Goal: Communication & Community: Answer question/provide support

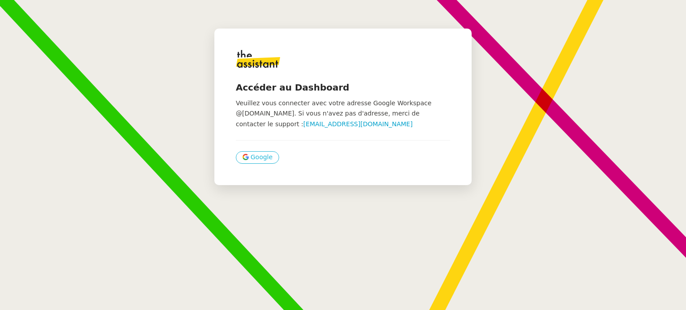
click at [255, 159] on span "Google" at bounding box center [262, 157] width 22 height 10
click at [251, 160] on span "Google" at bounding box center [262, 157] width 22 height 10
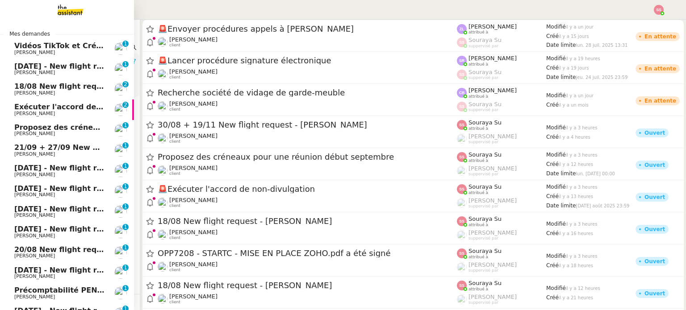
click at [56, 101] on link "Exécuter l'accord de non-divulgation Michael Khayat 0 1 2 3 4 5 6 7 8 9" at bounding box center [67, 110] width 134 height 21
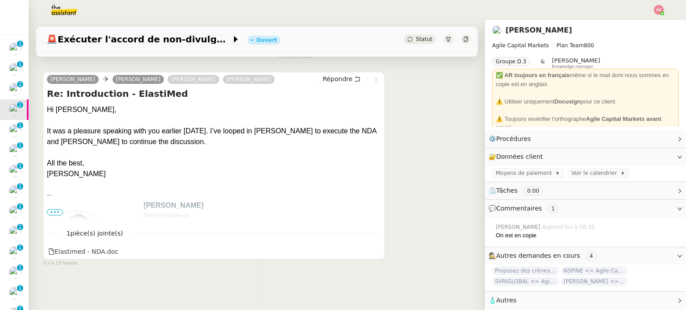
scroll to position [197, 0]
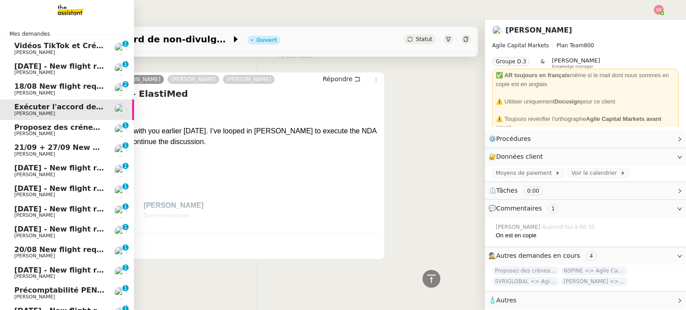
click at [29, 136] on span "[PERSON_NAME]" at bounding box center [34, 134] width 41 height 6
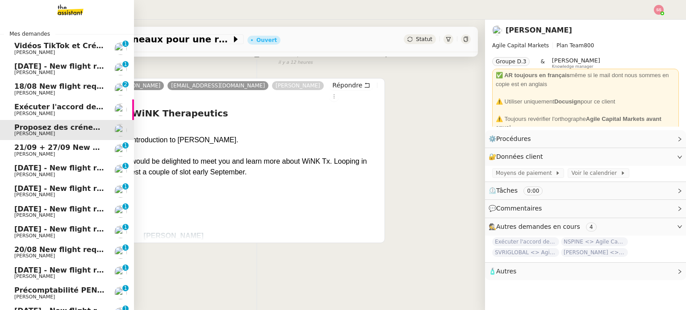
click at [68, 93] on span "[PERSON_NAME]" at bounding box center [59, 93] width 90 height 5
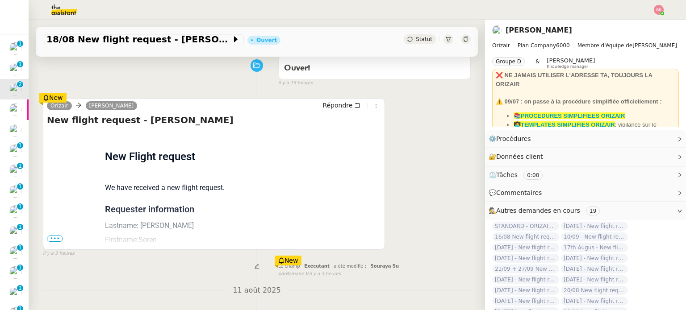
scroll to position [60, 0]
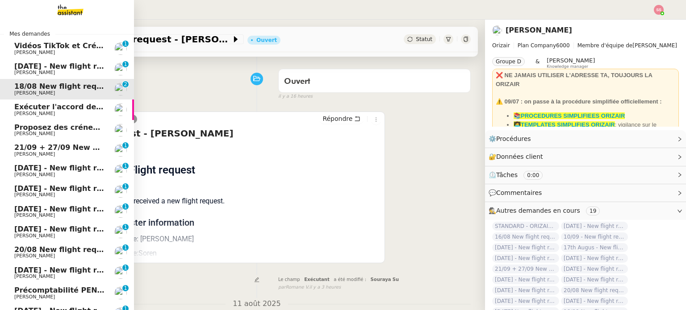
click at [34, 113] on span "[PERSON_NAME]" at bounding box center [34, 114] width 41 height 6
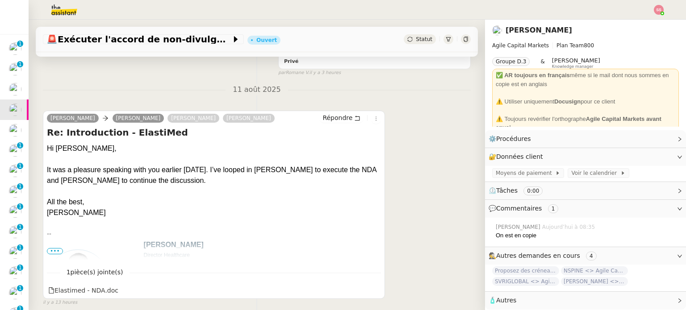
scroll to position [45, 0]
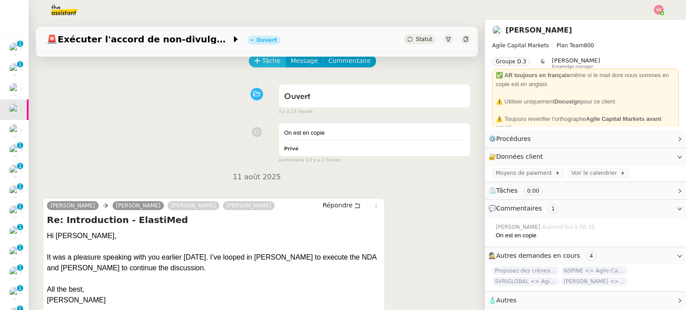
click at [262, 61] on span "Tâche" at bounding box center [271, 61] width 18 height 10
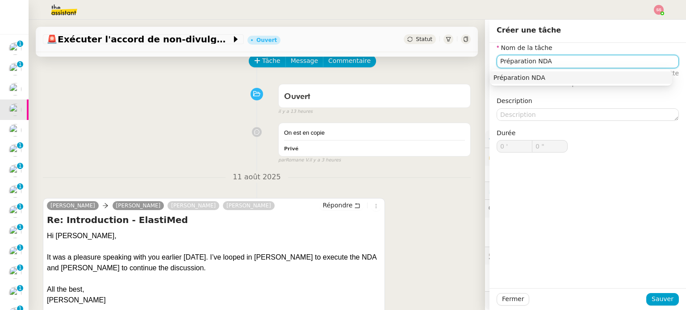
drag, startPoint x: 551, startPoint y: 64, endPoint x: 437, endPoint y: 50, distance: 115.6
click at [437, 50] on app-ticket "🚨 Exécuter l'accord de non-divulgation Ouvert Statut Client Michael Khayat Owne…" at bounding box center [357, 165] width 657 height 291
click at [513, 74] on div "DOCUSIGN" at bounding box center [580, 78] width 175 height 8
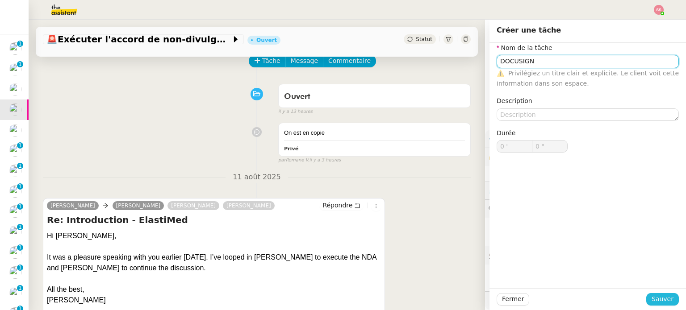
type input "DOCUSIGN"
click at [659, 294] on span "Sauver" at bounding box center [662, 299] width 22 height 10
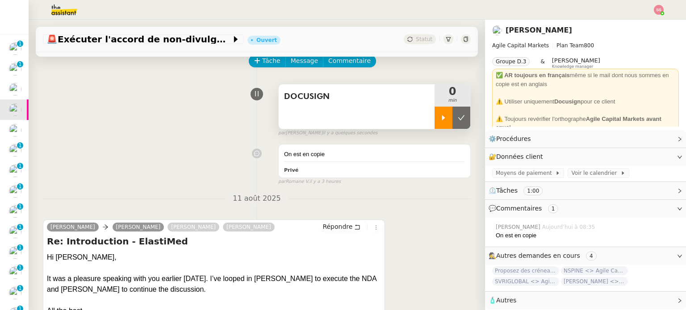
click at [434, 115] on div at bounding box center [443, 118] width 18 height 22
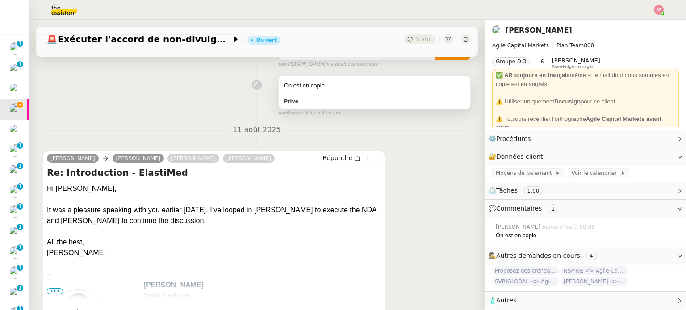
scroll to position [179, 0]
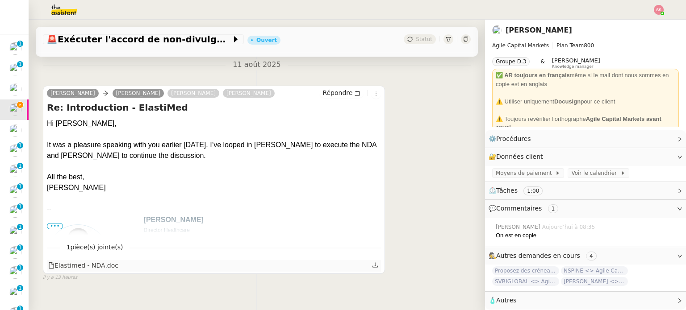
click at [102, 263] on div "Elastimed - NDA.doc" at bounding box center [83, 266] width 70 height 10
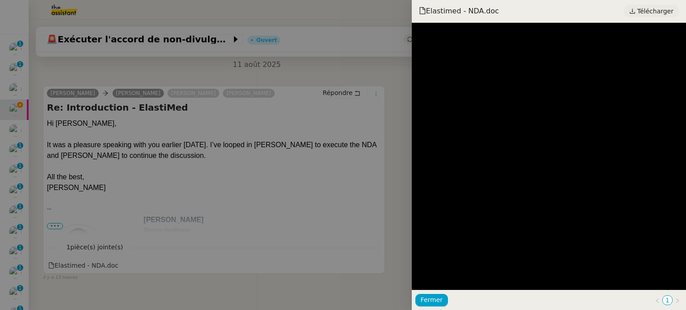
click at [637, 16] on link "Télécharger" at bounding box center [651, 11] width 55 height 13
drag, startPoint x: 165, startPoint y: 169, endPoint x: 81, endPoint y: 278, distance: 137.8
click at [165, 169] on div at bounding box center [343, 155] width 686 height 310
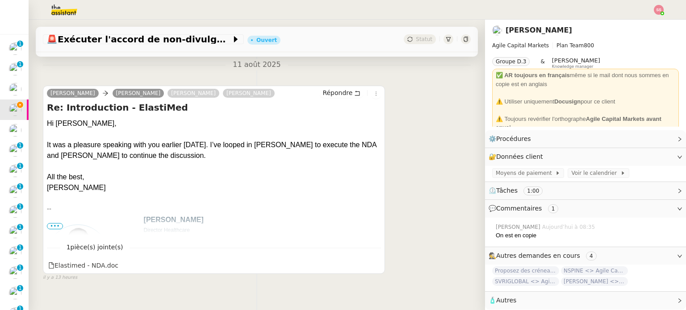
click at [56, 227] on span "•••" at bounding box center [55, 226] width 16 height 6
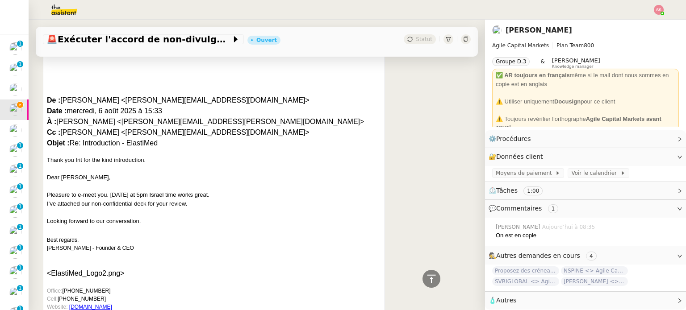
scroll to position [893, 0]
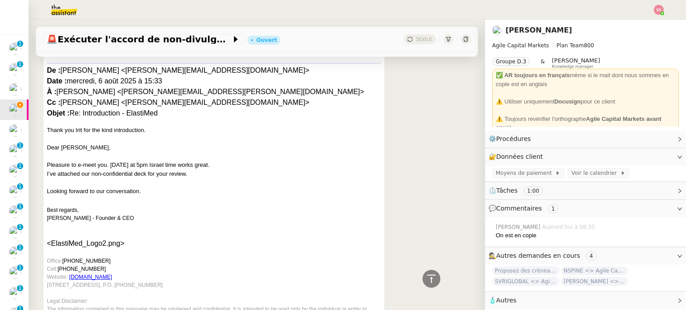
click at [104, 152] on div at bounding box center [214, 156] width 334 height 9
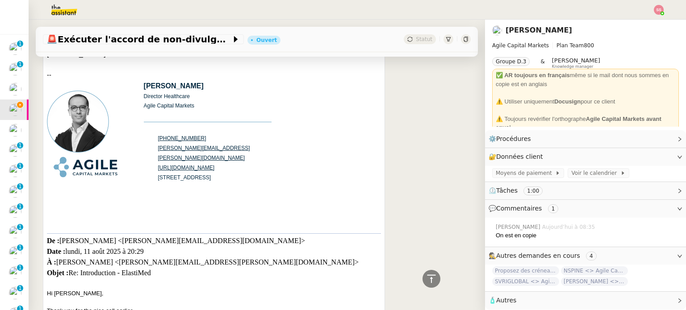
scroll to position [223, 0]
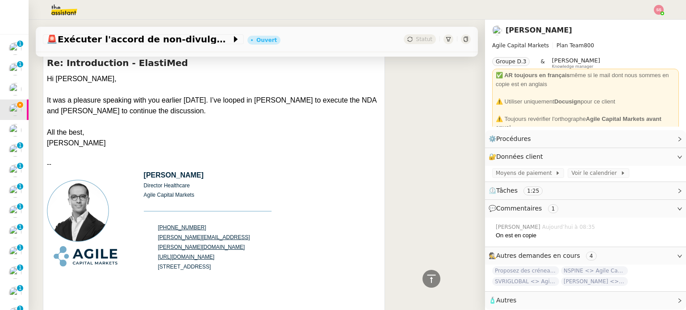
drag, startPoint x: 247, startPoint y: 266, endPoint x: 157, endPoint y: 261, distance: 90.4
click at [158, 262] on p "[STREET_ADDRESS][PERSON_NAME]" at bounding box center [210, 267] width 105 height 10
copy span "[STREET_ADDRESS][PERSON_NAME]"
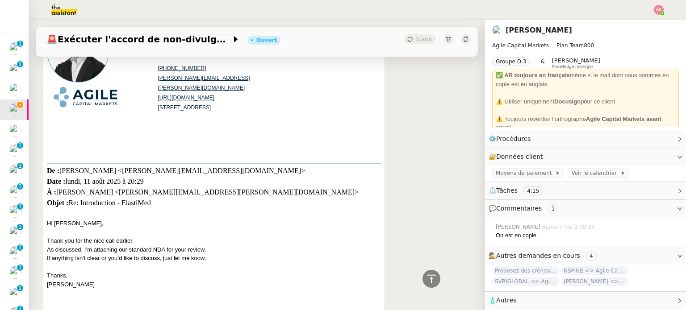
scroll to position [357, 0]
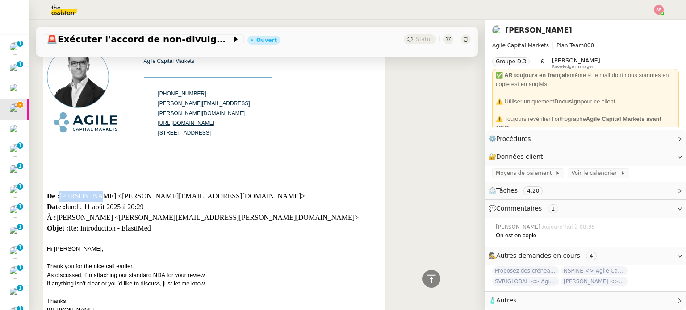
drag, startPoint x: 95, startPoint y: 196, endPoint x: 63, endPoint y: 196, distance: 31.7
click at [63, 196] on div "De : Omer Zelka <omer@elastimed.com> Date : lundi, 11 août 2025 à 20:29 À : Mic…" at bounding box center [214, 217] width 334 height 56
copy div "[PERSON_NAME]"
drag, startPoint x: 163, startPoint y: 199, endPoint x: 100, endPoint y: 198, distance: 63.4
click at [100, 198] on div "De : Omer Zelka <omer@elastimed.com> Date : lundi, 11 août 2025 à 20:29 À : Mic…" at bounding box center [214, 217] width 334 height 56
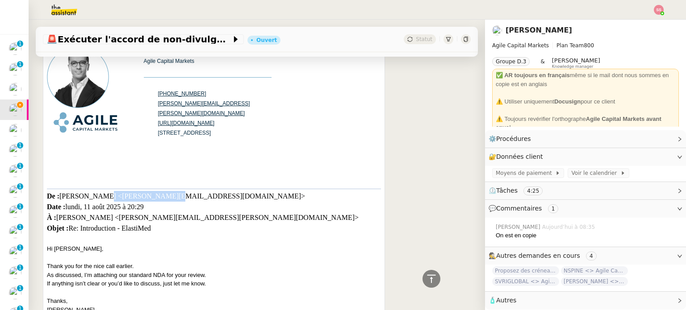
copy div "omer@elastimed.com"
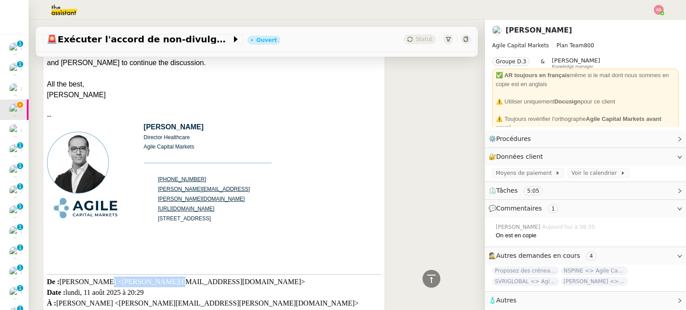
scroll to position [134, 0]
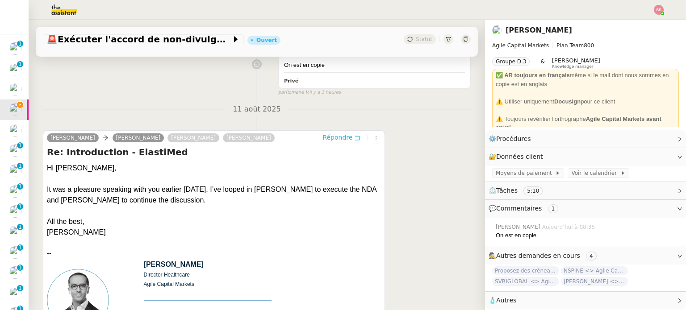
click at [325, 142] on span "Répondre" at bounding box center [337, 137] width 30 height 9
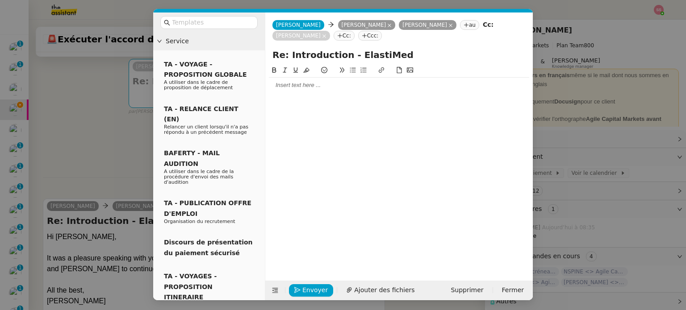
click at [293, 80] on div at bounding box center [399, 85] width 260 height 15
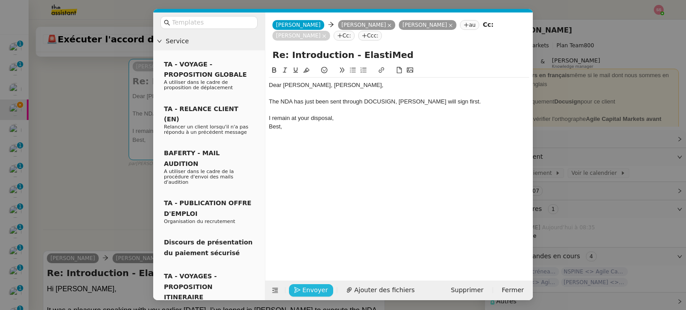
click at [319, 285] on span "Envoyer" at bounding box center [314, 290] width 25 height 10
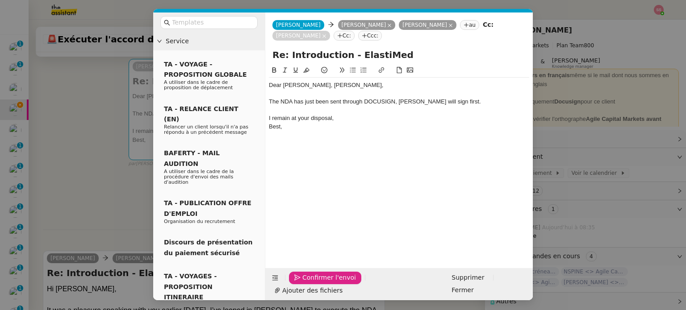
click at [321, 283] on span "Confirmer l'envoi" at bounding box center [329, 278] width 54 height 10
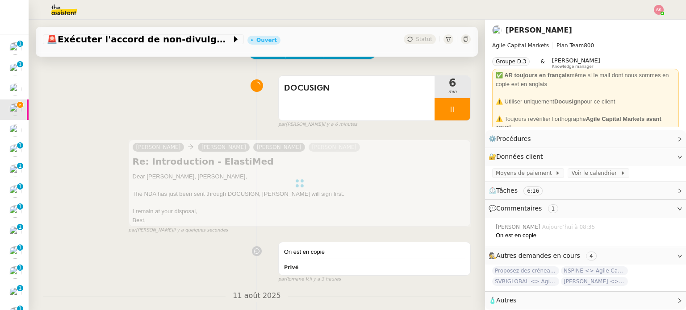
scroll to position [0, 0]
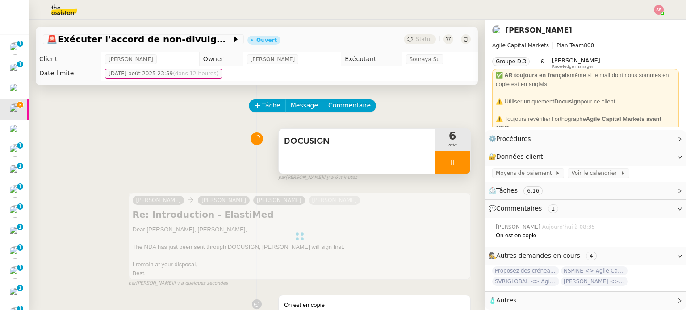
click at [455, 167] on div at bounding box center [452, 162] width 36 height 22
click at [455, 167] on button at bounding box center [461, 162] width 18 height 22
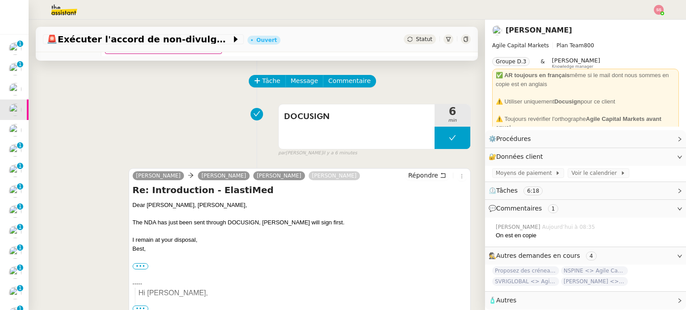
scroll to position [89, 0]
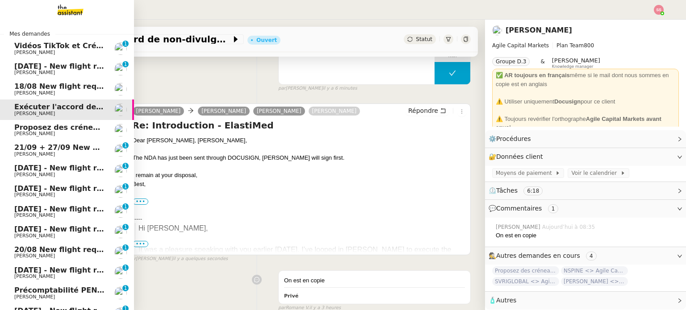
click at [23, 133] on span "[PERSON_NAME]" at bounding box center [34, 134] width 41 height 6
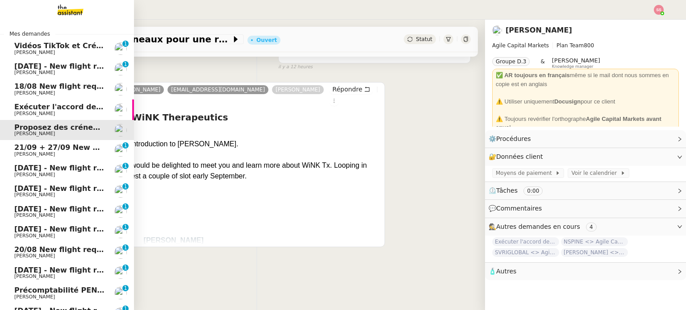
click at [69, 105] on span "Exécuter l'accord de non-divulgation" at bounding box center [88, 107] width 148 height 8
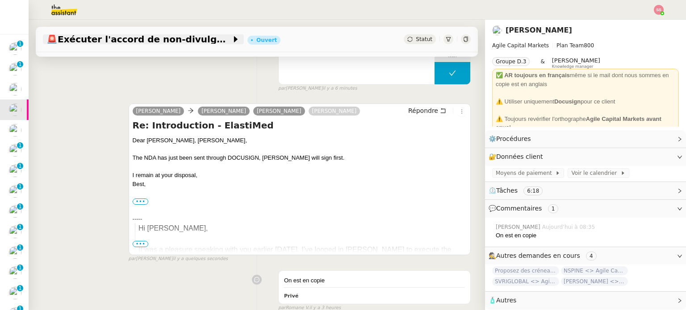
click at [187, 39] on span "🚨 Exécuter l'accord de non-divulgation" at bounding box center [138, 39] width 185 height 9
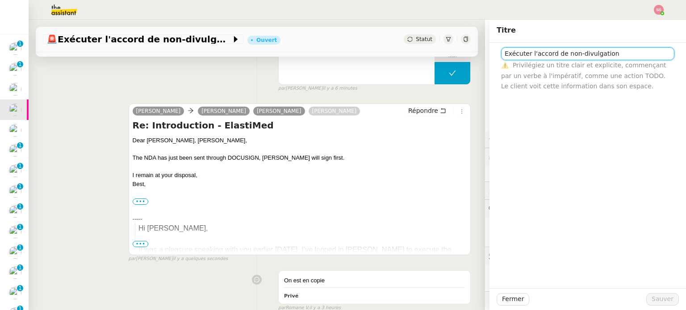
click at [618, 57] on input "Exécuter l'accord de non-divulgation" at bounding box center [587, 53] width 173 height 13
type input "NDA Elastimed - Agile Capital Markets"
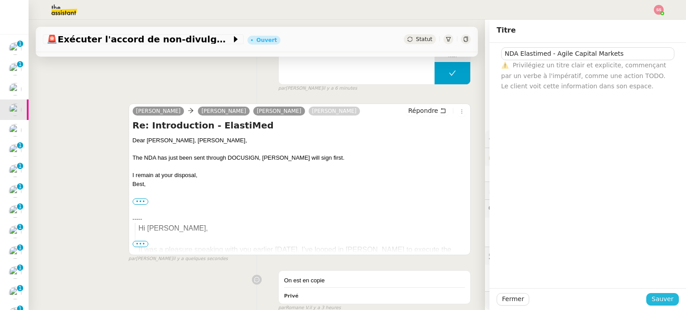
click at [652, 299] on span "Sauver" at bounding box center [662, 299] width 22 height 10
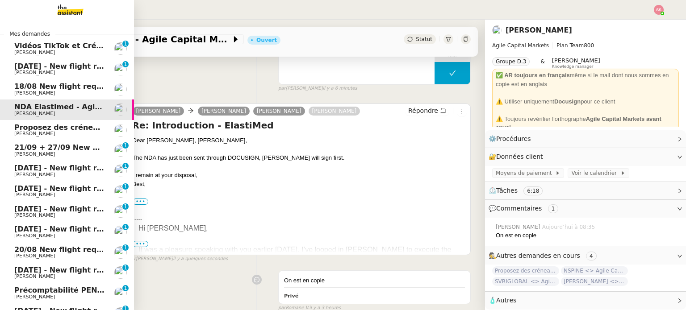
click at [30, 131] on span "Proposez des créneaux pour une réunion début septembre" at bounding box center [132, 127] width 237 height 8
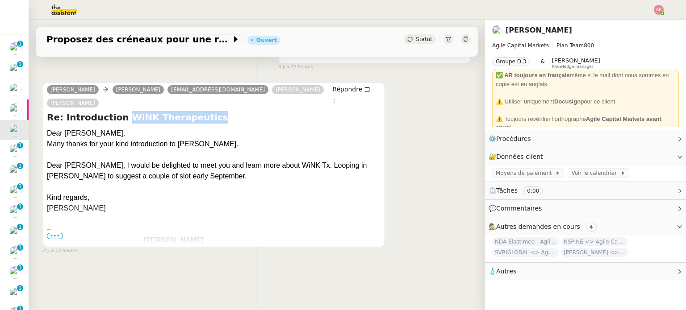
drag, startPoint x: 115, startPoint y: 106, endPoint x: 206, endPoint y: 92, distance: 92.1
click at [194, 111] on h4 "Re: Introduction WiNK Therapeutics" at bounding box center [214, 117] width 334 height 13
copy h4 "WiNK Therapeutics"
click at [212, 40] on span "Proposez des créneaux pour une réunion début septembre" at bounding box center [138, 39] width 185 height 9
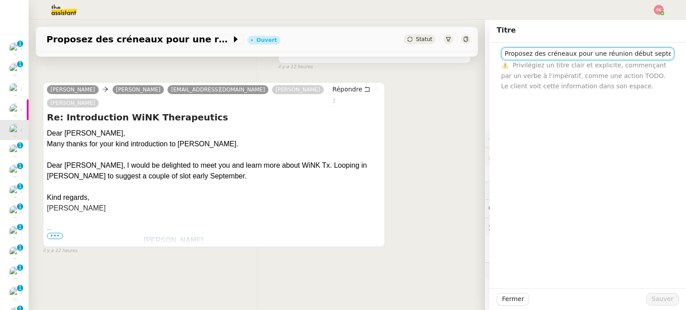
click at [547, 49] on input "Proposez des créneaux pour une réunion début septembre" at bounding box center [587, 53] width 173 height 13
paste input "WiNK Therapeutics"
type input "WiNK Therapeutics <> Agile Capital Markets"
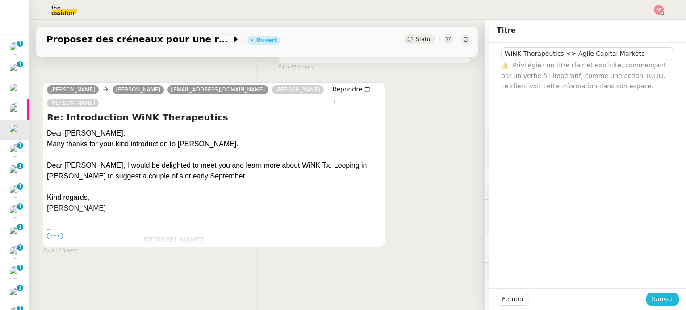
click at [652, 299] on span "Sauver" at bounding box center [662, 299] width 22 height 10
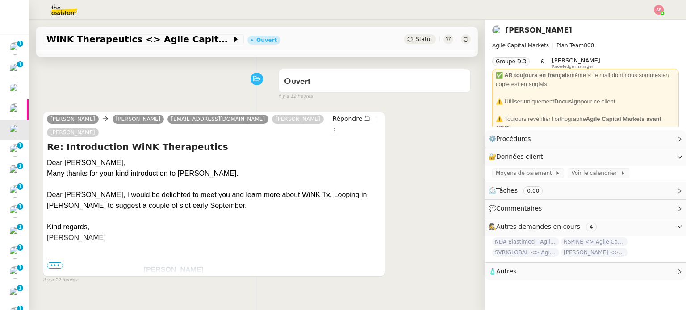
scroll to position [45, 0]
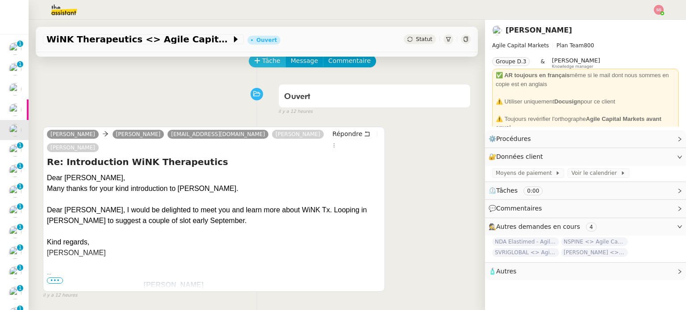
click at [263, 64] on span "Tâche" at bounding box center [271, 61] width 18 height 10
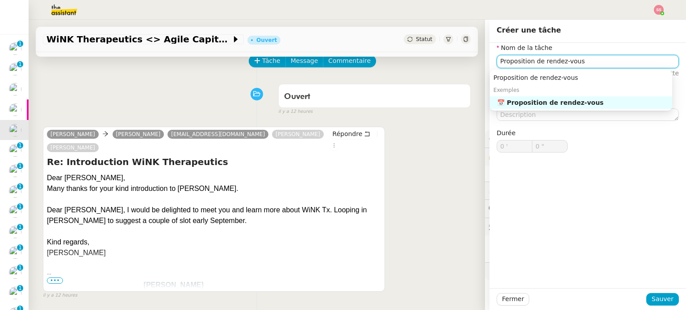
click at [539, 108] on nz-auto-option "📅 Proposition de rendez-vous" at bounding box center [581, 102] width 182 height 13
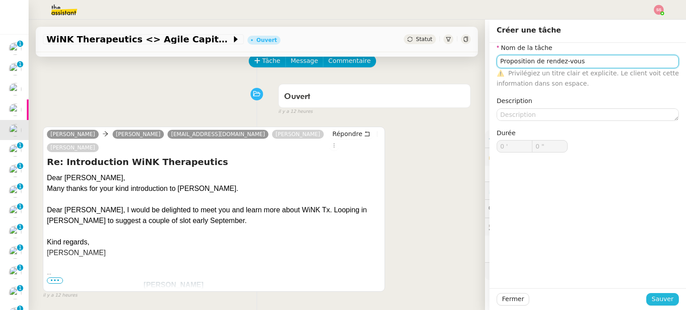
type input "Proposition de rendez-vous"
click at [657, 302] on span "Sauver" at bounding box center [662, 299] width 22 height 10
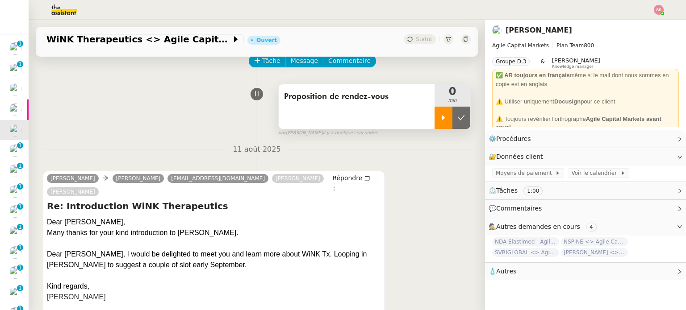
click at [440, 116] on icon at bounding box center [443, 117] width 7 height 7
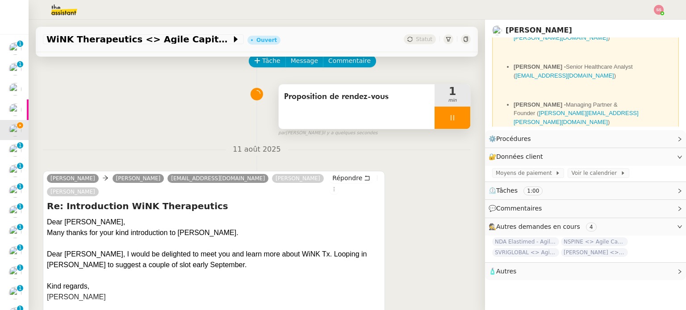
scroll to position [264, 0]
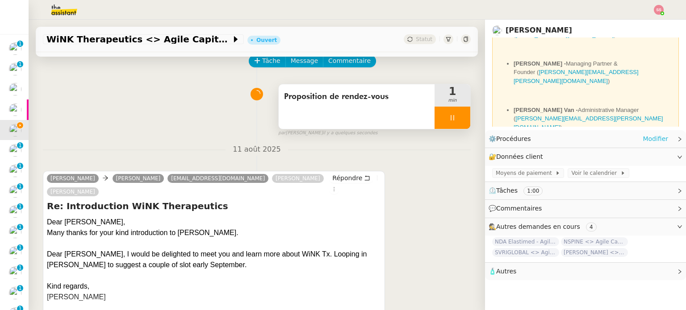
click at [654, 137] on link "Modifier" at bounding box center [655, 139] width 25 height 10
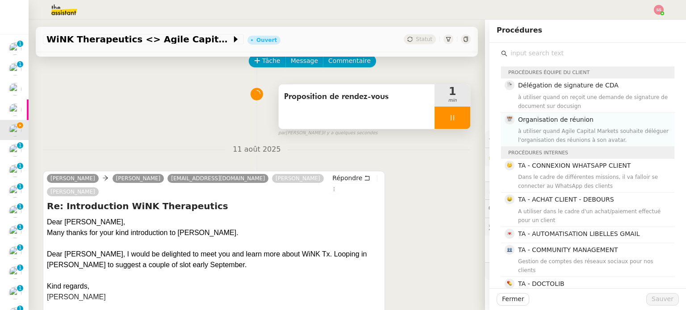
click at [551, 122] on span "Organisation de réunion" at bounding box center [555, 119] width 75 height 7
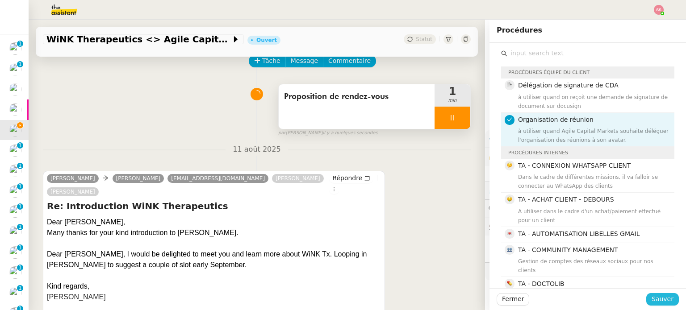
click at [651, 294] on span "Sauver" at bounding box center [662, 299] width 22 height 10
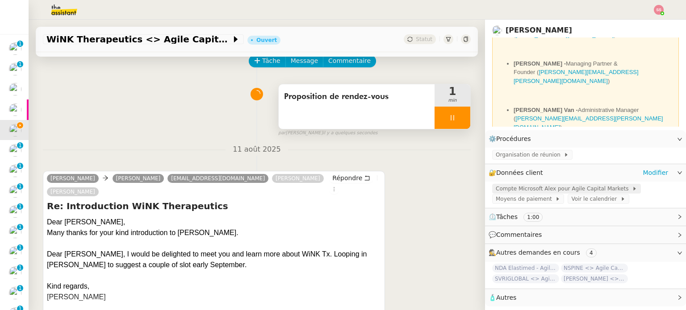
click at [550, 193] on span "Compte Microsoft Alex pour Agile Capital Markets" at bounding box center [564, 188] width 136 height 9
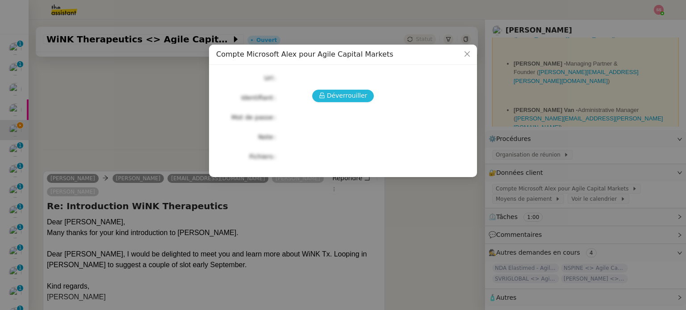
click at [357, 101] on span "Déverrouiller" at bounding box center [347, 96] width 41 height 10
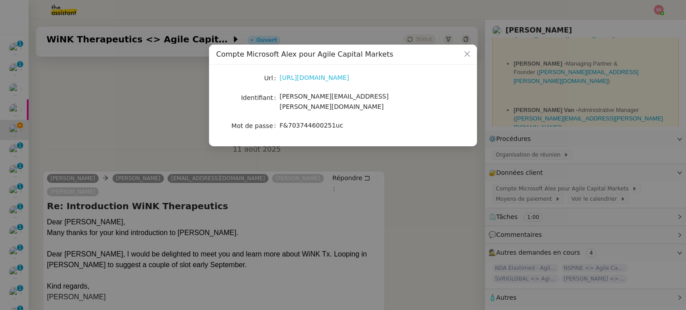
click at [300, 76] on link "https://www.office.com/?auth=2" at bounding box center [315, 77] width 70 height 7
click at [79, 97] on nz-modal-container "Compte Microsoft Alex pour Agile Capital Markets Url https://www.office.com/?au…" at bounding box center [343, 155] width 686 height 310
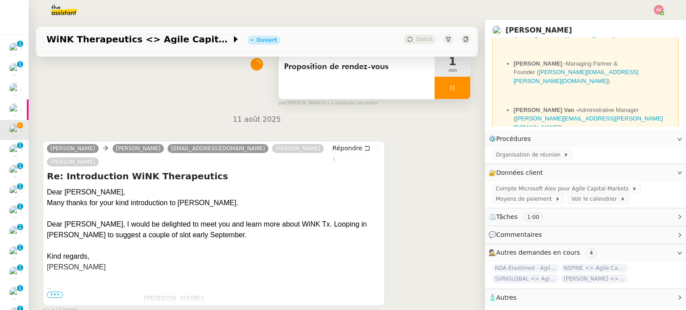
scroll to position [45, 0]
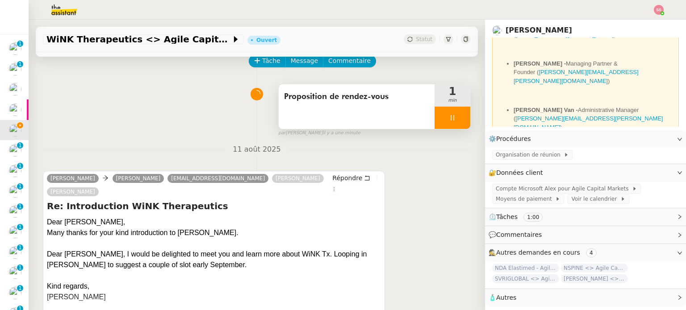
click at [447, 117] on div at bounding box center [452, 118] width 36 height 22
click at [458, 117] on icon at bounding box center [461, 117] width 7 height 7
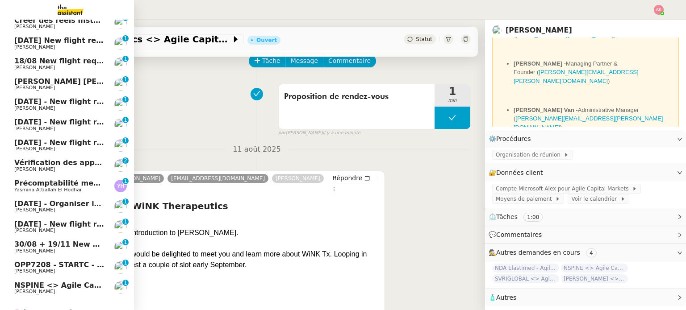
scroll to position [356, 0]
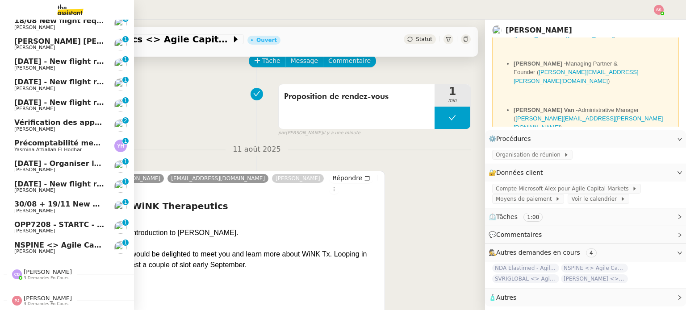
click at [80, 249] on span "[PERSON_NAME]" at bounding box center [59, 251] width 90 height 5
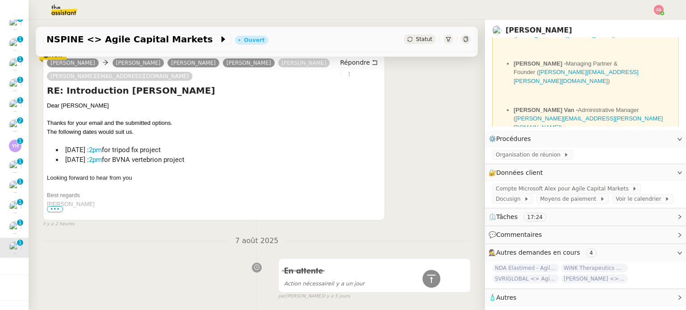
scroll to position [195, 0]
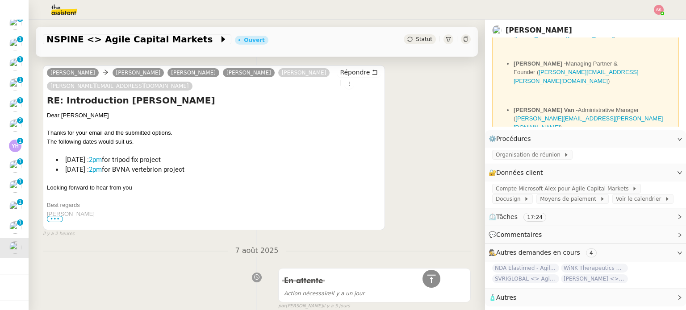
drag, startPoint x: 231, startPoint y: 160, endPoint x: 177, endPoint y: 157, distance: 54.1
click at [177, 157] on li "Wednesday September 3rd : 2pm for tripod fix project" at bounding box center [218, 160] width 325 height 10
click at [58, 221] on span "•••" at bounding box center [55, 219] width 16 height 6
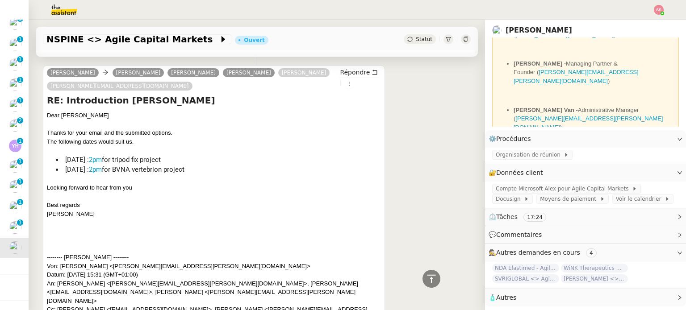
drag, startPoint x: 230, startPoint y: 161, endPoint x: 177, endPoint y: 163, distance: 53.6
click at [177, 163] on li "Wednesday September 3rd : 2pm for tripod fix project" at bounding box center [218, 160] width 325 height 10
copy li "tripod fix project"
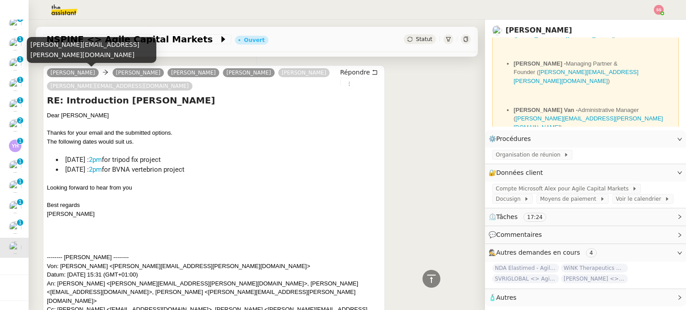
click at [70, 57] on div "eric.schaber@outlook.de" at bounding box center [91, 50] width 129 height 26
copy div "eric.schaber@outlook.de"
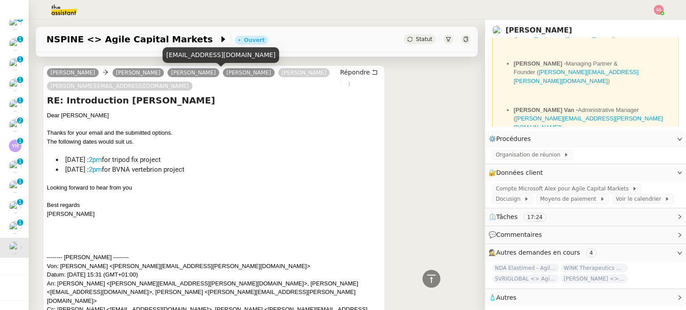
click at [204, 57] on div "sebastien.moros@nspine.com" at bounding box center [221, 55] width 117 height 16
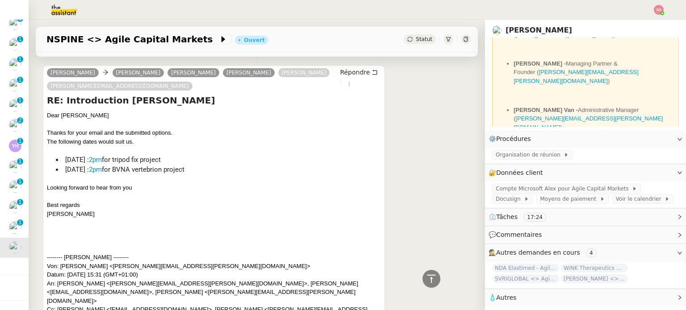
copy div "sebastien.moros@nspine.com"
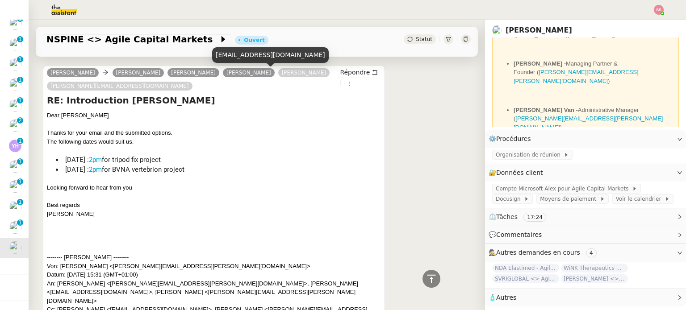
click at [268, 59] on div "bronek.boszczyk@nspine.com" at bounding box center [270, 55] width 117 height 16
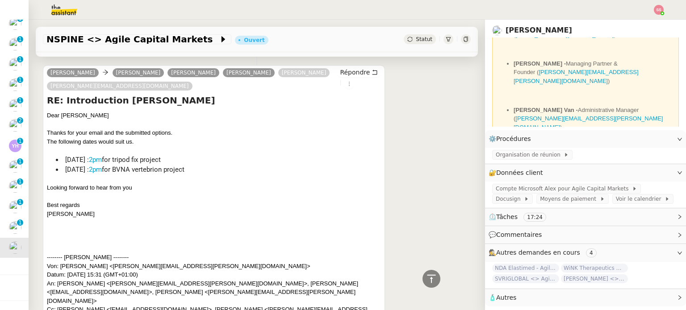
copy div "bronek.boszczyk@nspine.com"
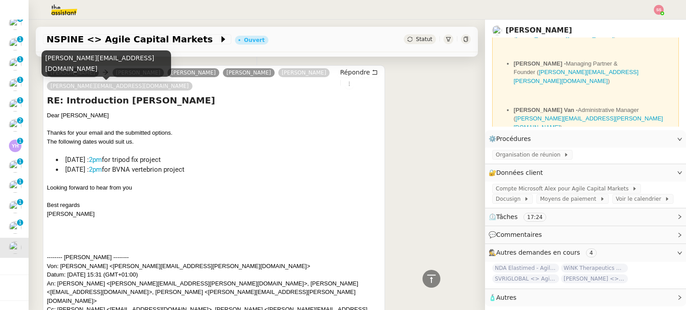
click at [86, 71] on div "simpson.hpcs@gmail.com" at bounding box center [106, 63] width 129 height 26
copy div "simpson.hpcs@gmail.com"
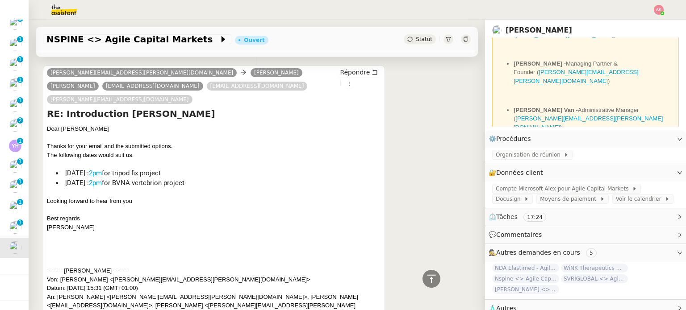
drag, startPoint x: 255, startPoint y: 171, endPoint x: 161, endPoint y: 169, distance: 93.8
click at [161, 178] on li "Friday September 5th : 2pm for BVNA vertebrion project" at bounding box center [218, 183] width 325 height 10
copy li "BVNA vertebrion project"
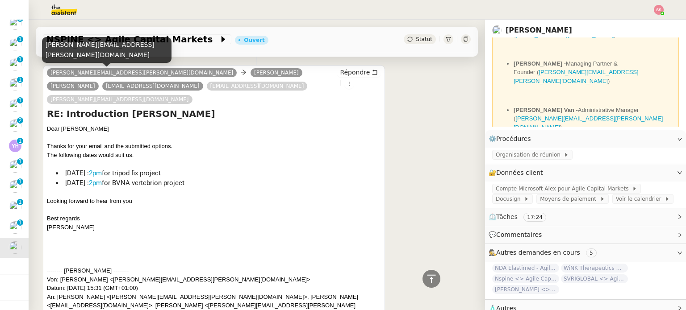
click at [74, 62] on div "eric.schaber@outlook.de" at bounding box center [106, 50] width 129 height 26
click at [75, 60] on div "eric.schaber@outlook.de" at bounding box center [106, 50] width 129 height 26
click at [81, 53] on div "eric.schaber@outlook.de" at bounding box center [106, 50] width 129 height 26
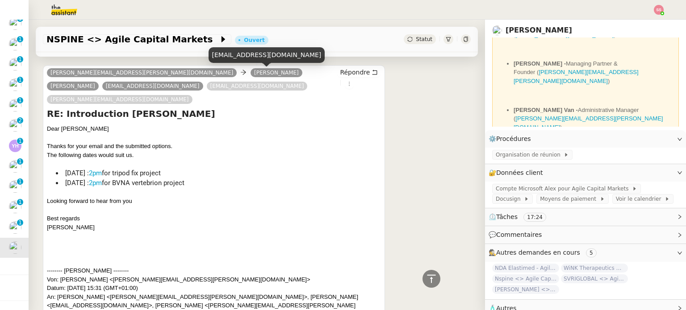
click at [246, 55] on div "sebastien.moros@nspine.com" at bounding box center [267, 55] width 117 height 16
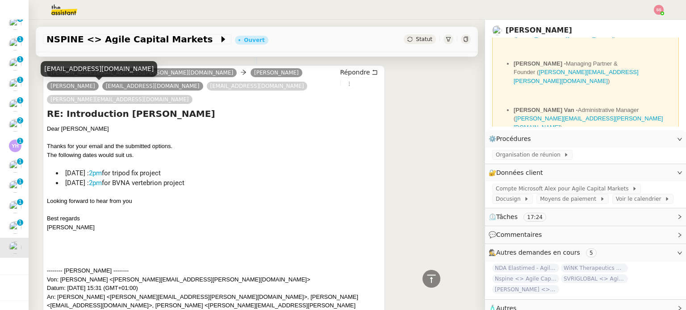
click at [90, 67] on div "bronek.boszczyk@nspine.com" at bounding box center [99, 69] width 117 height 16
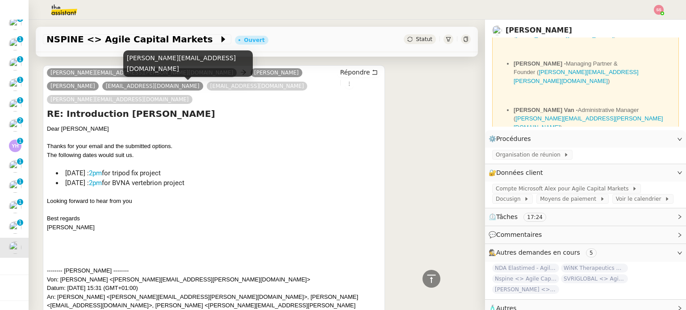
click at [153, 70] on div "simpson.hpcs@gmail.com" at bounding box center [187, 63] width 129 height 26
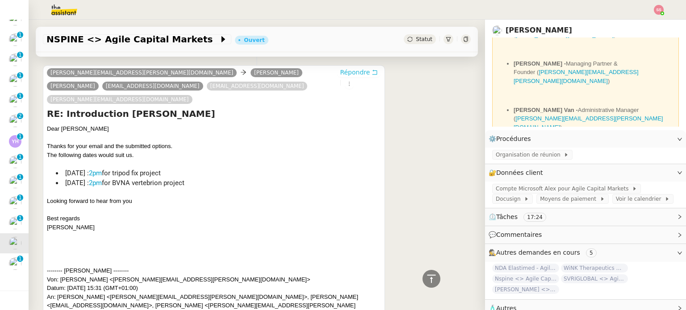
click at [347, 77] on span "Répondre" at bounding box center [355, 72] width 30 height 9
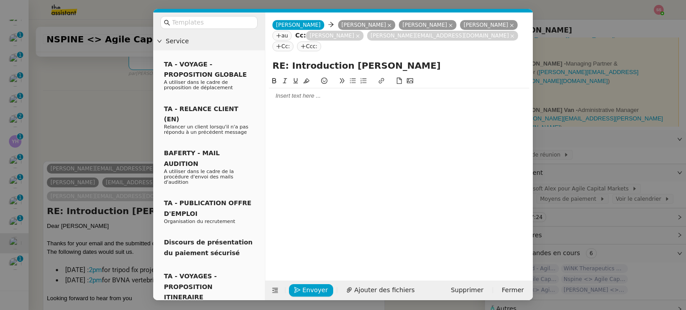
scroll to position [278, 0]
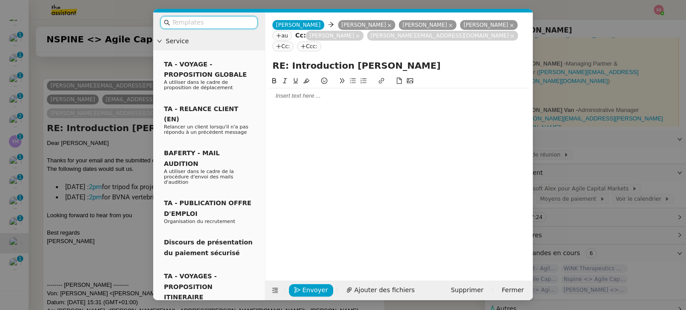
click at [300, 92] on div at bounding box center [399, 96] width 260 height 8
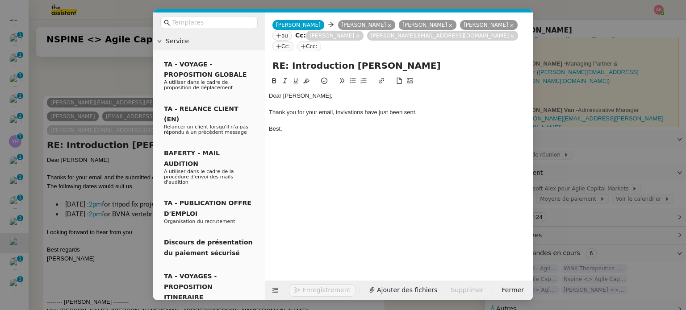
scroll to position [322, 0]
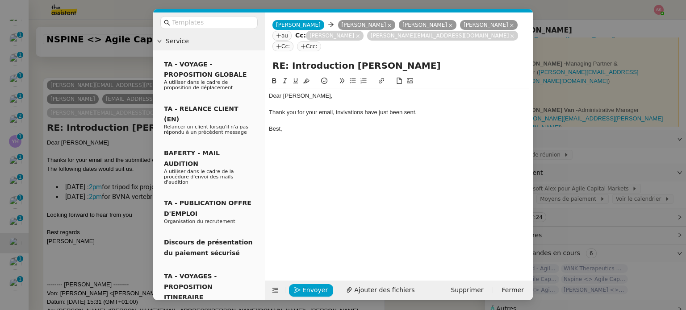
click at [344, 109] on div "Thank you for your email, invivations have just been sent." at bounding box center [399, 113] width 260 height 8
click at [0, 0] on lt-span "invi t ations" at bounding box center [0, 0] width 0 height 0
click at [341, 149] on div "Dear Eric, Thank you for your email, invitations have just been sent. Best," at bounding box center [399, 171] width 260 height 191
click at [314, 289] on span "Envoyer" at bounding box center [314, 290] width 25 height 10
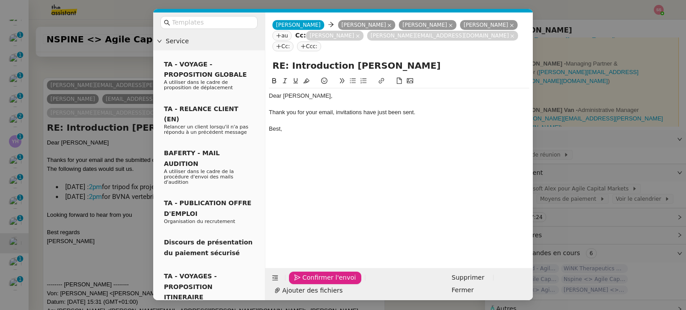
click at [314, 283] on span "Confirmer l'envoi" at bounding box center [329, 278] width 54 height 10
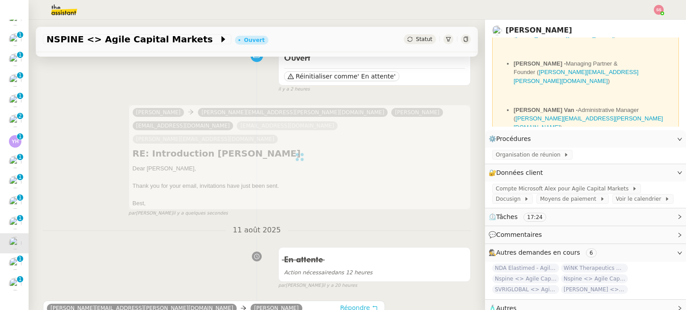
scroll to position [0, 0]
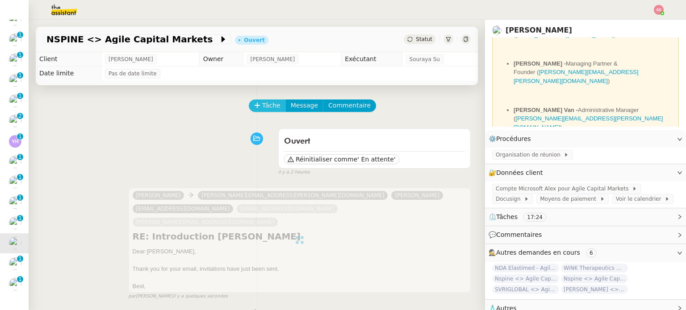
click at [262, 105] on span "Tâche" at bounding box center [271, 105] width 18 height 10
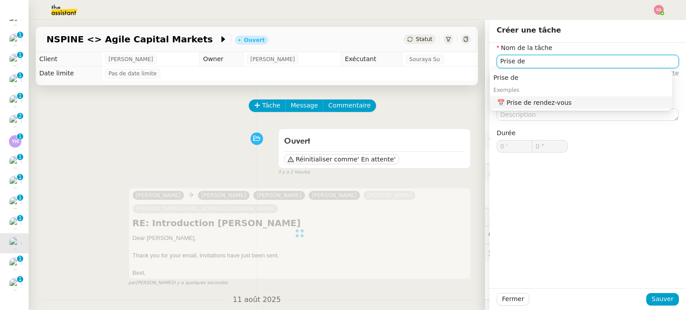
click at [505, 97] on nz-auto-option "📅 Prise de rendez-vous" at bounding box center [581, 102] width 182 height 13
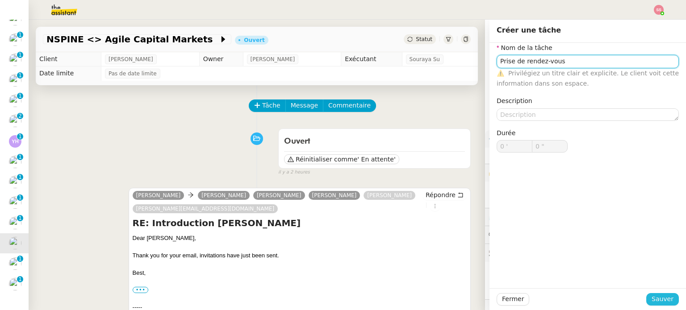
type input "Prise de rendez-vous"
click at [659, 296] on span "Sauver" at bounding box center [662, 299] width 22 height 10
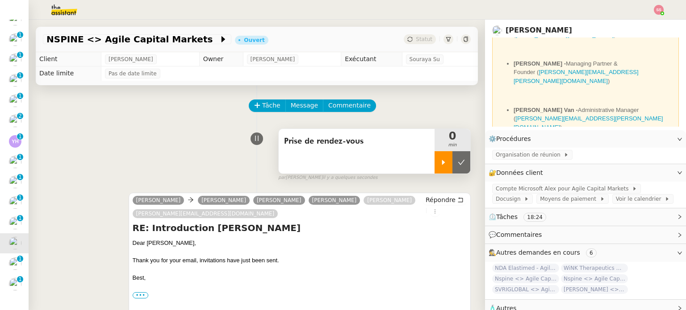
click at [435, 170] on div at bounding box center [443, 162] width 18 height 22
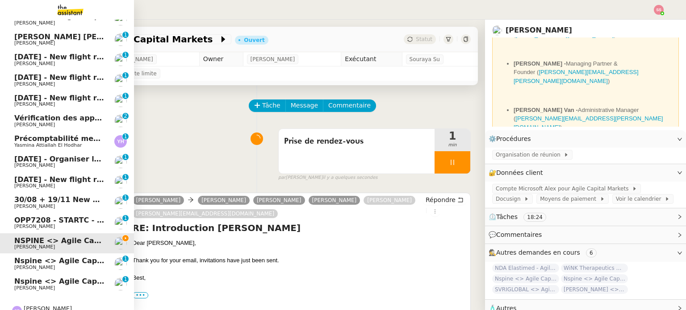
click at [32, 264] on span "Nspine <> Agile Capital Markets : tripod fix project" at bounding box center [117, 261] width 207 height 8
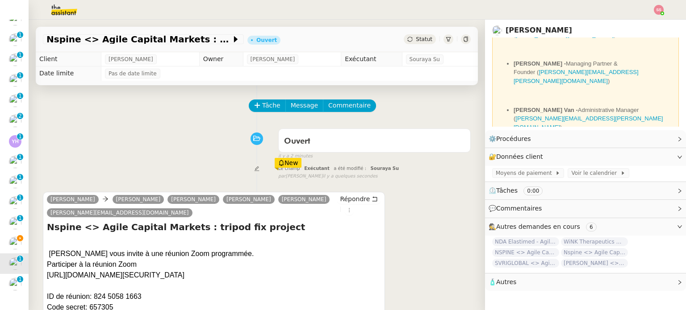
scroll to position [45, 0]
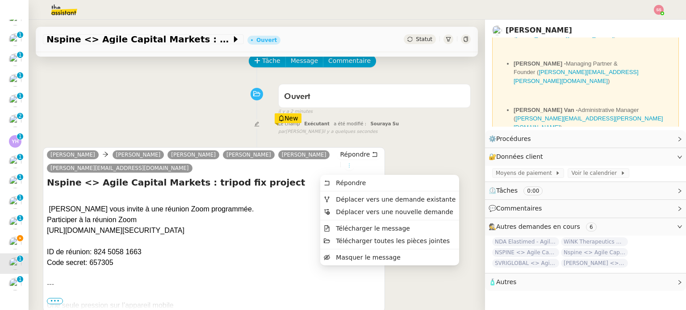
click at [347, 166] on icon at bounding box center [349, 165] width 5 height 5
click at [346, 198] on span "Déplacer vers une demande existante" at bounding box center [396, 199] width 120 height 7
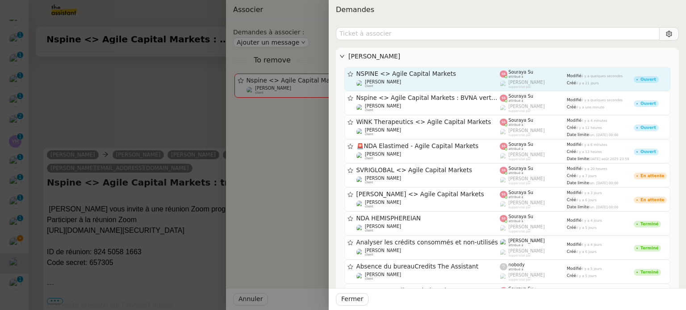
click at [423, 75] on span "NSPINE <> Agile Capital Markets" at bounding box center [428, 74] width 144 height 6
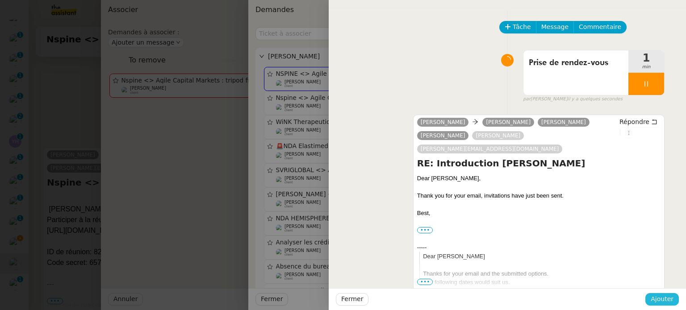
click at [660, 302] on span "Ajouter" at bounding box center [662, 299] width 23 height 10
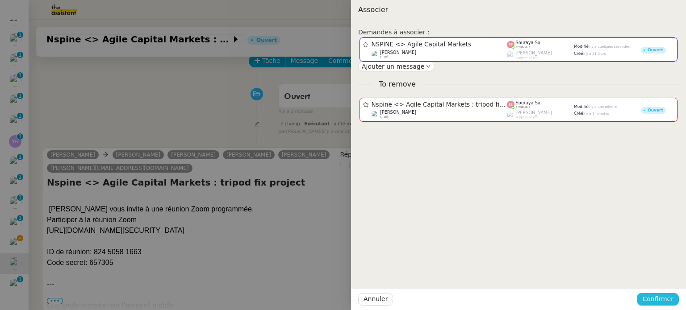
click at [650, 296] on span "Confirmer" at bounding box center [657, 299] width 31 height 10
click at [654, 273] on span "Ajouter" at bounding box center [658, 275] width 23 height 9
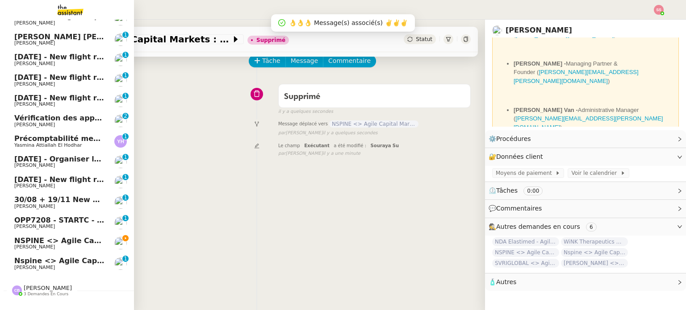
click at [36, 256] on link "Nspine <> Agile Capital Markets : BVNA vertebrion project Michael Khayat 0 1 2 …" at bounding box center [67, 264] width 134 height 21
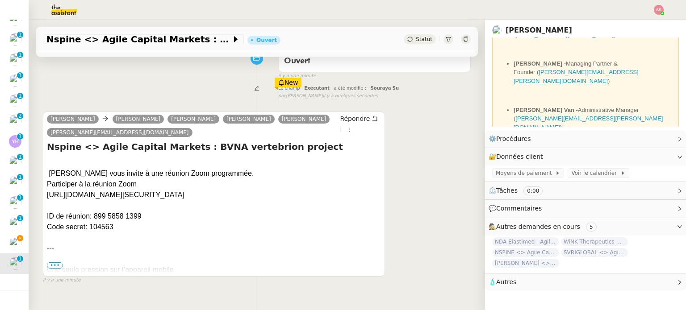
scroll to position [120, 0]
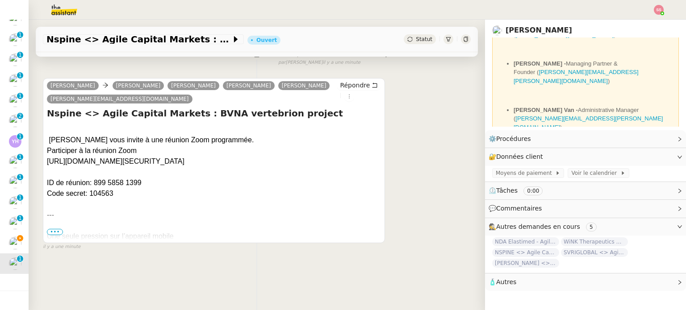
click at [337, 88] on div "Répondre" at bounding box center [359, 90] width 44 height 21
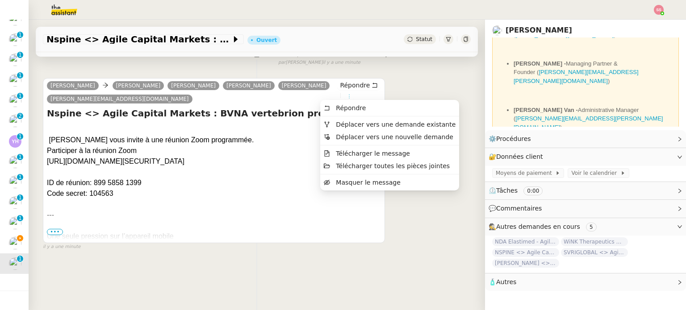
click at [347, 94] on icon at bounding box center [349, 96] width 5 height 5
click at [341, 125] on span "Déplacer vers une demande existante" at bounding box center [396, 124] width 120 height 7
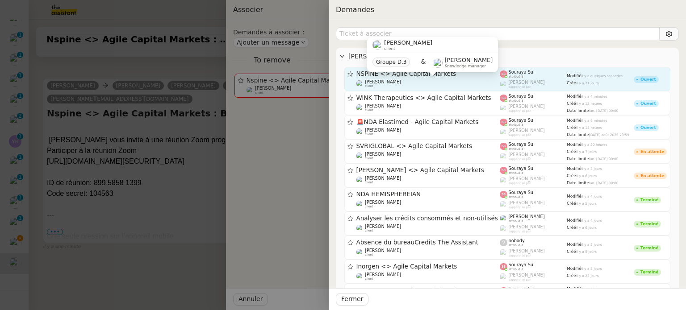
click at [369, 81] on span "[PERSON_NAME]" at bounding box center [383, 81] width 36 height 5
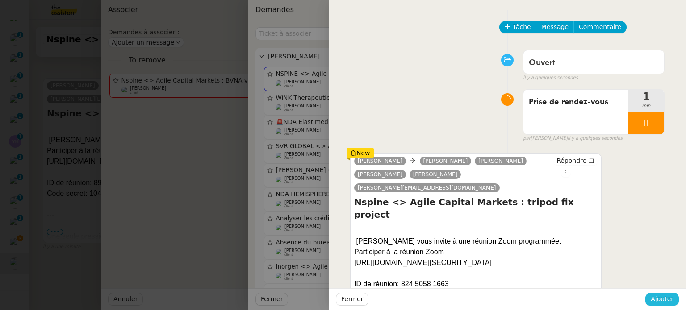
click at [651, 299] on button "Ajouter" at bounding box center [661, 299] width 33 height 13
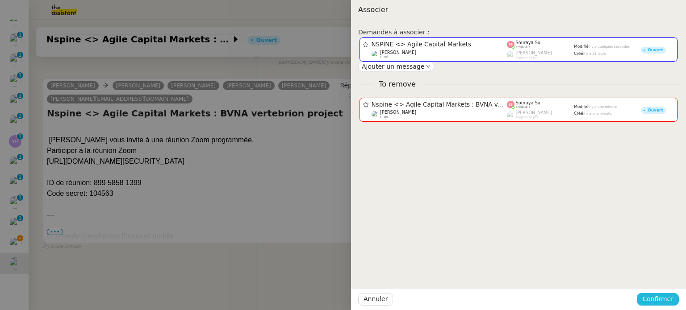
click at [649, 294] on button "Confirmer" at bounding box center [658, 299] width 42 height 13
click at [656, 275] on span "Ajouter" at bounding box center [658, 275] width 23 height 9
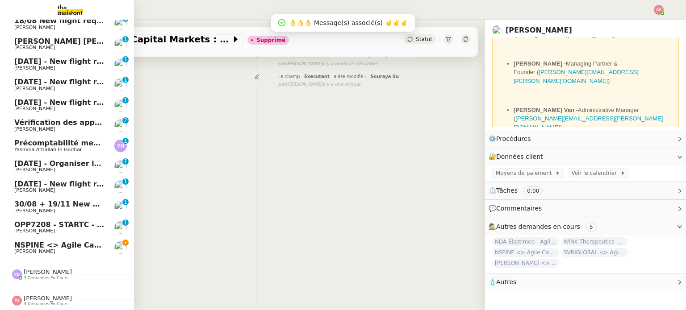
click at [38, 238] on link "NSPINE <> Agile Capital Markets Michael Khayat" at bounding box center [67, 248] width 134 height 21
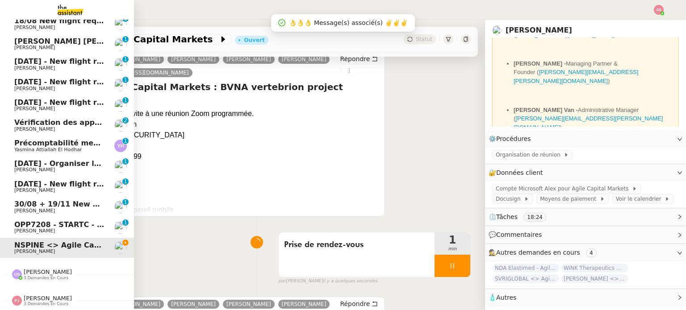
click at [51, 221] on span "OPP7208 - STARTC - MISE EN PLACE ZOHO.pdf a été signé" at bounding box center [130, 225] width 233 height 8
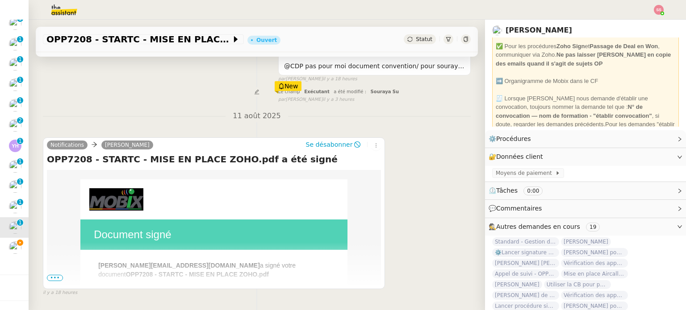
scroll to position [184, 0]
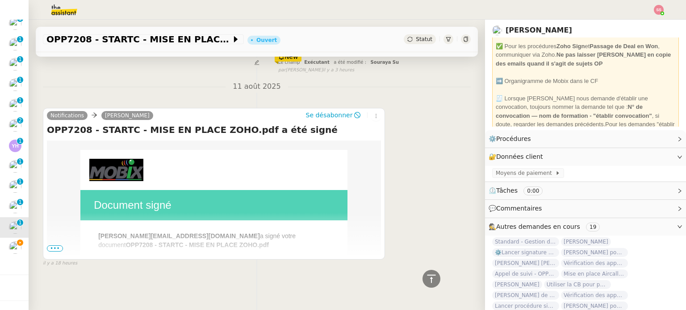
click at [49, 246] on span "•••" at bounding box center [55, 249] width 16 height 6
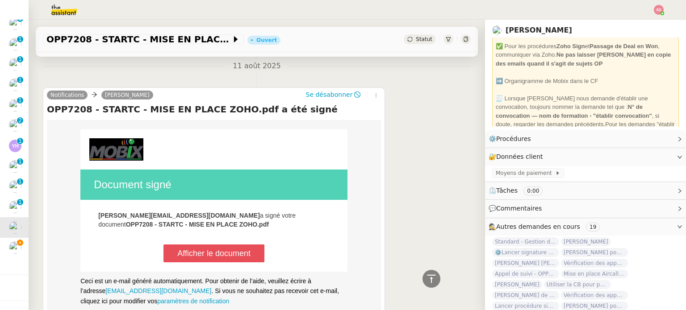
scroll to position [129, 0]
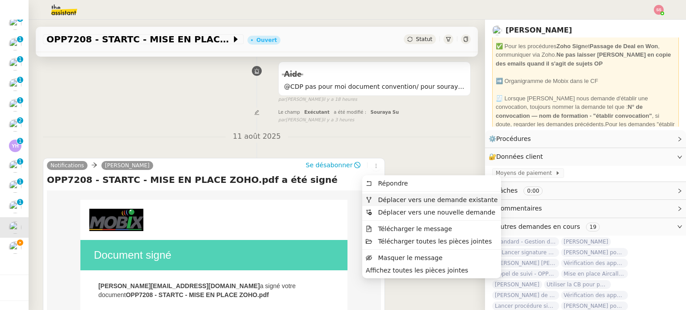
click at [376, 195] on li "Déplacer vers une demande existante" at bounding box center [431, 200] width 139 height 13
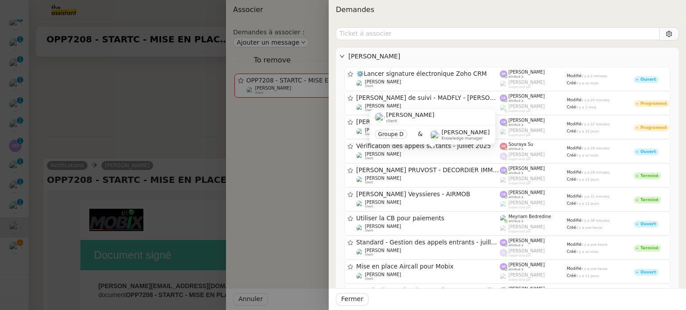
click at [146, 69] on div at bounding box center [343, 155] width 686 height 310
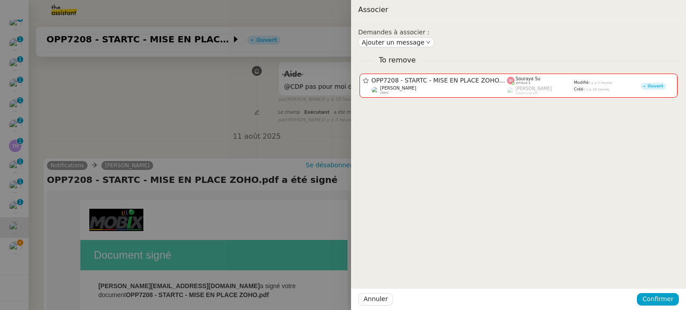
click at [194, 126] on div at bounding box center [343, 155] width 686 height 310
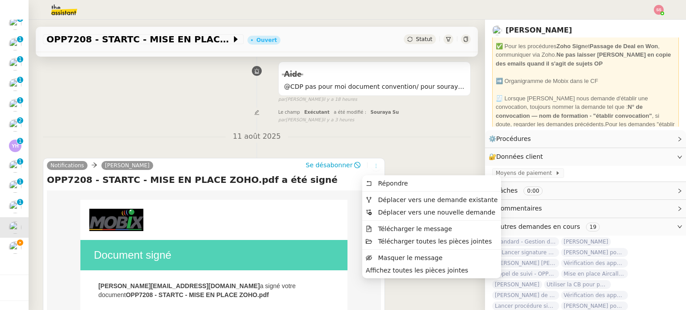
click at [371, 167] on icon at bounding box center [376, 165] width 10 height 5
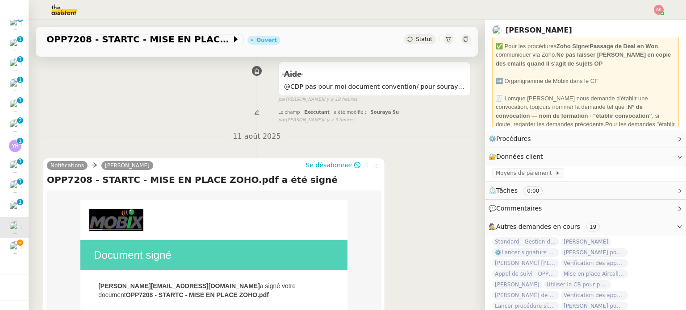
click at [373, 167] on icon at bounding box center [375, 165] width 5 height 5
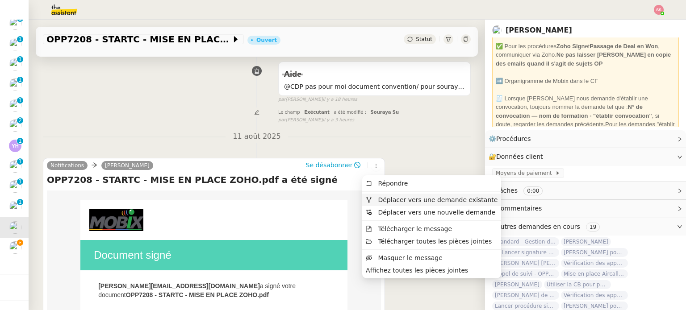
click at [381, 202] on span "Déplacer vers une demande existante" at bounding box center [438, 199] width 120 height 7
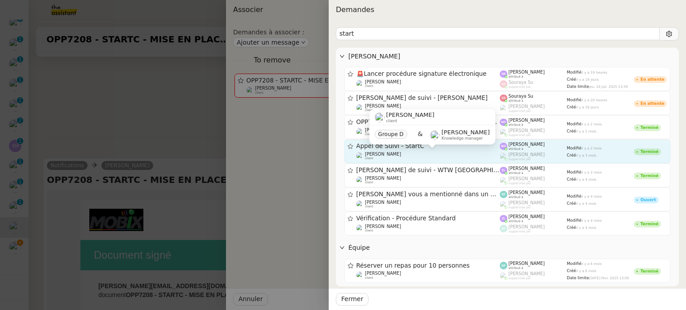
type input "start"
click at [443, 152] on div "Florian Parant client" at bounding box center [428, 156] width 144 height 9
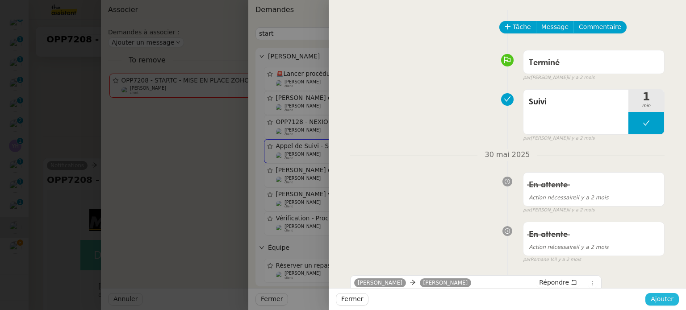
click at [670, 304] on span "Ajouter" at bounding box center [662, 299] width 23 height 10
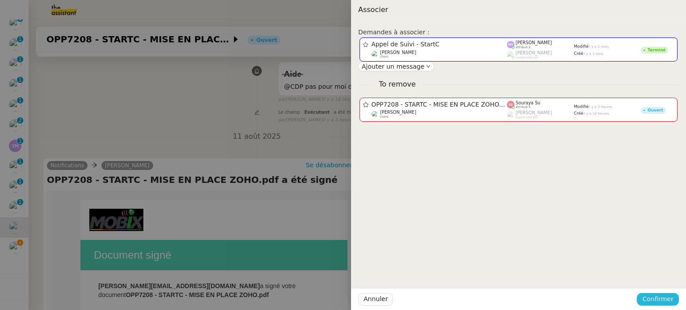
click at [670, 304] on span "Confirmer" at bounding box center [657, 299] width 31 height 10
click at [663, 280] on button "Ajouter" at bounding box center [658, 276] width 30 height 10
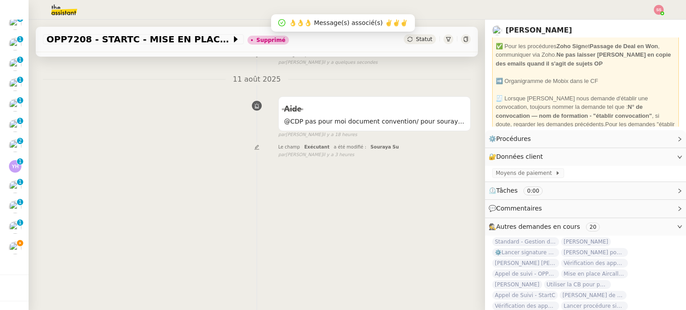
scroll to position [0, 0]
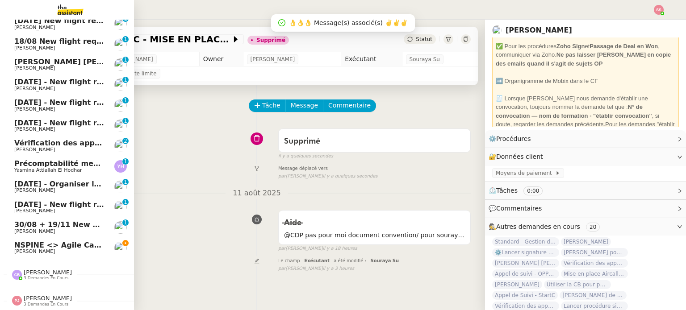
click at [46, 241] on span "NSPINE <> Agile Capital Markets" at bounding box center [80, 245] width 133 height 8
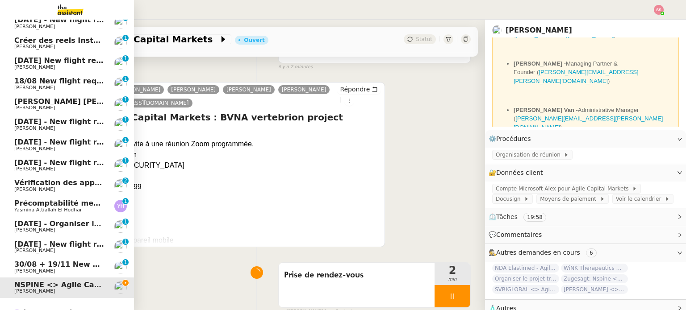
scroll to position [336, 0]
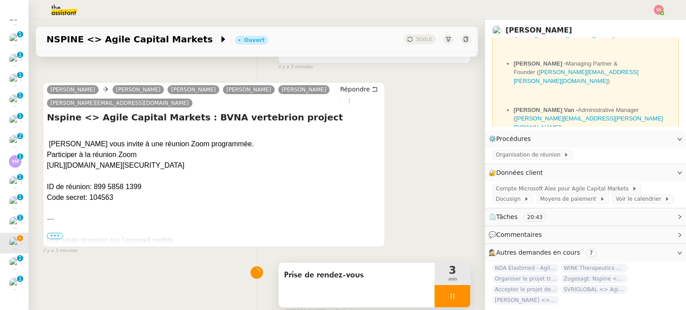
click at [445, 292] on div at bounding box center [452, 296] width 36 height 22
click at [458, 295] on icon at bounding box center [461, 296] width 7 height 7
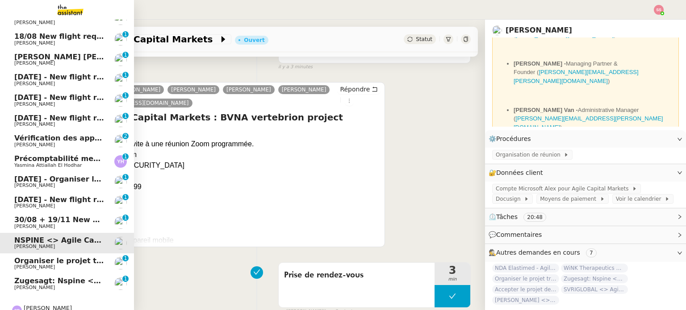
click at [57, 256] on link "Organiser le projet tripod fix Michael Khayat 0 1 2 3 4 5 6 7 8 9" at bounding box center [67, 264] width 134 height 21
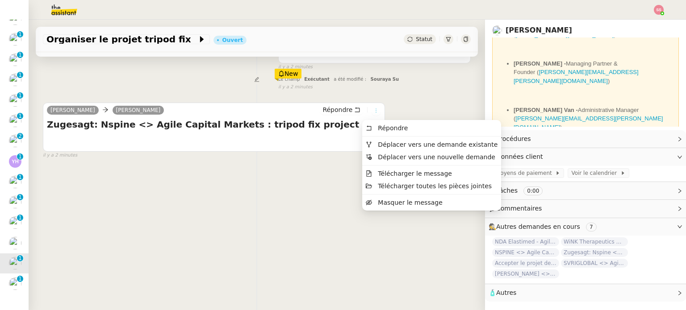
click at [373, 112] on icon at bounding box center [375, 110] width 5 height 5
click at [384, 144] on span "Déplacer vers une demande existante" at bounding box center [438, 144] width 120 height 7
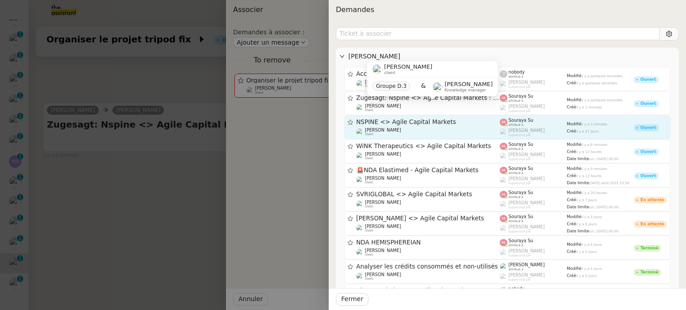
click at [406, 126] on div "NSPINE <> Agile Capital Markets Michael Khayat client" at bounding box center [428, 127] width 144 height 18
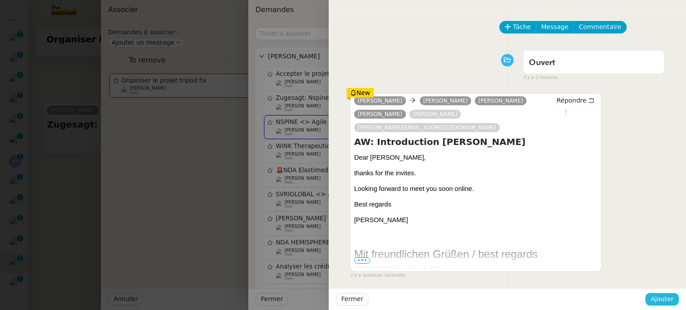
click at [661, 301] on span "Ajouter" at bounding box center [662, 299] width 23 height 10
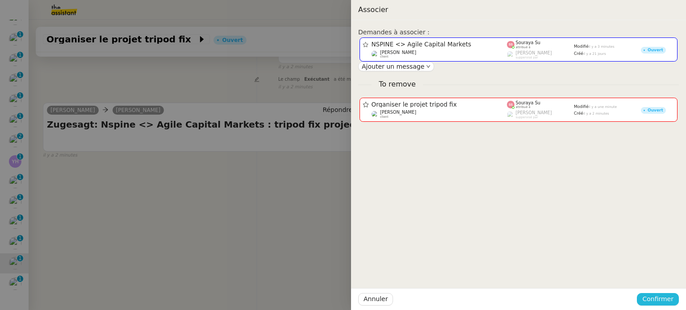
click at [661, 301] on span "Confirmer" at bounding box center [657, 299] width 31 height 10
click at [666, 279] on span "Ajouter" at bounding box center [658, 275] width 23 height 9
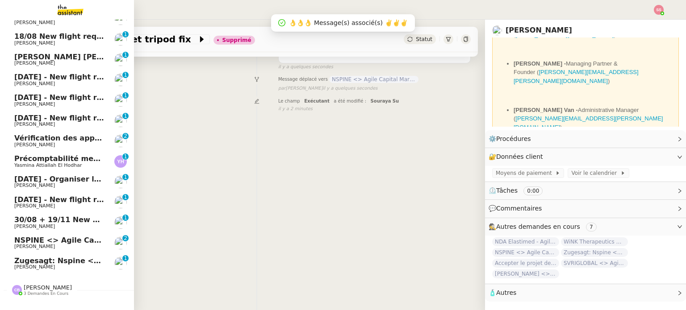
click at [55, 259] on span "Zugesagt: Nspine <> Agile Capital Markets : BVNA vertebrion project" at bounding box center [154, 261] width 280 height 8
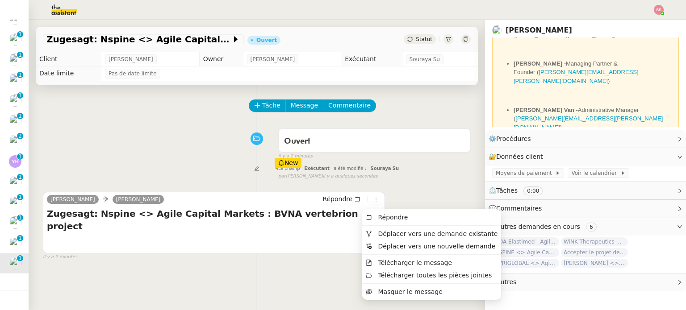
click at [371, 203] on icon at bounding box center [376, 199] width 10 height 5
click at [374, 232] on span "Déplacer vers une demande existante" at bounding box center [432, 234] width 132 height 8
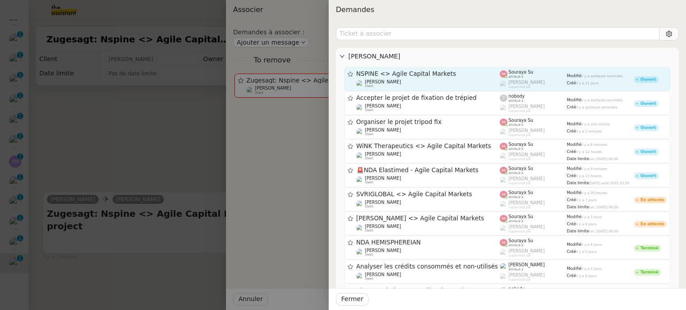
click at [407, 77] on div "NSPINE <> Agile Capital Markets" at bounding box center [428, 74] width 144 height 8
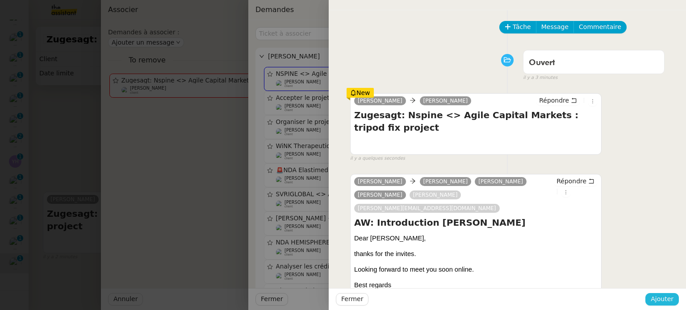
click at [659, 301] on span "Ajouter" at bounding box center [662, 299] width 23 height 10
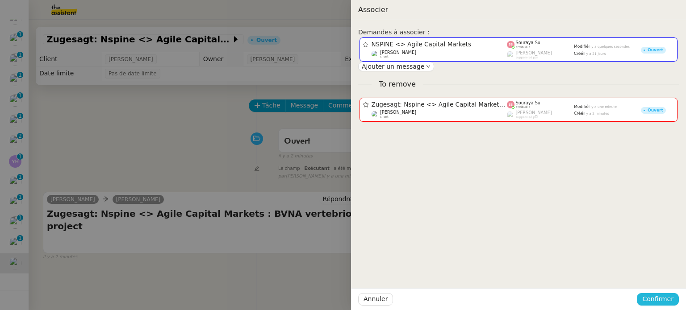
click at [659, 301] on span "Confirmer" at bounding box center [657, 299] width 31 height 10
click at [662, 278] on span "Ajouter" at bounding box center [658, 275] width 23 height 9
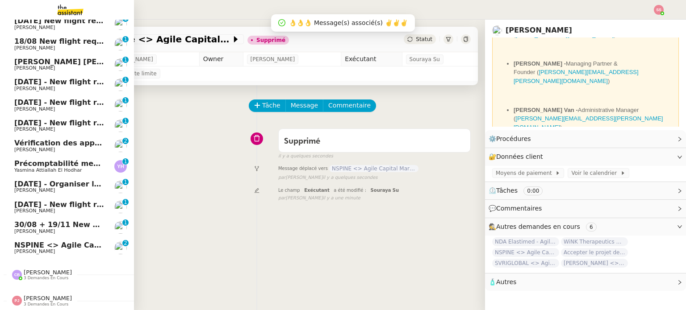
click at [34, 241] on span "NSPINE <> Agile Capital Markets" at bounding box center [80, 245] width 133 height 8
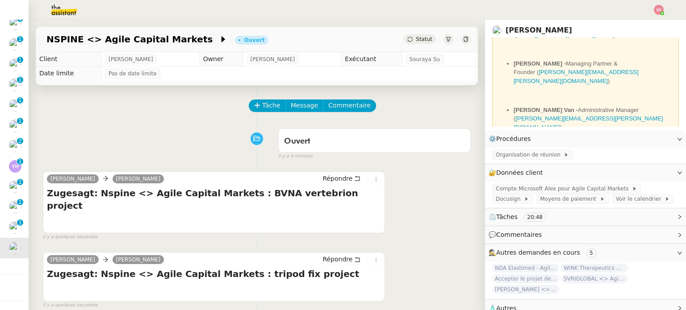
click at [407, 38] on icon at bounding box center [409, 39] width 5 height 5
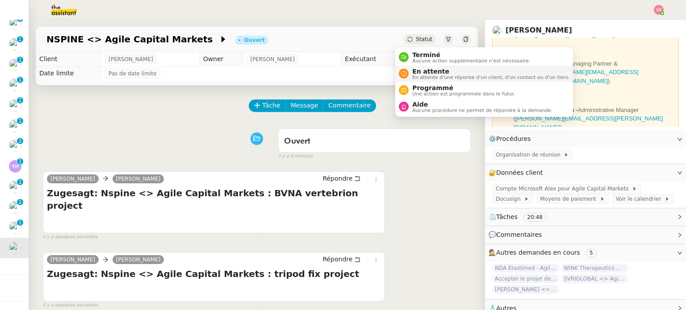
click at [410, 72] on div "En attente En attente d'une réponse d'un client, d'un contact ou d'un tiers." at bounding box center [489, 74] width 161 height 12
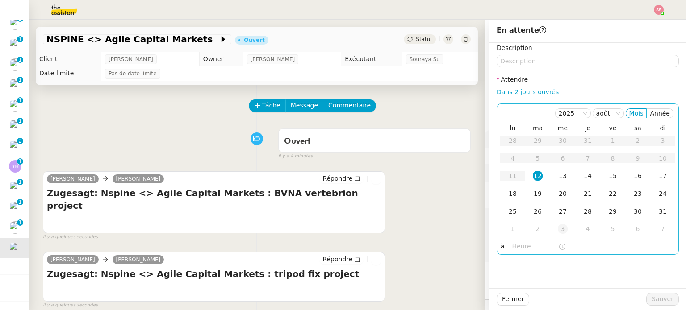
click at [554, 224] on td "3" at bounding box center [562, 230] width 25 height 18
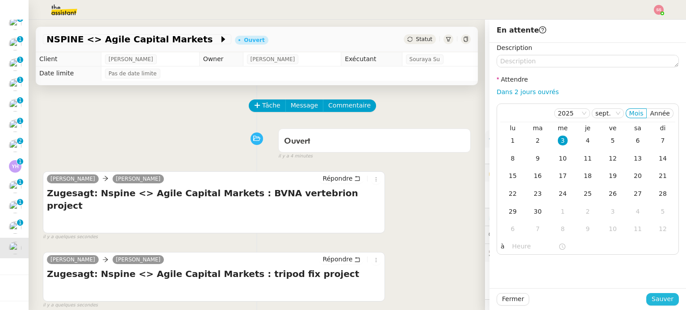
click at [664, 304] on span "Sauver" at bounding box center [662, 299] width 22 height 10
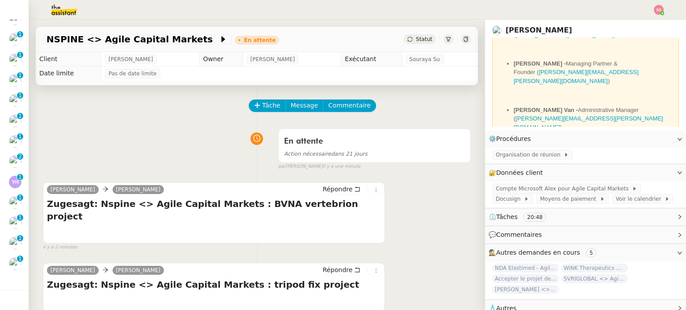
scroll to position [336, 0]
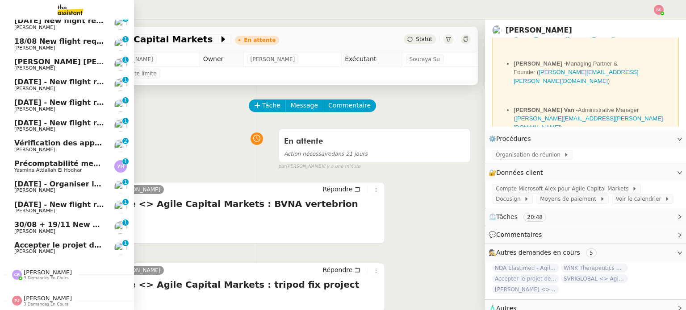
click at [43, 241] on span "Accepter le projet de fixation de trépied" at bounding box center [95, 245] width 162 height 8
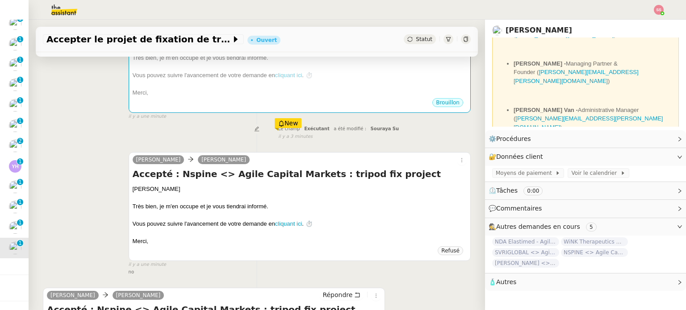
scroll to position [223, 0]
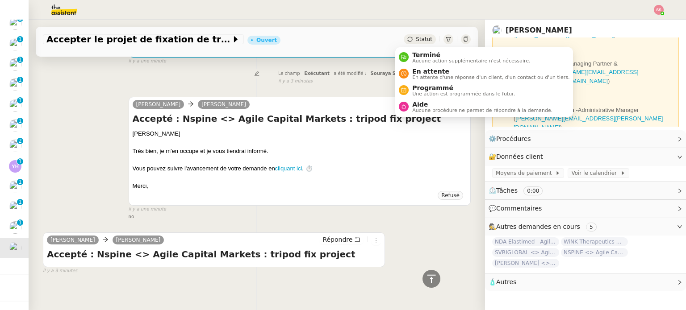
click at [416, 39] on span "Statut" at bounding box center [424, 39] width 17 height 6
click at [422, 57] on span "Terminé" at bounding box center [471, 54] width 118 height 7
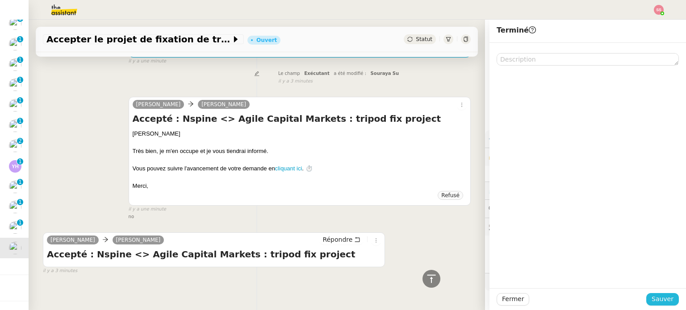
click at [662, 300] on span "Sauver" at bounding box center [662, 299] width 22 height 10
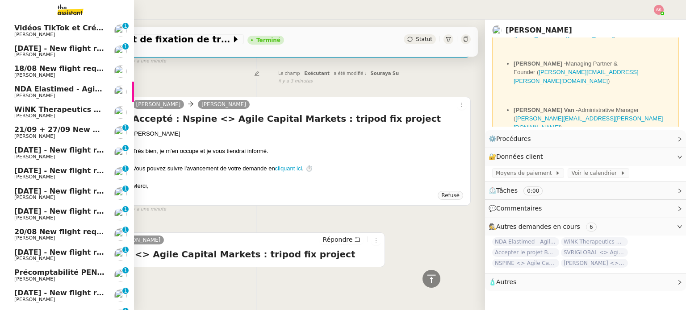
scroll to position [23, 0]
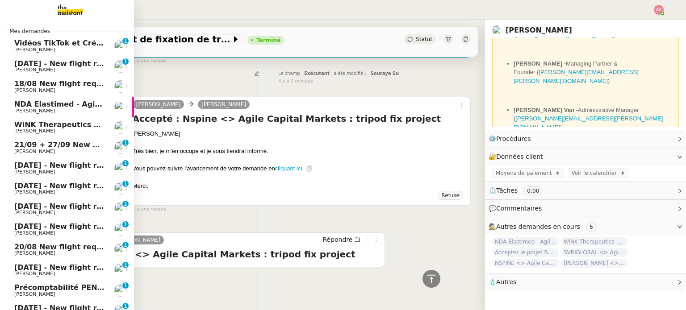
click at [64, 126] on span "WiNK Therapeutics <> Agile Capital Markets" at bounding box center [104, 125] width 180 height 8
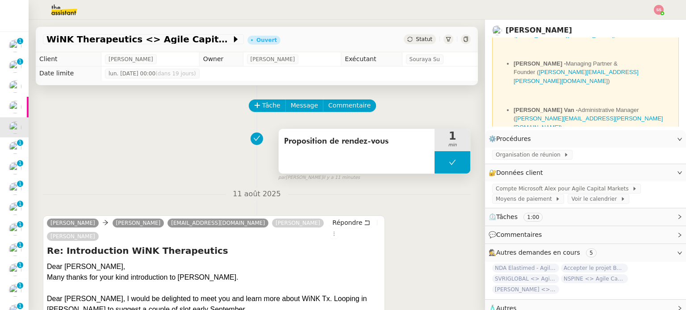
click at [440, 167] on button at bounding box center [452, 162] width 36 height 22
click at [440, 166] on icon at bounding box center [443, 162] width 7 height 7
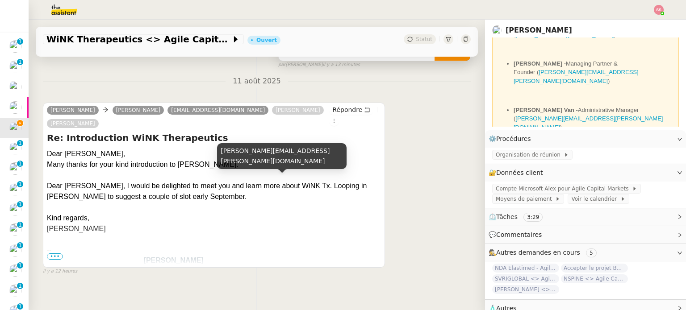
scroll to position [120, 0]
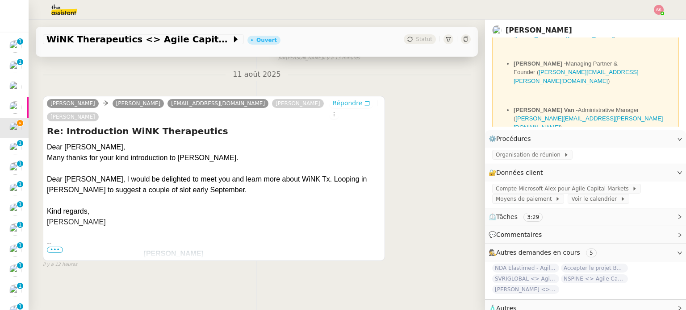
click at [332, 103] on span "Répondre" at bounding box center [347, 103] width 30 height 9
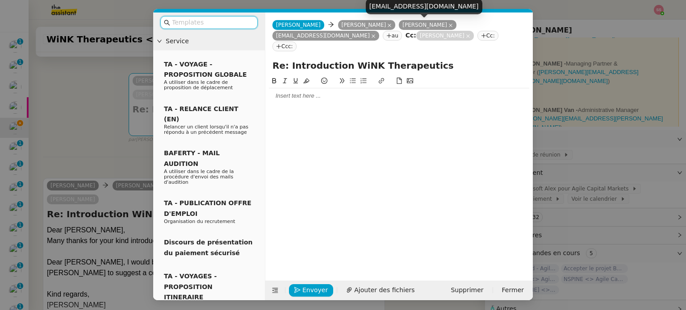
click at [448, 27] on icon at bounding box center [450, 25] width 4 height 4
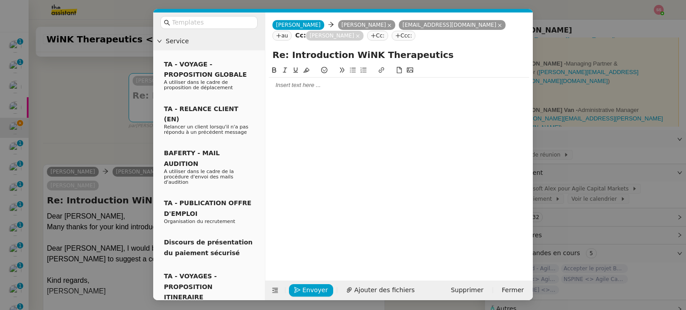
click at [310, 88] on div at bounding box center [399, 85] width 260 height 8
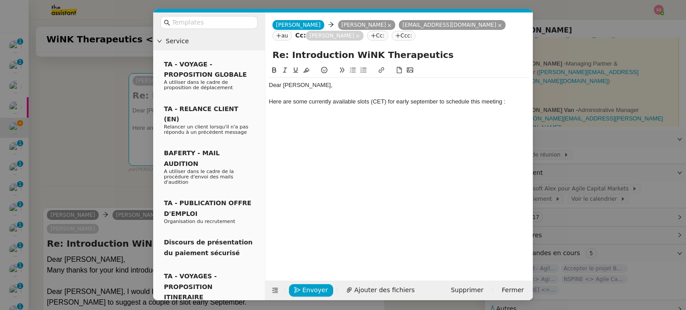
click at [416, 104] on div "Here are some currently available slots (CET) for early september to schedule t…" at bounding box center [399, 102] width 260 height 8
click at [0, 0] on lt-span "S eptember" at bounding box center [0, 0] width 0 height 0
click at [351, 118] on div at bounding box center [399, 118] width 260 height 8
click at [355, 70] on icon at bounding box center [353, 70] width 6 height 6
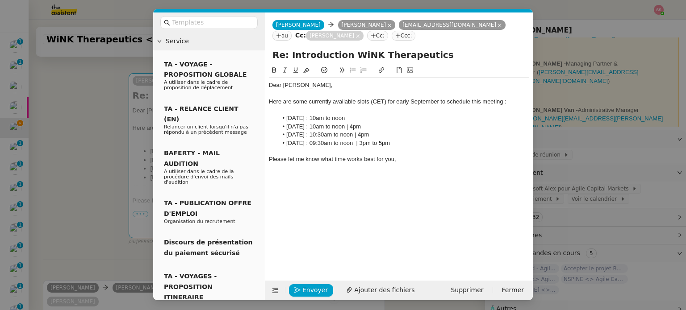
click at [100, 183] on nz-modal-container "Service TA - VOYAGE - PROPOSITION GLOBALE A utiliser dans le cadre de propositi…" at bounding box center [343, 155] width 686 height 310
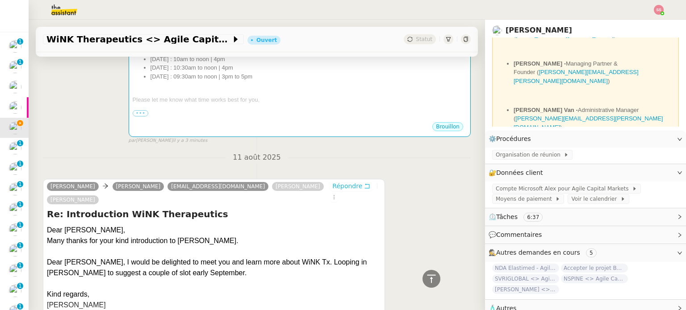
scroll to position [118, 0]
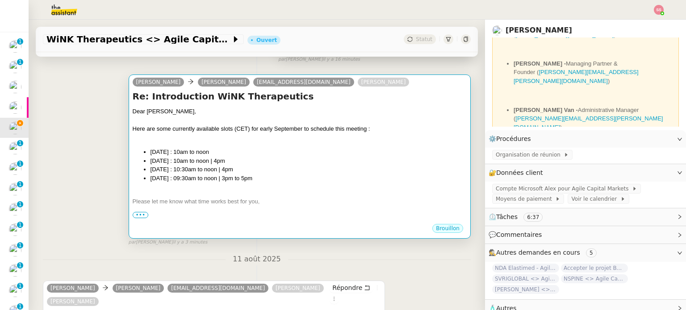
click at [333, 154] on li "Monday September 1st : 10am to noon" at bounding box center [308, 152] width 316 height 9
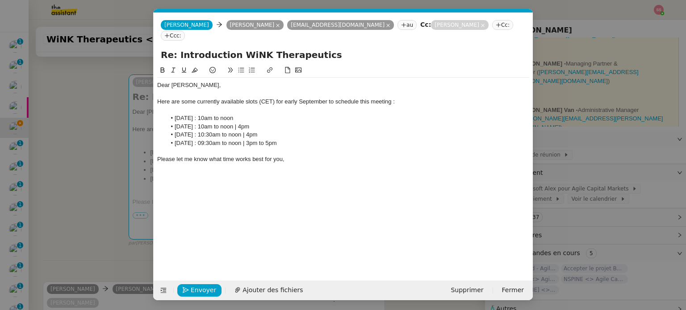
scroll to position [0, 19]
click at [208, 162] on div "Dear Warren, Here are some currently available slots (CET) for early September …" at bounding box center [343, 127] width 372 height 98
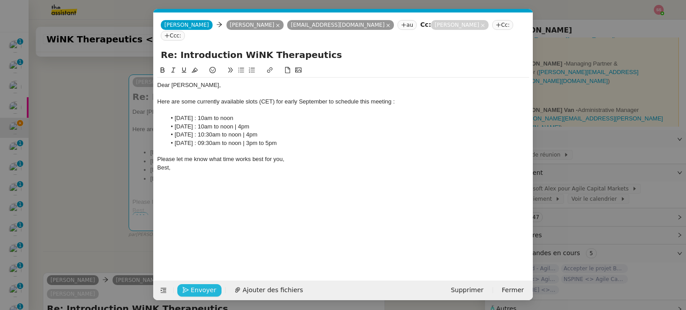
click at [203, 290] on span "Envoyer" at bounding box center [203, 290] width 25 height 10
click at [203, 290] on span "Confirmer l'envoi" at bounding box center [218, 290] width 54 height 10
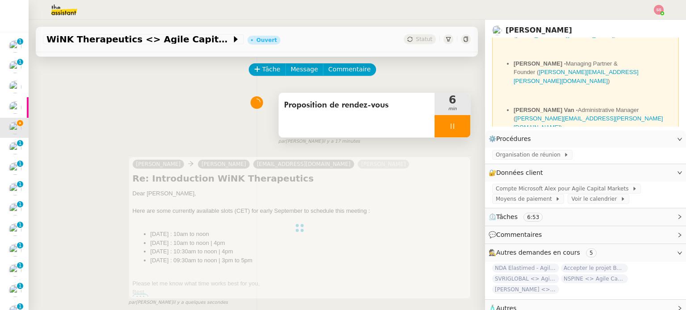
scroll to position [0, 0]
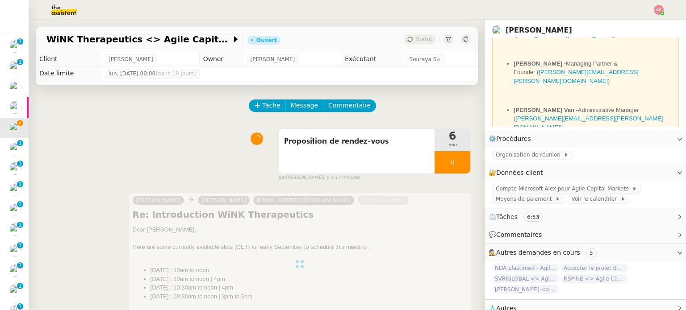
click at [452, 167] on div at bounding box center [452, 162] width 36 height 22
click at [452, 167] on button at bounding box center [461, 162] width 18 height 22
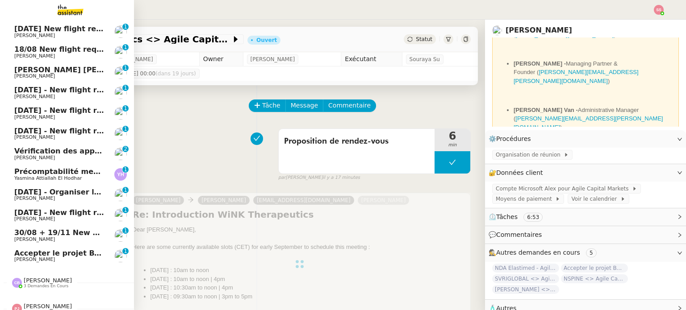
scroll to position [336, 0]
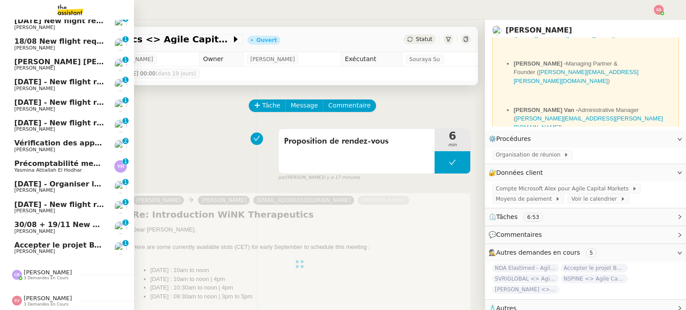
click at [92, 243] on span "Accepter le projet BVNA vertebrion" at bounding box center [85, 245] width 142 height 8
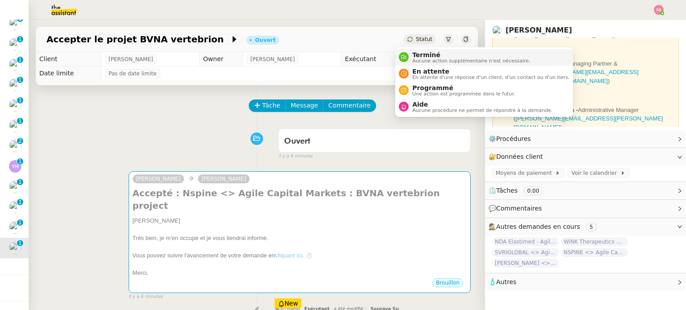
click at [425, 61] on span "Aucune action supplémentaire n'est nécessaire." at bounding box center [471, 60] width 118 height 5
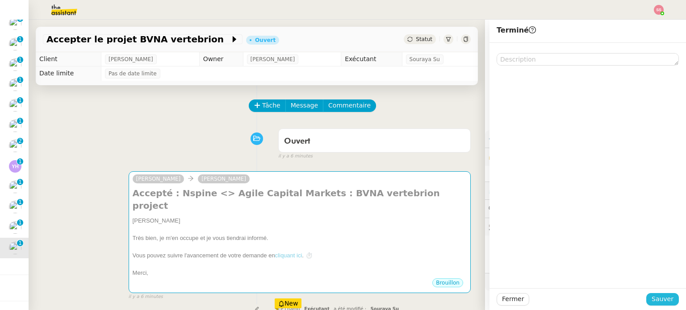
click at [667, 301] on button "Sauver" at bounding box center [662, 299] width 33 height 13
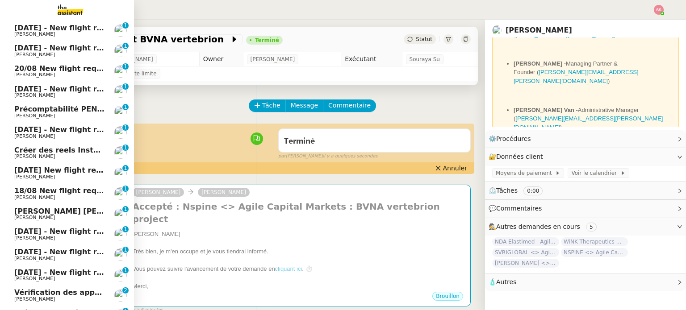
scroll to position [23, 0]
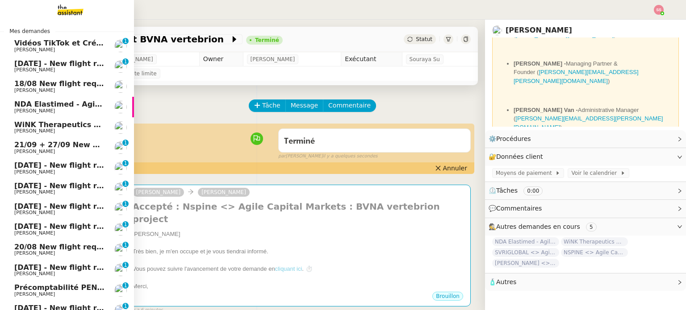
click at [49, 122] on span "WiNK Therapeutics <> Agile Capital Markets" at bounding box center [104, 125] width 180 height 8
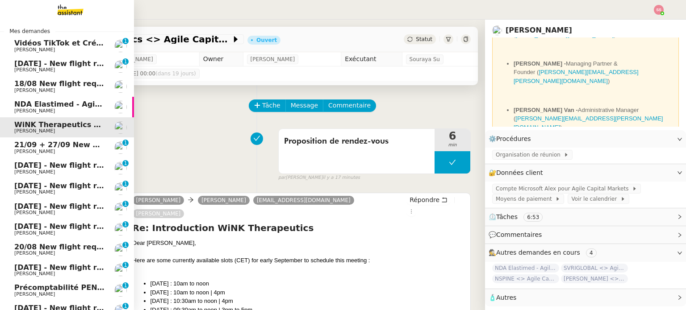
click at [50, 110] on span "[PERSON_NAME]" at bounding box center [59, 111] width 90 height 5
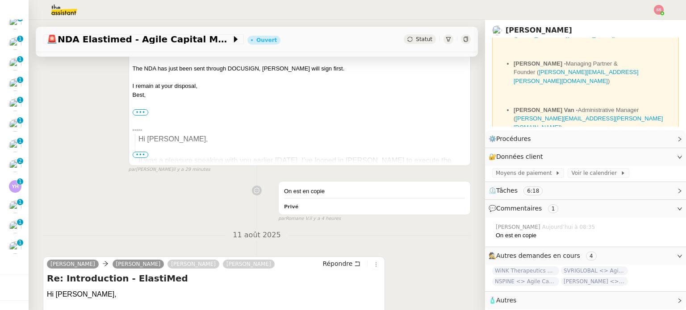
scroll to position [357, 0]
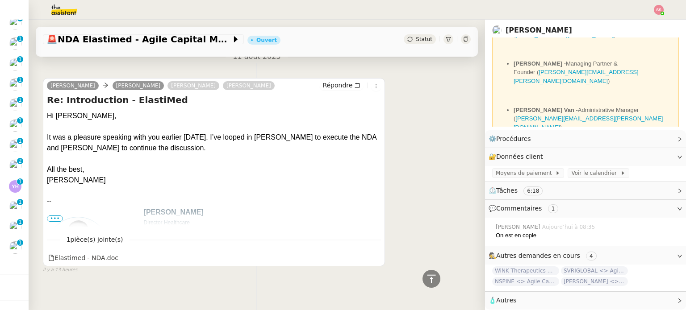
click at [52, 219] on span "•••" at bounding box center [55, 219] width 16 height 6
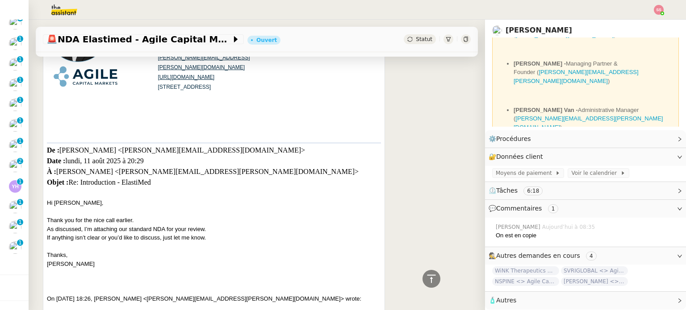
scroll to position [536, 0]
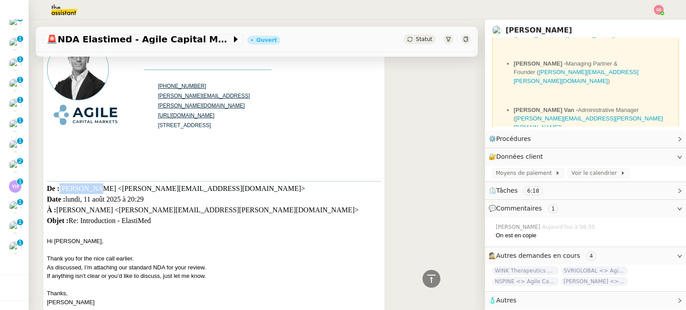
drag, startPoint x: 95, startPoint y: 189, endPoint x: 61, endPoint y: 188, distance: 33.5
click at [61, 188] on div "De : Omer Zelka <omer@elastimed.com> Date : lundi, 11 août 2025 à 20:29 À : Mic…" at bounding box center [214, 209] width 334 height 56
drag, startPoint x: 165, startPoint y: 191, endPoint x: 104, endPoint y: 185, distance: 61.4
click at [103, 188] on div "De : Omer Zelka <omer@elastimed.com> Date : lundi, 11 août 2025 à 20:29 À : Mic…" at bounding box center [214, 209] width 334 height 56
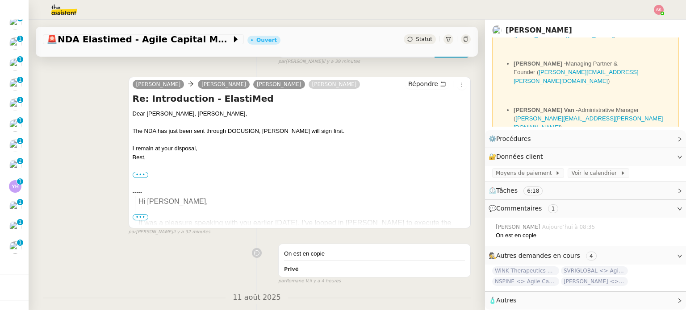
scroll to position [45, 0]
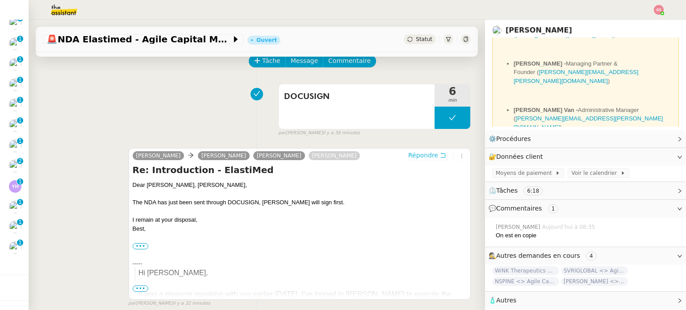
click at [413, 158] on span "Répondre" at bounding box center [423, 155] width 30 height 9
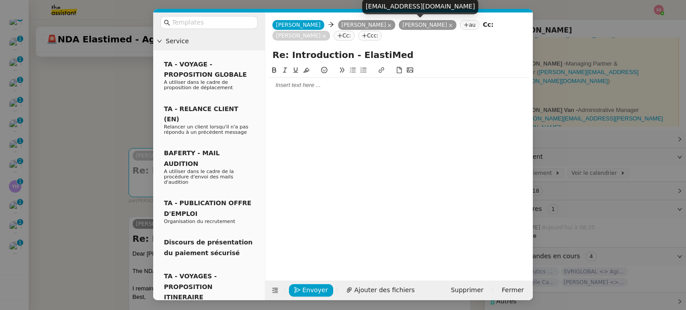
click at [448, 25] on icon at bounding box center [450, 25] width 4 height 4
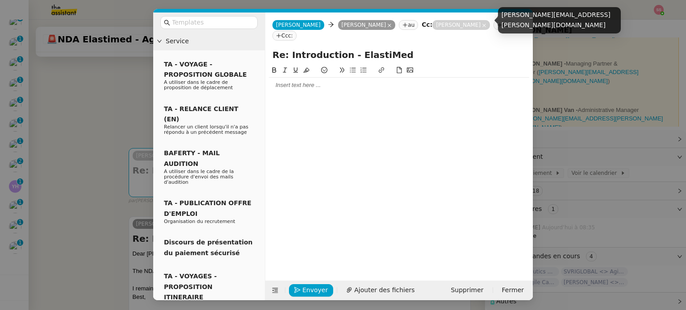
click at [486, 26] on icon at bounding box center [484, 26] width 4 height 4
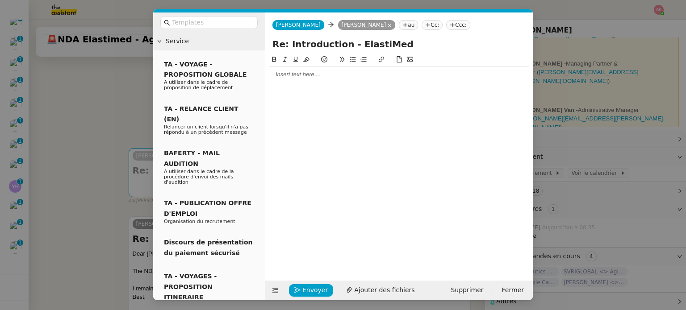
click at [324, 78] on div at bounding box center [399, 75] width 260 height 8
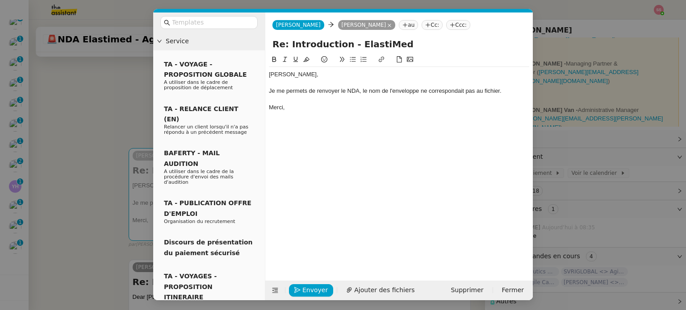
click at [419, 92] on div "Je me permets de renvoyer le NDA, le nom de l'enveloppe ne correspondait pas au…" at bounding box center [399, 91] width 260 height 8
click at [358, 92] on div "Je me permets de renvoyer le NDA, le nom de l'enveloppe Docusign ne corresponda…" at bounding box center [399, 91] width 260 height 8
click at [510, 94] on div "Je me permets de renvoyer le NDA, le nom de l'enveloppe Docusign ne corresponda…" at bounding box center [399, 91] width 260 height 8
click at [313, 285] on span "Envoyer" at bounding box center [314, 290] width 25 height 10
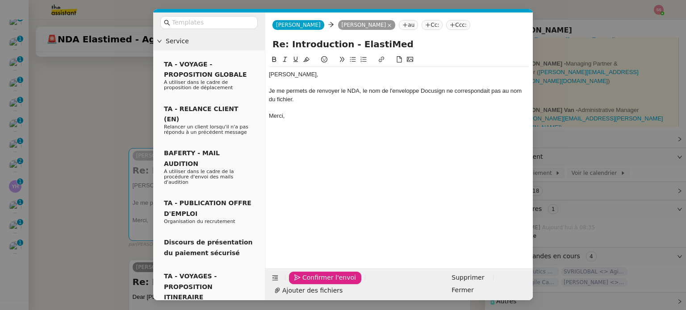
click at [313, 283] on span "Confirmer l'envoi" at bounding box center [329, 278] width 54 height 10
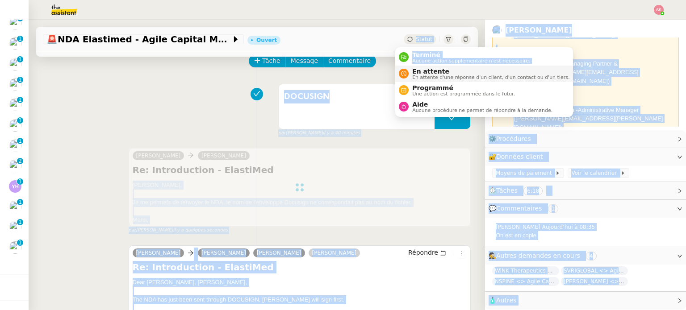
drag, startPoint x: 406, startPoint y: 42, endPoint x: 409, endPoint y: 66, distance: 24.8
click at [409, 66] on body "Mes demandes Vidéos TikTok et Créatives META - août 2025 Anthony Morcillo 0 1 2…" at bounding box center [343, 155] width 686 height 310
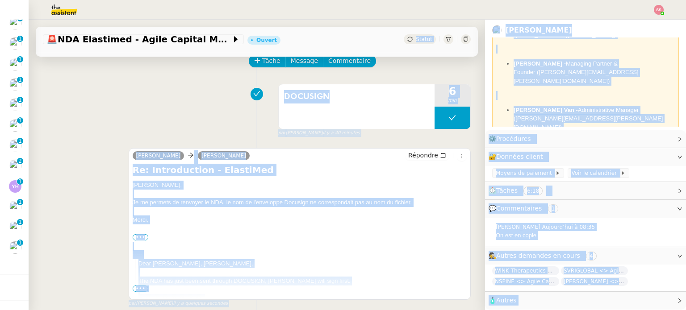
click at [410, 67] on div "Tâche Message Commentaire" at bounding box center [360, 65] width 221 height 21
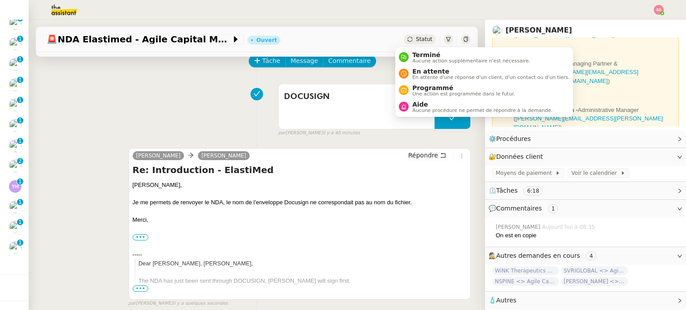
click at [407, 41] on icon at bounding box center [409, 39] width 5 height 5
click at [411, 66] on li "En attente En attente d'une réponse d'un client, d'un contact ou d'un tiers." at bounding box center [484, 74] width 178 height 17
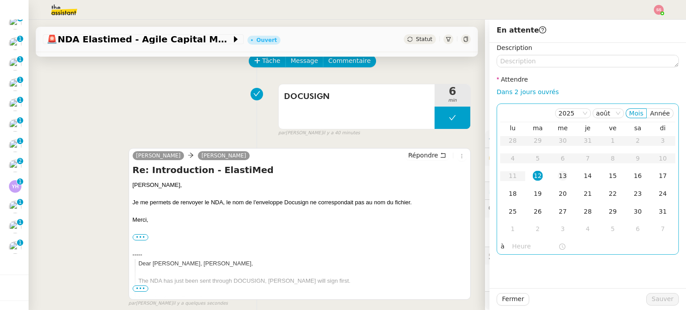
click at [558, 176] on div "13" at bounding box center [563, 176] width 10 height 10
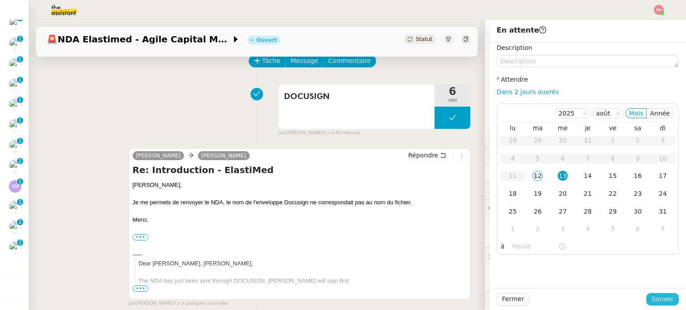
click at [653, 302] on span "Sauver" at bounding box center [662, 299] width 22 height 10
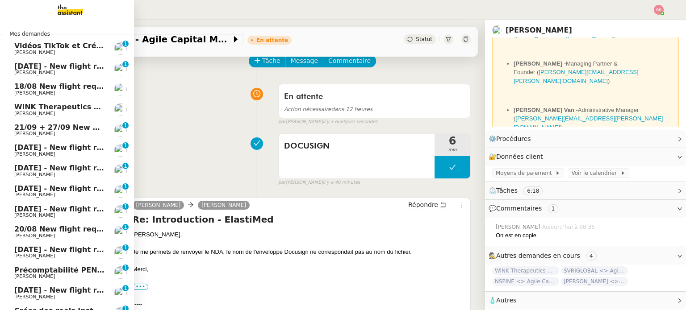
click at [87, 115] on span "[PERSON_NAME]" at bounding box center [59, 113] width 90 height 5
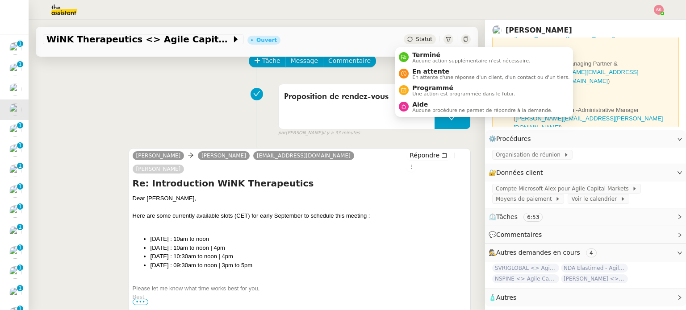
click at [404, 44] on div "Statut" at bounding box center [420, 39] width 32 height 10
click at [416, 81] on li "En attente En attente d'une réponse d'un client, d'un contact ou d'un tiers." at bounding box center [484, 74] width 178 height 17
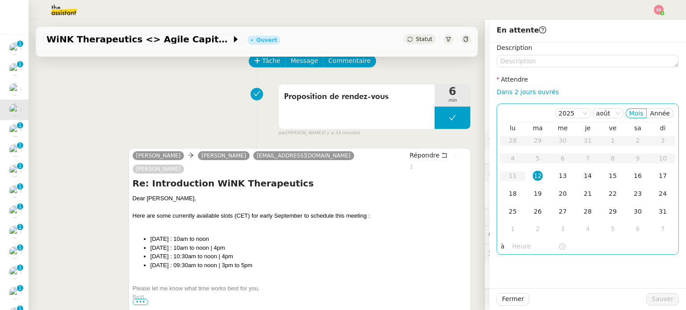
click at [585, 177] on div "14" at bounding box center [588, 176] width 10 height 10
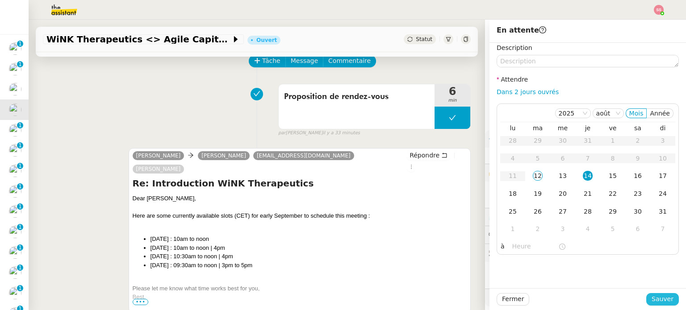
click at [659, 300] on span "Sauver" at bounding box center [662, 299] width 22 height 10
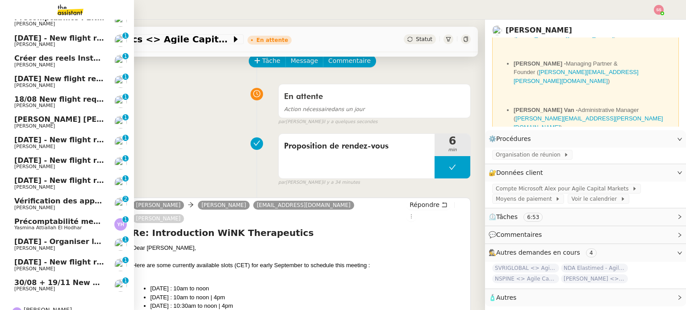
scroll to position [233, 0]
click at [84, 277] on link "30/08 + 19/11 New flight request - John Smith Louis Frei 0 1 2 3 4 5 6 7 8 9" at bounding box center [67, 285] width 134 height 21
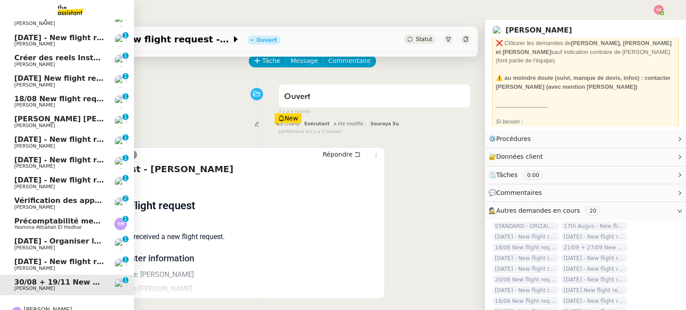
click at [57, 263] on span "[DATE] - New flight request - [PERSON_NAME]" at bounding box center [106, 262] width 184 height 8
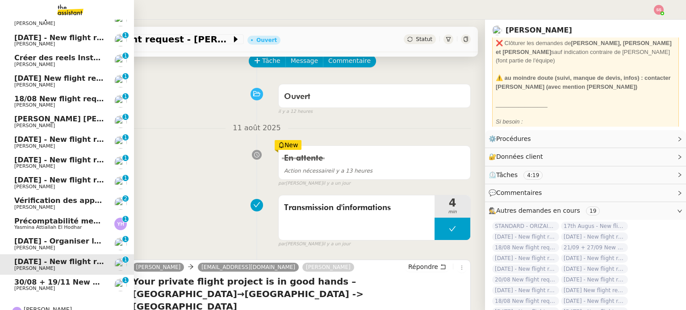
click at [75, 239] on span "[DATE] - Organiser le vol de [PERSON_NAME]" at bounding box center [104, 241] width 180 height 8
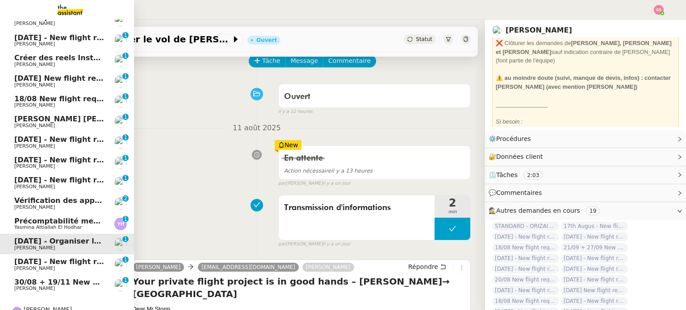
click at [77, 253] on link "23rd August - Organiser le vol de Ludovic Storm Louis Frei 0 1 2 3 4 5 6 7 8 9" at bounding box center [67, 244] width 134 height 21
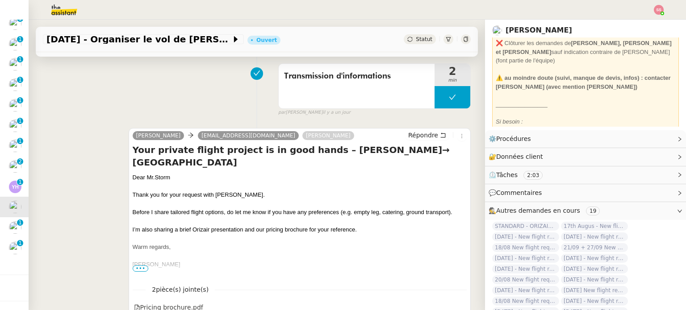
scroll to position [179, 0]
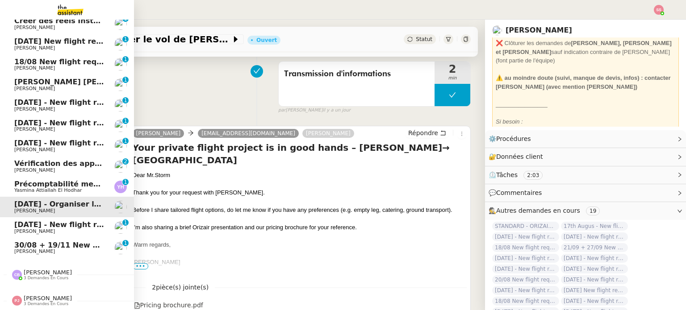
click at [55, 139] on span "[DATE] - New flight request - [PERSON_NAME]" at bounding box center [106, 143] width 184 height 8
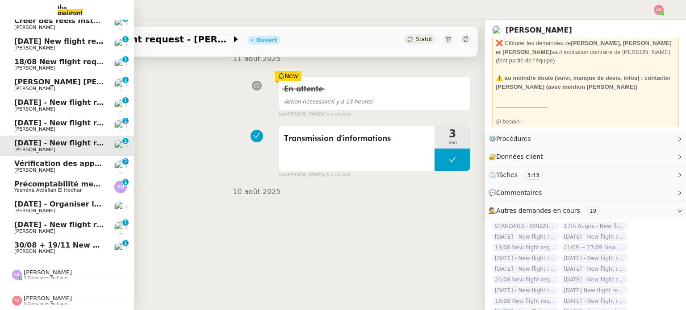
scroll to position [120, 0]
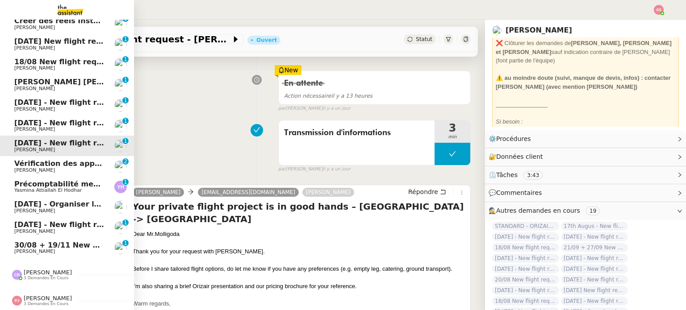
click at [61, 127] on span "[PERSON_NAME]" at bounding box center [59, 129] width 90 height 5
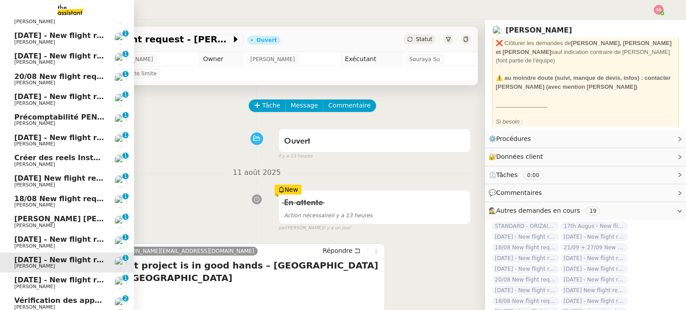
scroll to position [7, 0]
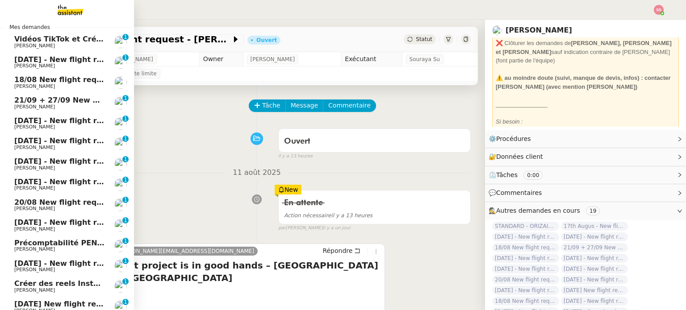
click at [36, 62] on span "[DATE] - New flight request - [PERSON_NAME]" at bounding box center [106, 59] width 184 height 8
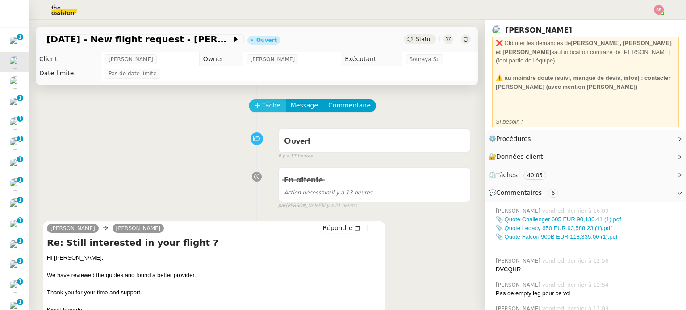
click at [266, 105] on span "Tâche" at bounding box center [271, 105] width 18 height 10
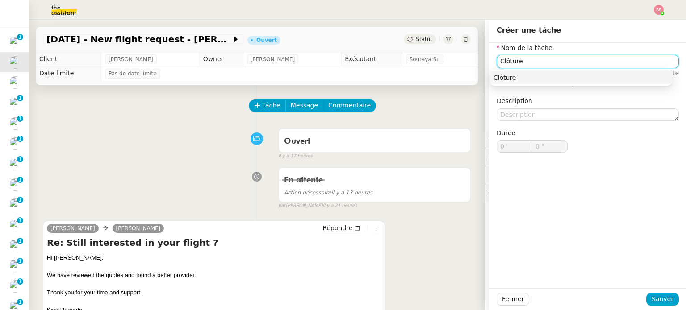
click at [520, 80] on div "Clôture" at bounding box center [580, 78] width 175 height 8
type input "Clôture"
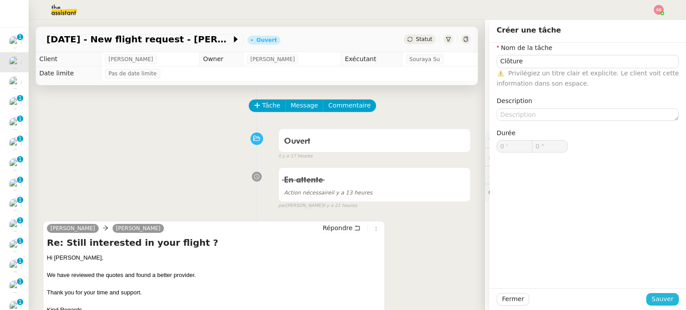
click at [657, 298] on span "Sauver" at bounding box center [662, 299] width 22 height 10
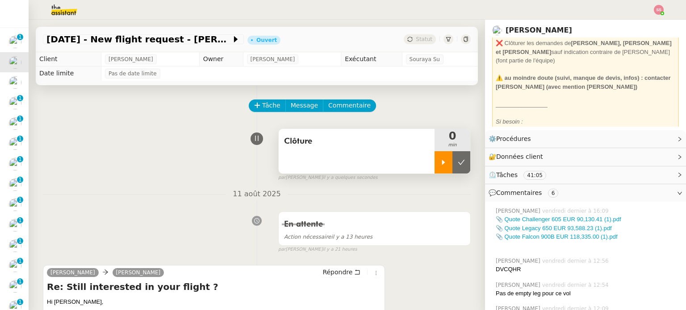
click at [442, 164] on icon at bounding box center [443, 162] width 3 height 5
click at [329, 271] on span "Répondre" at bounding box center [337, 272] width 30 height 9
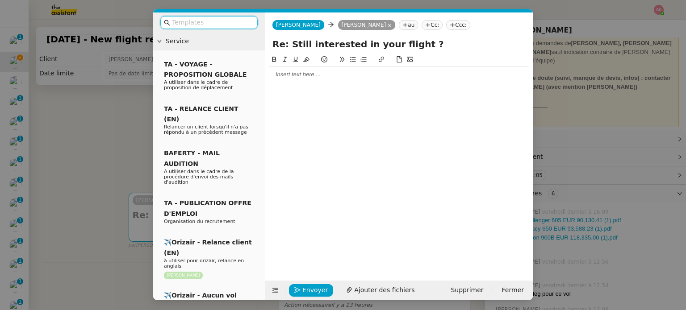
click at [204, 18] on input "text" at bounding box center [212, 22] width 80 height 10
type input "l"
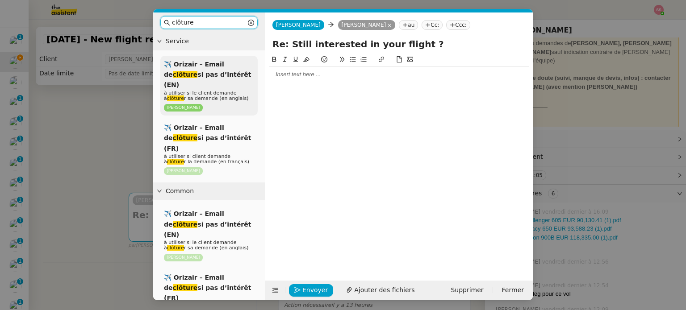
type input "clôture"
click at [218, 104] on p "[PERSON_NAME]" at bounding box center [209, 108] width 90 height 8
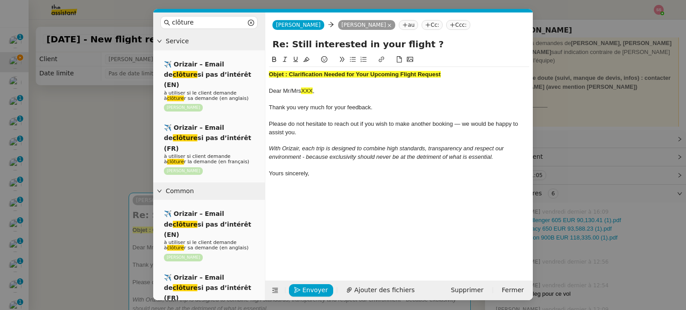
click at [373, 71] on div "Objet : Clarification Needed for Your Upcoming Flight Request" at bounding box center [399, 75] width 260 height 8
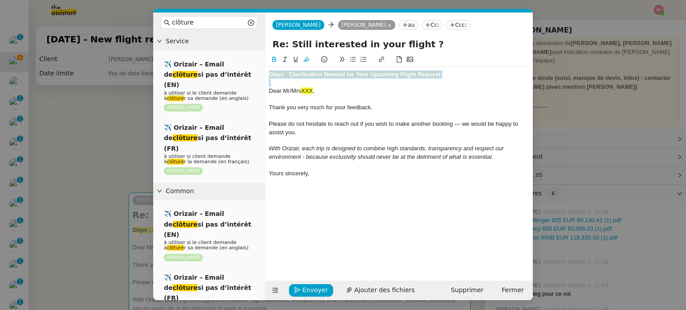
click at [373, 71] on div "Objet : Clarification Needed for Your Upcoming Flight Request" at bounding box center [399, 75] width 260 height 8
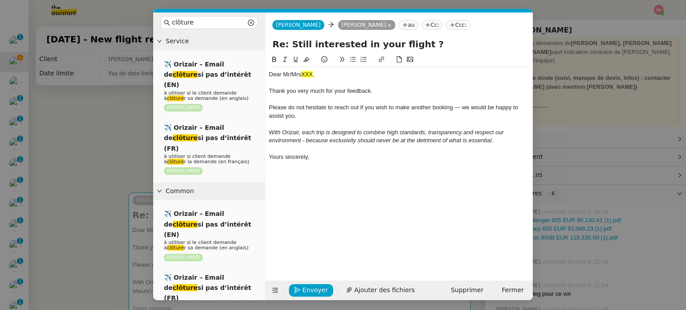
click at [450, 23] on icon at bounding box center [452, 24] width 5 height 5
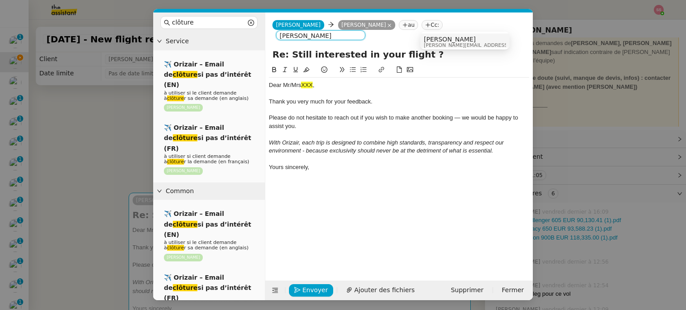
type input "[PERSON_NAME]"
click at [450, 45] on span "[PERSON_NAME][EMAIL_ADDRESS][DOMAIN_NAME]" at bounding box center [487, 45] width 127 height 5
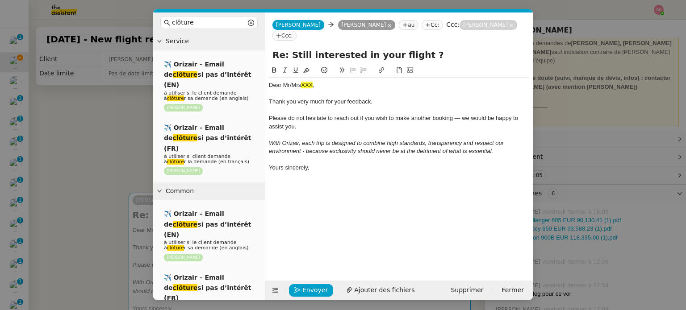
click at [98, 147] on nz-modal-container "clôture Service ✈️ Orizair – Email de clôture si pas d’intérêt (EN) à utiliser …" at bounding box center [343, 155] width 686 height 310
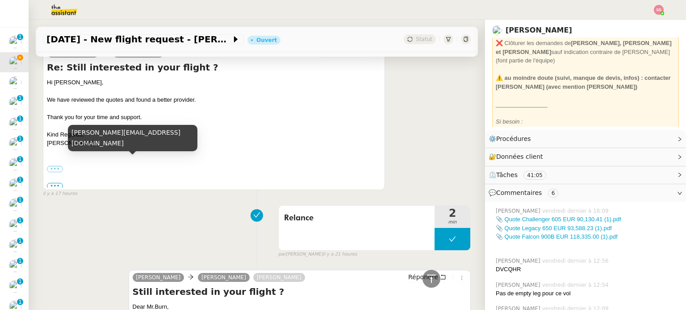
scroll to position [489, 0]
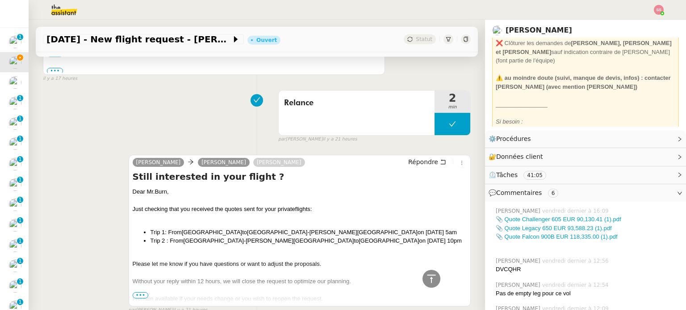
click at [155, 193] on span "Dear Mr.Burn," at bounding box center [151, 191] width 36 height 7
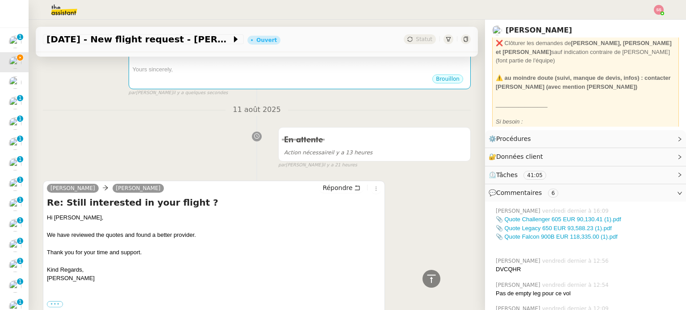
scroll to position [88, 0]
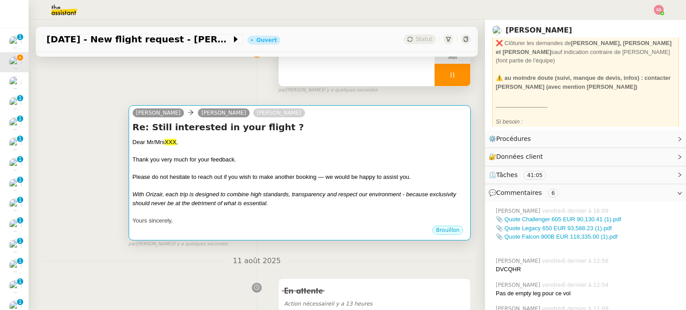
click at [233, 168] on div at bounding box center [300, 168] width 334 height 9
click at [209, 150] on div at bounding box center [300, 151] width 334 height 9
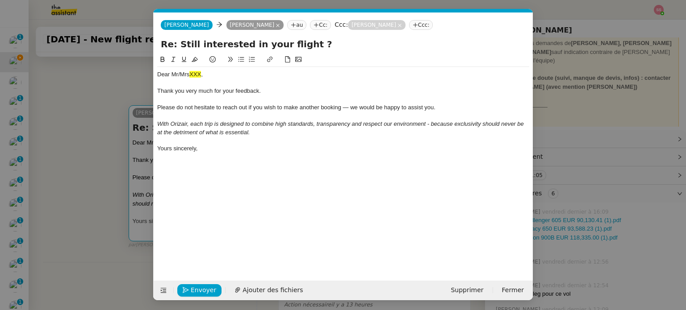
click at [209, 150] on div "Yours sincerely," at bounding box center [343, 149] width 372 height 8
click at [170, 76] on span "Dear Mr/Mrs" at bounding box center [173, 74] width 32 height 7
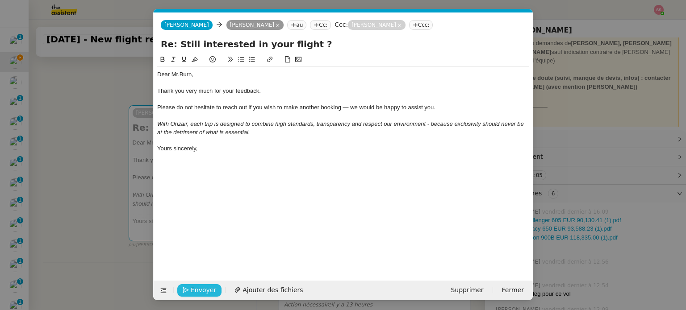
click at [201, 289] on span "Envoyer" at bounding box center [203, 290] width 25 height 10
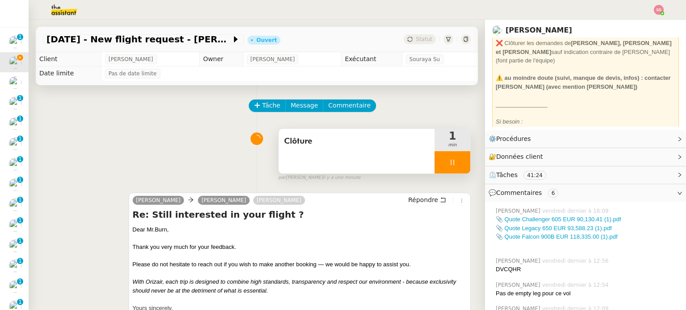
click at [454, 160] on div at bounding box center [452, 162] width 36 height 22
click at [470, 160] on button at bounding box center [470, 162] width 0 height 22
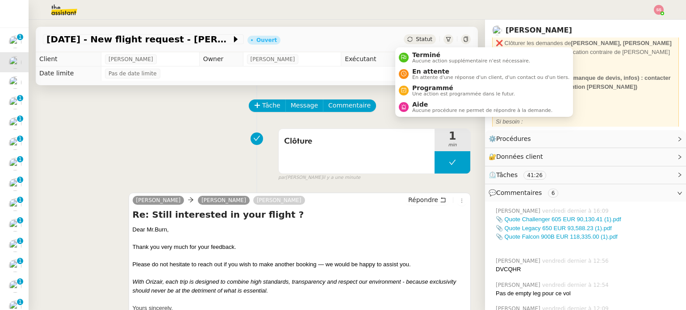
click at [405, 43] on div "Statut" at bounding box center [420, 39] width 32 height 10
click at [414, 58] on span "Aucune action supplémentaire n'est nécessaire." at bounding box center [471, 60] width 118 height 5
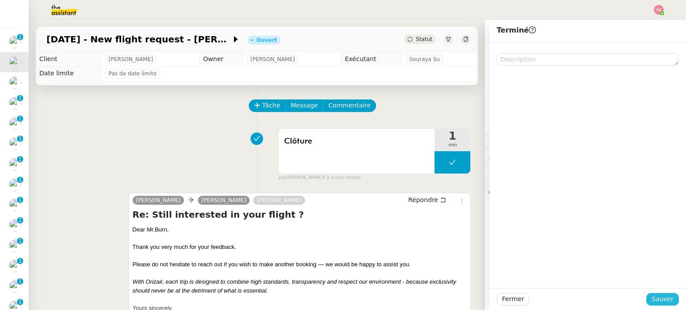
click at [656, 300] on span "Sauver" at bounding box center [662, 299] width 22 height 10
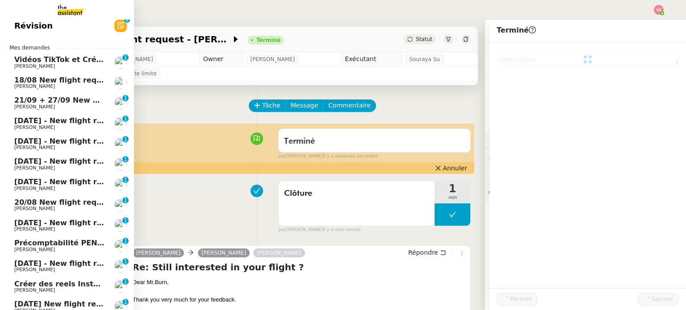
scroll to position [27, 0]
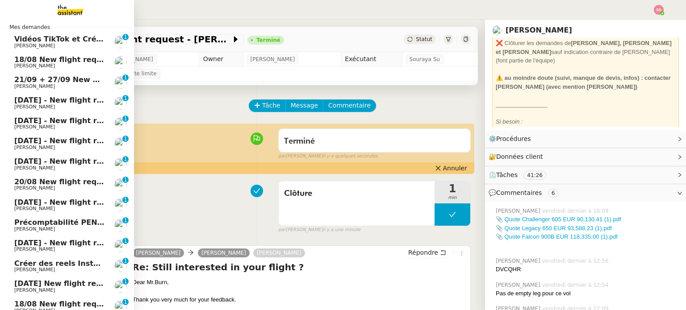
click at [71, 65] on span "[PERSON_NAME]" at bounding box center [59, 65] width 90 height 5
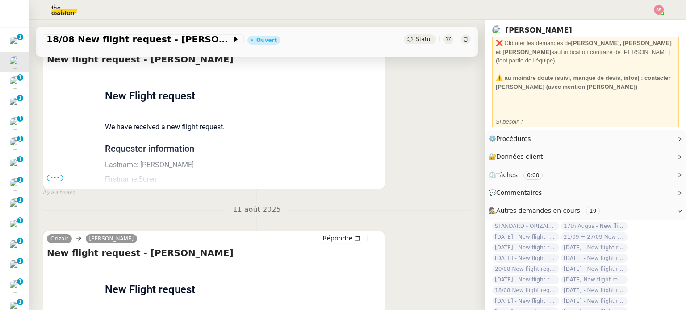
scroll to position [89, 0]
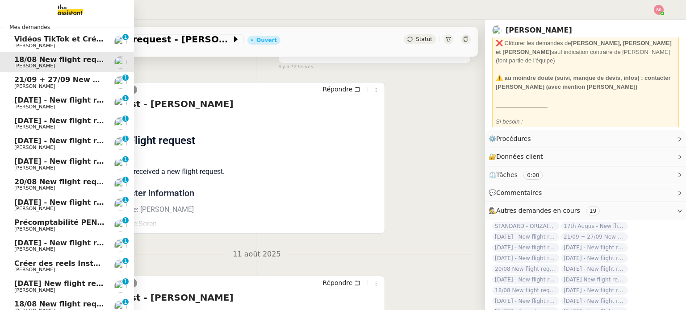
click at [35, 79] on span "21/09 + 27/09 New flight request - [PERSON_NAME]" at bounding box center [118, 79] width 208 height 8
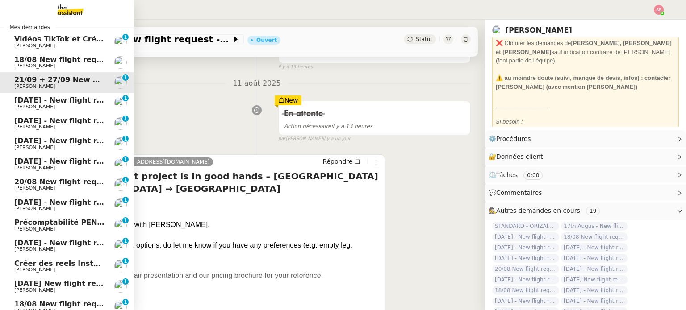
click at [46, 97] on span "[DATE] - New flight request - [PERSON_NAME]" at bounding box center [106, 100] width 184 height 8
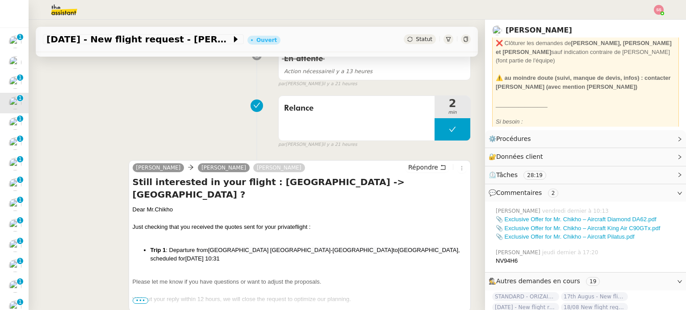
scroll to position [223, 0]
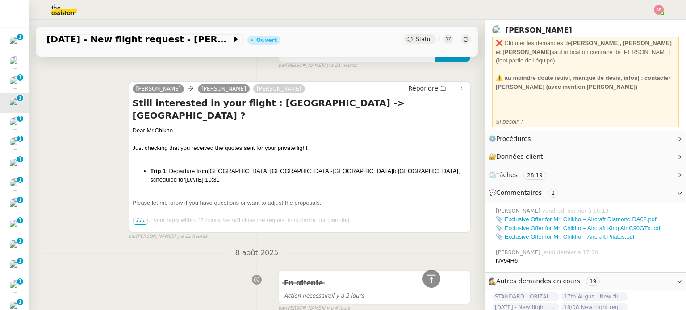
click at [138, 221] on span "•••" at bounding box center [141, 222] width 16 height 6
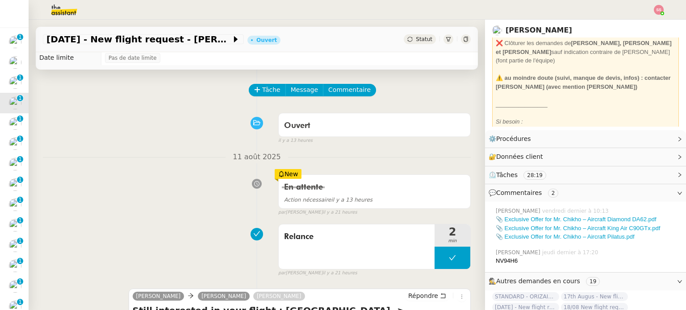
scroll to position [0, 0]
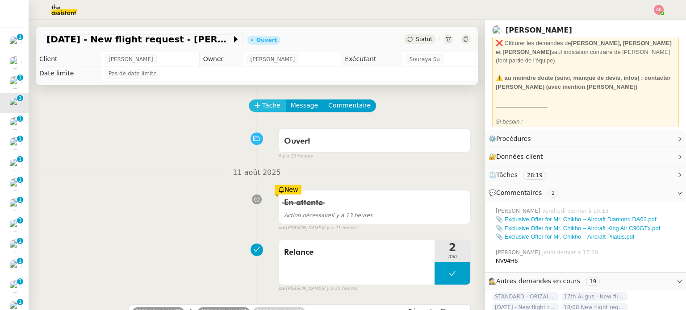
click at [254, 103] on button "Tâche" at bounding box center [267, 106] width 37 height 13
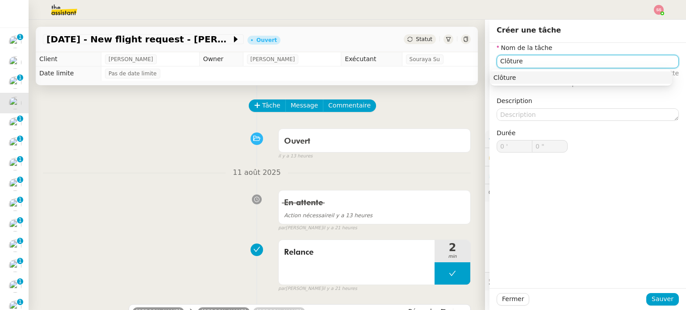
click at [594, 74] on div "Clôture" at bounding box center [580, 78] width 175 height 8
type input "Clôture"
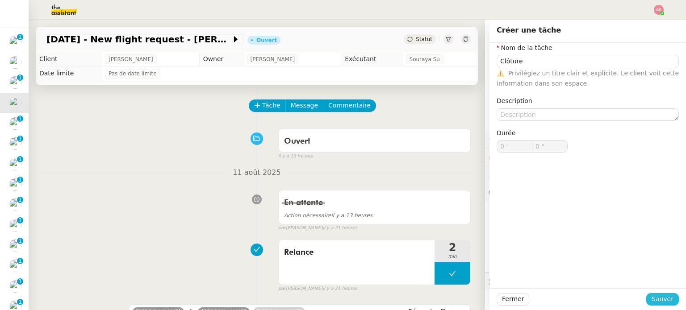
click at [656, 296] on span "Sauver" at bounding box center [662, 299] width 22 height 10
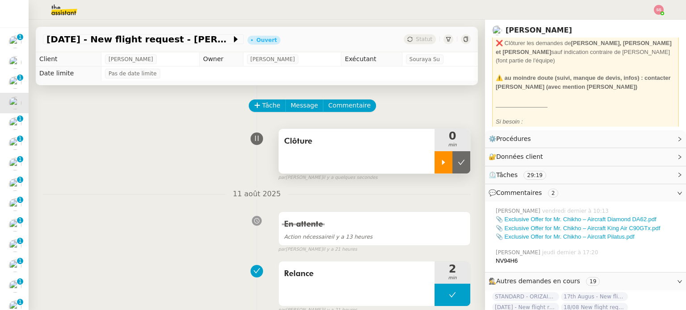
click at [434, 166] on div at bounding box center [443, 162] width 18 height 22
click at [449, 155] on div at bounding box center [452, 162] width 36 height 22
click at [452, 158] on button at bounding box center [461, 162] width 18 height 22
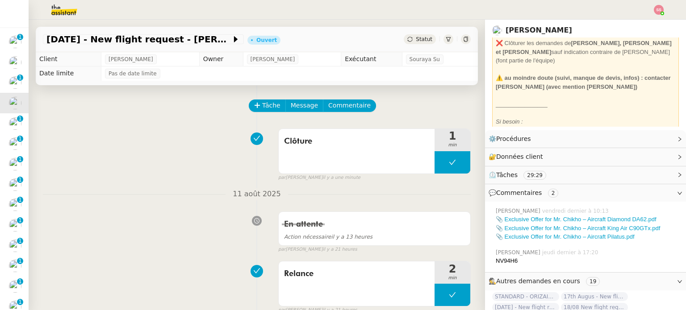
click at [405, 37] on div "Statut" at bounding box center [420, 39] width 32 height 10
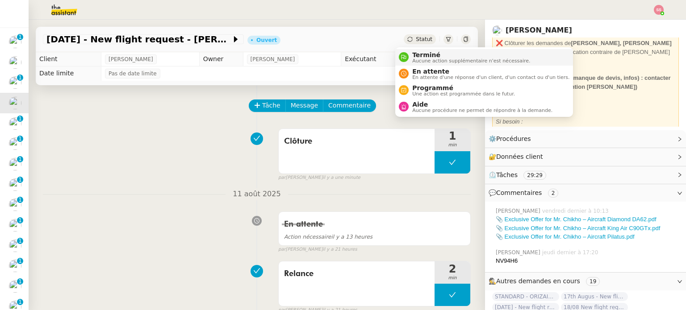
click at [426, 53] on span "Terminé" at bounding box center [471, 54] width 118 height 7
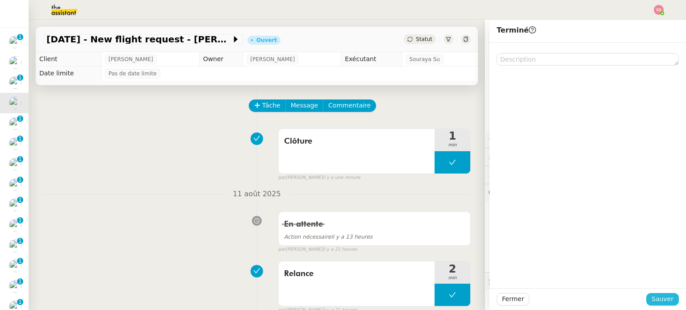
click at [656, 301] on span "Sauver" at bounding box center [662, 299] width 22 height 10
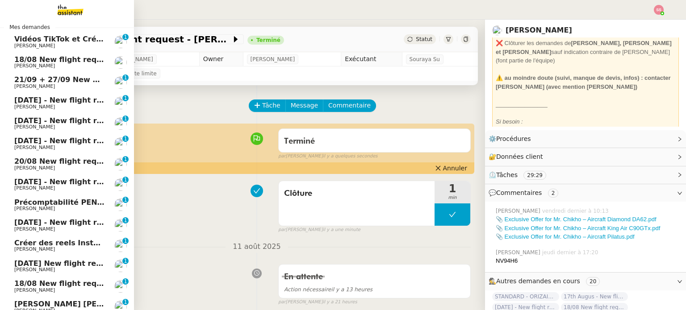
click at [82, 113] on link "[DATE] - New flight request - [PERSON_NAME] [PERSON_NAME] 0 1 2 3 4 5 6 7 8 9" at bounding box center [67, 123] width 134 height 21
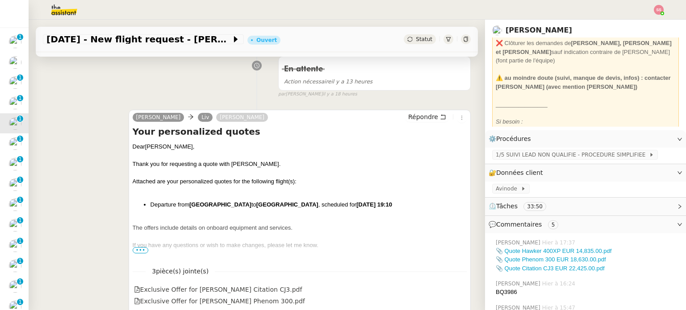
scroll to position [179, 0]
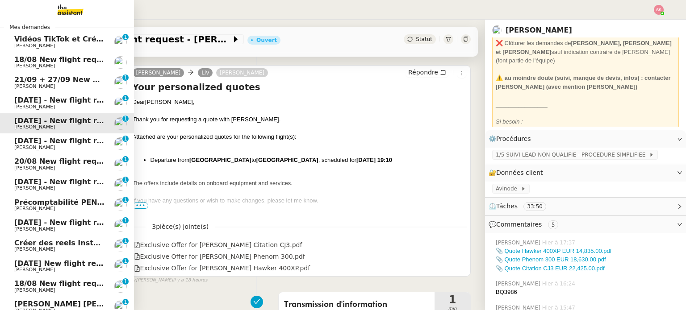
click at [54, 145] on span "[PERSON_NAME]" at bounding box center [59, 147] width 90 height 5
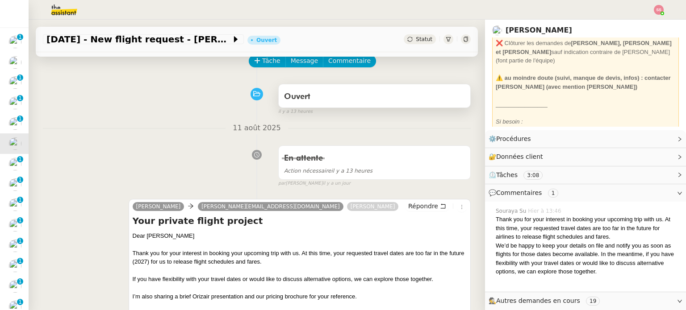
scroll to position [45, 0]
click at [254, 62] on icon at bounding box center [257, 61] width 6 height 6
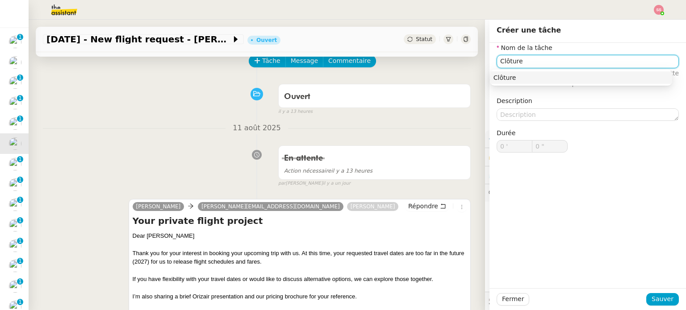
click at [504, 76] on div "Clôture" at bounding box center [580, 78] width 175 height 8
type input "Clôture"
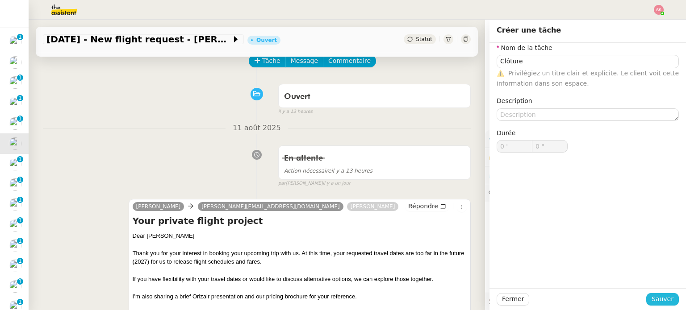
click at [651, 296] on span "Sauver" at bounding box center [662, 299] width 22 height 10
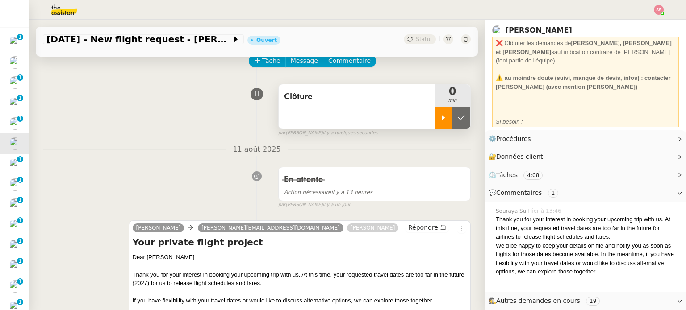
click at [440, 118] on icon at bounding box center [443, 117] width 7 height 7
click at [457, 110] on div at bounding box center [452, 118] width 36 height 22
click at [470, 110] on button at bounding box center [470, 118] width 0 height 22
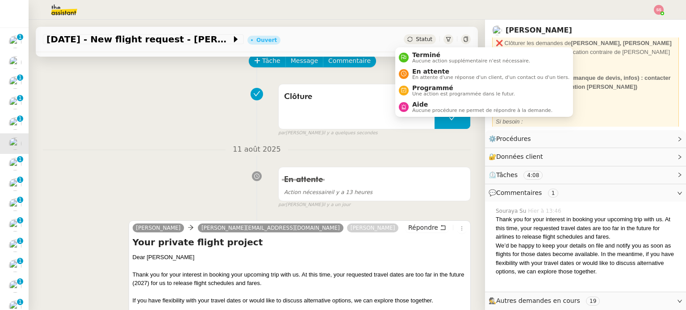
click at [406, 39] on div "Statut" at bounding box center [420, 39] width 32 height 10
click at [430, 52] on span "Terminé" at bounding box center [471, 54] width 118 height 7
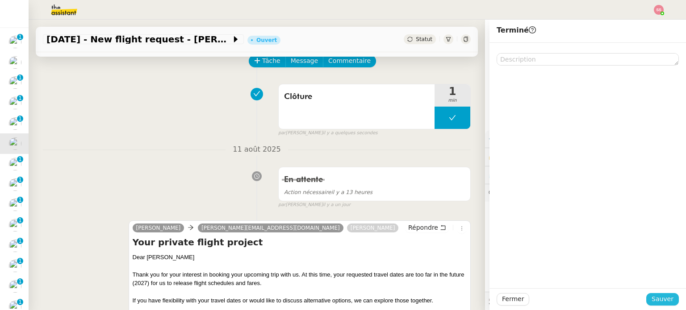
click at [660, 303] on span "Sauver" at bounding box center [662, 299] width 22 height 10
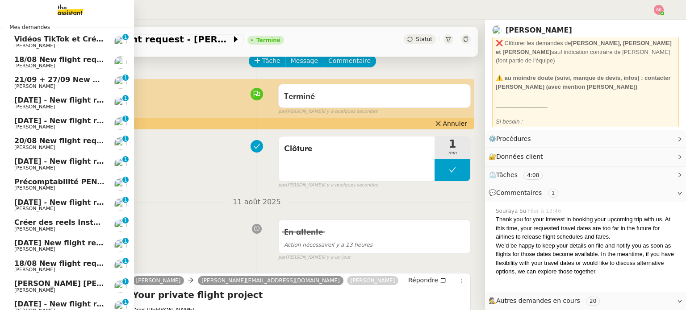
click at [40, 144] on span "20/08 New flight request - [PERSON_NAME]" at bounding box center [101, 141] width 174 height 8
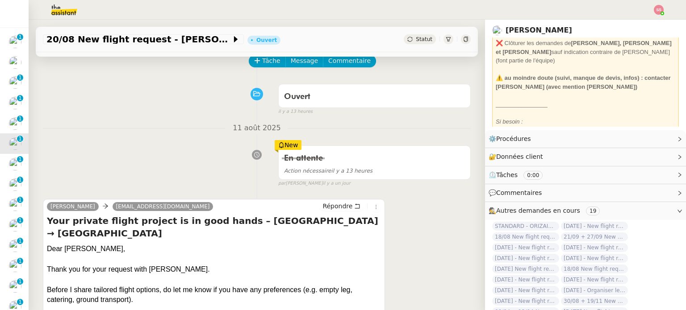
scroll to position [179, 0]
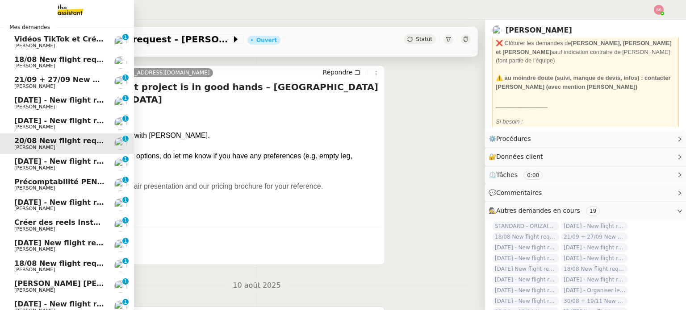
click at [43, 169] on span "[PERSON_NAME]" at bounding box center [59, 168] width 90 height 5
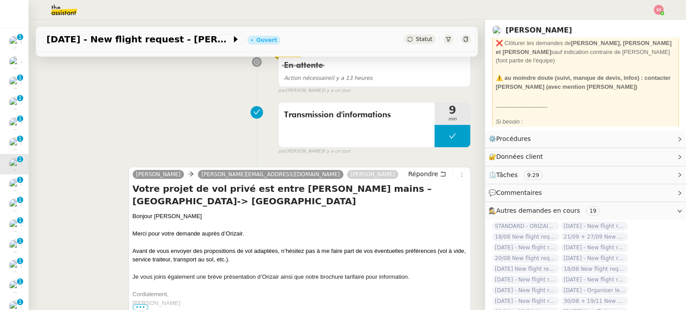
scroll to position [134, 0]
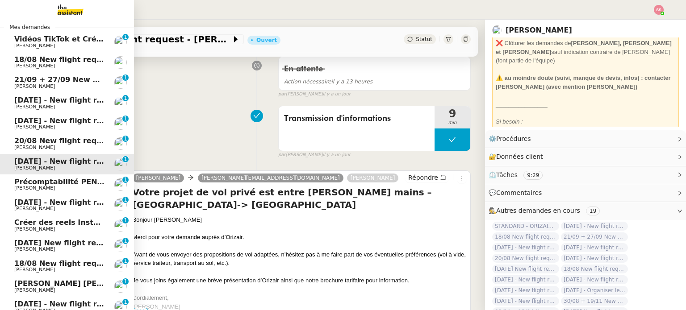
click at [56, 205] on span "[DATE] - New flight request - Zozef Holland" at bounding box center [100, 202] width 173 height 8
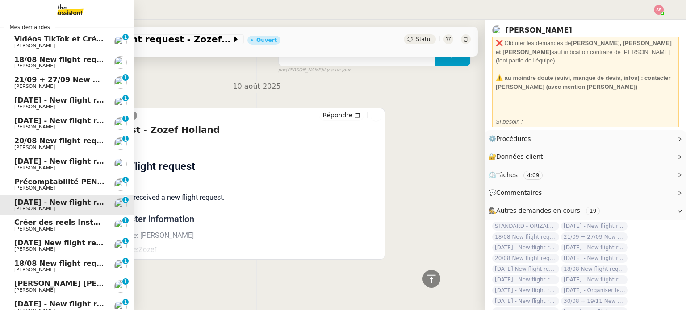
scroll to position [72, 0]
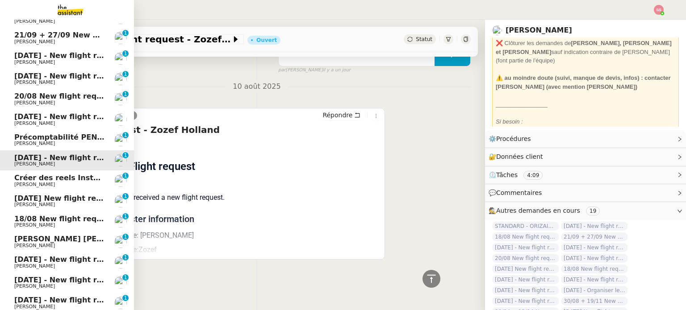
click at [67, 193] on link "[DATE] New flight request - [PERSON_NAME] 0 1 2 3 4 5 6 7 8 9" at bounding box center [67, 201] width 134 height 21
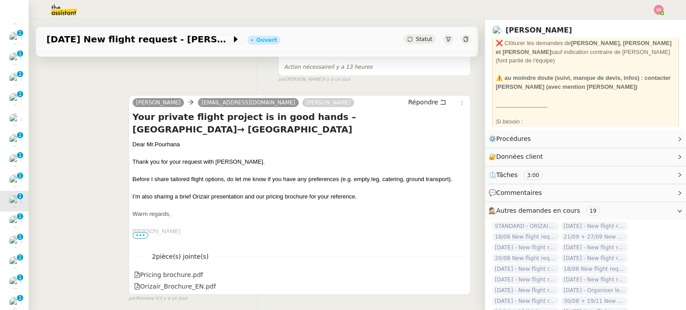
scroll to position [15, 0]
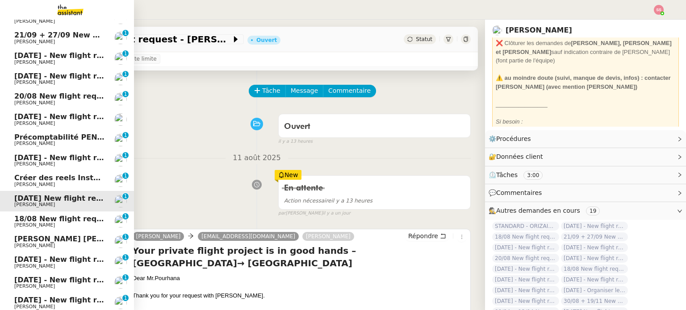
click at [42, 225] on span "[PERSON_NAME]" at bounding box center [59, 225] width 90 height 5
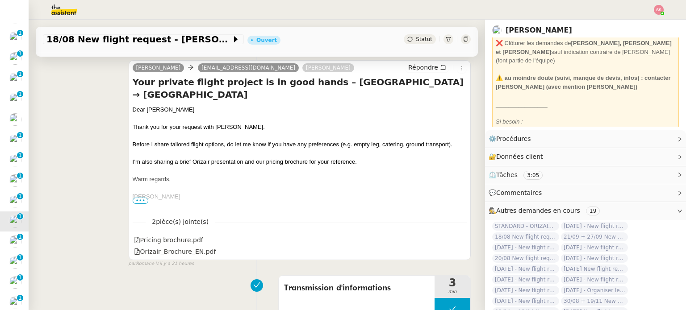
scroll to position [268, 0]
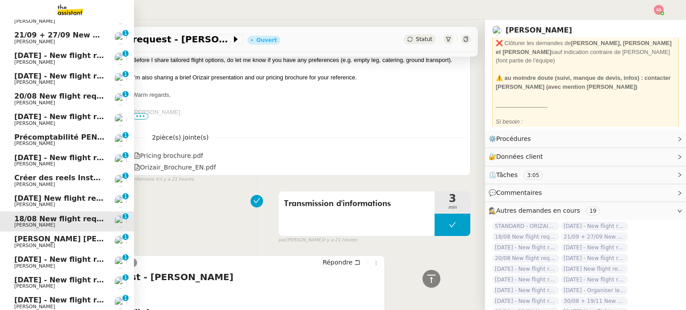
click at [52, 255] on link "22nd August 2025 - New flight request - Tushar Jaggi Louis Frei 0 1 2 3 4 5 6 7…" at bounding box center [67, 262] width 134 height 21
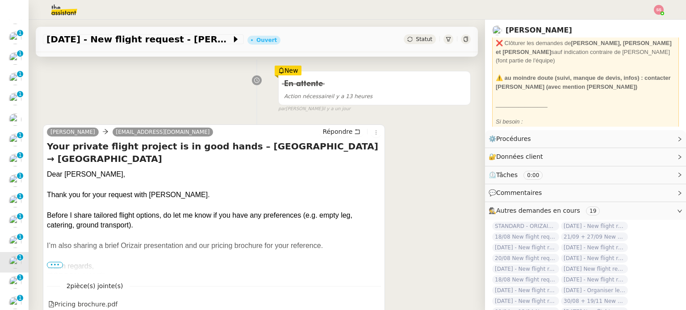
scroll to position [179, 0]
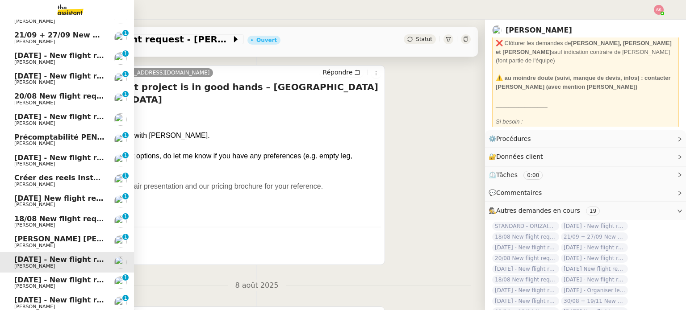
click at [84, 273] on link "[DATE] - New flight request - [PERSON_NAME] [PERSON_NAME] 0 1 2 3 4 5 6 7 8 9" at bounding box center [67, 283] width 134 height 21
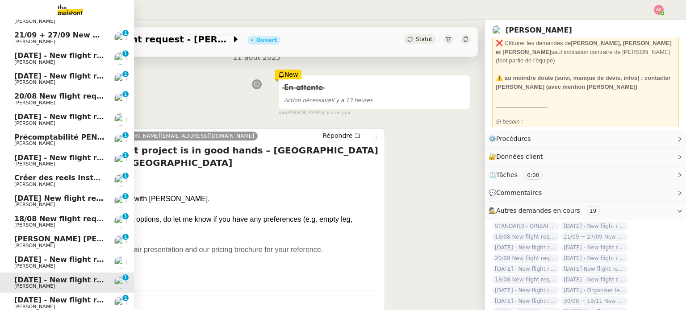
scroll to position [161, 0]
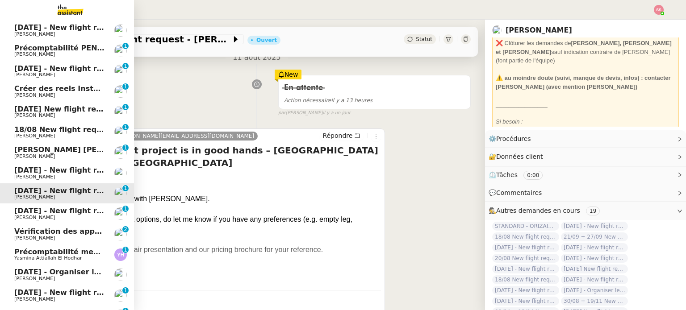
click at [70, 217] on span "[PERSON_NAME]" at bounding box center [59, 217] width 90 height 5
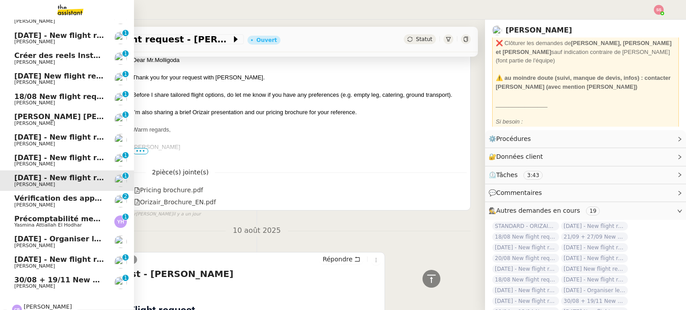
scroll to position [234, 0]
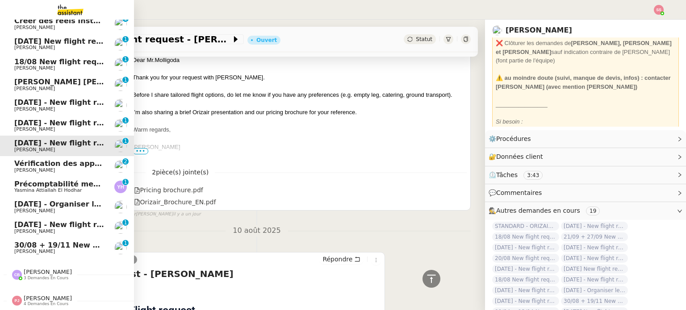
click at [52, 200] on span "[DATE] - Organiser le vol de [PERSON_NAME]" at bounding box center [104, 204] width 180 height 8
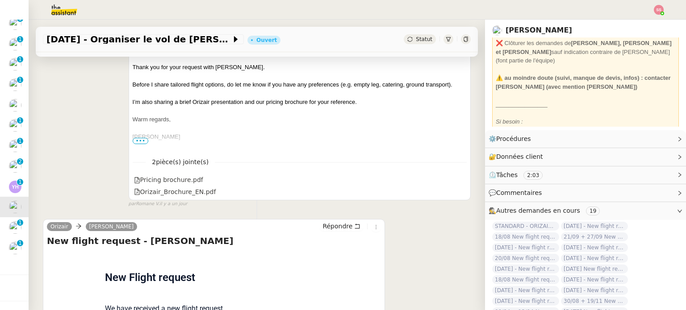
scroll to position [383, 0]
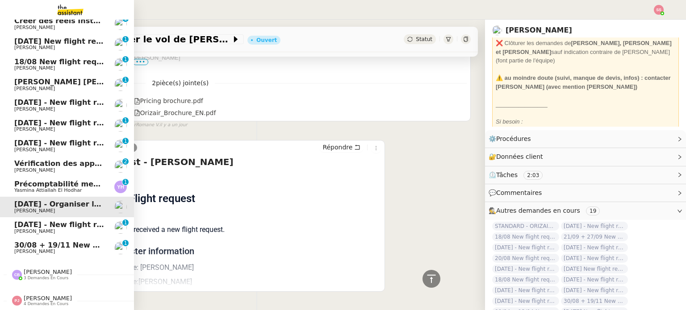
click at [41, 221] on span "[DATE] - New flight request - [PERSON_NAME]" at bounding box center [106, 225] width 184 height 8
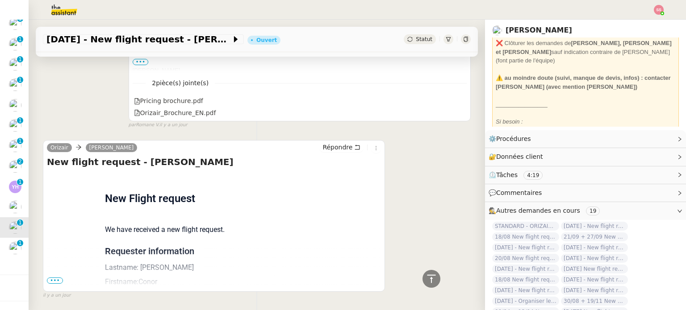
scroll to position [115, 0]
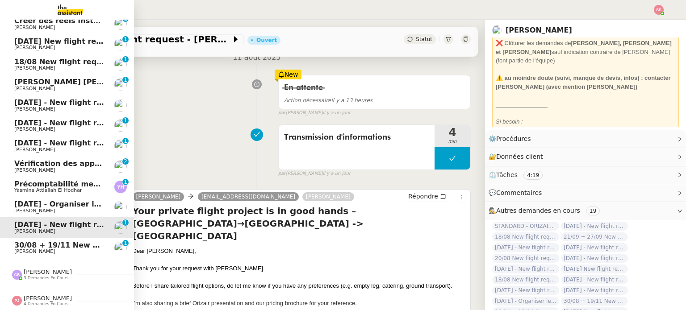
click at [46, 242] on span "30/08 + 19/11 New flight request - [PERSON_NAME]" at bounding box center [118, 245] width 208 height 8
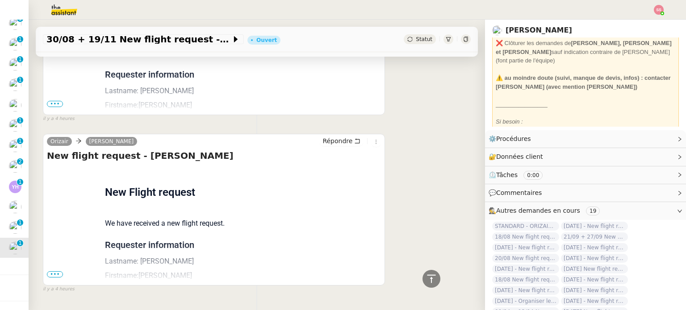
scroll to position [249, 0]
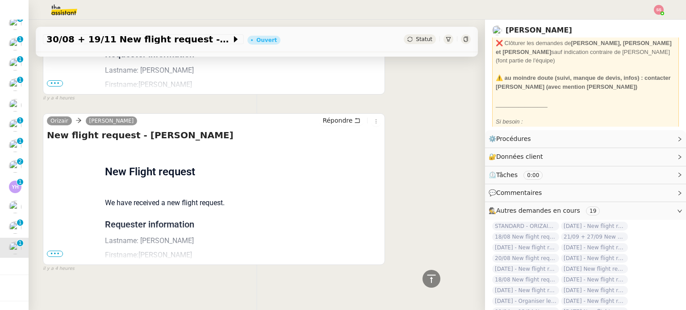
click at [53, 257] on span "•••" at bounding box center [55, 254] width 16 height 6
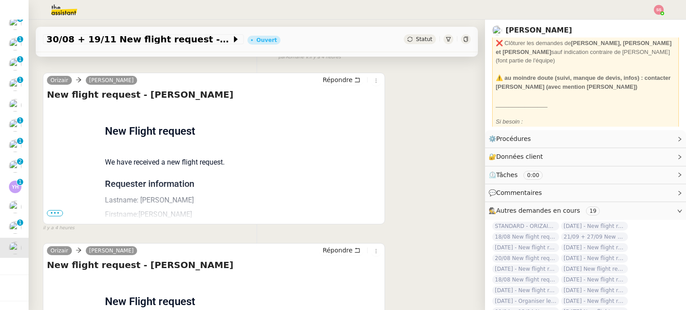
scroll to position [115, 0]
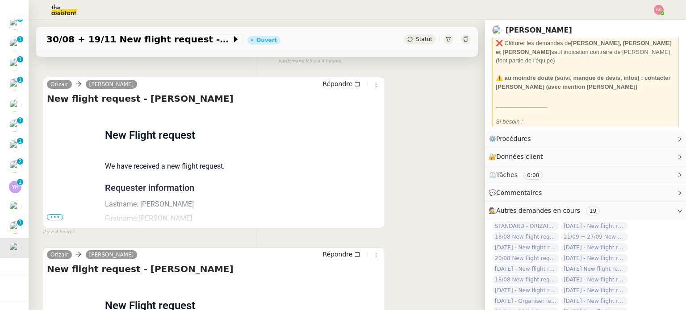
click at [55, 219] on span "•••" at bounding box center [55, 217] width 16 height 6
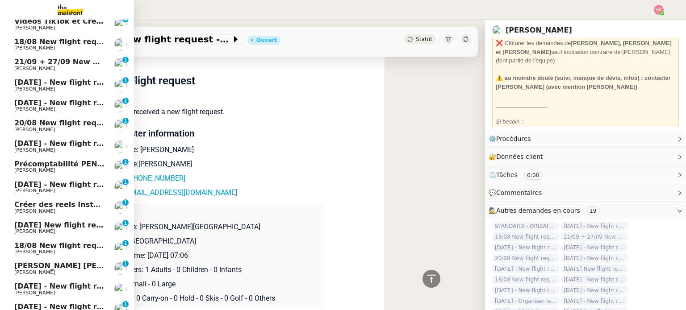
scroll to position [0, 0]
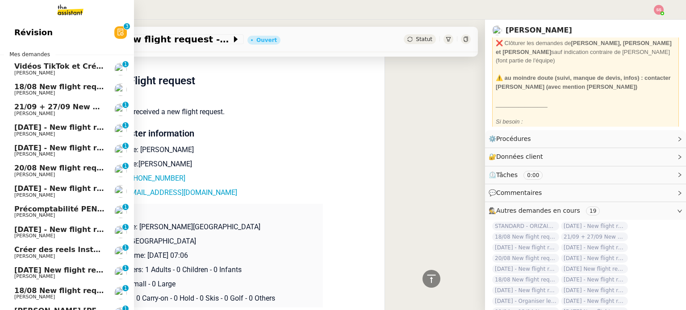
click at [66, 86] on span "18/08 New flight request - [PERSON_NAME]" at bounding box center [101, 87] width 174 height 8
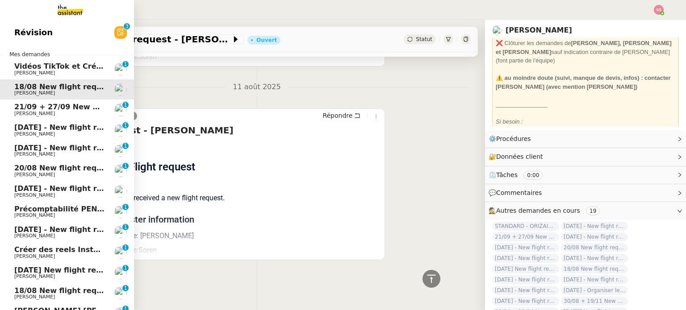
scroll to position [263, 0]
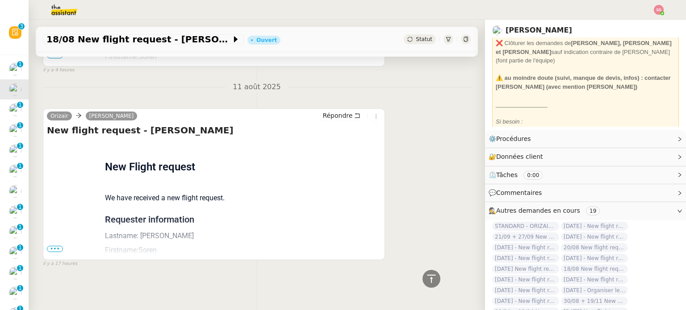
click at [660, 14] on body "Révision 0 1 2 3 4 5 6 7 8 9 Mes demandes Vidéos TikTok et Créatives META - aoû…" at bounding box center [343, 155] width 686 height 310
click at [642, 23] on li "Suivi" at bounding box center [634, 25] width 58 height 13
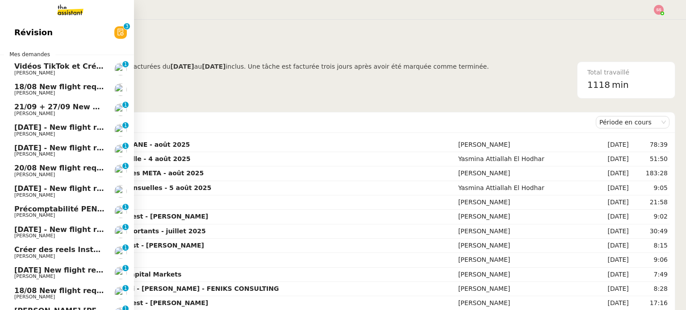
click at [41, 207] on span "Précomptabilité PENNYLANE - août 2025" at bounding box center [95, 209] width 163 height 8
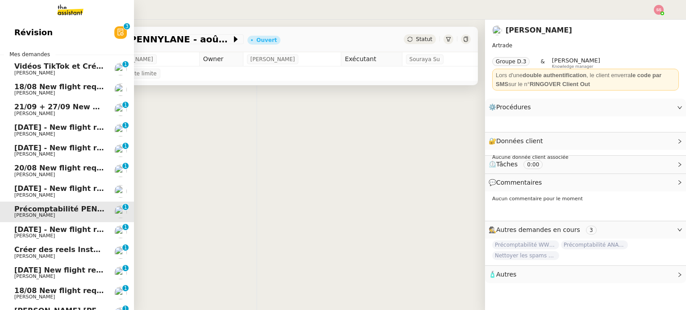
click at [39, 235] on span "[PERSON_NAME]" at bounding box center [59, 236] width 90 height 5
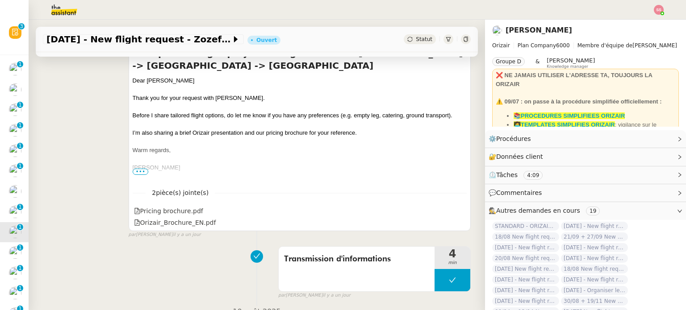
scroll to position [223, 0]
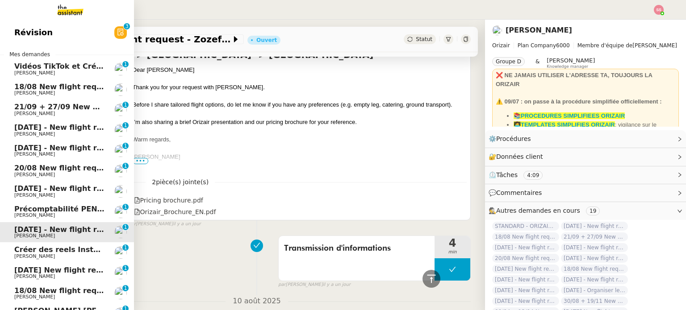
click at [67, 82] on link "18/08 New flight request - [PERSON_NAME] [PERSON_NAME]" at bounding box center [67, 89] width 134 height 21
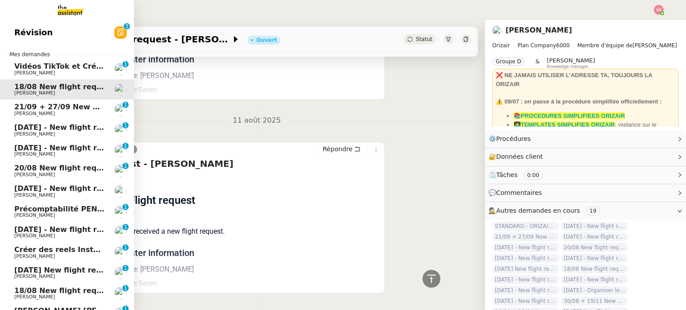
click at [75, 103] on span "21/09 + 27/09 New flight request - [PERSON_NAME]" at bounding box center [118, 107] width 208 height 8
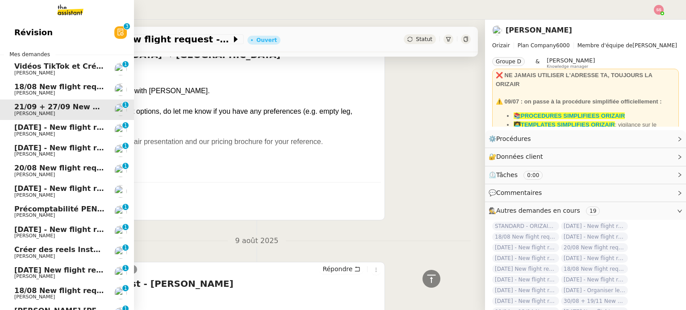
click at [88, 135] on span "[PERSON_NAME]" at bounding box center [59, 134] width 90 height 5
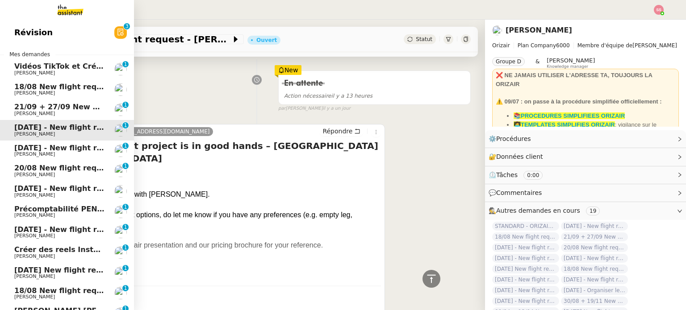
click at [70, 153] on span "[PERSON_NAME]" at bounding box center [59, 154] width 90 height 5
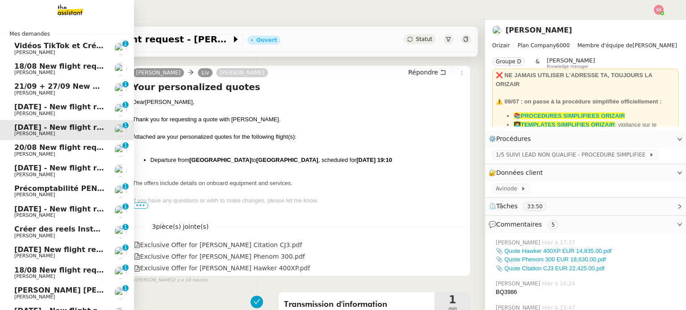
click at [45, 145] on span "20/08 New flight request - [PERSON_NAME]" at bounding box center [101, 147] width 174 height 8
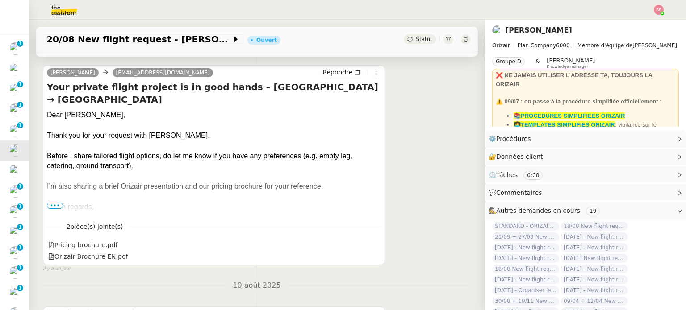
click at [52, 206] on span "•••" at bounding box center [55, 206] width 16 height 6
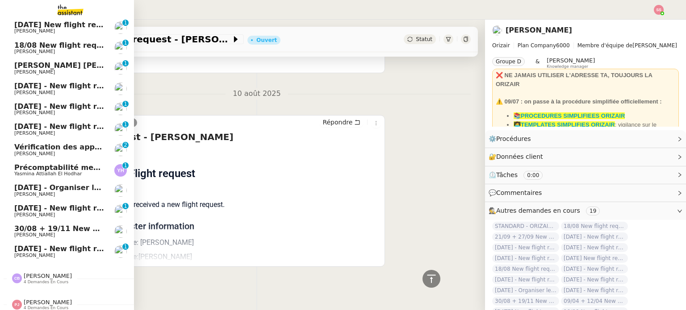
scroll to position [234, 0]
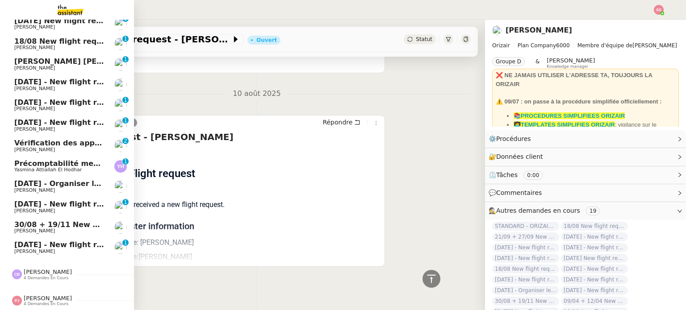
click at [53, 241] on span "[DATE] - New flight request - [PERSON_NAME]" at bounding box center [106, 245] width 184 height 8
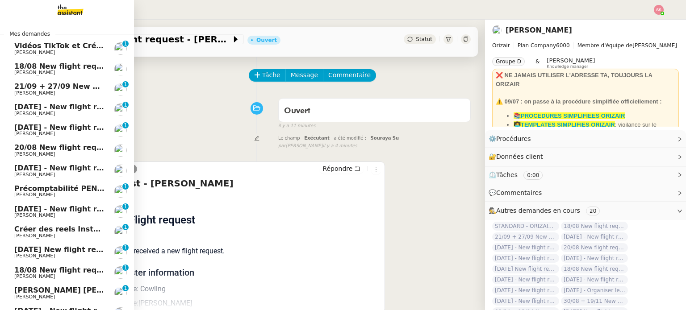
click at [25, 69] on span "18/08 New flight request - [PERSON_NAME]" at bounding box center [101, 66] width 174 height 8
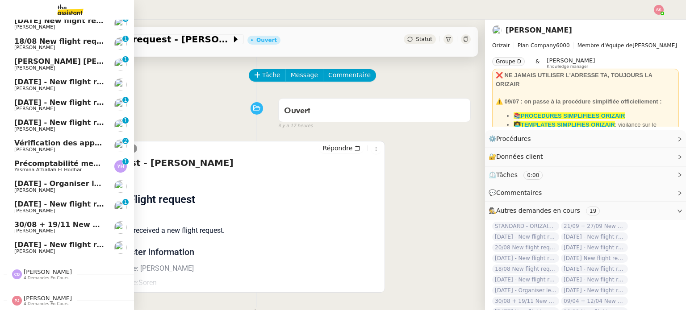
scroll to position [234, 0]
click at [75, 139] on span "Vérification des appels sortants - juillet 2025" at bounding box center [105, 143] width 182 height 8
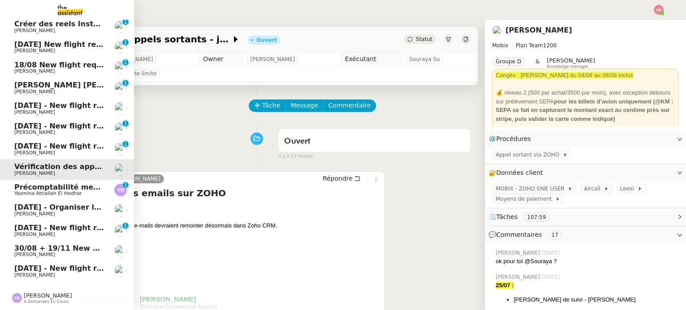
scroll to position [234, 0]
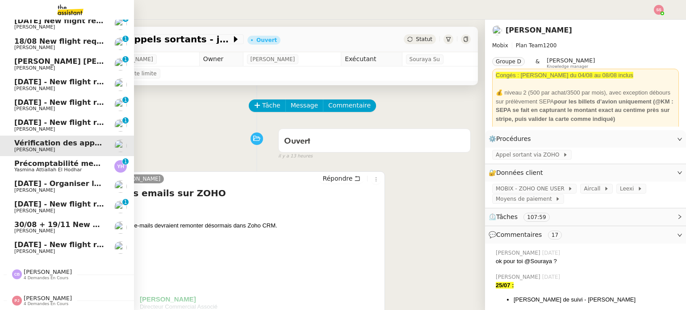
click at [63, 243] on span "[DATE] - New flight request - [PERSON_NAME]" at bounding box center [106, 245] width 184 height 8
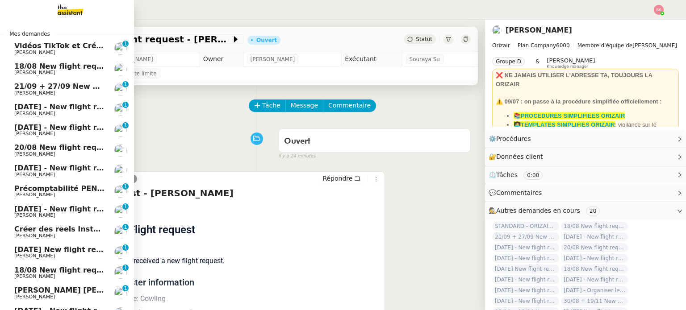
click at [88, 62] on link "18/08 New flight request - [PERSON_NAME] [PERSON_NAME]" at bounding box center [67, 69] width 134 height 21
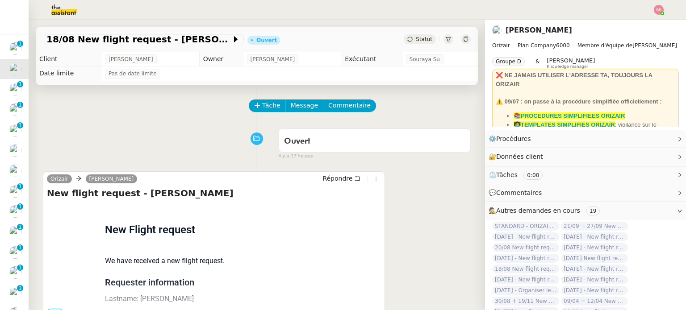
scroll to position [45, 0]
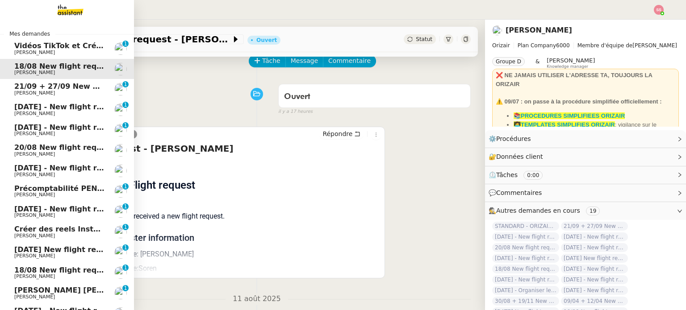
click at [43, 93] on span "[PERSON_NAME]" at bounding box center [59, 93] width 90 height 5
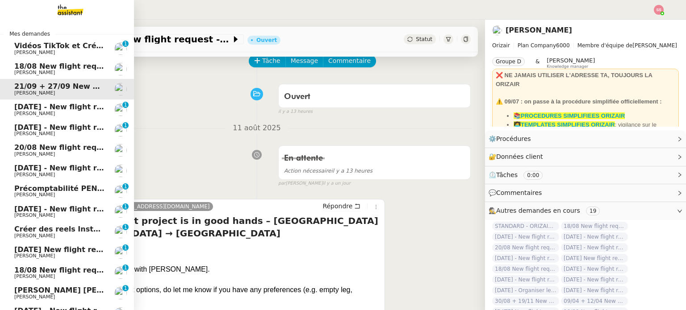
click at [50, 63] on span "18/08 New flight request - [PERSON_NAME]" at bounding box center [101, 66] width 174 height 8
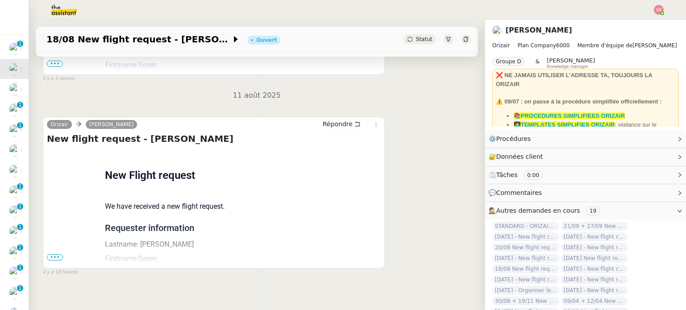
scroll to position [263, 0]
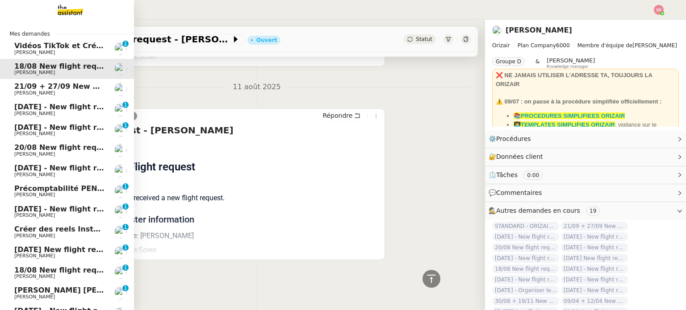
click at [52, 90] on span "21/09 + 27/09 New flight request - [PERSON_NAME]" at bounding box center [118, 86] width 208 height 8
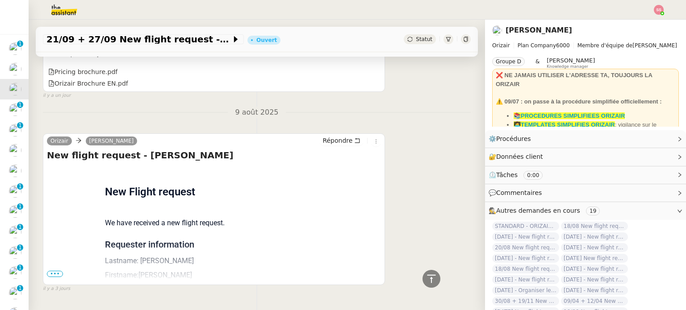
scroll to position [383, 0]
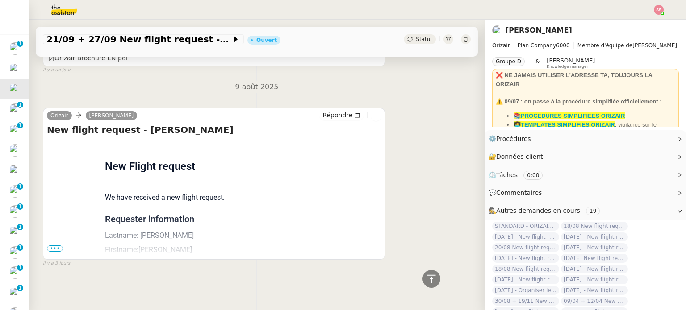
click at [52, 246] on span "•••" at bounding box center [55, 249] width 16 height 6
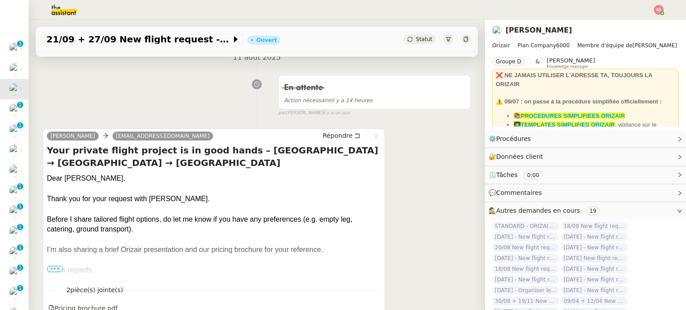
scroll to position [0, 0]
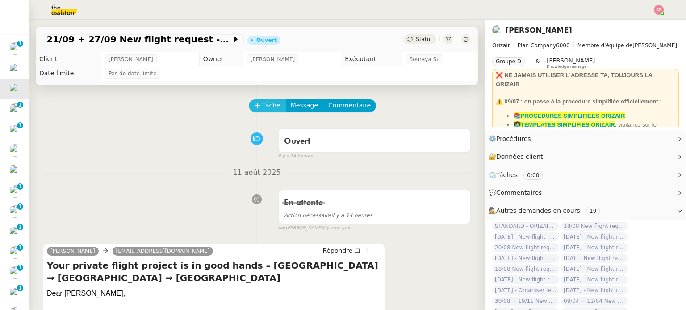
click at [262, 109] on span "Tâche" at bounding box center [271, 105] width 18 height 10
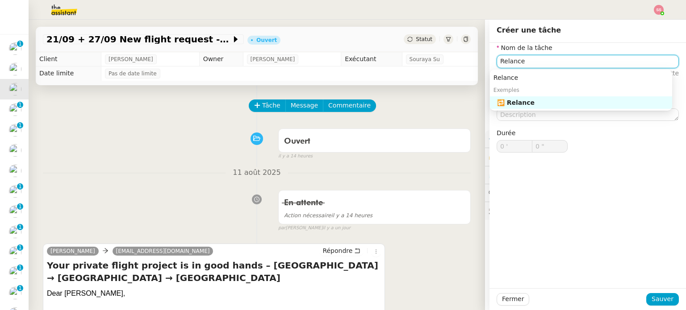
click at [625, 102] on div "🔁 Relance" at bounding box center [582, 103] width 171 height 8
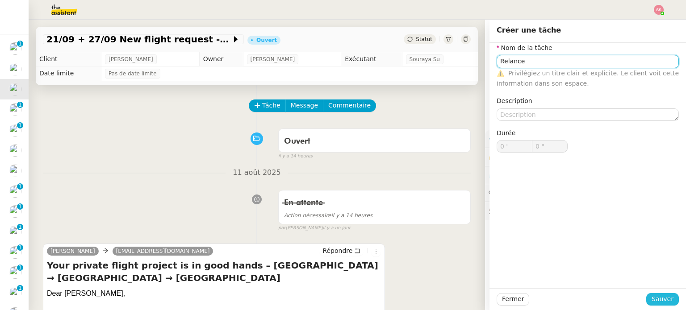
type input "Relance"
click at [661, 297] on span "Sauver" at bounding box center [662, 299] width 22 height 10
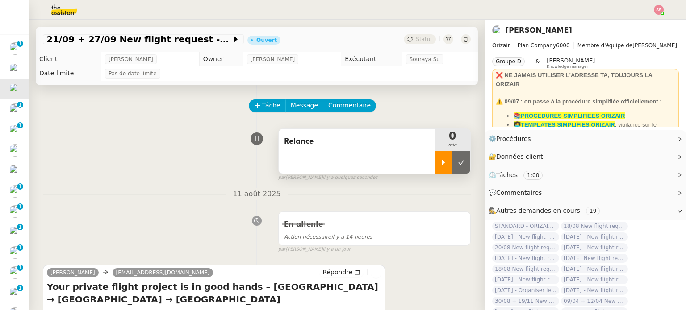
click at [442, 165] on icon at bounding box center [443, 162] width 3 height 5
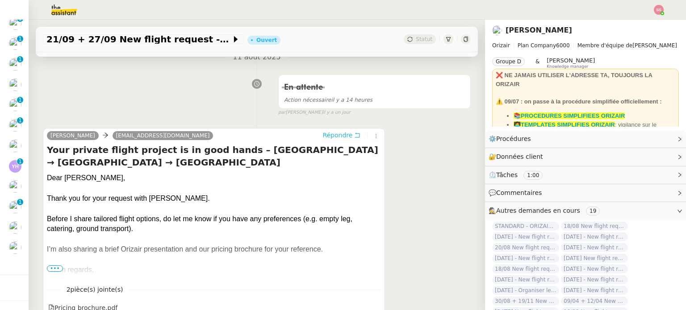
scroll to position [134, 0]
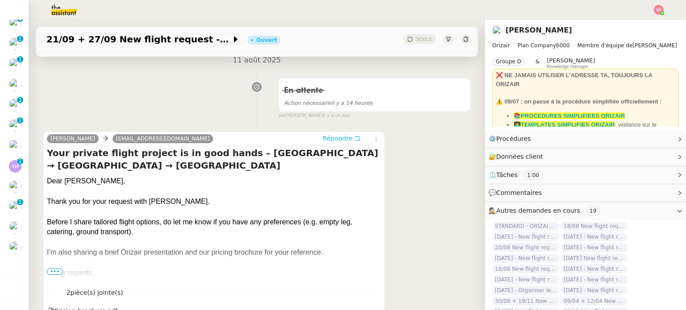
click at [335, 136] on span "Répondre" at bounding box center [337, 138] width 30 height 9
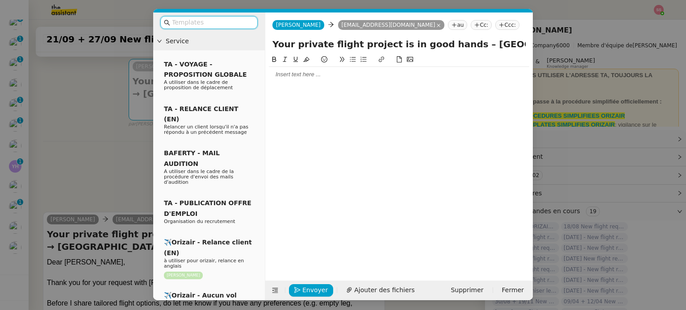
click at [495, 21] on nz-tag "Ccc:" at bounding box center [507, 25] width 24 height 10
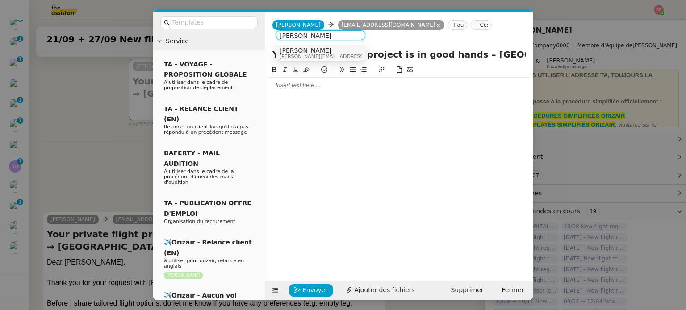
type input "[PERSON_NAME]"
click at [333, 50] on div "[PERSON_NAME] [PERSON_NAME][EMAIL_ADDRESS][DOMAIN_NAME]" at bounding box center [321, 53] width 82 height 12
click at [217, 22] on input "text" at bounding box center [212, 22] width 80 height 10
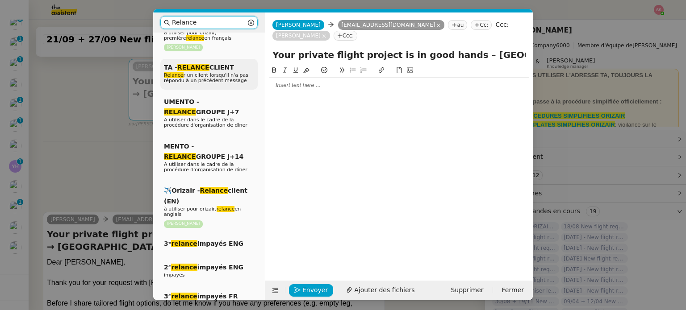
type input "Relance"
click at [218, 192] on div "✈️Orizair - Relance client (EN) à utiliser pour orizair, relance en anglais [PE…" at bounding box center [208, 207] width 97 height 50
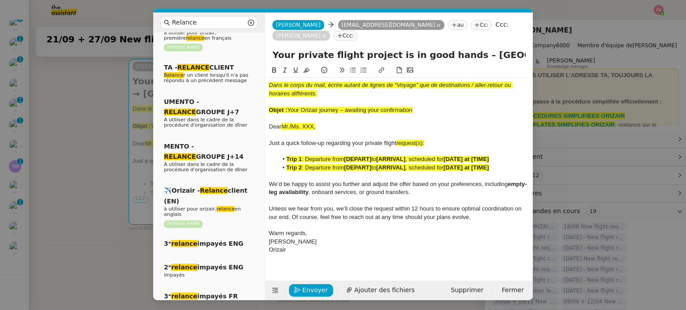
drag, startPoint x: 288, startPoint y: 109, endPoint x: 459, endPoint y: 114, distance: 171.1
click at [459, 114] on div "Objet : Your Orizair journey – awaiting your confirmation" at bounding box center [399, 110] width 260 height 8
click at [436, 53] on input "Your private flight project is in good hands – [GEOGRAPHIC_DATA] → [GEOGRAPHIC_…" at bounding box center [398, 54] width 253 height 13
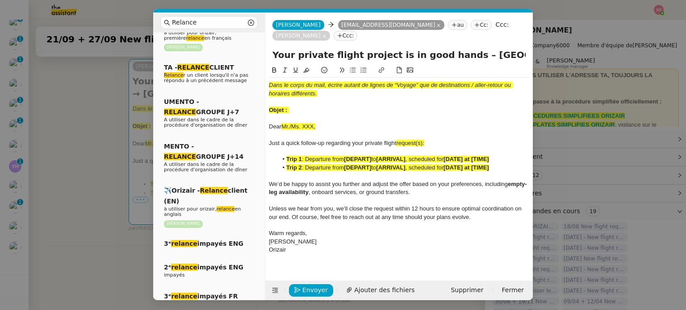
paste input "Orizair journey – awaiting your confirmati"
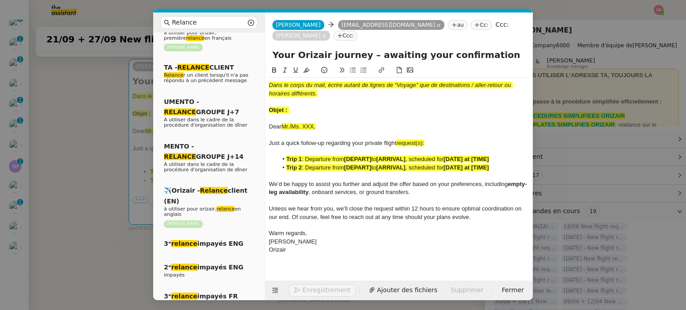
type input "Your Orizair journey – awaiting your confirmation"
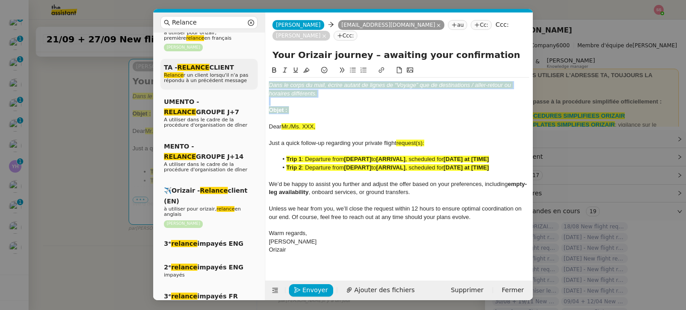
drag, startPoint x: 293, startPoint y: 108, endPoint x: 250, endPoint y: 64, distance: 60.9
click at [250, 64] on nz-layout "Relance Service Relance Bon de Commande LBP A utiliser dans le cadre de la proc…" at bounding box center [343, 157] width 380 height 288
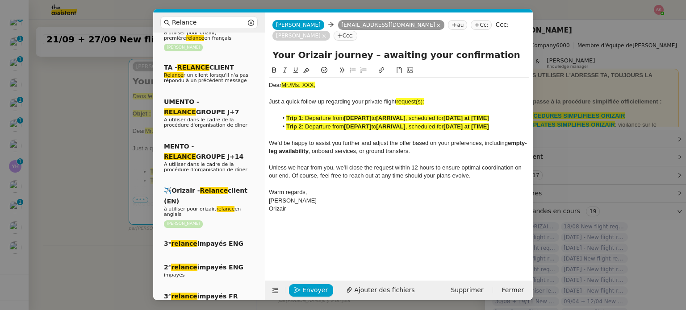
click at [90, 152] on nz-modal-container "Relance Service Relance Bon de Commande LBP A utiliser dans le cadre de la proc…" at bounding box center [343, 155] width 686 height 310
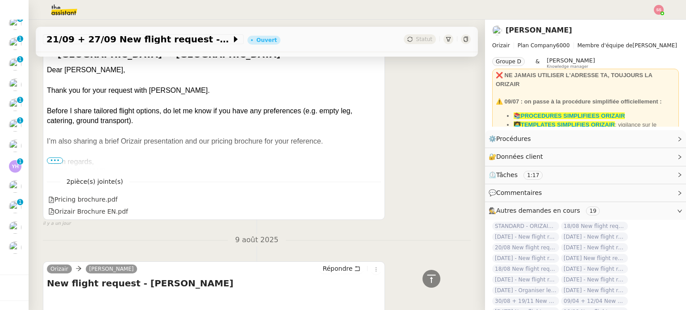
scroll to position [340, 0]
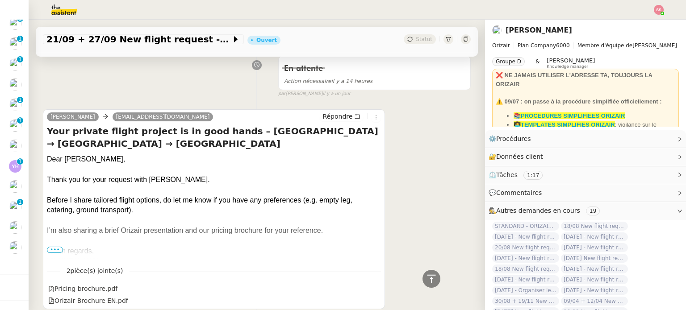
click at [77, 154] on div "Dear Mr. [GEOGRAPHIC_DATA]," at bounding box center [214, 159] width 334 height 10
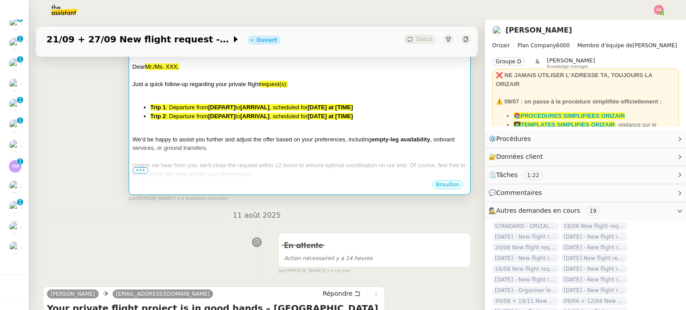
scroll to position [162, 0]
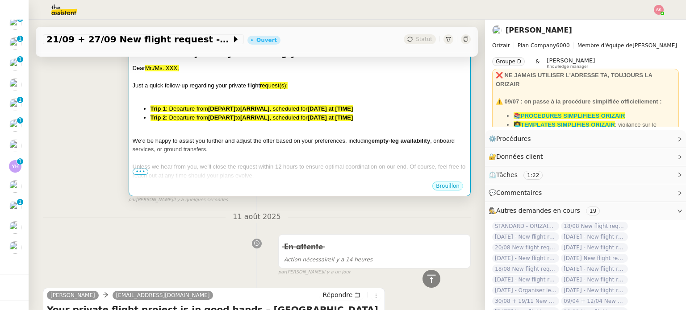
click at [206, 136] on div at bounding box center [300, 132] width 334 height 9
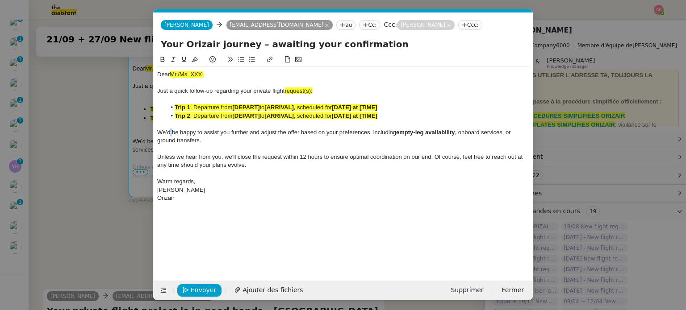
click at [206, 136] on span "We’d be happy to assist you further and adjust the offer based on your preferen…" at bounding box center [276, 132] width 239 height 7
drag, startPoint x: 207, startPoint y: 77, endPoint x: 121, endPoint y: 71, distance: 85.6
click at [121, 71] on nz-modal-container "Relance Service Relance Bon de Commande LBP A utiliser dans le cadre de la proc…" at bounding box center [343, 155] width 686 height 310
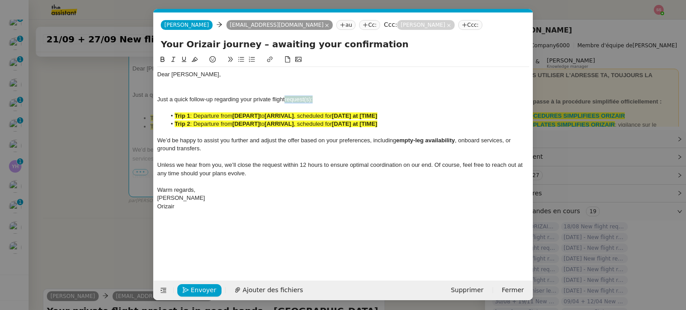
drag, startPoint x: 314, startPoint y: 97, endPoint x: 285, endPoint y: 97, distance: 28.6
click at [285, 97] on div "Just a quick follow-up regarding your private flight request(s):" at bounding box center [343, 100] width 372 height 8
click at [193, 60] on icon at bounding box center [195, 59] width 6 height 6
click at [332, 95] on div at bounding box center [343, 91] width 372 height 8
click at [315, 98] on div "Just a quick follow-up regarding your private flight request(s):" at bounding box center [343, 100] width 372 height 8
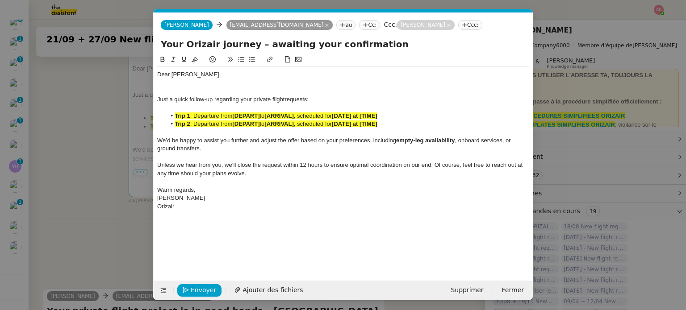
click at [221, 83] on div at bounding box center [343, 83] width 372 height 8
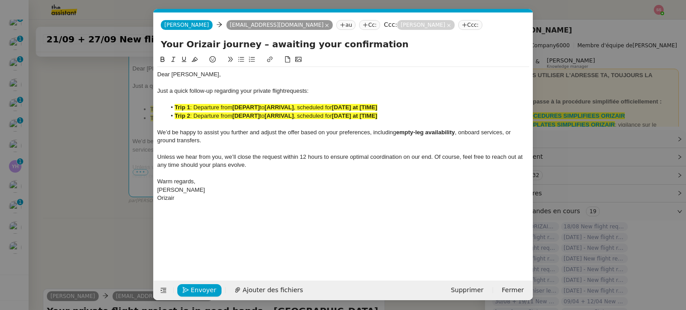
click at [273, 114] on strong "[ARRIVAL]" at bounding box center [278, 116] width 29 height 7
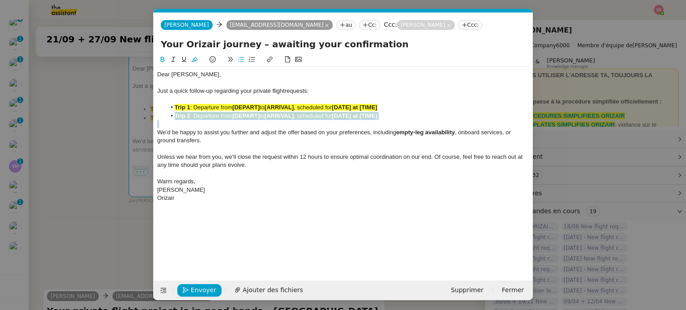
click at [273, 114] on strong "[ARRIVAL]" at bounding box center [278, 116] width 29 height 7
click at [377, 108] on strong "[DATE] at [TIME]" at bounding box center [355, 107] width 46 height 7
drag, startPoint x: 388, startPoint y: 114, endPoint x: 175, endPoint y: 109, distance: 212.2
click at [175, 109] on ul "Trip 1 : Departure from [DEPART] to [ARRIVAL] , scheduled for [DATE] at [TIME] …" at bounding box center [343, 112] width 372 height 17
click at [190, 57] on button at bounding box center [194, 59] width 11 height 10
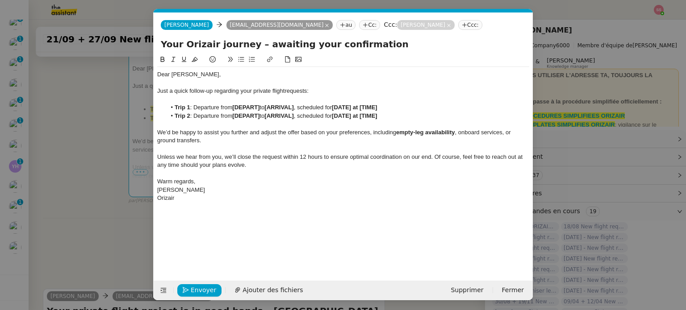
click at [112, 114] on nz-modal-container "Relance Service Relance Bon de Commande LBP A utiliser dans le cadre de la proc…" at bounding box center [343, 155] width 686 height 310
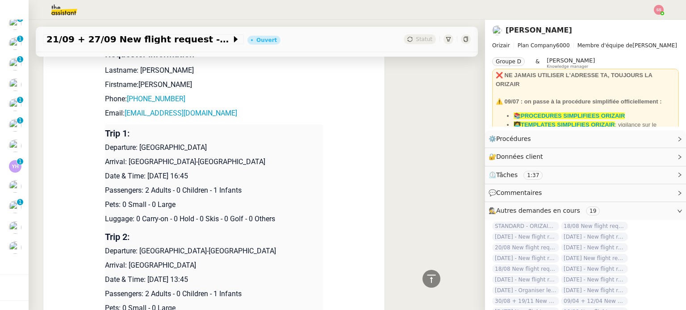
scroll to position [787, 0]
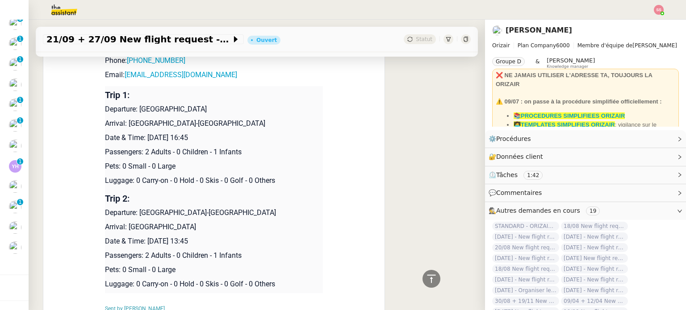
drag, startPoint x: 135, startPoint y: 113, endPoint x: 248, endPoint y: 111, distance: 113.0
click at [248, 111] on p "Departure: [GEOGRAPHIC_DATA]" at bounding box center [214, 109] width 218 height 11
click at [252, 112] on p "Departure: [GEOGRAPHIC_DATA]" at bounding box center [214, 109] width 218 height 11
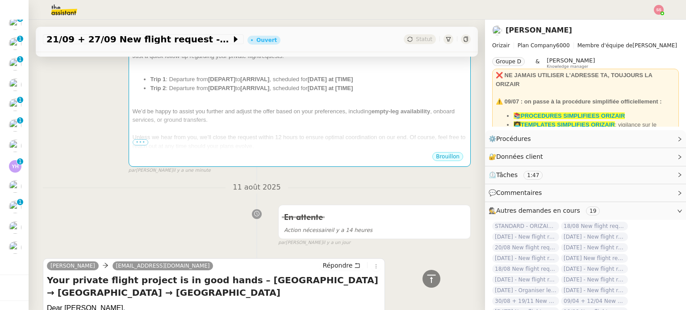
scroll to position [72, 0]
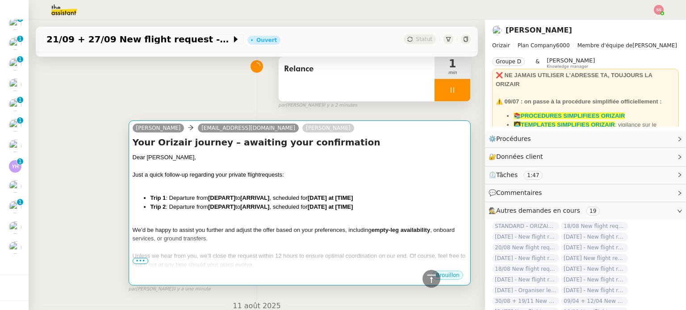
click at [232, 162] on div "Dear Mr. [GEOGRAPHIC_DATA]," at bounding box center [300, 157] width 334 height 9
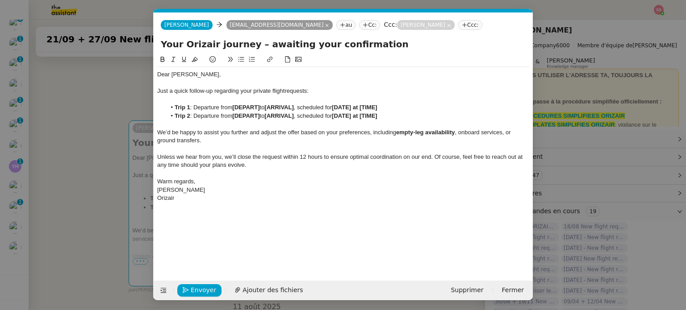
scroll to position [0, 40]
drag, startPoint x: 262, startPoint y: 107, endPoint x: 233, endPoint y: 107, distance: 28.6
click at [233, 107] on li "Trip 1 : Departure from [DEPART] to [ARRIVAL] , scheduled for [DATE] at [TIME]" at bounding box center [347, 108] width 363 height 8
drag, startPoint x: 300, startPoint y: 115, endPoint x: 270, endPoint y: 114, distance: 30.4
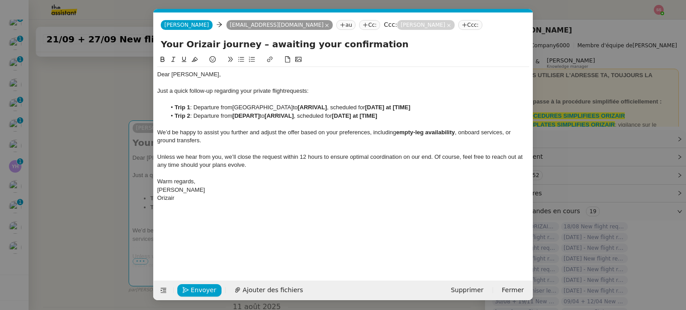
click at [270, 114] on li "Trip 2 : Departure from [DEPART] to [ARRIVAL] , scheduled for [DATE] at [TIME]" at bounding box center [347, 116] width 363 height 8
click at [269, 117] on span "[GEOGRAPHIC_DATA]" at bounding box center [294, 116] width 60 height 7
click at [96, 150] on nz-modal-container "Relance Service Relance Bon de Commande LBP A utiliser dans le cadre de la proc…" at bounding box center [343, 155] width 686 height 310
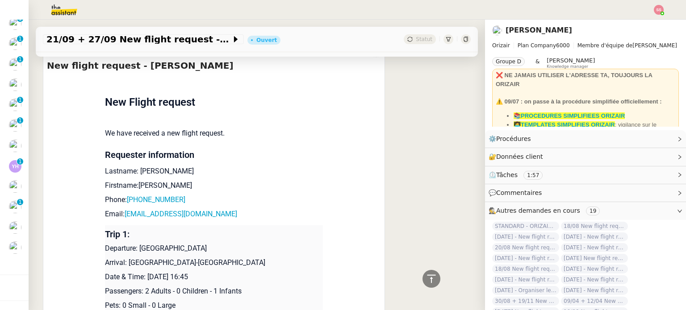
scroll to position [787, 0]
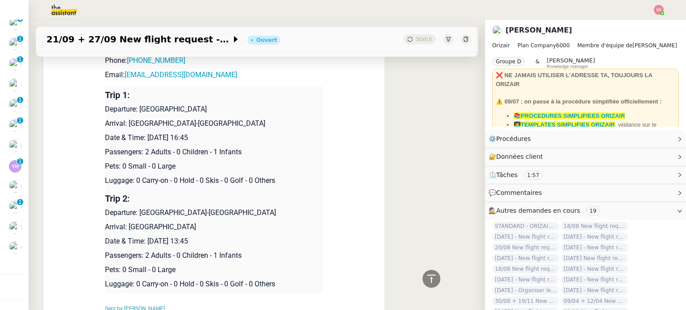
drag, startPoint x: 271, startPoint y: 126, endPoint x: 126, endPoint y: 122, distance: 144.7
click at [126, 122] on p "Arrival: [GEOGRAPHIC_DATA]-[GEOGRAPHIC_DATA]" at bounding box center [214, 123] width 218 height 11
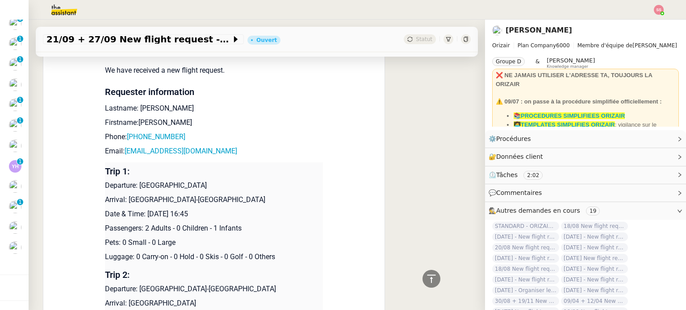
scroll to position [742, 0]
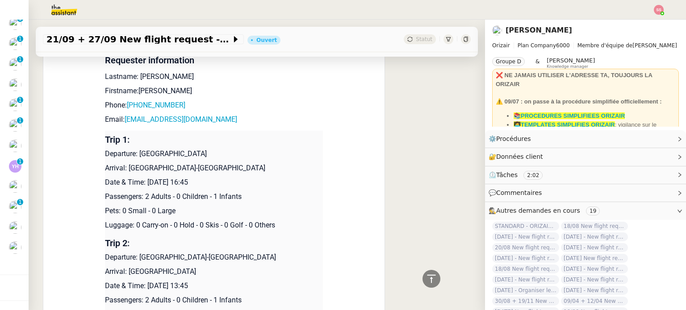
click at [270, 154] on p "Departure: [GEOGRAPHIC_DATA]" at bounding box center [214, 154] width 218 height 11
drag, startPoint x: 266, startPoint y: 170, endPoint x: 124, endPoint y: 168, distance: 142.0
click at [124, 168] on p "Arrival: [GEOGRAPHIC_DATA]-[GEOGRAPHIC_DATA]" at bounding box center [214, 168] width 218 height 11
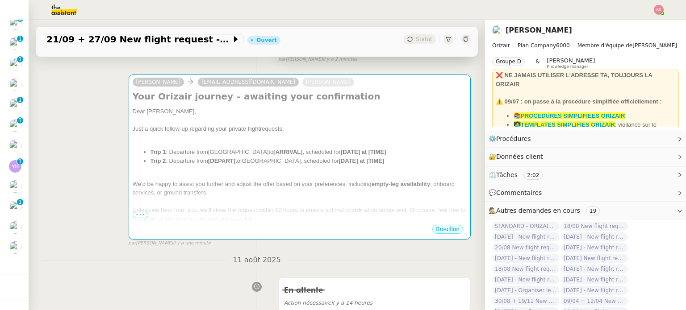
scroll to position [117, 0]
click at [301, 125] on div at bounding box center [300, 121] width 334 height 9
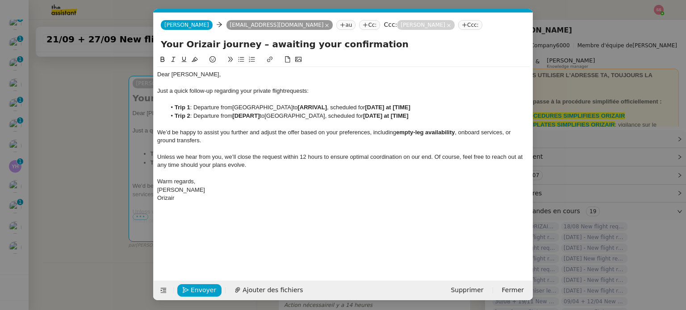
scroll to position [0, 40]
drag, startPoint x: 319, startPoint y: 106, endPoint x: 294, endPoint y: 108, distance: 25.1
click at [298, 108] on strong "[ARRIVAL]" at bounding box center [312, 107] width 29 height 7
drag, startPoint x: 263, startPoint y: 115, endPoint x: 234, endPoint y: 115, distance: 28.6
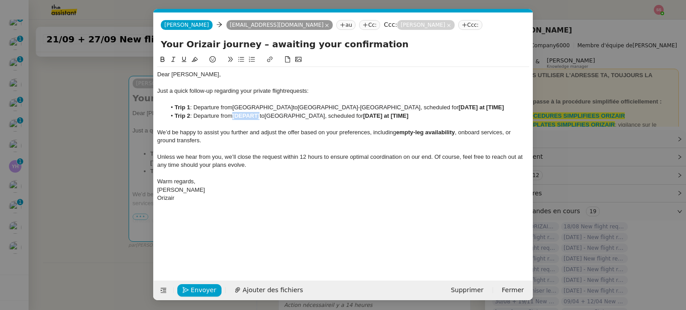
click at [234, 115] on li "Trip 2 : Departure from [DEPART] to London City Airport , scheduled for [DATE] …" at bounding box center [347, 116] width 363 height 8
click at [114, 130] on nz-modal-container "Relance Service Relance Bon de Commande LBP A utiliser dans le cadre de la proc…" at bounding box center [343, 155] width 686 height 310
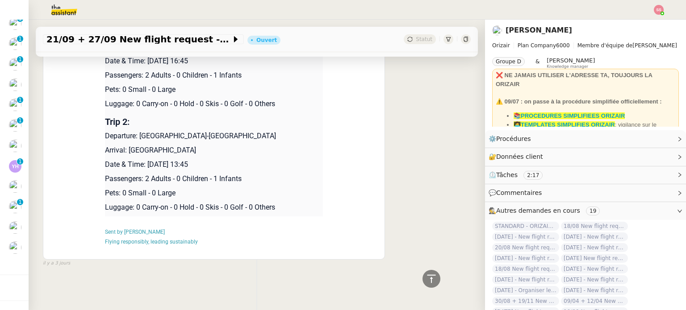
scroll to position [781, 0]
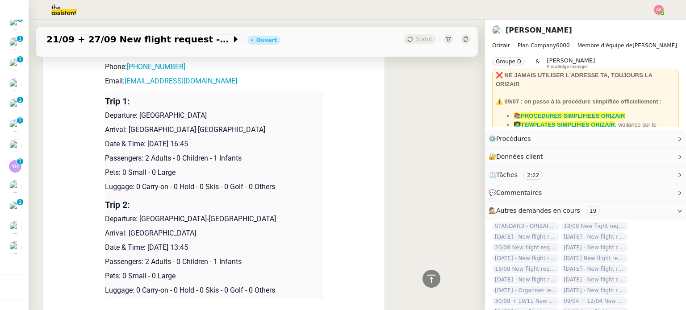
drag, startPoint x: 236, startPoint y: 145, endPoint x: 144, endPoint y: 146, distance: 92.0
click at [144, 146] on p "Date & Time: [DATE] 16:45" at bounding box center [214, 144] width 218 height 11
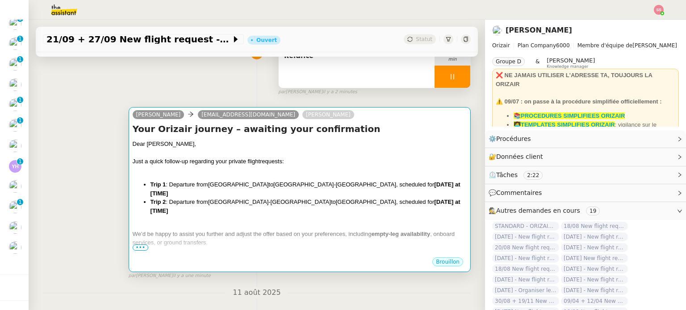
scroll to position [89, 0]
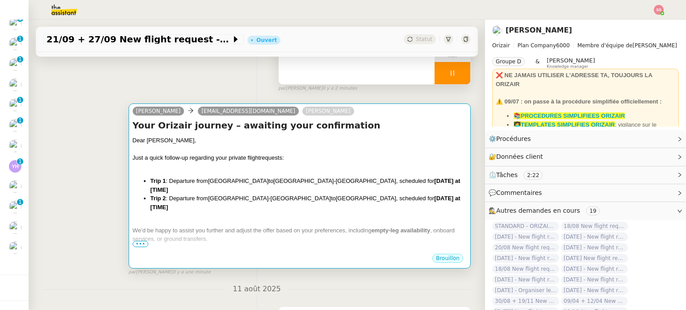
click at [363, 129] on h4 "Your Orizair journey – awaiting your confirmation" at bounding box center [300, 125] width 334 height 13
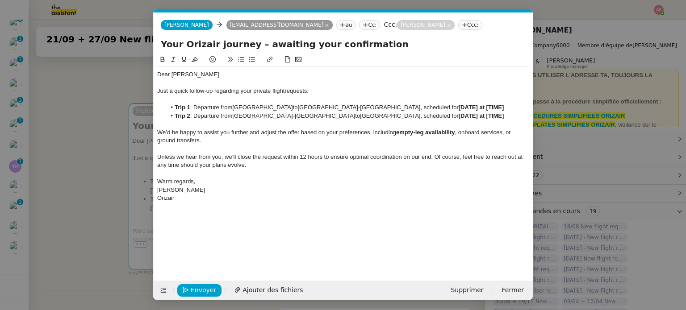
scroll to position [0, 40]
drag, startPoint x: 442, startPoint y: 107, endPoint x: 489, endPoint y: 105, distance: 46.9
click at [489, 105] on li "Trip 1 : Departure from London City Airport to Tenerife Norte-Ciudad de La Lagu…" at bounding box center [347, 108] width 363 height 8
click at [89, 128] on nz-modal-container "Relance Service Relance Bon de Commande LBP A utiliser dans le cadre de la proc…" at bounding box center [343, 155] width 686 height 310
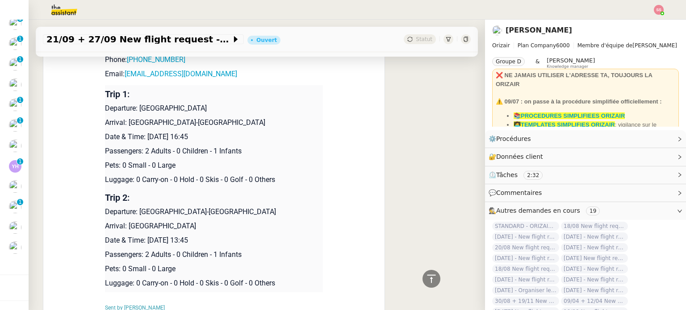
scroll to position [804, 0]
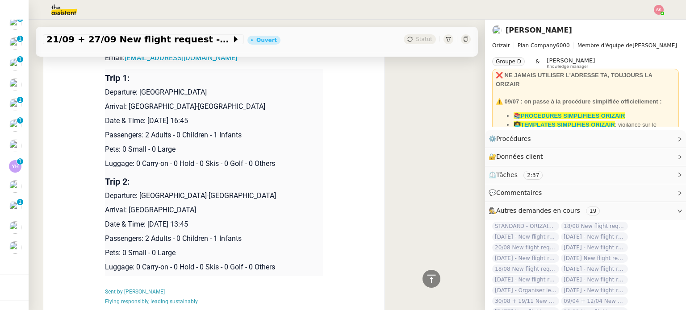
drag, startPoint x: 236, startPoint y: 225, endPoint x: 144, endPoint y: 223, distance: 92.0
click at [144, 223] on p "Date & Time: [DATE] 13:45" at bounding box center [214, 224] width 218 height 11
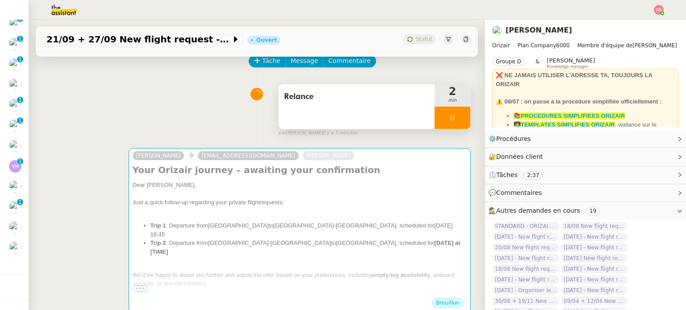
scroll to position [179, 0]
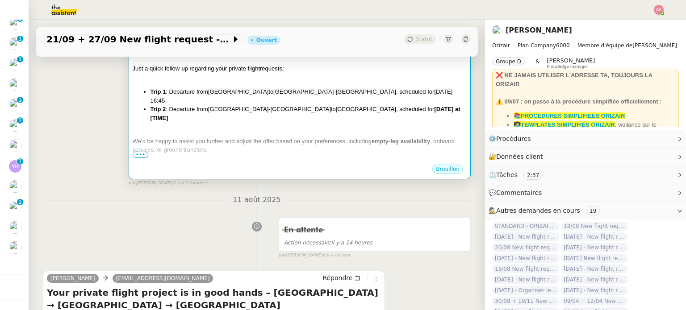
click at [352, 109] on span "[GEOGRAPHIC_DATA]" at bounding box center [366, 109] width 60 height 7
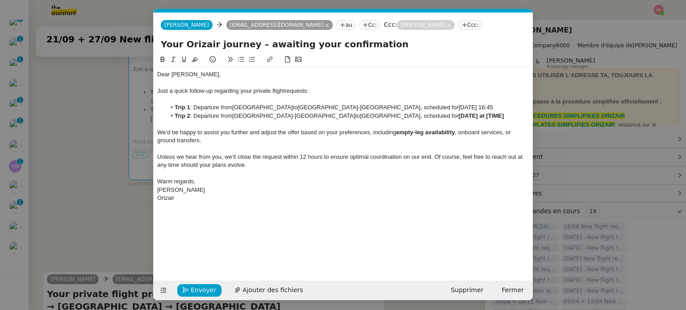
scroll to position [0, 40]
drag, startPoint x: 443, startPoint y: 115, endPoint x: 508, endPoint y: 116, distance: 64.8
click at [508, 116] on li "Trip 2 : Departure from Tenerife Norte-Ciudad de La Laguna Airport to London Ci…" at bounding box center [347, 116] width 363 height 8
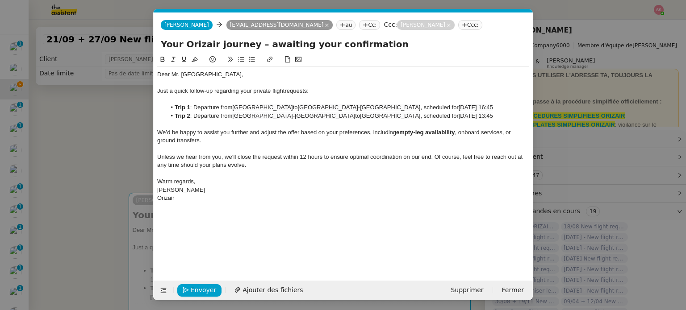
scroll to position [0, 40]
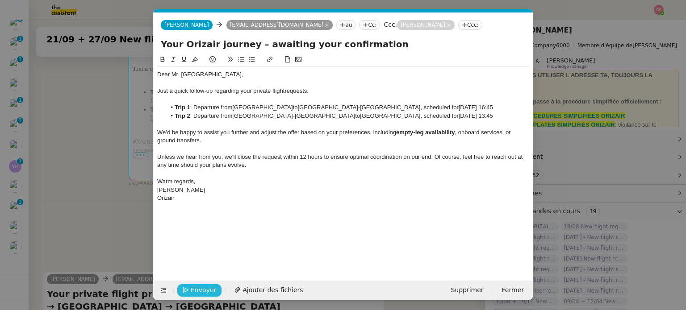
click at [203, 288] on span "Envoyer" at bounding box center [203, 290] width 25 height 10
click at [203, 288] on span "Confirmer l'envoi" at bounding box center [218, 290] width 54 height 10
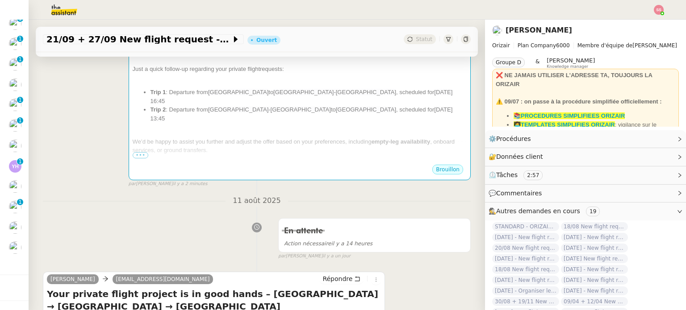
click at [203, 288] on nz-modal-container "Relance Service Relance Bon de Commande LBP A utiliser dans le cadre de la proc…" at bounding box center [343, 155] width 686 height 310
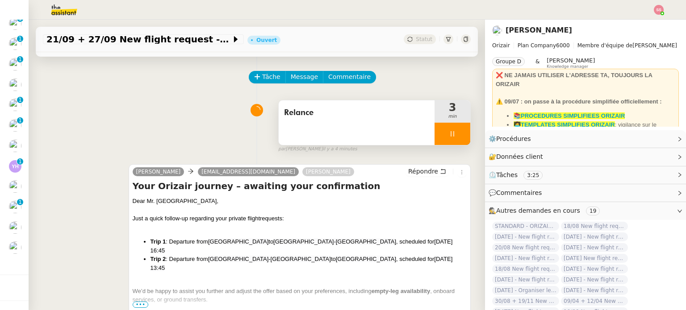
scroll to position [0, 0]
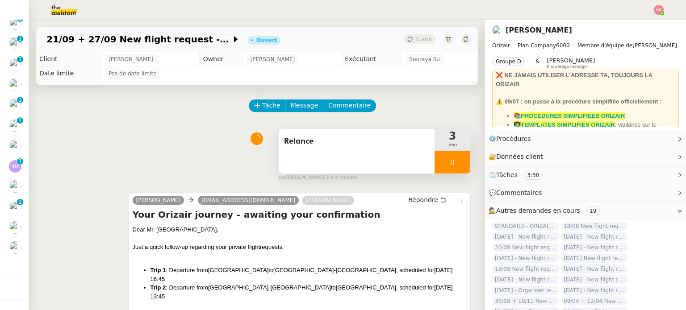
click at [454, 163] on div at bounding box center [452, 162] width 36 height 22
click at [454, 163] on button at bounding box center [461, 162] width 18 height 22
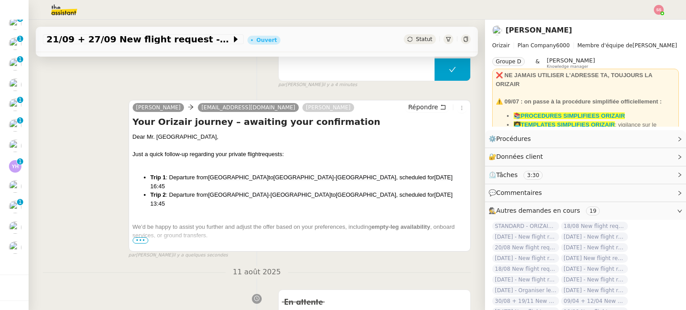
scroll to position [223, 0]
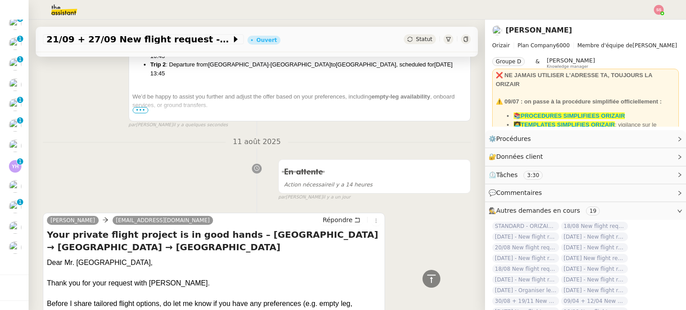
click at [134, 111] on span "•••" at bounding box center [141, 110] width 16 height 6
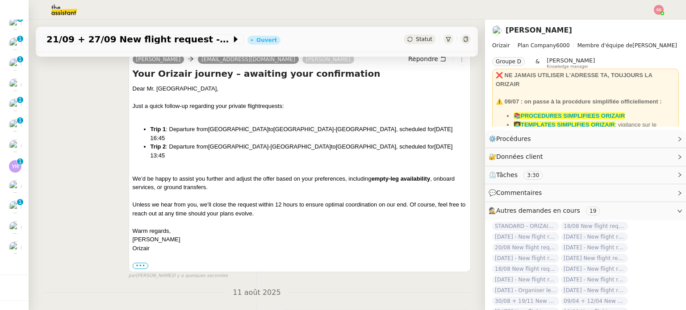
scroll to position [89, 0]
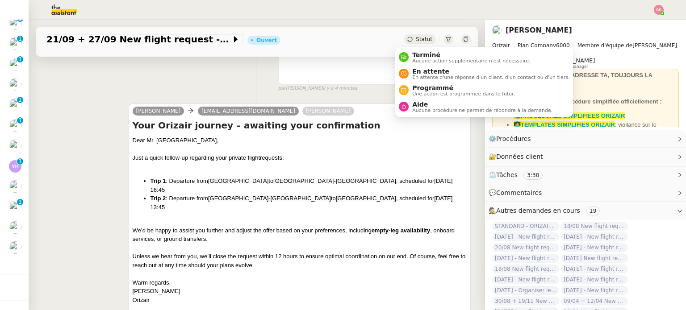
click at [416, 38] on span "Statut" at bounding box center [424, 39] width 17 height 6
click at [415, 68] on span "En attente" at bounding box center [490, 71] width 157 height 7
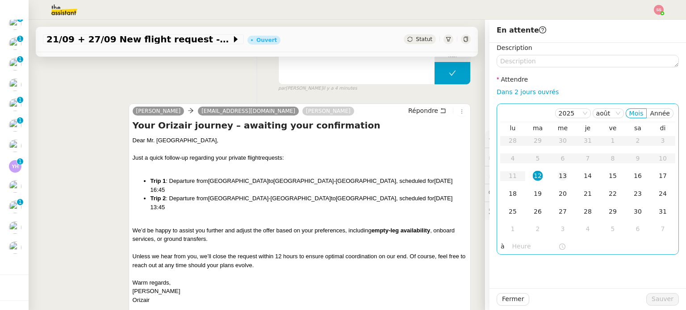
click at [558, 171] on td "13" at bounding box center [562, 176] width 25 height 18
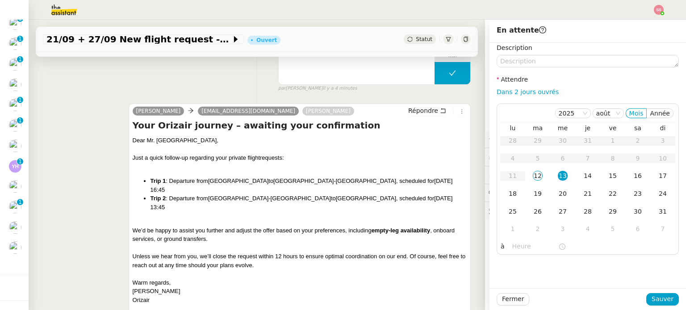
click at [642, 306] on div "Fermer Sauver" at bounding box center [587, 299] width 196 height 22
click at [670, 302] on button "Sauver" at bounding box center [662, 299] width 33 height 13
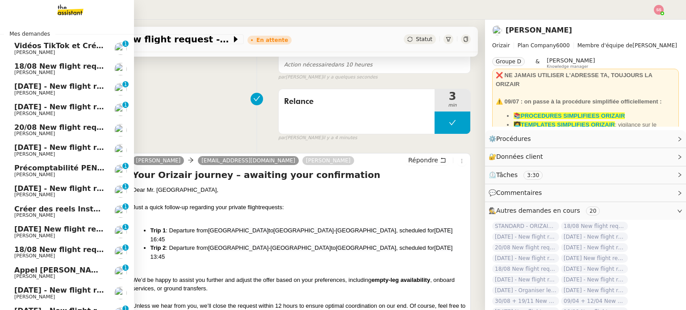
click at [39, 75] on span "[PERSON_NAME]" at bounding box center [59, 72] width 90 height 5
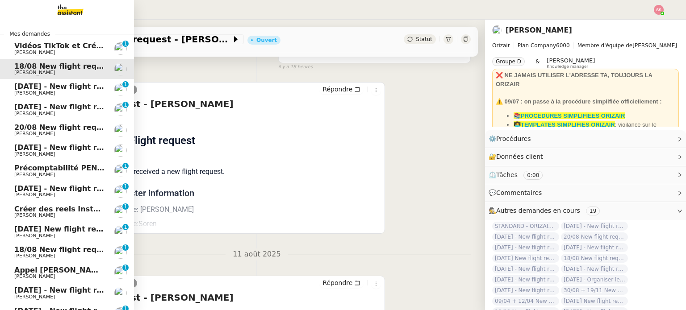
click at [47, 92] on span "[PERSON_NAME]" at bounding box center [59, 93] width 90 height 5
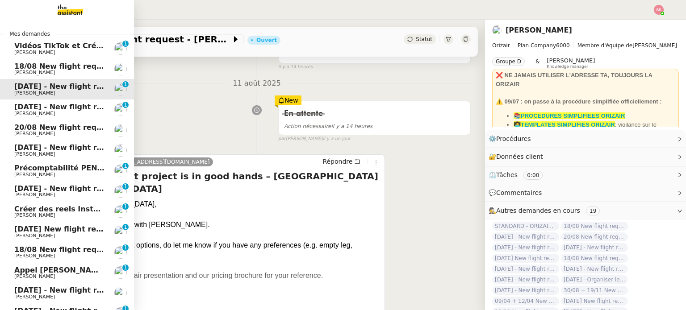
click at [88, 111] on span "[PERSON_NAME]" at bounding box center [59, 113] width 90 height 5
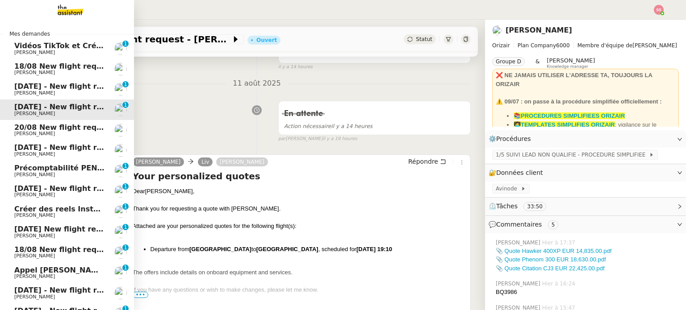
click at [80, 93] on span "[PERSON_NAME]" at bounding box center [59, 93] width 90 height 5
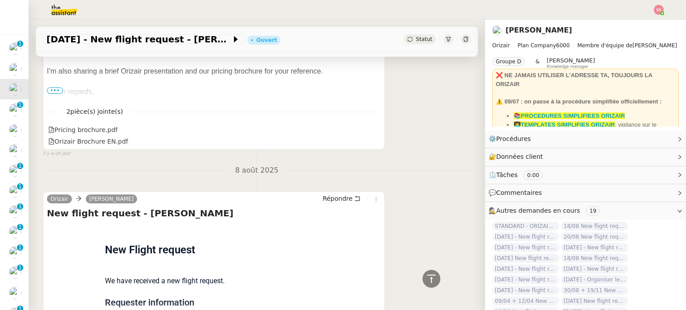
scroll to position [249, 0]
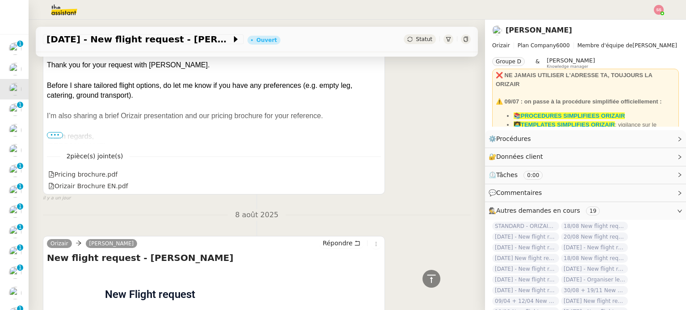
click at [57, 137] on span "•••" at bounding box center [55, 135] width 16 height 6
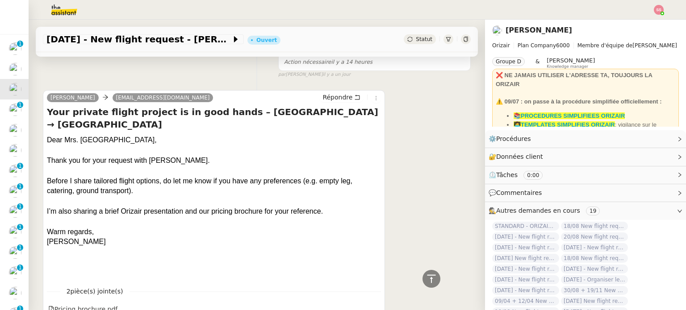
scroll to position [0, 0]
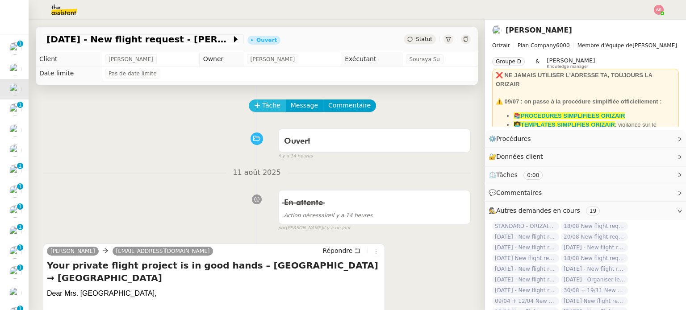
click at [255, 109] on button "Tâche" at bounding box center [267, 106] width 37 height 13
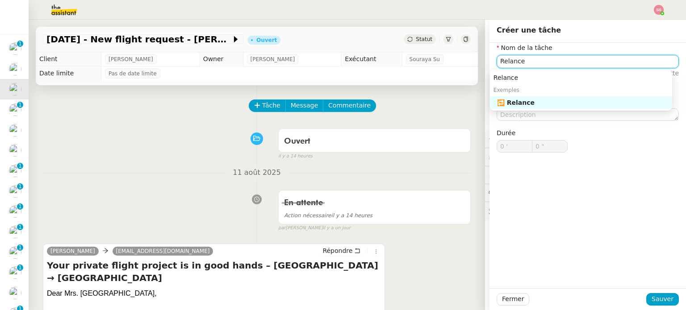
click at [537, 105] on div "🔁 Relance" at bounding box center [582, 103] width 171 height 8
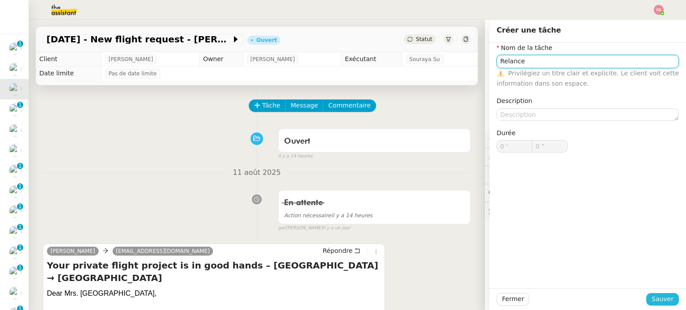
type input "Relance"
click at [647, 296] on button "Sauver" at bounding box center [662, 299] width 33 height 13
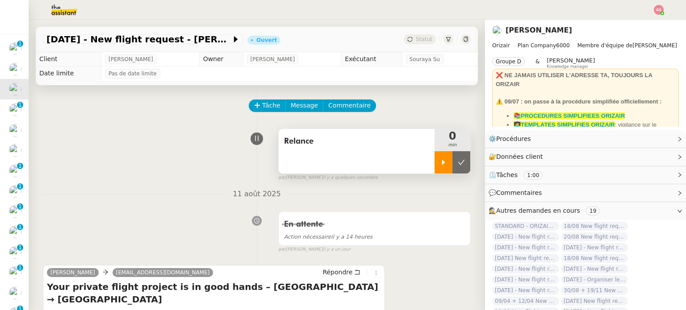
click at [440, 161] on icon at bounding box center [443, 162] width 7 height 7
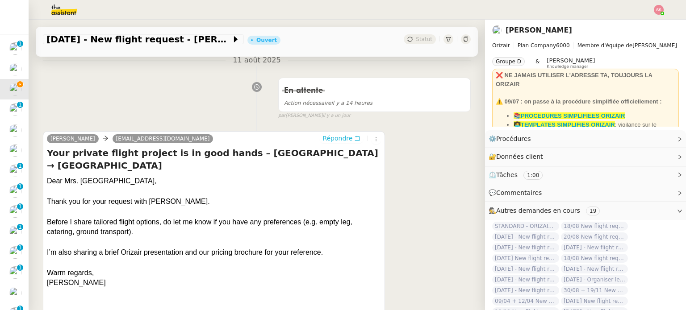
click at [330, 139] on span "Répondre" at bounding box center [337, 138] width 30 height 9
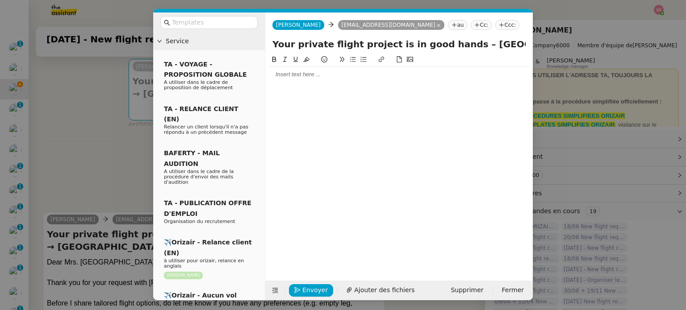
click at [495, 27] on nz-tag "Ccc:" at bounding box center [507, 25] width 24 height 10
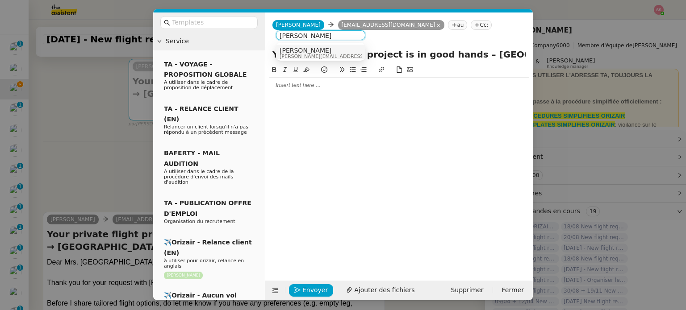
type input "[PERSON_NAME]"
click at [350, 58] on div "[PERSON_NAME] [PERSON_NAME][EMAIL_ADDRESS][DOMAIN_NAME]" at bounding box center [321, 53] width 82 height 12
click at [196, 19] on input "text" at bounding box center [212, 22] width 80 height 10
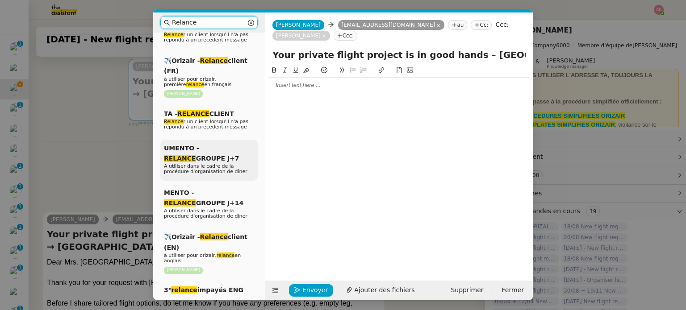
scroll to position [89, 0]
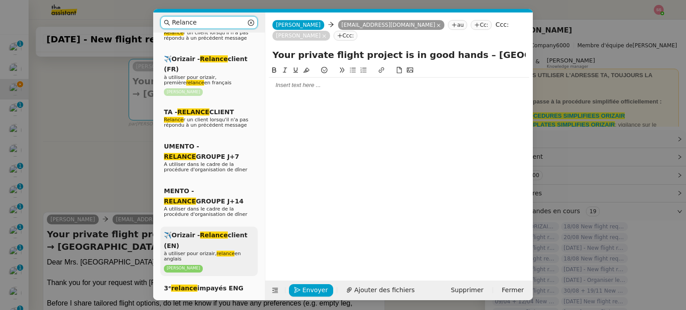
type input "Relance"
click at [211, 238] on div "✈️Orizair - Relance client (EN) à utiliser pour orizair, relance en anglais [PE…" at bounding box center [208, 252] width 97 height 50
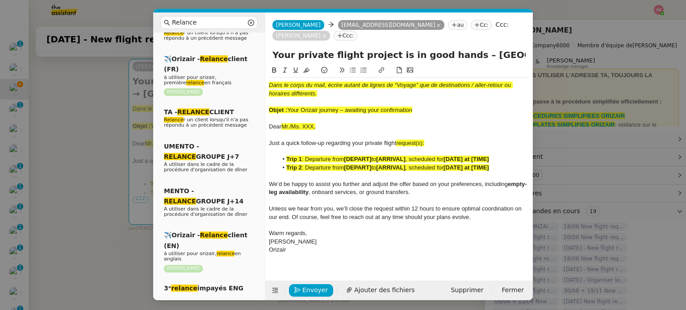
drag, startPoint x: 441, startPoint y: 107, endPoint x: 287, endPoint y: 113, distance: 154.2
click at [287, 113] on div "Objet : Your Orizair journey – awaiting your confirmation" at bounding box center [399, 110] width 260 height 8
copy span "Your Orizair journey – awaiting your confirmation"
click at [372, 52] on input "Your private flight project is in good hands – [GEOGRAPHIC_DATA] → [GEOGRAPHIC_…" at bounding box center [398, 54] width 253 height 13
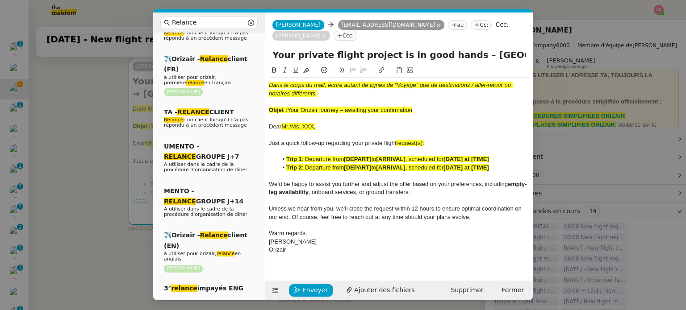
click at [372, 52] on input "Your private flight project is in good hands – [GEOGRAPHIC_DATA] → [GEOGRAPHIC_…" at bounding box center [398, 54] width 253 height 13
paste input "Orizair journey – awaiting your confirmation"
type input "Your Orizair journey – awaiting your confirmation"
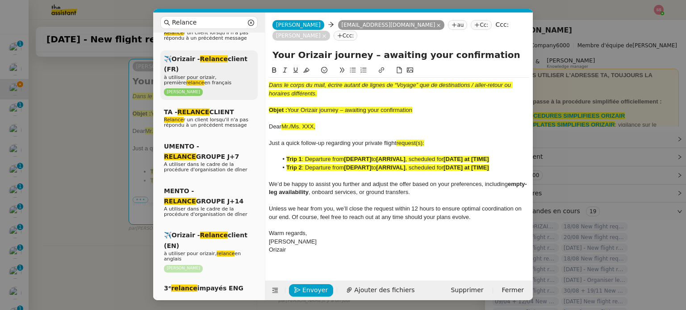
drag, startPoint x: 417, startPoint y: 111, endPoint x: 234, endPoint y: 79, distance: 186.2
click at [234, 79] on nz-layout "Relance Service Relance Bon de Commande LBP A utiliser dans le cadre de la proc…" at bounding box center [343, 157] width 380 height 288
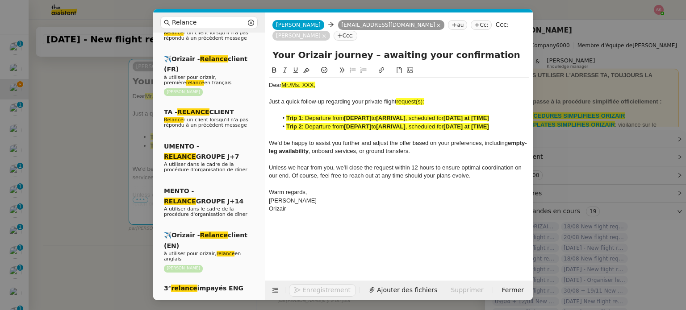
click at [95, 118] on nz-modal-container "Relance Service Relance Bon de Commande LBP A utiliser dans le cadre de la proc…" at bounding box center [343, 155] width 686 height 310
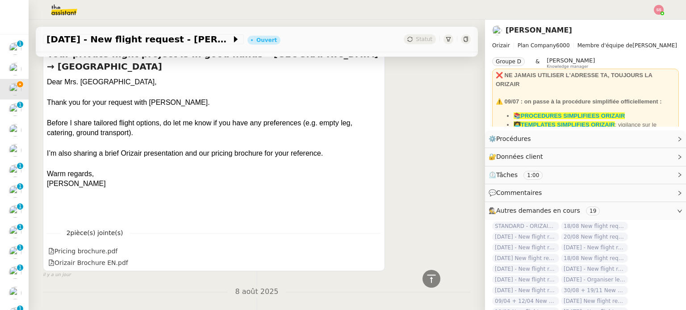
scroll to position [386, 0]
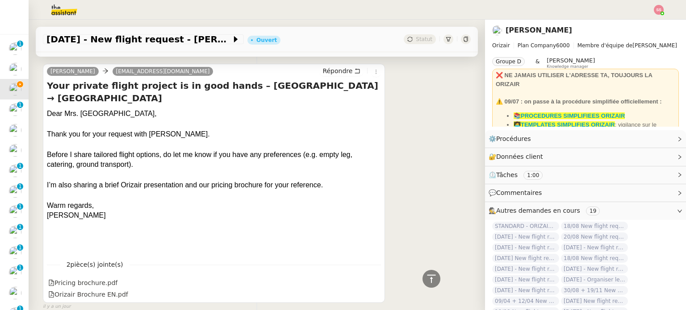
click at [93, 109] on div "Dear Mrs. [GEOGRAPHIC_DATA]," at bounding box center [214, 114] width 334 height 10
copy div "Dear Mrs. [GEOGRAPHIC_DATA],"
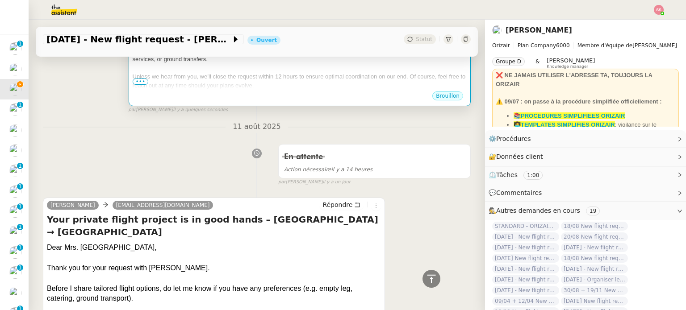
click at [261, 71] on div at bounding box center [300, 68] width 334 height 9
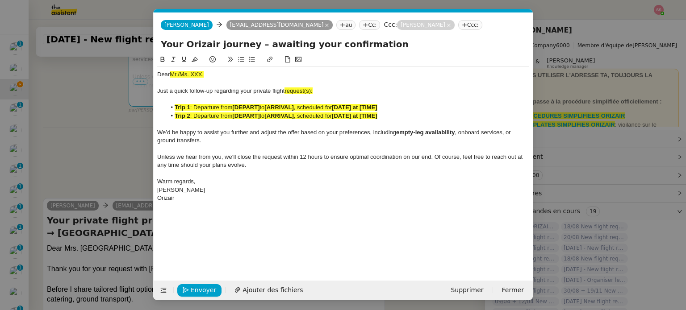
scroll to position [0, 40]
drag, startPoint x: 211, startPoint y: 71, endPoint x: 152, endPoint y: 70, distance: 58.9
click at [152, 70] on nz-modal-container "Relance Service Relance Bon de Commande LBP A utiliser dans le cadre de la proc…" at bounding box center [343, 155] width 686 height 310
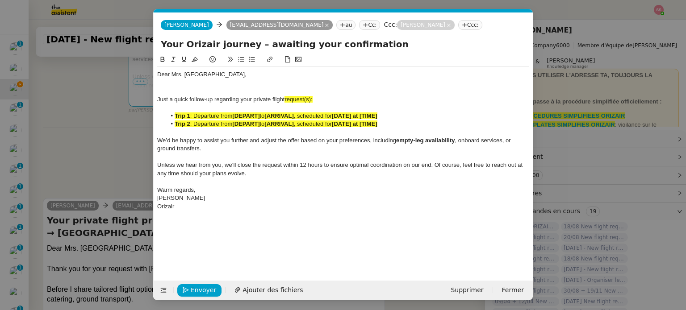
scroll to position [0, 0]
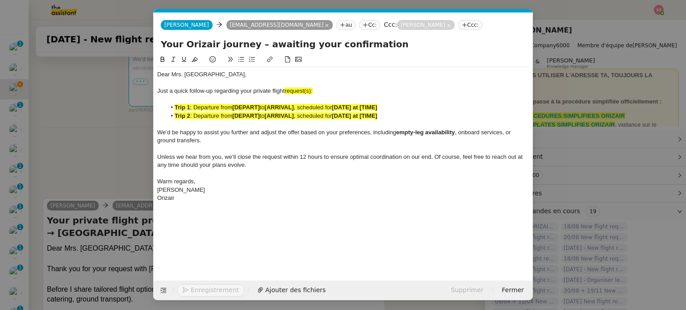
click at [93, 105] on nz-modal-container "Relance Service Relance Bon de Commande LBP A utiliser dans le cadre de la proc…" at bounding box center [343, 155] width 686 height 310
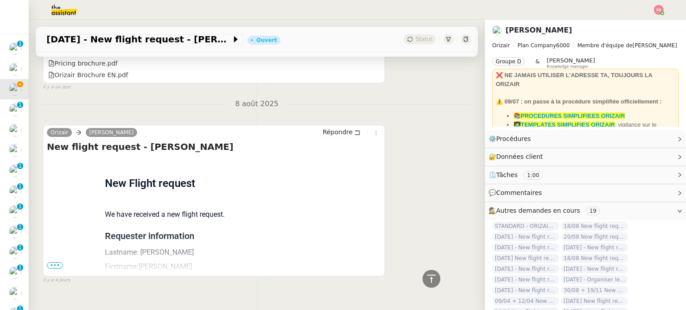
scroll to position [616, 0]
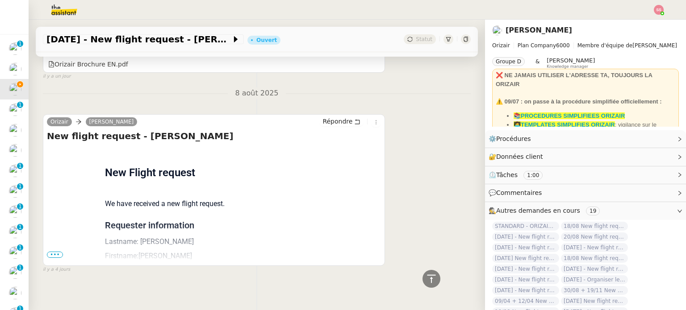
click at [59, 252] on span "•••" at bounding box center [55, 255] width 16 height 6
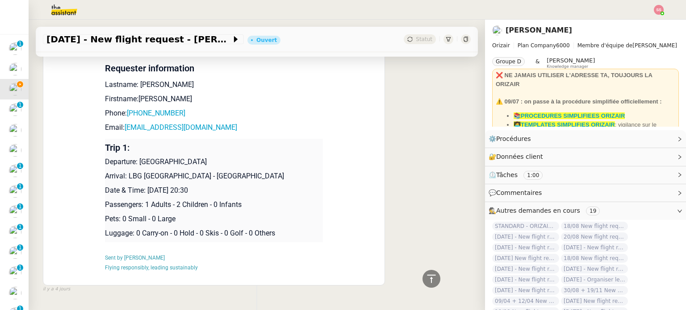
scroll to position [793, 0]
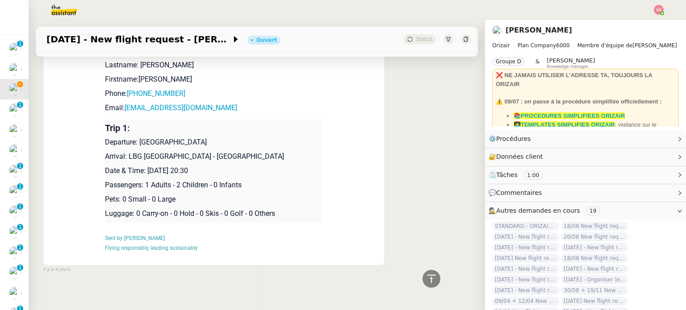
drag, startPoint x: 225, startPoint y: 160, endPoint x: 145, endPoint y: 158, distance: 80.0
click at [145, 166] on p "Date & Time: [DATE] 20:30" at bounding box center [214, 171] width 218 height 11
copy p "[DATE] 20:30"
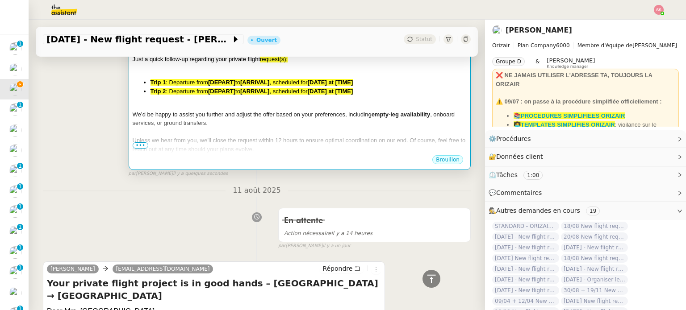
scroll to position [168, 0]
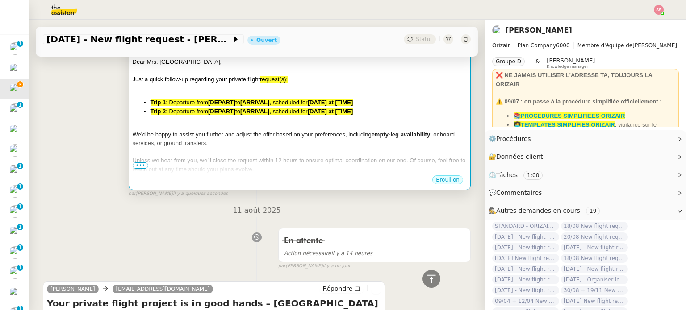
click at [281, 142] on div "We’d be happy to assist you further and adjust the offer based on your preferen…" at bounding box center [300, 138] width 334 height 17
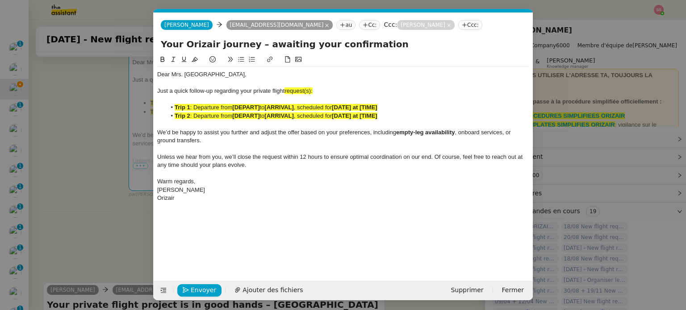
scroll to position [0, 40]
click at [351, 117] on strong "[DATE] at [TIME]" at bounding box center [355, 116] width 46 height 7
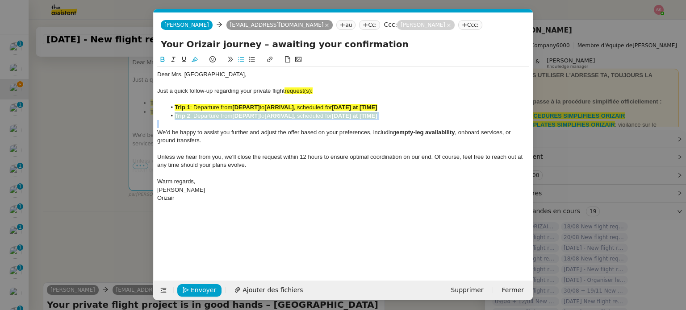
click at [351, 117] on strong "[DATE] at [TIME]" at bounding box center [355, 116] width 46 height 7
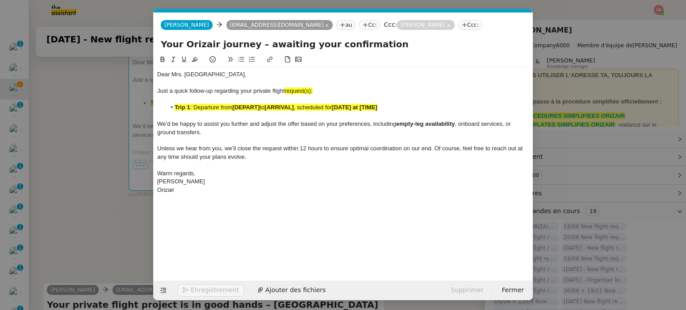
click at [347, 107] on strong "[DATE] at [TIME]" at bounding box center [355, 107] width 46 height 7
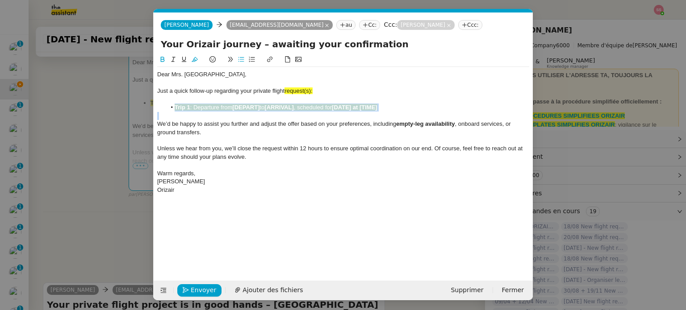
click at [347, 107] on strong "[DATE] at [TIME]" at bounding box center [355, 107] width 46 height 7
click at [196, 60] on icon at bounding box center [195, 59] width 6 height 6
click at [376, 102] on div at bounding box center [343, 100] width 372 height 8
drag, startPoint x: 390, startPoint y: 109, endPoint x: 339, endPoint y: 105, distance: 51.1
click at [339, 105] on li "Trip 1 : Departure from [DEPART] to [ARRIVAL] , scheduled for [DATE] at [TIME]" at bounding box center [347, 108] width 363 height 8
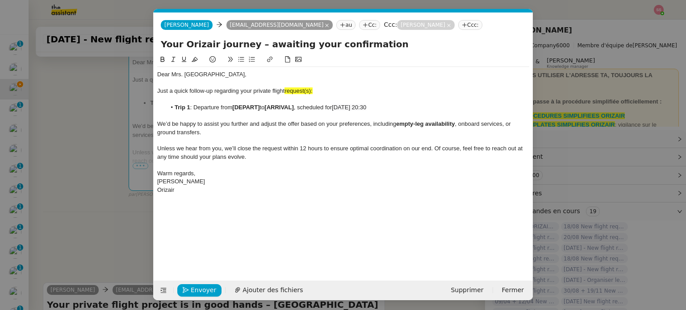
scroll to position [0, 0]
drag, startPoint x: 261, startPoint y: 108, endPoint x: 234, endPoint y: 107, distance: 26.8
click at [234, 107] on strong "[DEPART]" at bounding box center [245, 107] width 27 height 7
click at [304, 106] on li "Trip 1 : Departure from [GEOGRAPHIC_DATA] to [ARRIVAL] , scheduled for [DATE] 2…" at bounding box center [347, 108] width 363 height 8
drag, startPoint x: 268, startPoint y: 107, endPoint x: 232, endPoint y: 106, distance: 36.2
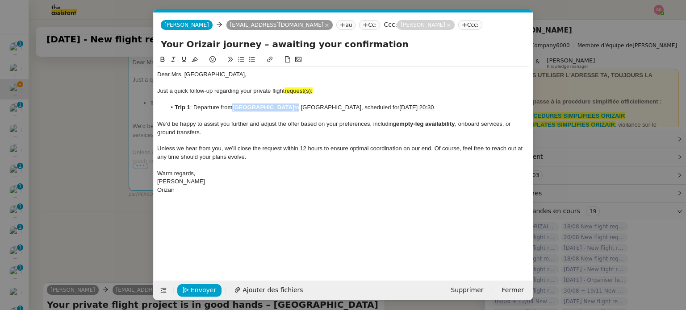
click at [232, 106] on li "Trip 1 : Departure from [GEOGRAPHIC_DATA] to [GEOGRAPHIC_DATA], scheduled for […" at bounding box center [347, 108] width 363 height 8
click at [261, 93] on span "Just a quick follow-up regarding your private flight" at bounding box center [220, 91] width 127 height 7
drag, startPoint x: 267, startPoint y: 106, endPoint x: 234, endPoint y: 105, distance: 32.6
click at [234, 105] on li "Trip 1 : Departure from [GEOGRAPHIC_DATA] to [GEOGRAPHIC_DATA], scheduled for […" at bounding box center [347, 108] width 363 height 8
click at [163, 59] on icon at bounding box center [162, 59] width 6 height 6
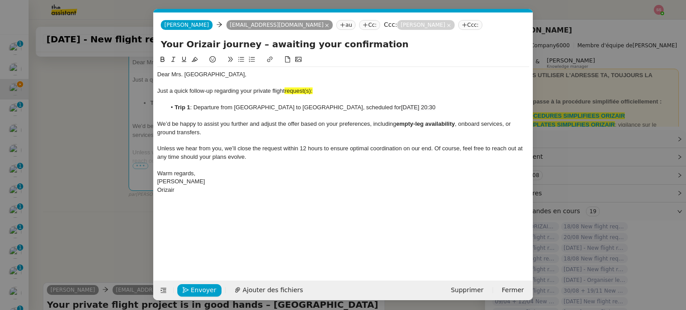
click at [326, 88] on div "Just a quick follow-up regarding your private flight request(s):" at bounding box center [343, 91] width 372 height 8
drag, startPoint x: 315, startPoint y: 91, endPoint x: 288, endPoint y: 91, distance: 27.7
click at [288, 91] on div "Just a quick follow-up regarding your private flight request(s):" at bounding box center [343, 91] width 372 height 8
click at [343, 96] on div at bounding box center [343, 100] width 372 height 8
drag, startPoint x: 320, startPoint y: 90, endPoint x: 286, endPoint y: 93, distance: 33.7
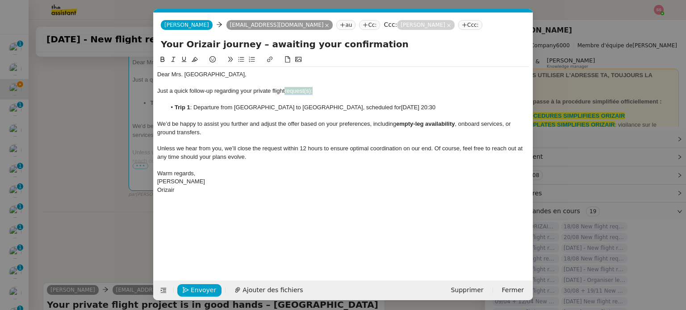
click at [286, 93] on div "Just a quick follow-up regarding your private flight request(s):" at bounding box center [343, 91] width 372 height 8
click at [194, 60] on icon at bounding box center [195, 59] width 6 height 6
drag, startPoint x: 343, startPoint y: 91, endPoint x: 328, endPoint y: 91, distance: 15.2
click at [343, 91] on div "Just a quick follow-up regarding your private flight request(s):" at bounding box center [343, 91] width 372 height 8
click at [322, 92] on div "Just a quick follow-up regarding your private flight request(s):" at bounding box center [343, 91] width 372 height 8
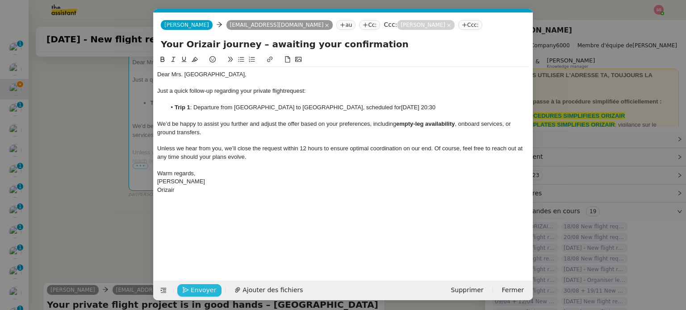
click at [194, 289] on span "Envoyer" at bounding box center [203, 290] width 25 height 10
click at [194, 289] on span "Confirmer l'envoi" at bounding box center [218, 290] width 54 height 10
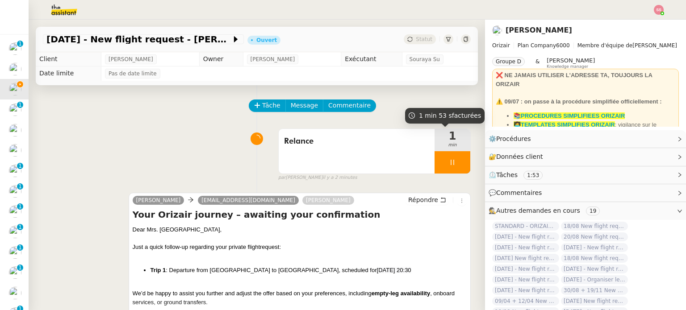
click at [453, 164] on div at bounding box center [452, 162] width 36 height 22
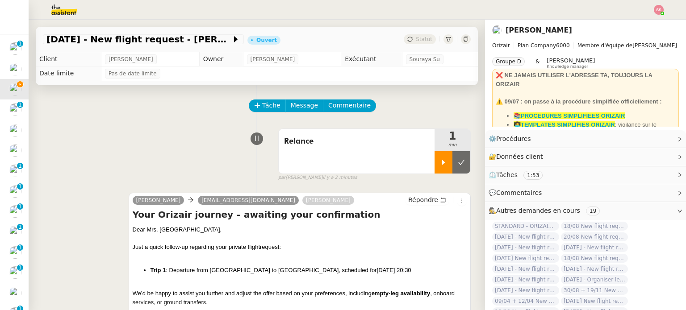
click at [458, 164] on icon at bounding box center [461, 162] width 7 height 7
click at [416, 38] on span "Statut" at bounding box center [424, 39] width 17 height 6
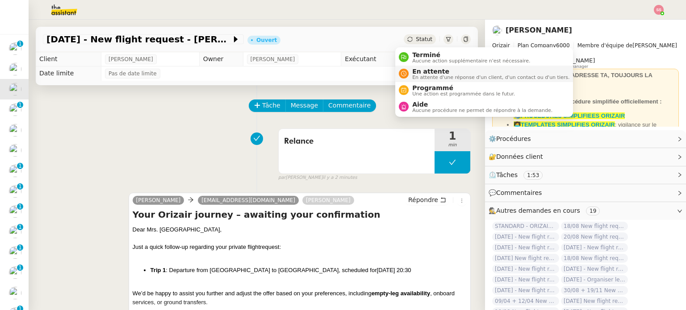
click at [421, 73] on span "En attente" at bounding box center [490, 71] width 157 height 7
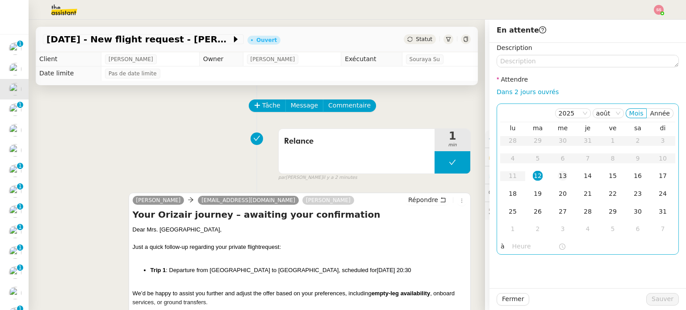
click at [558, 174] on div "13" at bounding box center [563, 176] width 10 height 10
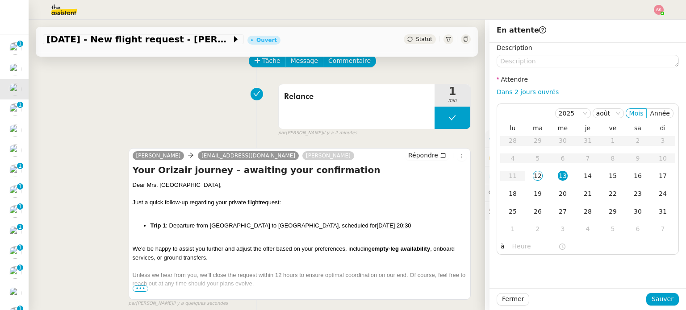
scroll to position [89, 0]
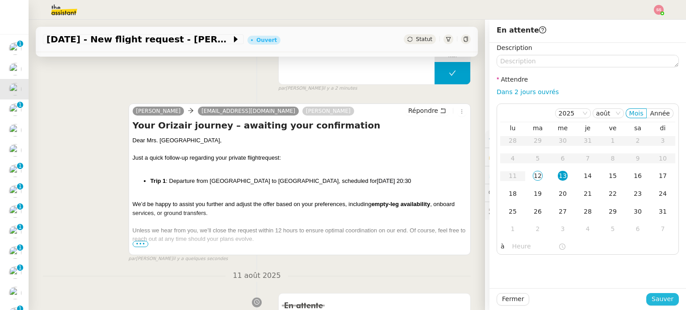
click at [666, 297] on span "Sauver" at bounding box center [662, 299] width 22 height 10
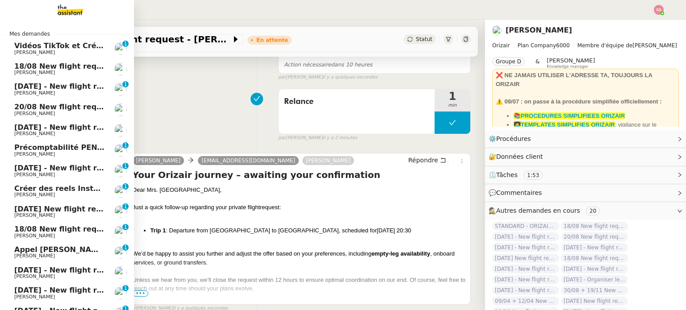
click at [54, 80] on link "[DATE] - New flight request - [PERSON_NAME] [PERSON_NAME] 0 1 2 3 4 5 6 7 8 9" at bounding box center [67, 89] width 134 height 21
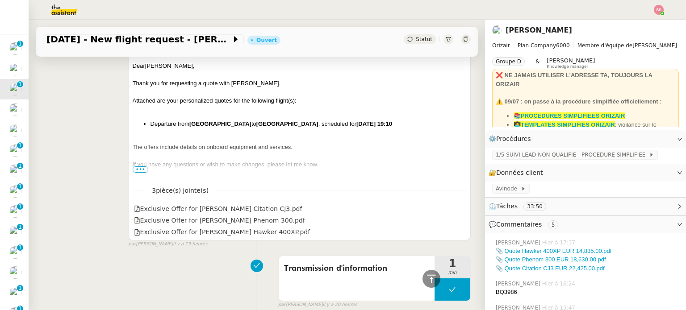
scroll to position [223, 0]
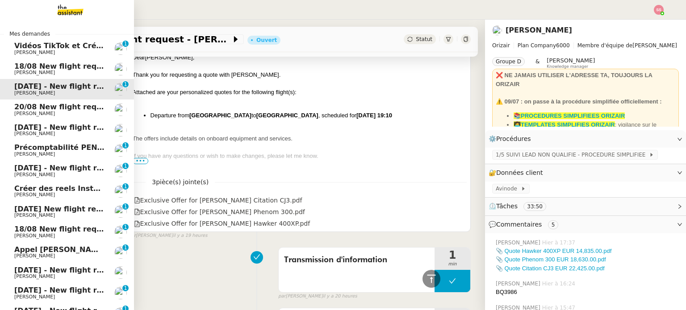
click at [55, 109] on span "20/08 New flight request - [PERSON_NAME]" at bounding box center [101, 107] width 174 height 8
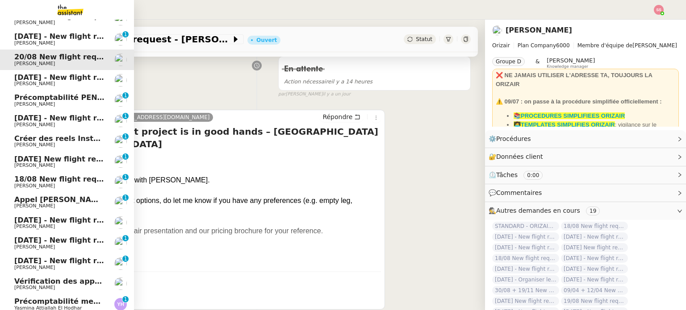
scroll to position [14, 0]
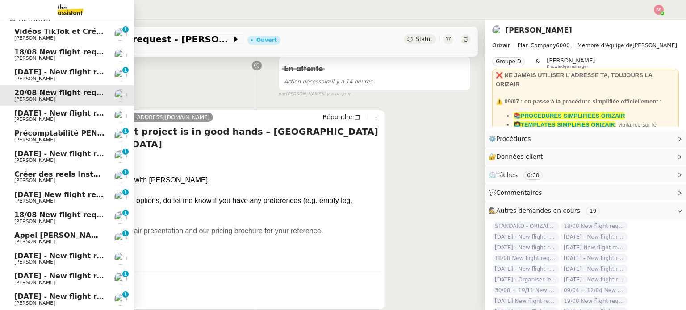
click at [63, 53] on span "18/08 New flight request - [PERSON_NAME]" at bounding box center [101, 52] width 174 height 8
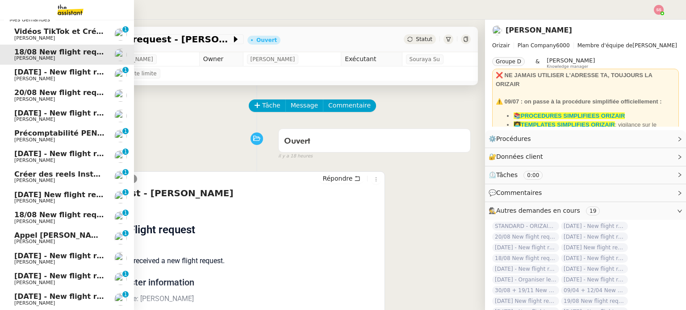
click at [53, 74] on span "[DATE] - New flight request - [PERSON_NAME]" at bounding box center [106, 72] width 184 height 8
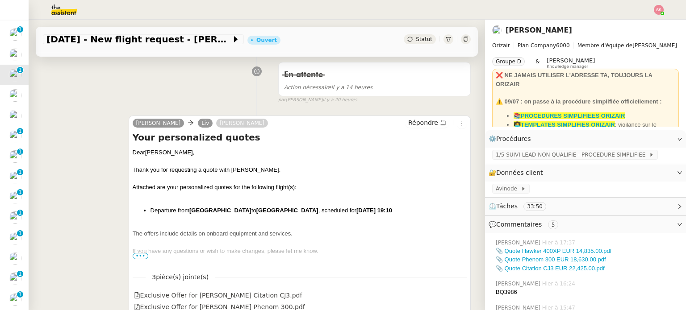
scroll to position [134, 0]
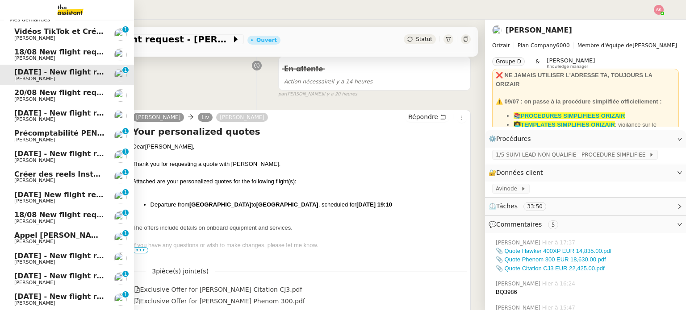
click at [37, 92] on span "20/08 New flight request - [PERSON_NAME]" at bounding box center [101, 92] width 174 height 8
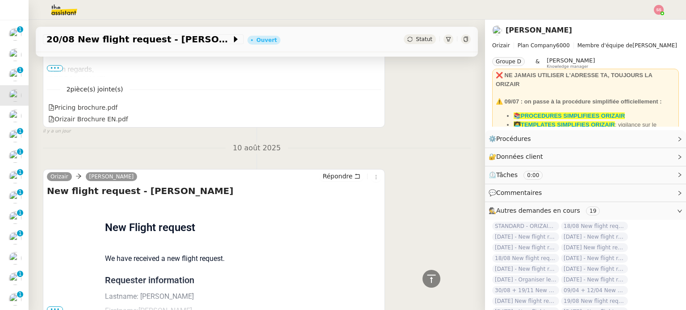
scroll to position [383, 0]
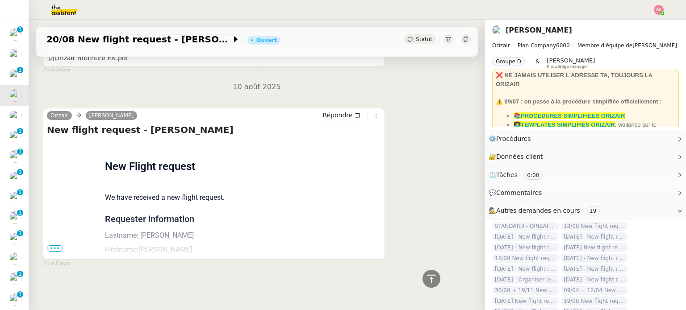
click at [58, 246] on span "•••" at bounding box center [55, 249] width 16 height 6
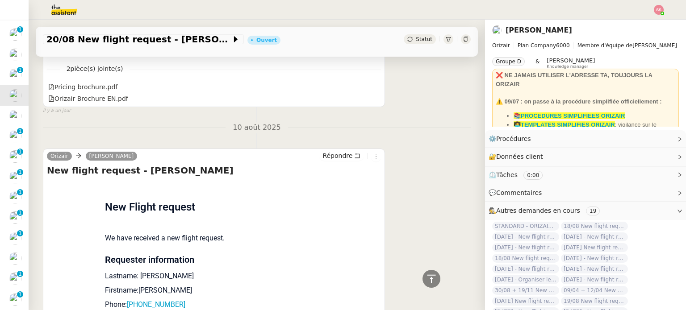
scroll to position [69, 0]
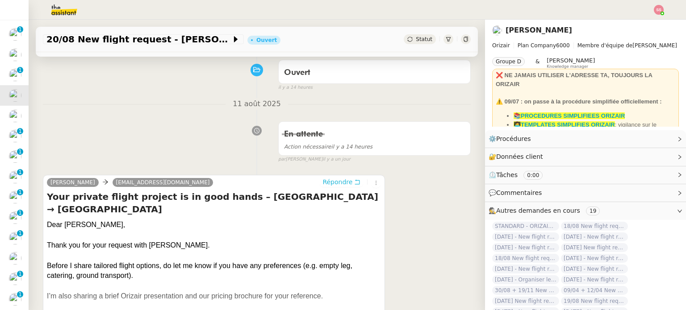
click at [322, 181] on span "Répondre" at bounding box center [337, 182] width 30 height 9
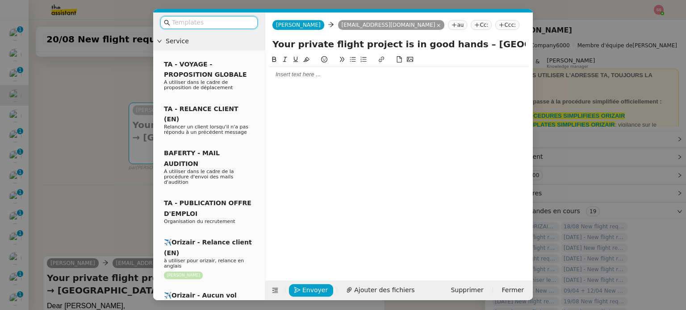
click at [110, 84] on nz-modal-container "Service TA - VOYAGE - PROPOSITION GLOBALE A utiliser dans le cadre de propositi…" at bounding box center [343, 155] width 686 height 310
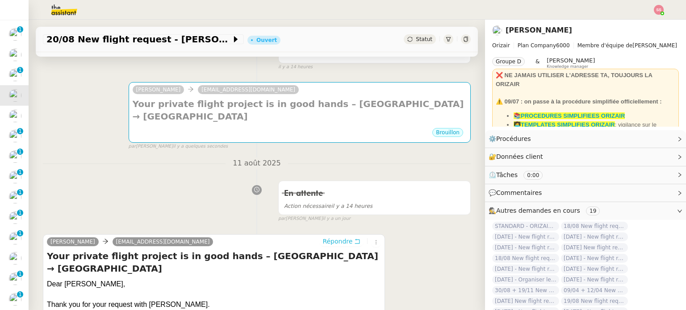
scroll to position [0, 0]
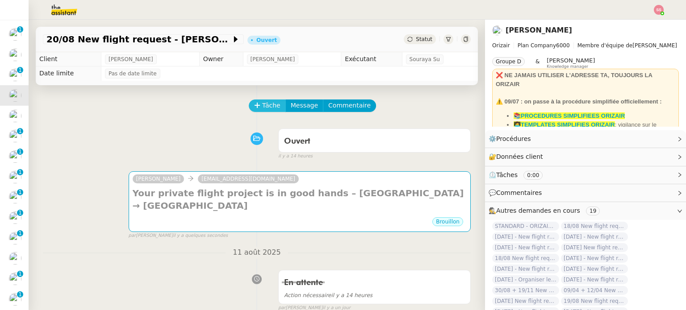
click at [263, 102] on span "Tâche" at bounding box center [271, 105] width 18 height 10
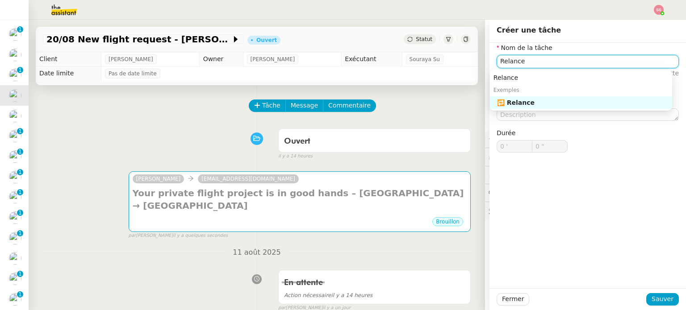
click at [525, 104] on div "🔁 Relance" at bounding box center [582, 103] width 171 height 8
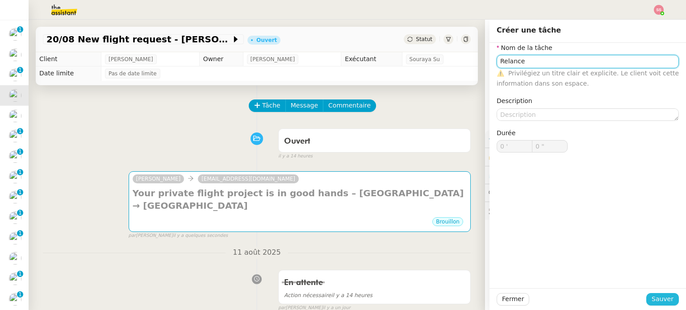
type input "Relance"
click at [647, 296] on button "Sauver" at bounding box center [662, 299] width 33 height 13
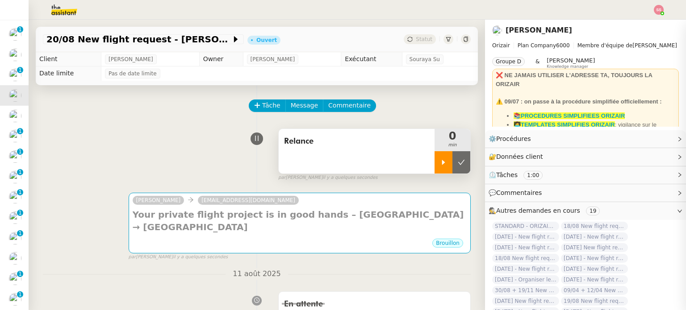
click at [440, 160] on icon at bounding box center [443, 162] width 7 height 7
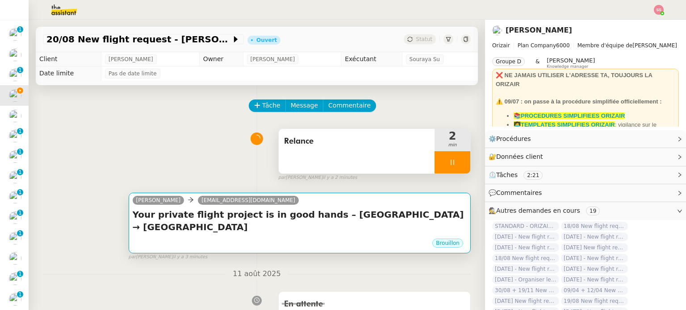
click at [303, 238] on div "Brouillon" at bounding box center [300, 244] width 334 height 13
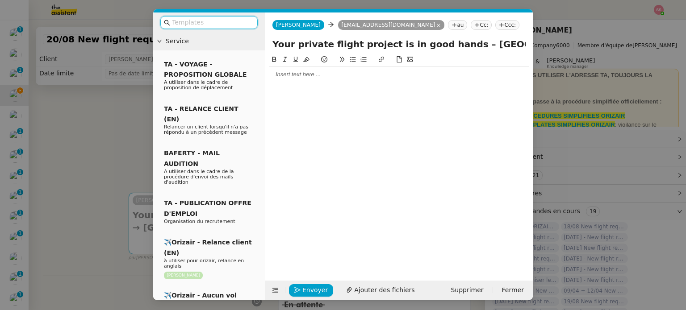
click at [495, 29] on nz-tag "Ccc:" at bounding box center [507, 25] width 24 height 10
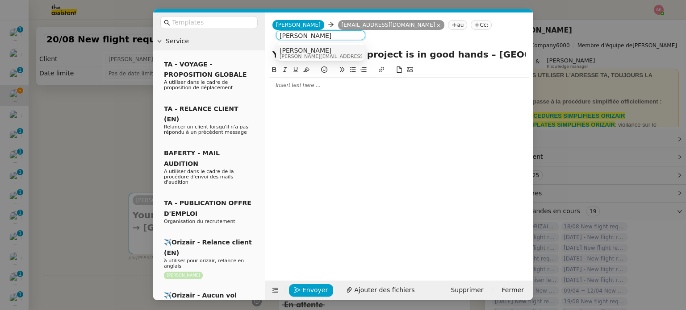
type input "[PERSON_NAME]"
click at [359, 50] on div "[PERSON_NAME] [PERSON_NAME][EMAIL_ADDRESS][DOMAIN_NAME]" at bounding box center [321, 53] width 82 height 12
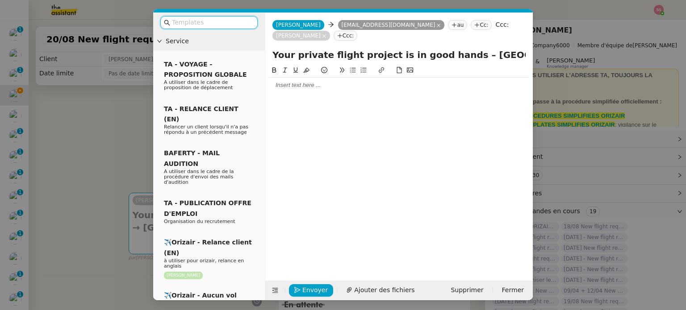
click at [190, 26] on input "text" at bounding box center [212, 22] width 80 height 10
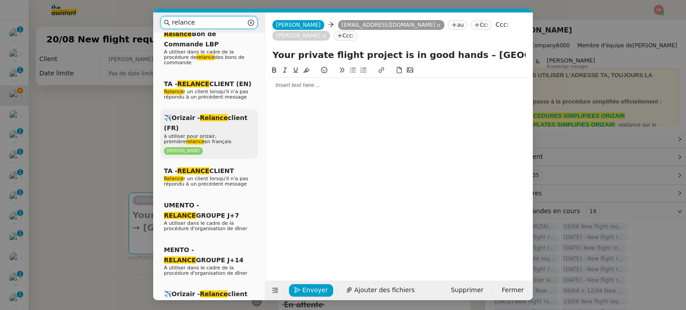
scroll to position [89, 0]
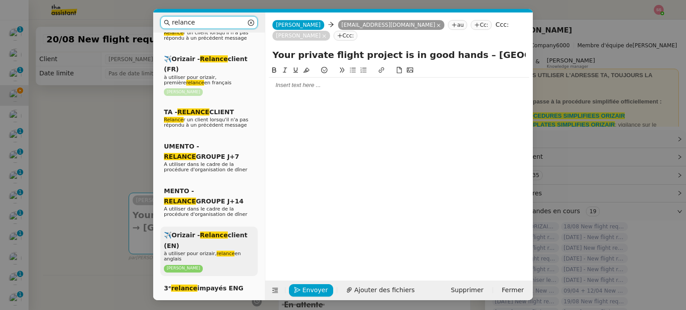
type input "relance"
click at [209, 238] on div "✈️Orizair - Relance client (EN) à utiliser pour orizair, relance en anglais [PE…" at bounding box center [208, 252] width 97 height 50
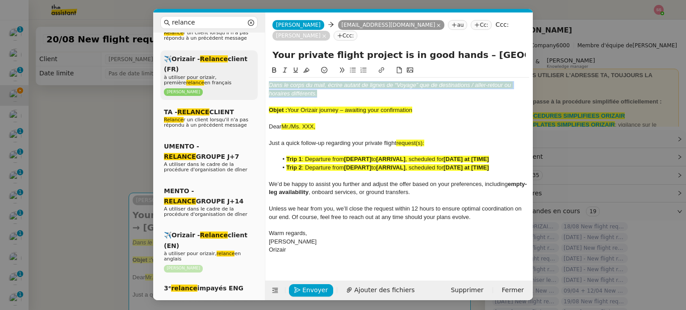
drag, startPoint x: 328, startPoint y: 81, endPoint x: 245, endPoint y: 63, distance: 84.9
click at [245, 63] on nz-layout "relance Service Relance Bon de Commande LBP A utiliser dans le cadre de la proc…" at bounding box center [343, 157] width 380 height 288
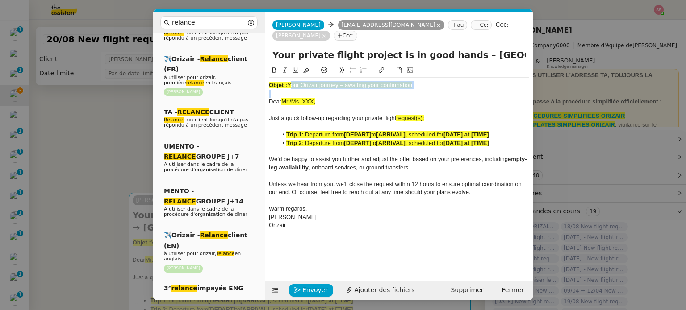
drag, startPoint x: 289, startPoint y: 74, endPoint x: 423, endPoint y: 81, distance: 133.7
click at [423, 81] on div "Objet : Your Orizair journey – awaiting your confirmation Dear Mr./Ms. XXX, Jus…" at bounding box center [399, 155] width 260 height 155
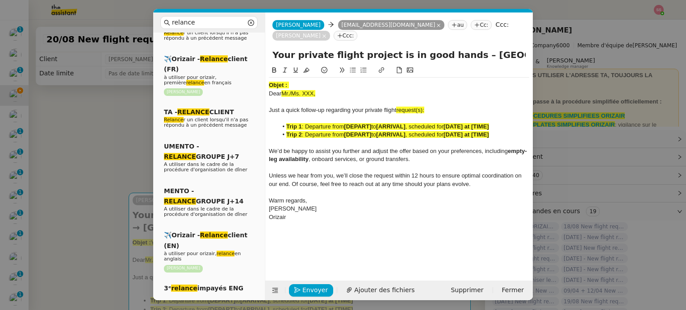
click at [378, 48] on input "Your private flight project is in good hands – [GEOGRAPHIC_DATA] → [GEOGRAPHIC_…" at bounding box center [398, 54] width 253 height 13
paste input "Orizair journey – awaiting your confirmati"
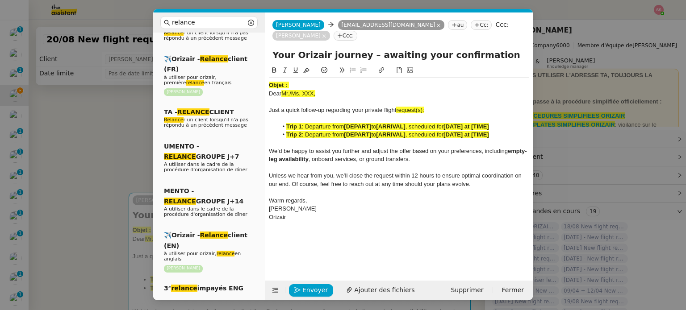
type input "Your Orizair journey – awaiting your confirmation"
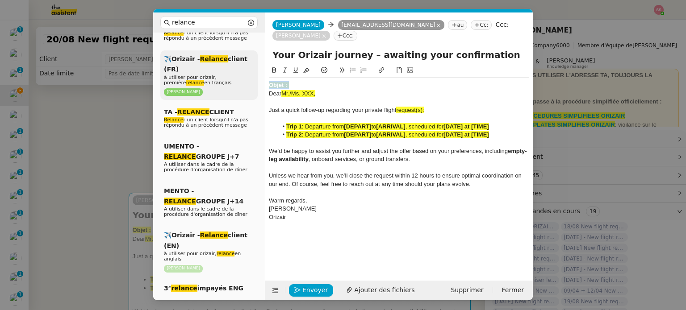
drag, startPoint x: 311, startPoint y: 75, endPoint x: 233, endPoint y: 67, distance: 78.5
click at [233, 67] on nz-layout "relance Service Relance Bon de Commande LBP A utiliser dans le cadre de la proc…" at bounding box center [343, 157] width 380 height 288
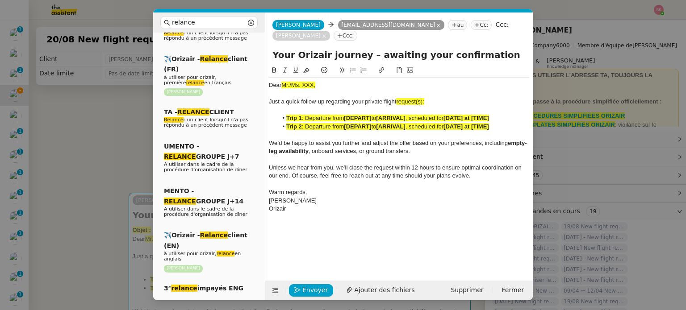
click at [107, 137] on nz-modal-container "relance Service Relance Bon de Commande LBP A utiliser dans le cadre de la proc…" at bounding box center [343, 155] width 686 height 310
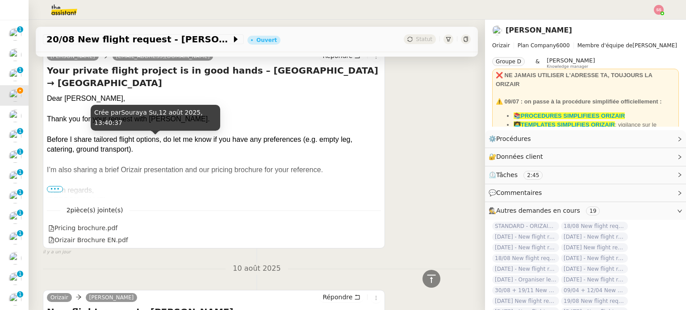
scroll to position [357, 0]
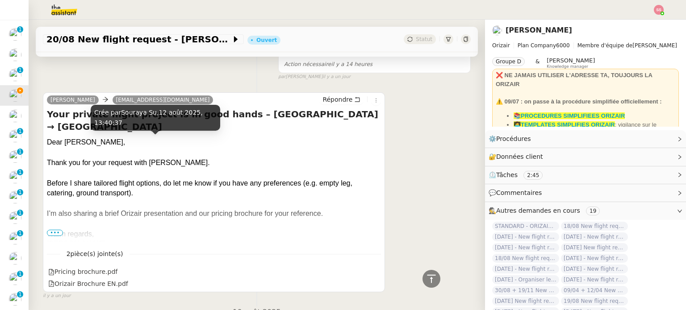
click at [71, 138] on div "Dear [PERSON_NAME]," at bounding box center [214, 143] width 334 height 10
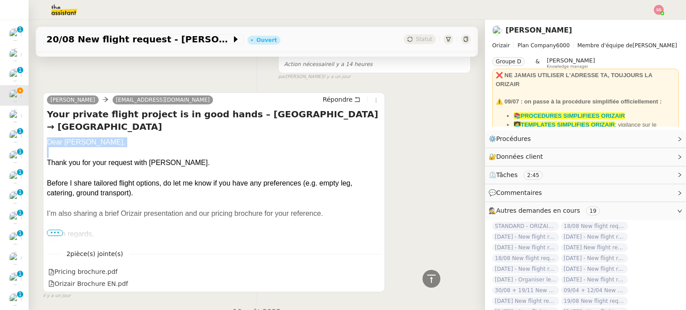
click at [71, 138] on div "Dear [PERSON_NAME]," at bounding box center [214, 143] width 334 height 10
copy div "Dear [PERSON_NAME],"
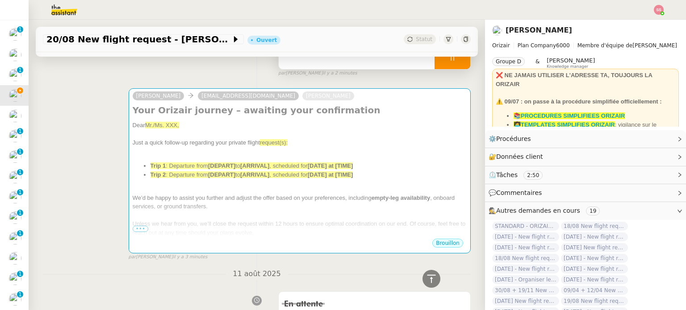
scroll to position [45, 0]
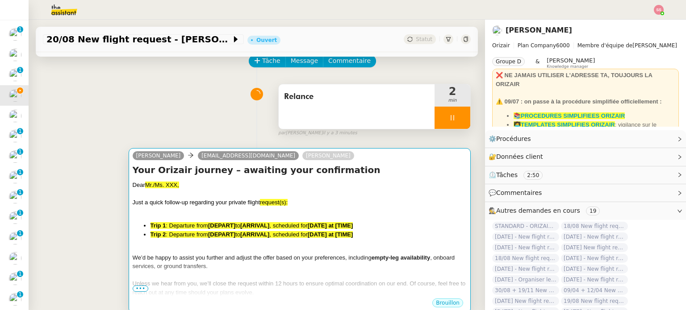
click at [176, 173] on h4 "Your Orizair journey – awaiting your confirmation" at bounding box center [300, 170] width 334 height 13
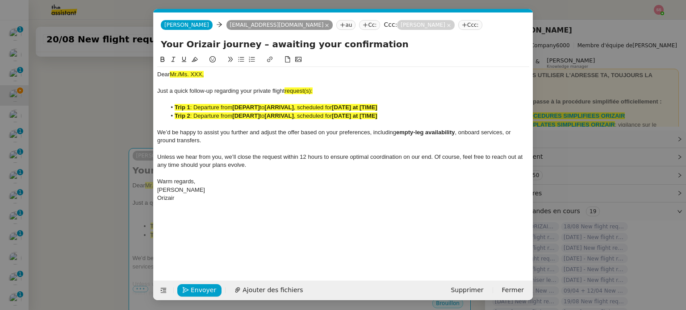
scroll to position [0, 38]
click at [188, 70] on div "Dear Mr./Ms. XXX, Just a quick follow-up regarding your private flight request(…" at bounding box center [343, 136] width 372 height 139
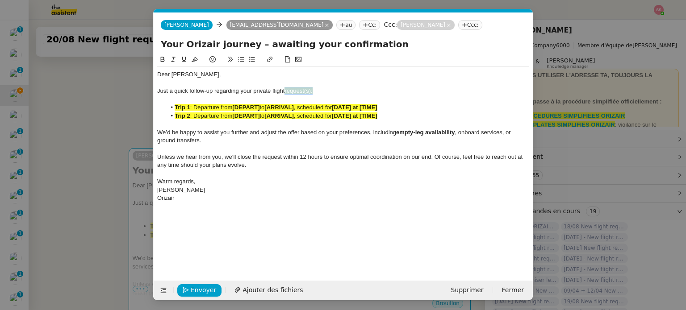
drag, startPoint x: 319, startPoint y: 91, endPoint x: 286, endPoint y: 89, distance: 33.1
click at [286, 89] on div "Just a quick follow-up regarding your private flight request(s):" at bounding box center [343, 91] width 372 height 8
click at [193, 58] on icon at bounding box center [195, 59] width 6 height 6
click at [313, 91] on div "Just a quick follow-up regarding your private flight request(s):" at bounding box center [343, 91] width 372 height 8
click at [321, 115] on span ", scheduled for" at bounding box center [313, 116] width 38 height 7
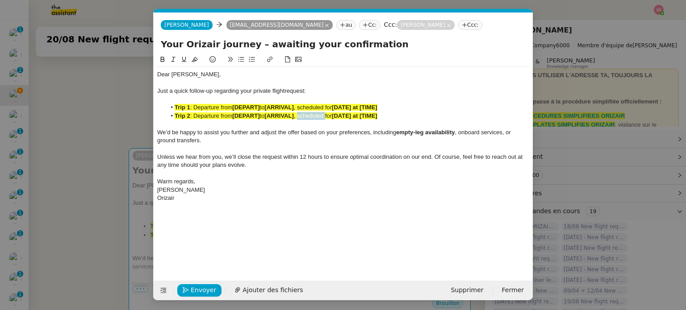
click at [321, 115] on span ", scheduled for" at bounding box center [313, 116] width 38 height 7
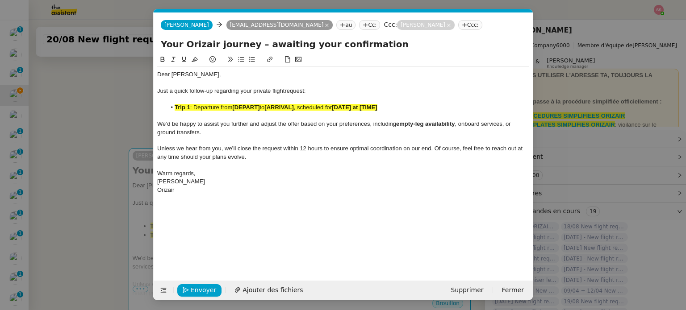
click at [339, 110] on strong "[DATE] at [TIME]" at bounding box center [355, 107] width 46 height 7
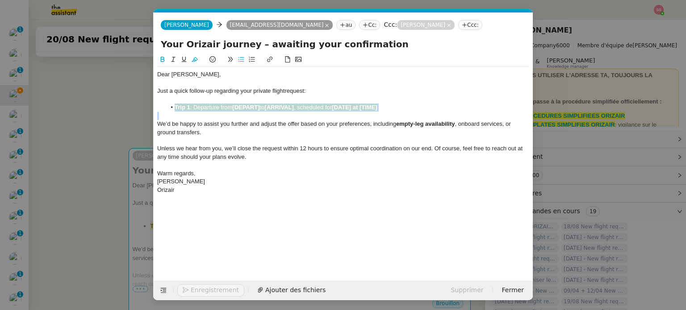
click at [339, 110] on strong "[DATE] at [TIME]" at bounding box center [355, 107] width 46 height 7
click at [193, 55] on button at bounding box center [194, 59] width 11 height 10
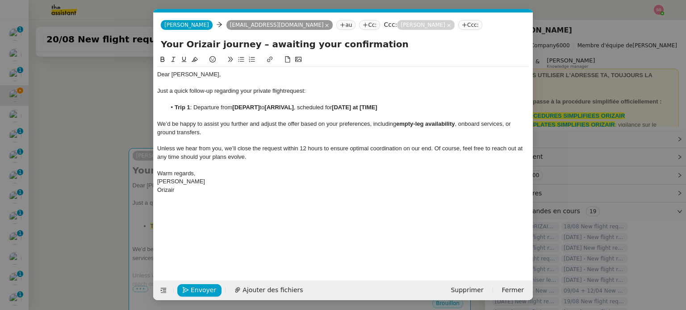
click at [119, 112] on nz-modal-container "relance Service Relance Bon de Commande LBP A utiliser dans le cadre de la proc…" at bounding box center [343, 155] width 686 height 310
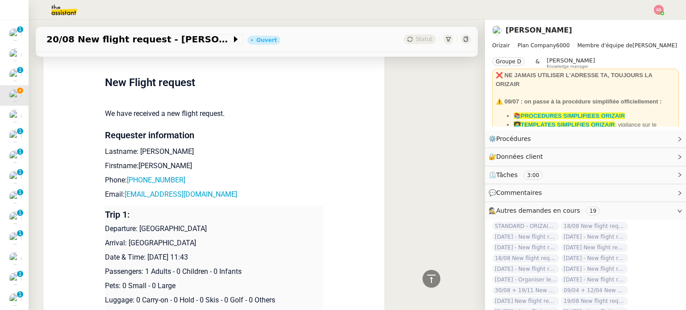
scroll to position [670, 0]
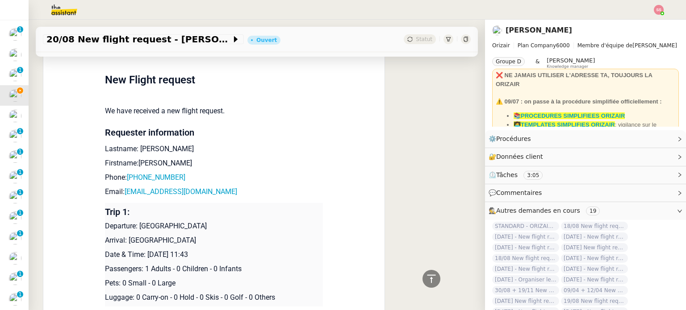
drag, startPoint x: 144, startPoint y: 254, endPoint x: 239, endPoint y: 247, distance: 94.9
click at [230, 253] on p "Date & Time: [DATE] 11:43" at bounding box center [214, 255] width 218 height 11
copy p "[DATE] 11:43"
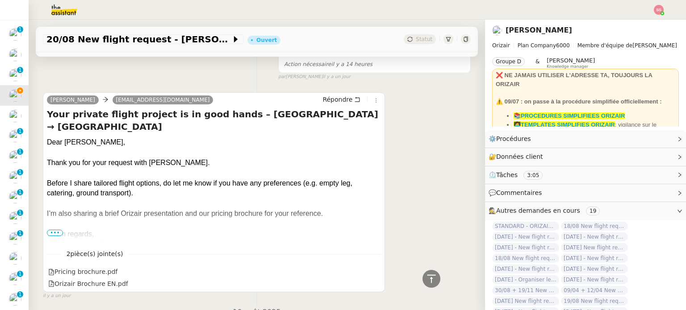
scroll to position [134, 0]
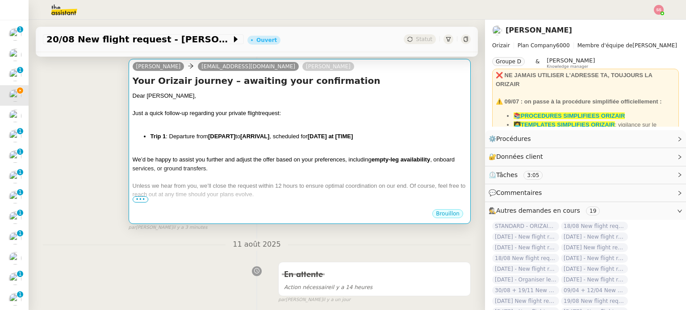
click at [276, 181] on div at bounding box center [300, 177] width 334 height 9
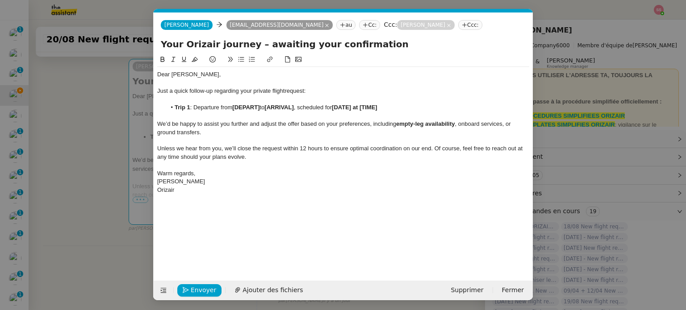
scroll to position [0, 38]
drag, startPoint x: 388, startPoint y: 107, endPoint x: 338, endPoint y: 106, distance: 49.6
click at [338, 106] on li "Trip 1 : Departure from [DEPART] to [ARRIVAL] , scheduled for [DATE] at [TIME]" at bounding box center [347, 108] width 363 height 8
click at [132, 126] on nz-modal-container "relance Service Relance Bon de Commande LBP A utiliser dans le cadre de la proc…" at bounding box center [343, 155] width 686 height 310
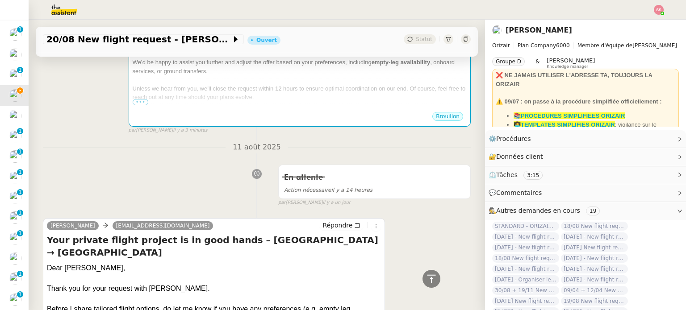
scroll to position [52, 0]
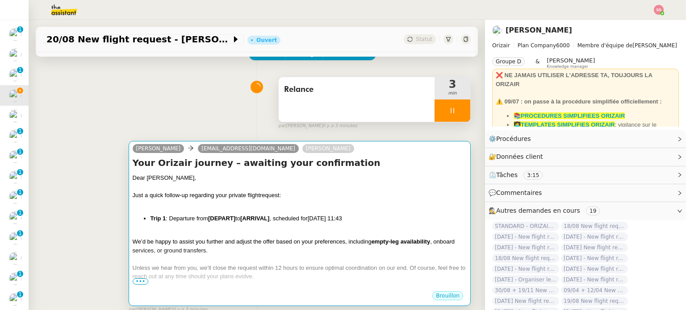
click at [221, 199] on span "Just a quick follow-up regarding your private flight" at bounding box center [196, 195] width 127 height 7
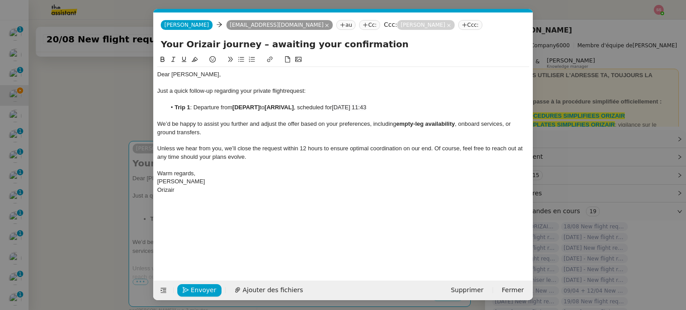
scroll to position [0, 38]
drag, startPoint x: 261, startPoint y: 107, endPoint x: 233, endPoint y: 109, distance: 28.2
click at [233, 109] on li "Trip 1 : Departure from [DEPART] to [ARRIVAL] , scheduled for [DATE] 11:43" at bounding box center [347, 108] width 363 height 8
click at [279, 108] on strong "[ARRIVAL]" at bounding box center [264, 107] width 29 height 7
drag, startPoint x: 246, startPoint y: 107, endPoint x: 231, endPoint y: 107, distance: 15.2
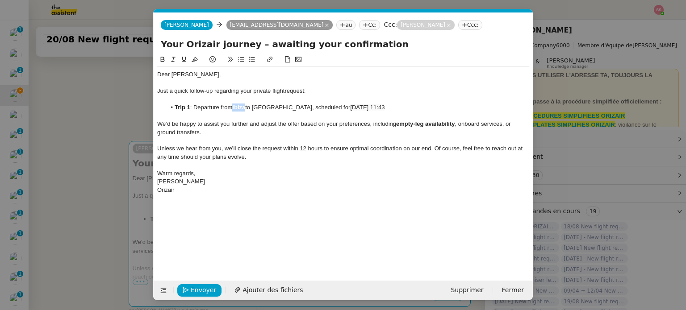
click at [231, 107] on li "Trip 1 : Departure from [GEOGRAPHIC_DATA] to [GEOGRAPHIC_DATA], scheduled for […" at bounding box center [347, 108] width 363 height 8
click at [163, 56] on button at bounding box center [162, 59] width 11 height 10
click at [242, 112] on li "Trip 1 : Departure from [GEOGRAPHIC_DATA] to [GEOGRAPHIC_DATA], scheduled for […" at bounding box center [347, 108] width 363 height 8
click at [251, 105] on li "Trip 1 : Departure from [GEOGRAPHIC_DATA] to [GEOGRAPHIC_DATA], scheduled for […" at bounding box center [347, 108] width 363 height 8
drag, startPoint x: 248, startPoint y: 107, endPoint x: 234, endPoint y: 107, distance: 14.3
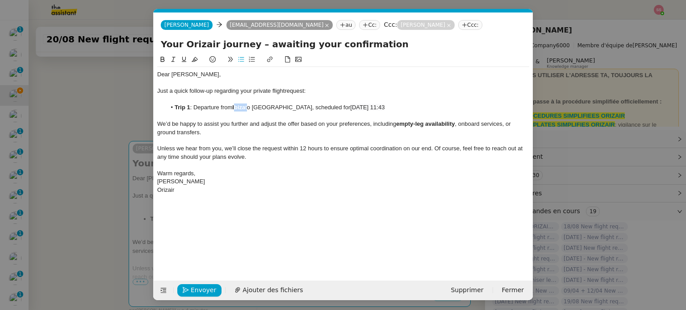
click at [234, 107] on li "Trip 1 : Departure from [GEOGRAPHIC_DATA] to [GEOGRAPHIC_DATA], scheduled for […" at bounding box center [347, 108] width 363 height 8
click at [246, 116] on div at bounding box center [343, 116] width 372 height 8
drag, startPoint x: 245, startPoint y: 108, endPoint x: 235, endPoint y: 106, distance: 9.5
click at [235, 106] on strong "Ibiza" at bounding box center [238, 107] width 13 height 7
click at [251, 107] on li "Trip 1 : Departure from [GEOGRAPHIC_DATA] to [GEOGRAPHIC_DATA], scheduled for […" at bounding box center [347, 108] width 363 height 8
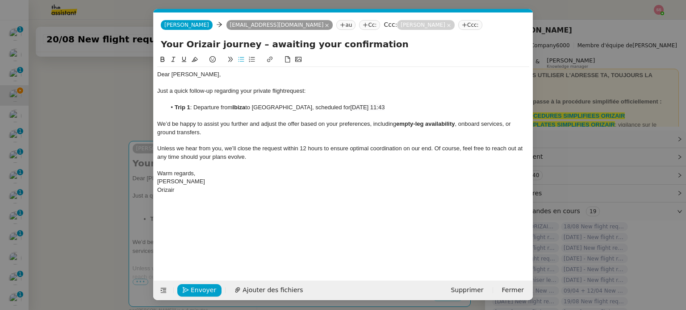
drag, startPoint x: 246, startPoint y: 108, endPoint x: 234, endPoint y: 107, distance: 11.7
click at [234, 107] on strong "Ibiza" at bounding box center [238, 107] width 13 height 7
click at [163, 58] on icon at bounding box center [163, 59] width 4 height 5
click at [229, 134] on div "We’d be happy to assist you further and adjust the offer based on your preferen…" at bounding box center [343, 128] width 372 height 17
click at [211, 284] on button "Envoyer" at bounding box center [199, 290] width 44 height 13
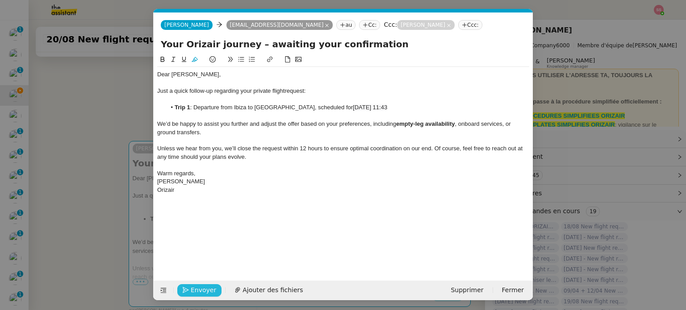
click at [211, 284] on button "Envoyer" at bounding box center [199, 290] width 44 height 13
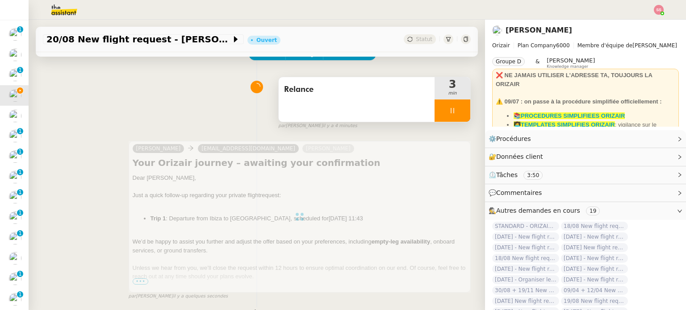
click at [451, 106] on div at bounding box center [452, 111] width 36 height 22
click at [452, 106] on button at bounding box center [461, 111] width 18 height 22
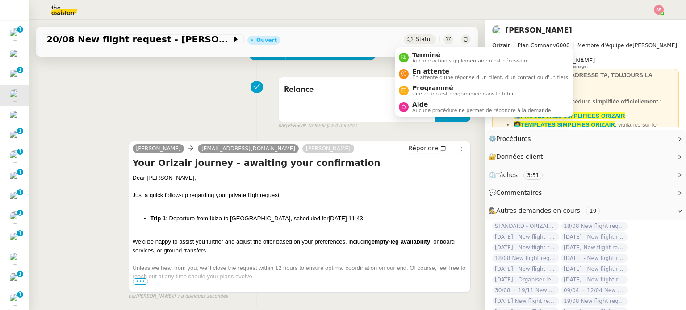
click at [417, 40] on span "Statut" at bounding box center [424, 39] width 17 height 6
click at [428, 71] on span "En attente" at bounding box center [490, 71] width 157 height 7
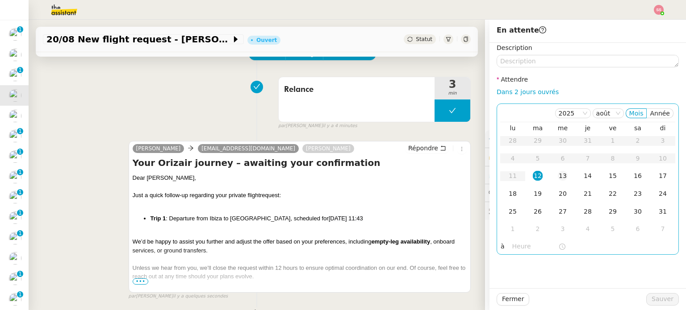
click at [558, 175] on div "13" at bounding box center [563, 176] width 10 height 10
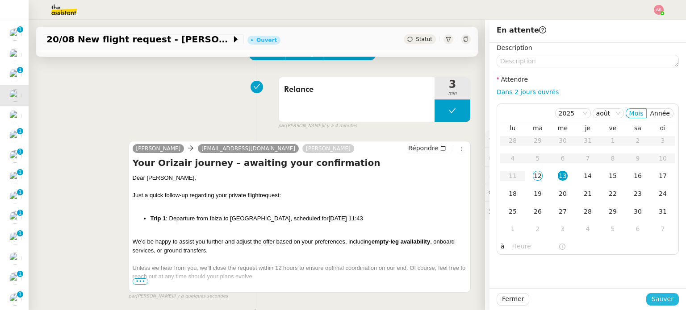
click at [659, 296] on span "Sauver" at bounding box center [662, 299] width 22 height 10
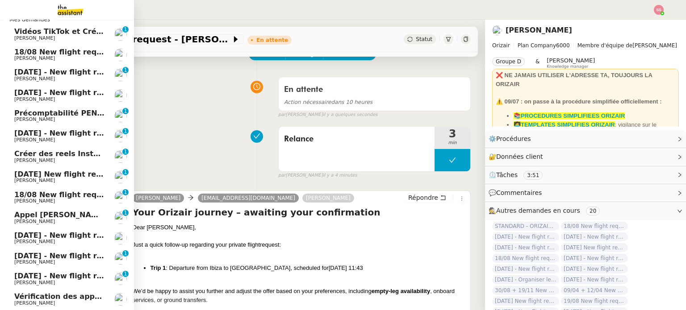
click at [34, 98] on span "[PERSON_NAME]" at bounding box center [59, 99] width 90 height 5
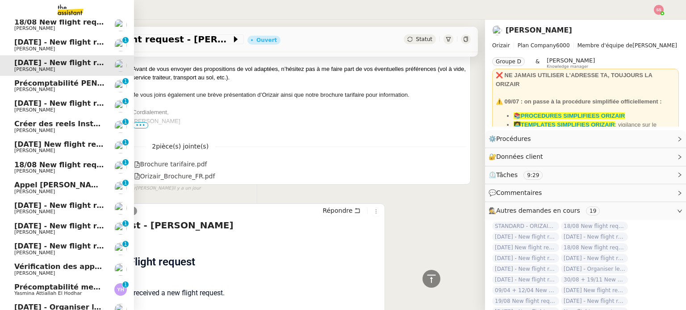
scroll to position [128, 0]
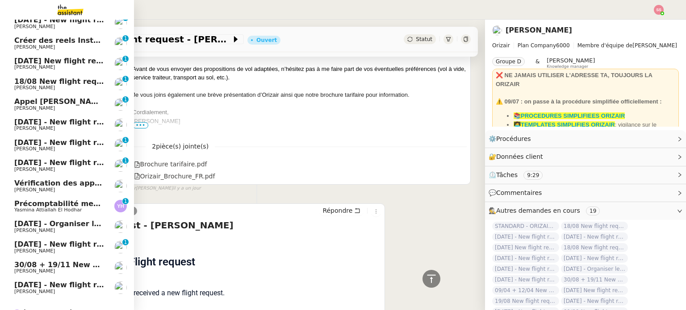
click at [44, 62] on span "[DATE] New flight request - [PERSON_NAME]" at bounding box center [103, 61] width 179 height 8
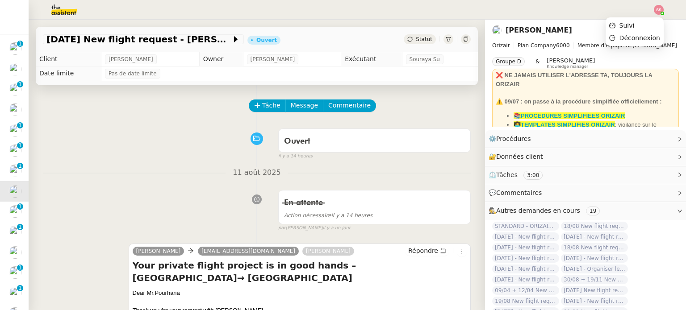
click at [657, 8] on img at bounding box center [659, 10] width 10 height 10
click at [643, 17] on div "Suivi Déconnexion" at bounding box center [634, 31] width 58 height 29
click at [642, 21] on li "Suivi" at bounding box center [634, 25] width 58 height 13
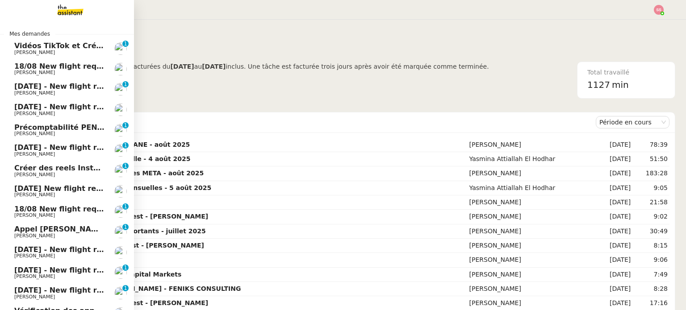
click at [68, 96] on span "[PERSON_NAME]" at bounding box center [59, 93] width 90 height 5
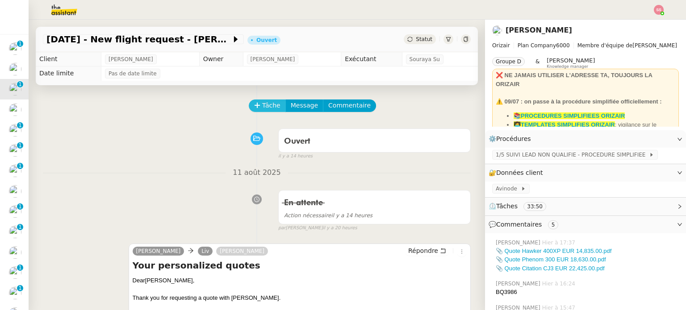
click at [268, 104] on span "Tâche" at bounding box center [271, 105] width 18 height 10
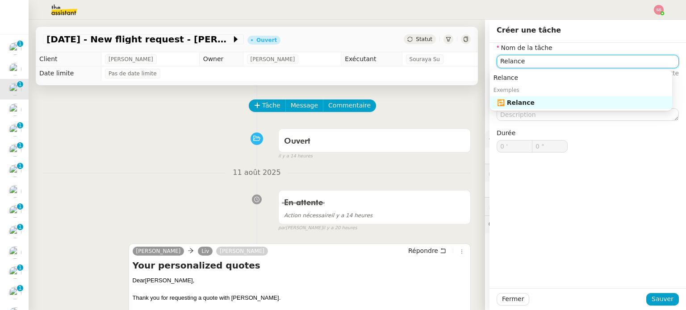
click at [523, 99] on div "🔁 Relance" at bounding box center [582, 103] width 171 height 8
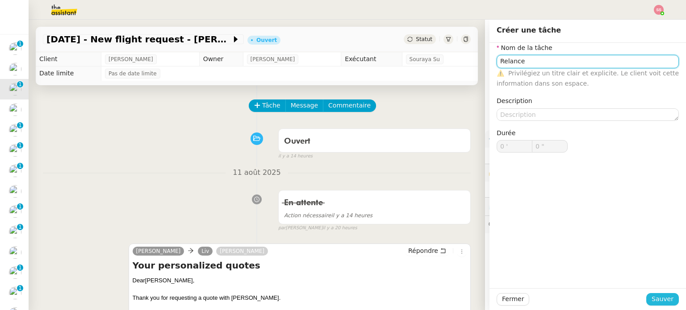
type input "Relance"
click at [646, 295] on button "Sauver" at bounding box center [662, 299] width 33 height 13
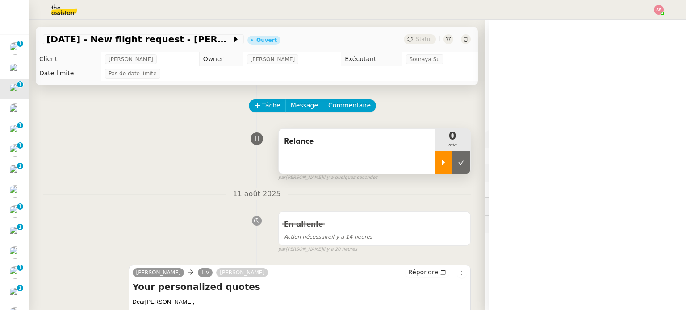
click at [443, 165] on div at bounding box center [443, 162] width 18 height 22
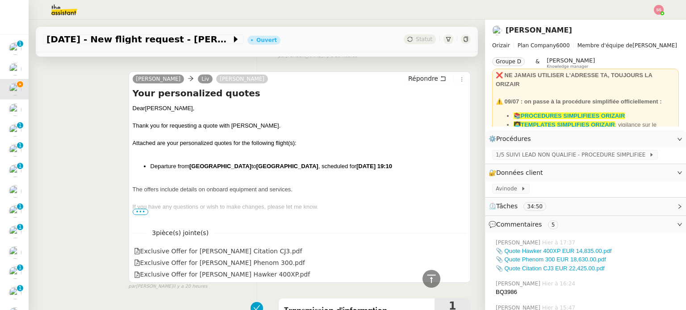
scroll to position [179, 0]
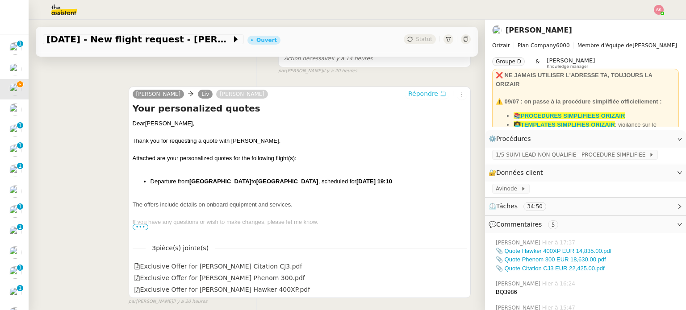
click at [411, 96] on span "Répondre" at bounding box center [423, 93] width 30 height 9
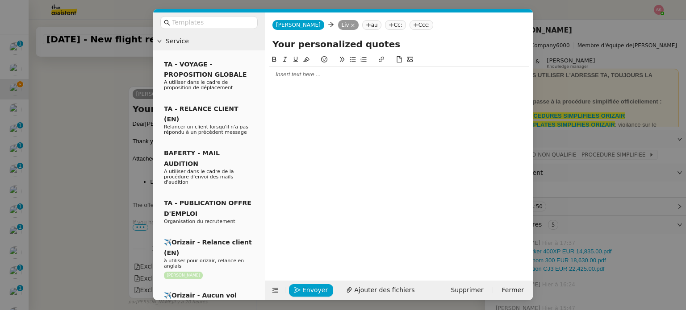
click at [419, 21] on nz-tag "Ccc:" at bounding box center [421, 25] width 24 height 10
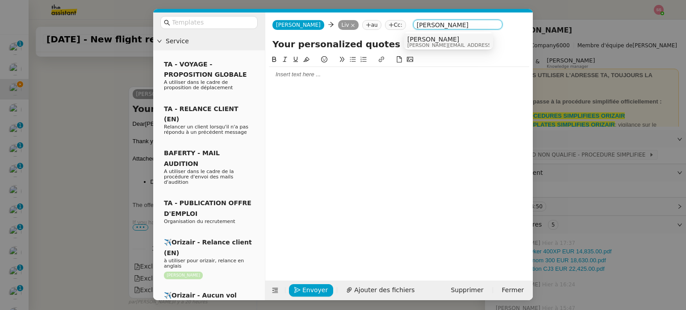
type input "[PERSON_NAME]"
drag, startPoint x: 426, startPoint y: 40, endPoint x: 414, endPoint y: 35, distance: 12.2
click at [426, 40] on span "[PERSON_NAME]" at bounding box center [470, 39] width 127 height 7
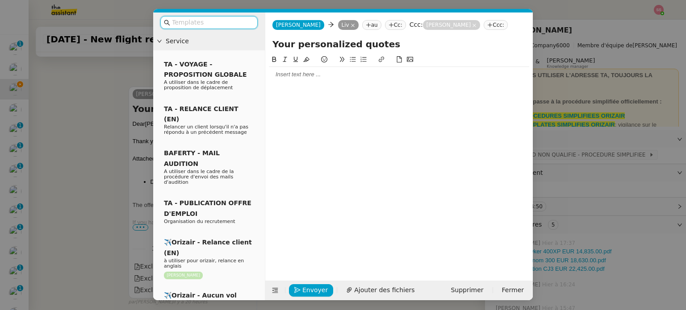
click at [215, 24] on input "text" at bounding box center [212, 22] width 80 height 10
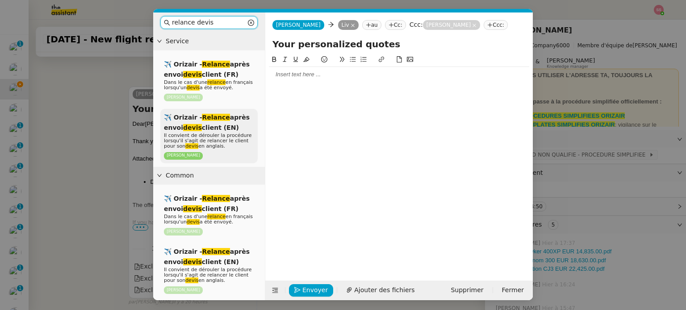
type input "relance devis"
click at [222, 123] on span "✈️ Orizair - Relance après envoi devis client (EN)" at bounding box center [207, 122] width 86 height 17
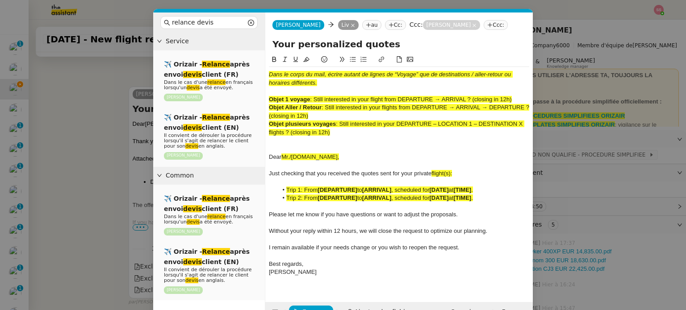
scroll to position [364, 0]
drag, startPoint x: 316, startPoint y: 99, endPoint x: 384, endPoint y: 98, distance: 67.4
click at [384, 98] on span ": Still interested in your flight from DEPARTURE → ARRIVAL ? (closing in 12h)" at bounding box center [410, 99] width 201 height 7
copy span "Still interested in your flight"
click at [323, 38] on input "Your personalized quotes" at bounding box center [398, 44] width 253 height 13
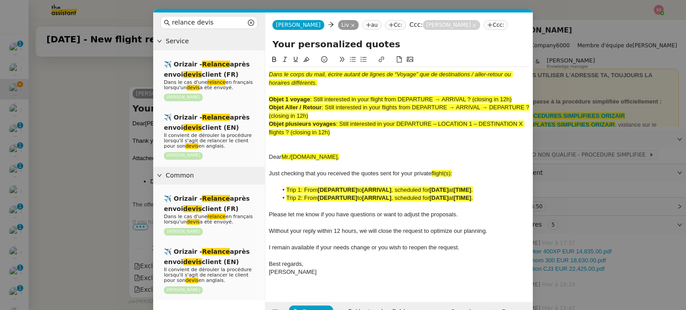
click at [323, 38] on input "Your personalized quotes" at bounding box center [398, 44] width 253 height 13
paste input "Still interested in your flight"
type input "Still interested in your flights?"
drag, startPoint x: 362, startPoint y: 133, endPoint x: 245, endPoint y: 46, distance: 145.6
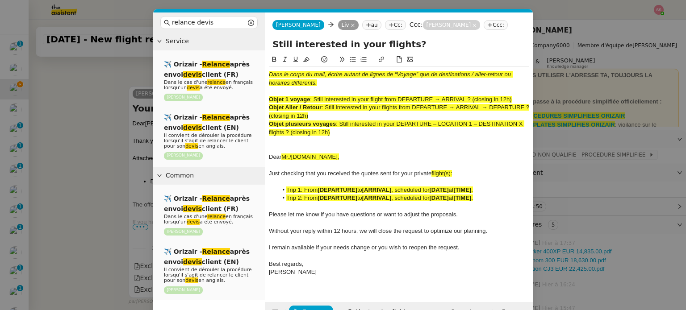
click at [245, 46] on nz-layout "relance devis Service ✈️ Orizair - Relance après envoi devis client (FR) Dans l…" at bounding box center [343, 168] width 380 height 310
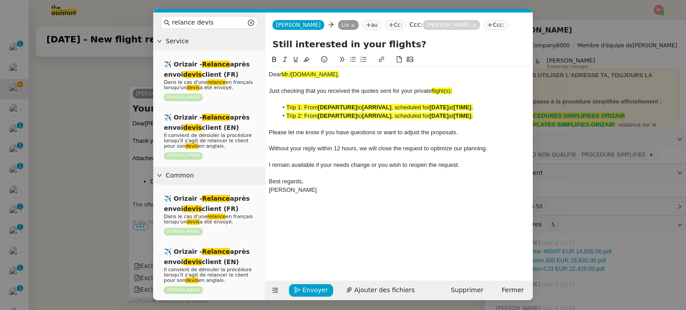
click at [113, 125] on nz-modal-container "relance devis Service ✈️ Orizair - Relance après envoi devis client (FR) Dans l…" at bounding box center [343, 155] width 686 height 310
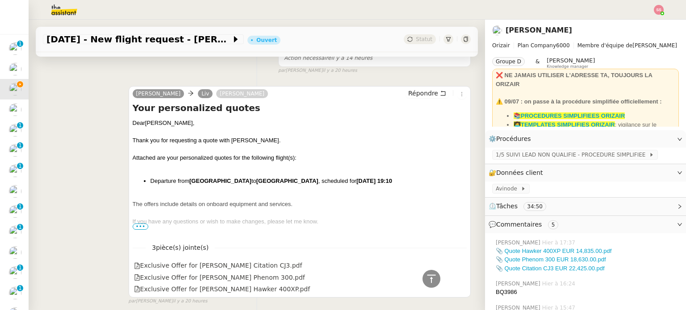
scroll to position [363, 0]
click at [154, 122] on div "Dear [PERSON_NAME]," at bounding box center [300, 123] width 334 height 9
copy div "Dear [PERSON_NAME],"
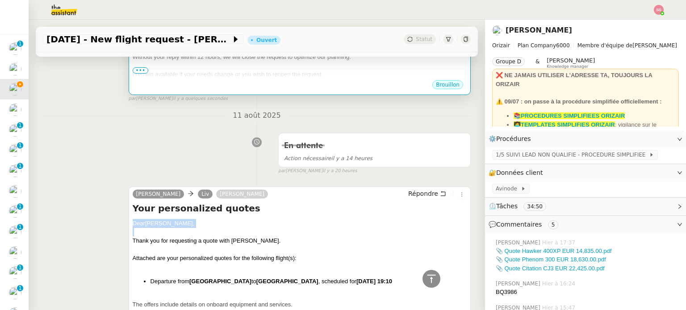
scroll to position [184, 0]
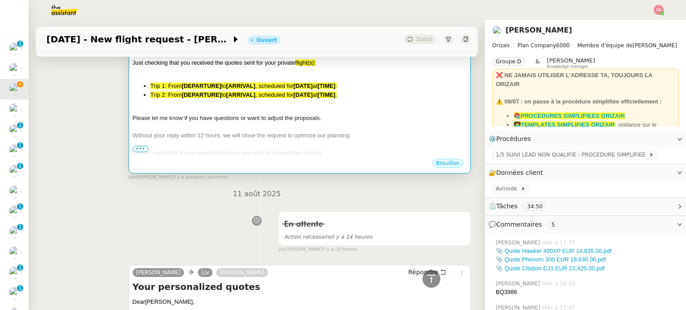
click at [266, 101] on div "Dear Mr./[DOMAIN_NAME], Just checking that you received the quotes sent for you…" at bounding box center [300, 116] width 334 height 151
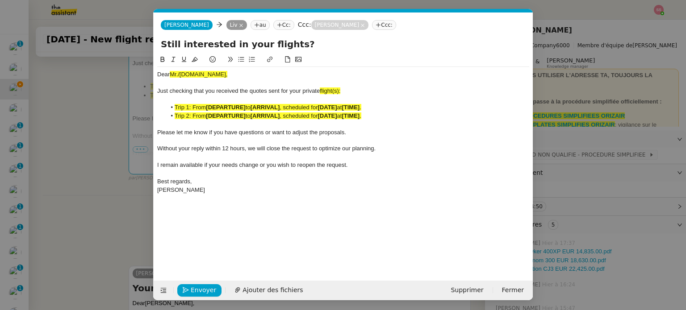
scroll to position [0, 54]
click at [195, 73] on span "Mr./[DOMAIN_NAME]," at bounding box center [199, 74] width 58 height 7
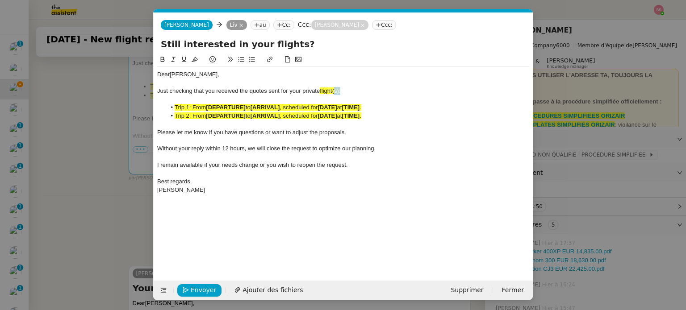
drag, startPoint x: 342, startPoint y: 90, endPoint x: 335, endPoint y: 89, distance: 6.8
click at [335, 89] on div "Just checking that you received the quotes sent for your private flight(s):" at bounding box center [343, 91] width 372 height 8
click at [283, 42] on input "Still interested in your flights?" at bounding box center [343, 44] width 365 height 13
type input "Still interested in your flight?"
drag, startPoint x: 347, startPoint y: 91, endPoint x: 321, endPoint y: 91, distance: 26.3
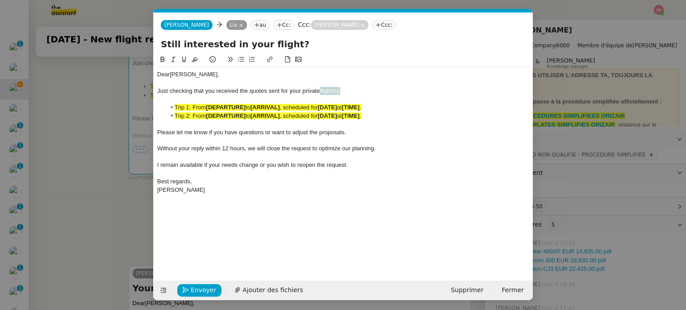
click at [321, 91] on div "Just checking that you received the quotes sent for your private flight(s):" at bounding box center [343, 91] width 372 height 8
click at [197, 55] on button at bounding box center [194, 59] width 11 height 10
click at [355, 88] on div "Just checking that you received the quotes sent for your private flight(s):" at bounding box center [343, 91] width 372 height 8
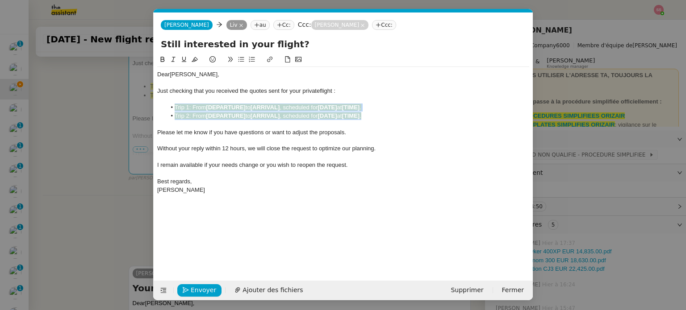
drag, startPoint x: 382, startPoint y: 117, endPoint x: 176, endPoint y: 108, distance: 206.5
click at [176, 108] on ul "Trip 1: From [DEPARTURE] to [ARRIVAL] , scheduled for [DATE] at [TIME] . Trip 2…" at bounding box center [343, 112] width 372 height 17
click at [193, 62] on icon at bounding box center [195, 59] width 6 height 6
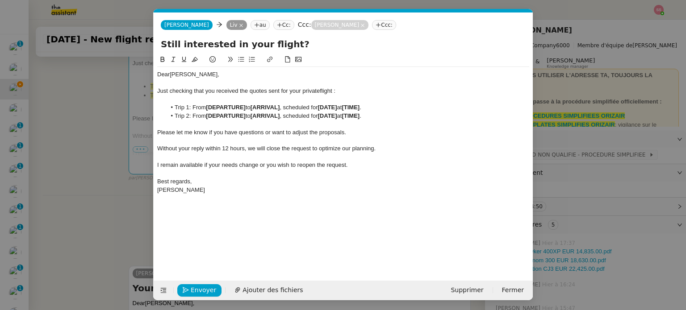
drag, startPoint x: 321, startPoint y: 121, endPoint x: 335, endPoint y: 116, distance: 15.5
click at [321, 121] on div at bounding box center [343, 124] width 372 height 8
drag, startPoint x: 371, startPoint y: 116, endPoint x: 176, endPoint y: 114, distance: 194.7
click at [176, 114] on li "Trip 2: From [DEPARTURE] to [ARRIVAL] , scheduled for [DATE] at [TIME] ." at bounding box center [347, 116] width 363 height 8
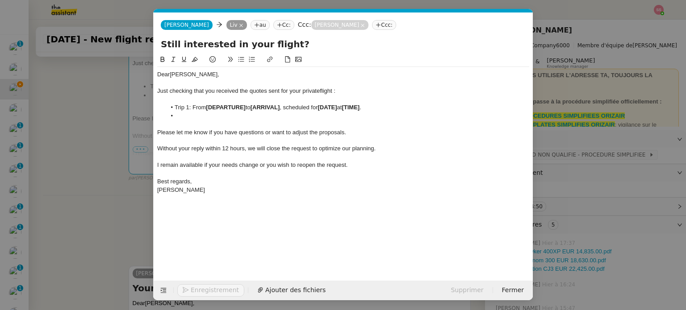
click at [110, 140] on nz-modal-container "relance devis Service ✈️ Orizair - Relance après envoi devis client (FR) Dans l…" at bounding box center [343, 155] width 686 height 310
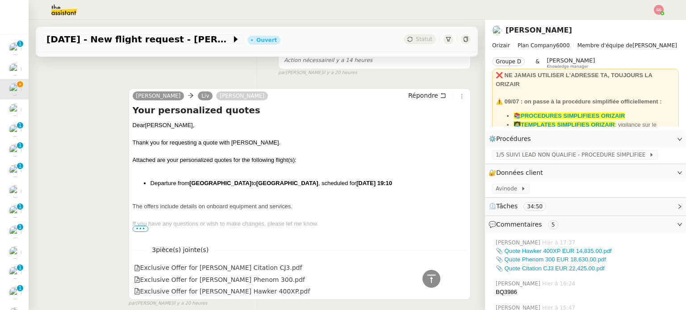
scroll to position [363, 0]
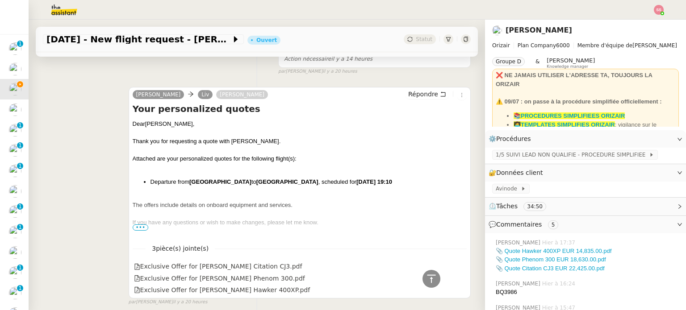
click at [189, 179] on li "Departure from [GEOGRAPHIC_DATA] to [GEOGRAPHIC_DATA] , scheduled for [DATE] 19…" at bounding box center [308, 182] width 316 height 9
click at [190, 184] on strong "[GEOGRAPHIC_DATA]" at bounding box center [220, 182] width 62 height 7
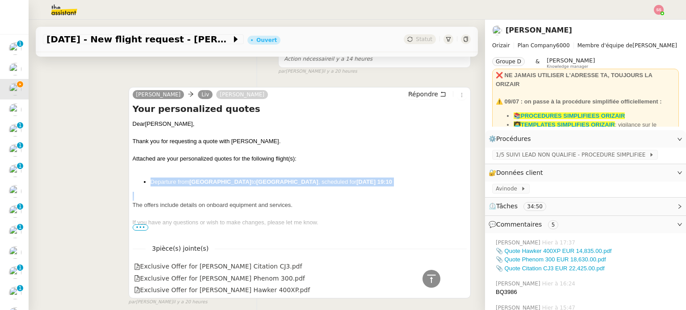
click at [190, 184] on strong "[GEOGRAPHIC_DATA]" at bounding box center [220, 182] width 62 height 7
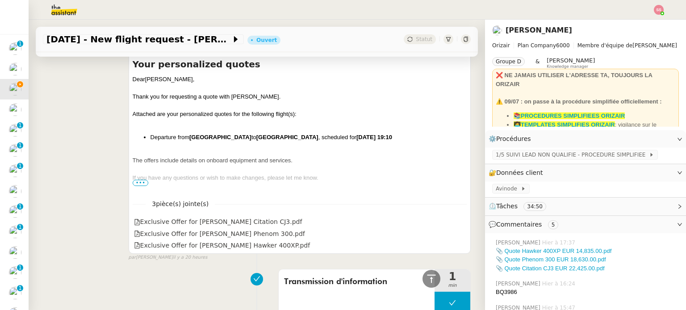
click at [144, 183] on span "•••" at bounding box center [141, 183] width 16 height 6
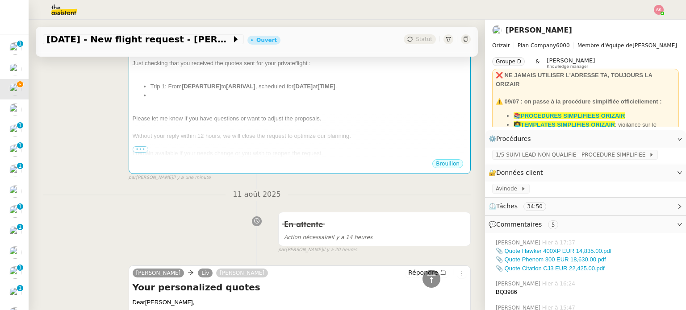
scroll to position [50, 0]
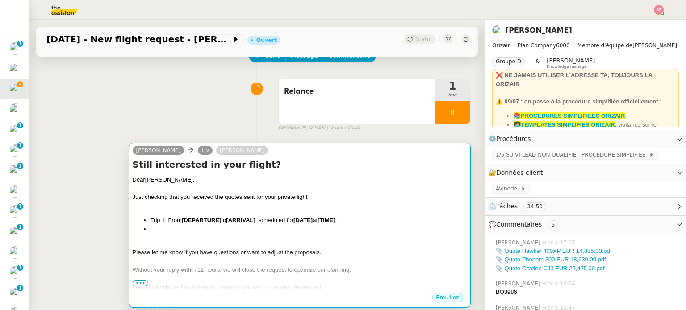
click at [231, 173] on div "Still interested in your flight? Dear [PERSON_NAME], Just checking that you rec…" at bounding box center [300, 226] width 334 height 134
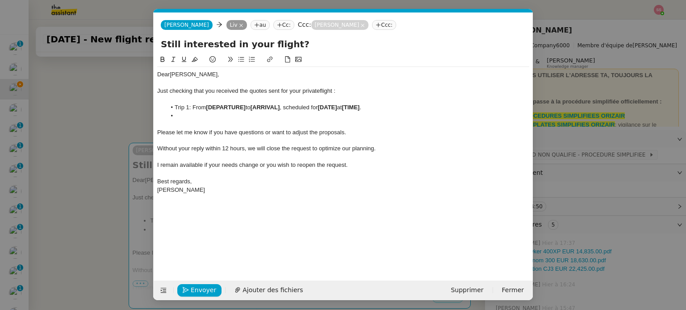
scroll to position [0, 54]
click at [236, 103] on div "﻿" at bounding box center [343, 100] width 372 height 8
click at [238, 107] on strong "[DEPARTURE]" at bounding box center [226, 107] width 40 height 7
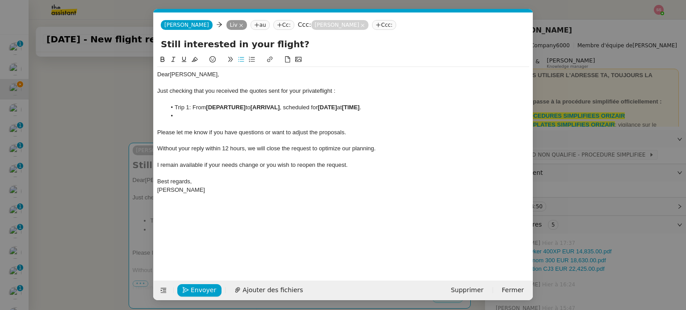
scroll to position [0, 0]
click at [175, 107] on li "Departure from [GEOGRAPHIC_DATA] to [GEOGRAPHIC_DATA] , scheduled for [DATE] 19…" at bounding box center [347, 108] width 363 height 8
click at [195, 117] on li at bounding box center [347, 116] width 363 height 8
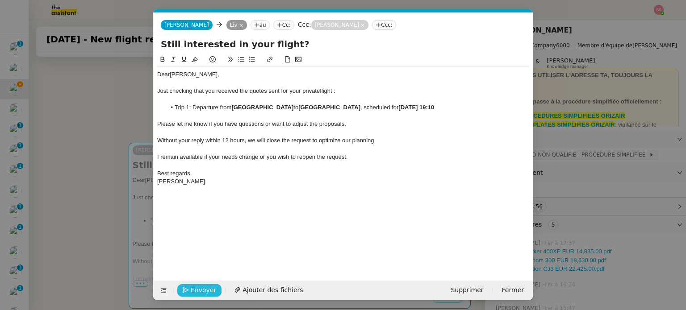
drag, startPoint x: 207, startPoint y: 291, endPoint x: 327, endPoint y: 153, distance: 182.9
click at [327, 153] on form "[PERSON_NAME] au Cc: Ccc: [PERSON_NAME]: Still interested in your flight? Dear …" at bounding box center [343, 157] width 380 height 288
click at [80, 222] on nz-modal-container "relance devis Service ✈️ Orizair - Relance après envoi devis client (FR) Dans l…" at bounding box center [343, 155] width 686 height 310
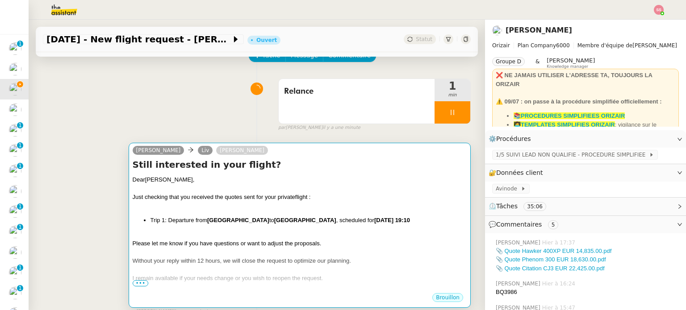
scroll to position [95, 0]
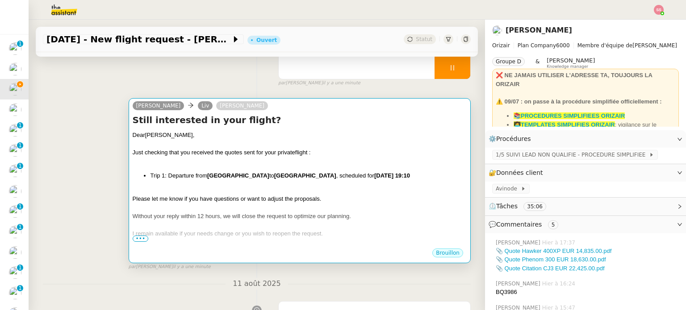
click at [271, 196] on span "Please let me know if you have questions or want to adjust the proposals." at bounding box center [227, 199] width 189 height 7
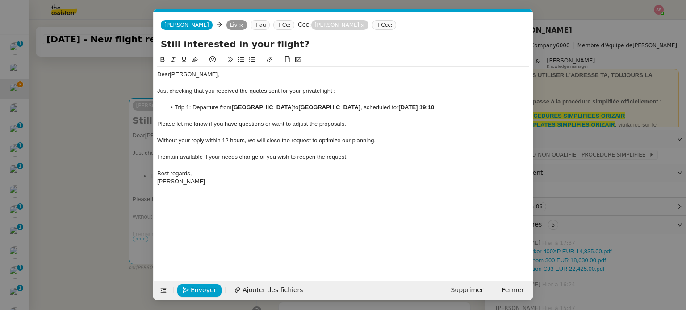
scroll to position [0, 54]
click at [209, 287] on span "Envoyer" at bounding box center [203, 290] width 25 height 10
click at [209, 287] on span "Confirmer l'envoi" at bounding box center [218, 290] width 54 height 10
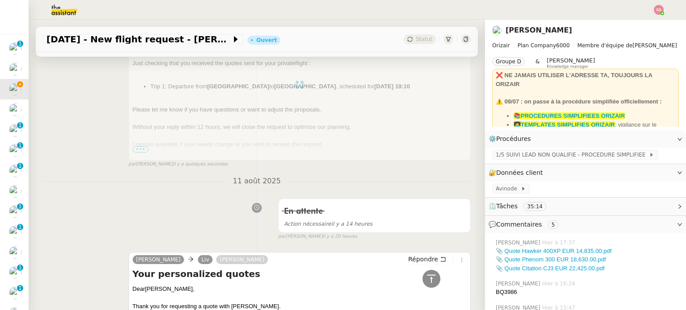
scroll to position [318, 0]
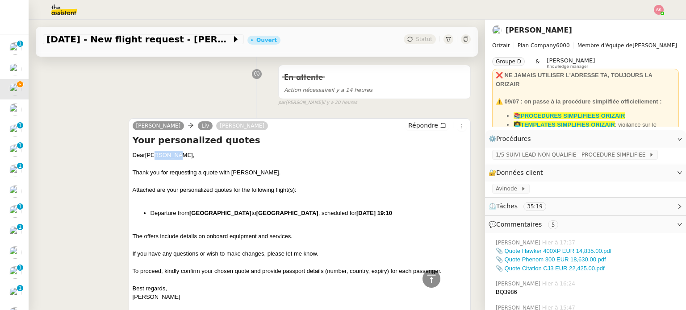
drag, startPoint x: 173, startPoint y: 156, endPoint x: 151, endPoint y: 155, distance: 21.9
click at [151, 155] on div "Dear [PERSON_NAME]," at bounding box center [300, 155] width 334 height 9
copy div "Høybye"
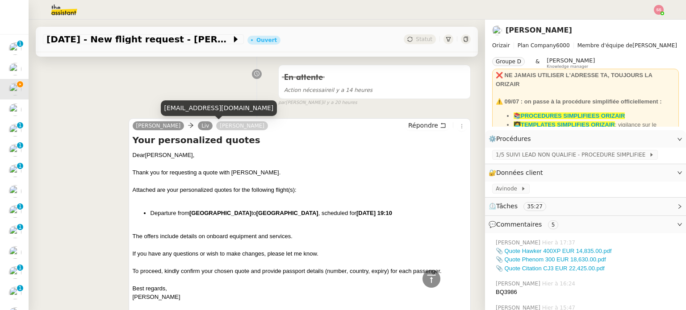
click at [200, 108] on div "[EMAIL_ADDRESS][DOMAIN_NAME]" at bounding box center [219, 108] width 117 height 16
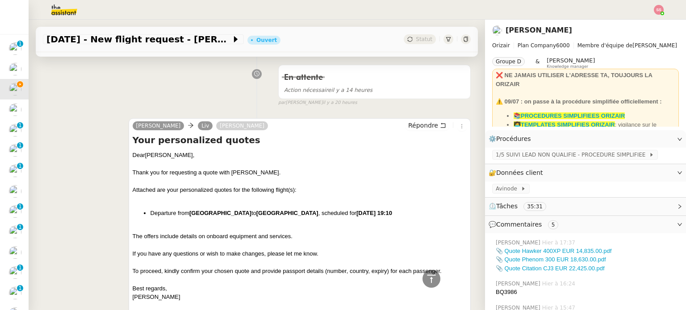
copy div "[EMAIL_ADDRESS][DOMAIN_NAME]"
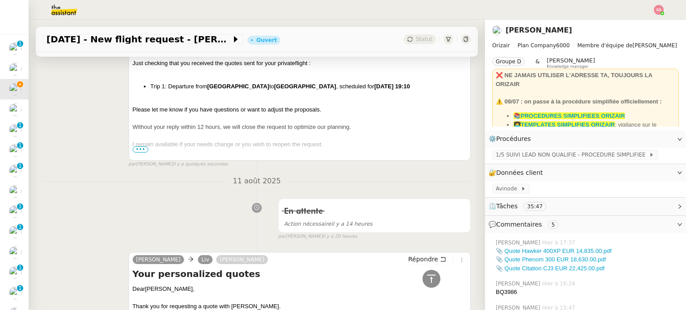
scroll to position [50, 0]
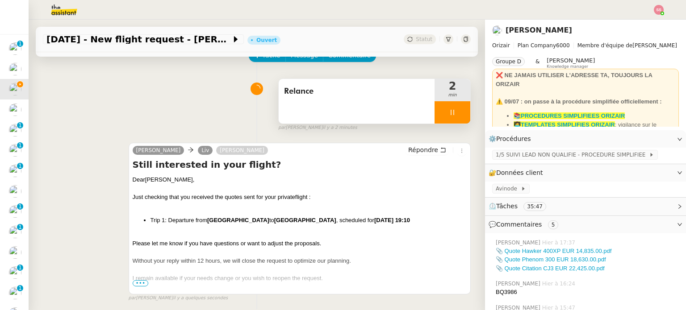
click at [450, 112] on div at bounding box center [452, 112] width 36 height 22
click at [458, 116] on icon at bounding box center [461, 112] width 7 height 7
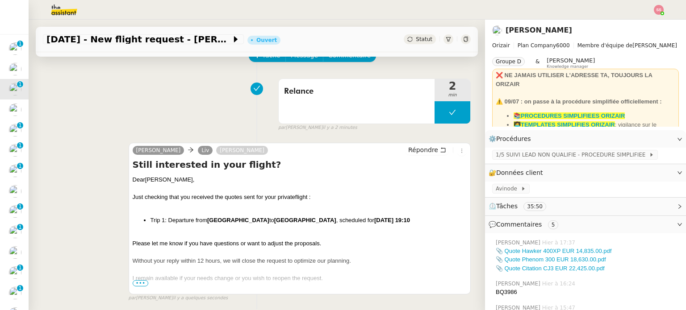
click at [404, 43] on div "Statut" at bounding box center [420, 39] width 32 height 10
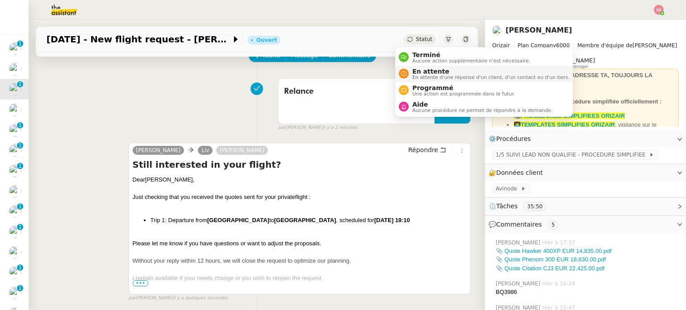
click at [423, 79] on span "En attente d'une réponse d'un client, d'un contact ou d'un tiers." at bounding box center [490, 77] width 157 height 5
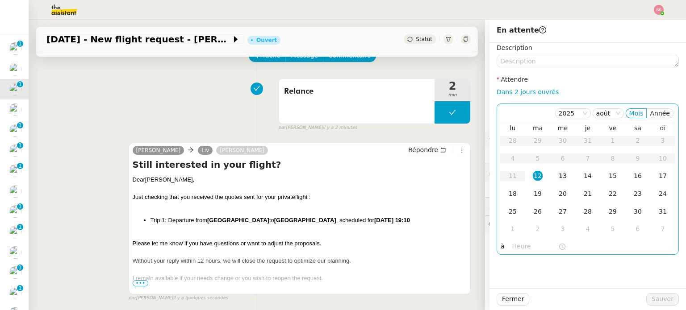
click at [558, 177] on div "13" at bounding box center [563, 176] width 10 height 10
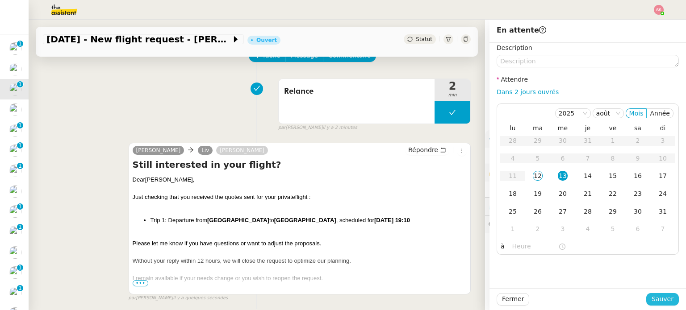
drag, startPoint x: 656, startPoint y: 302, endPoint x: 628, endPoint y: 292, distance: 29.4
click at [656, 303] on span "Sauver" at bounding box center [662, 299] width 22 height 10
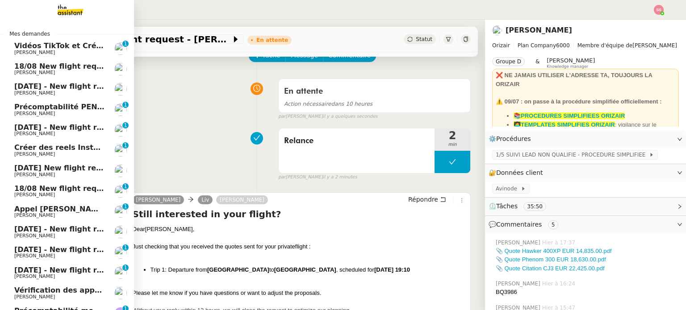
click at [43, 85] on span "[DATE] - New flight request - [PERSON_NAME]" at bounding box center [106, 86] width 184 height 8
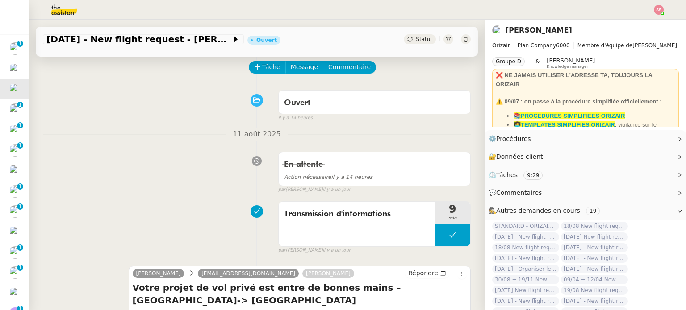
scroll to position [5, 0]
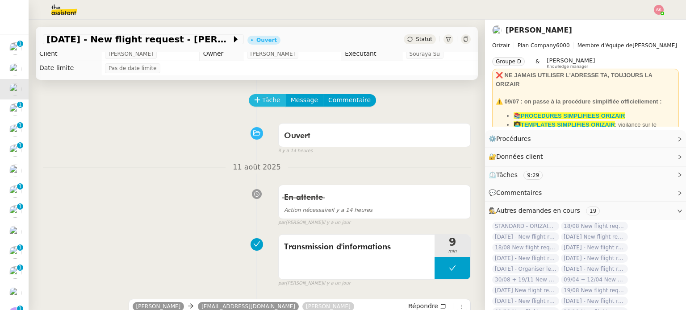
click at [264, 102] on span "Tâche" at bounding box center [271, 100] width 18 height 10
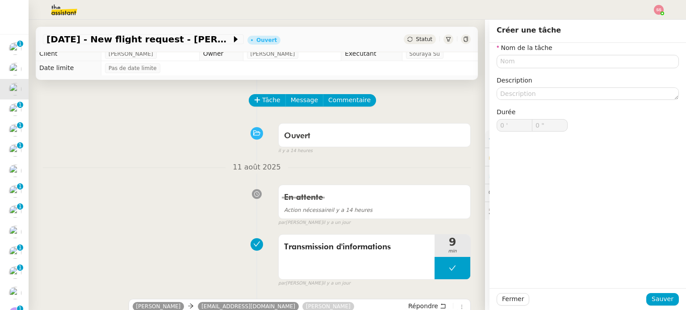
click at [160, 134] on div "Ouvert false il y a 14 heures" at bounding box center [257, 137] width 428 height 36
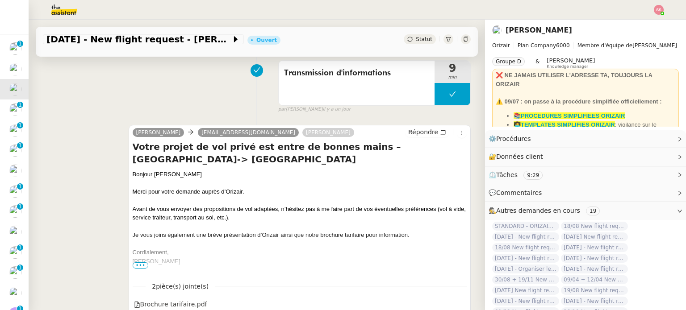
scroll to position [184, 0]
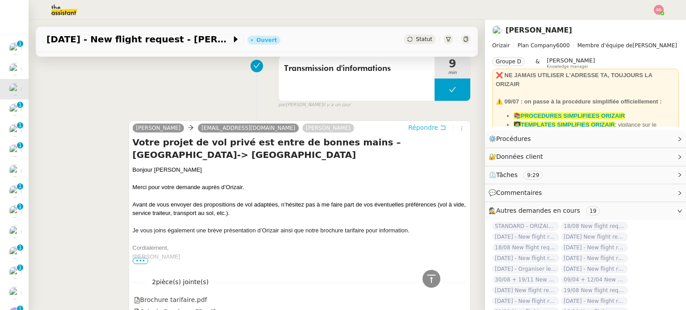
click at [408, 132] on span "Répondre" at bounding box center [423, 127] width 30 height 9
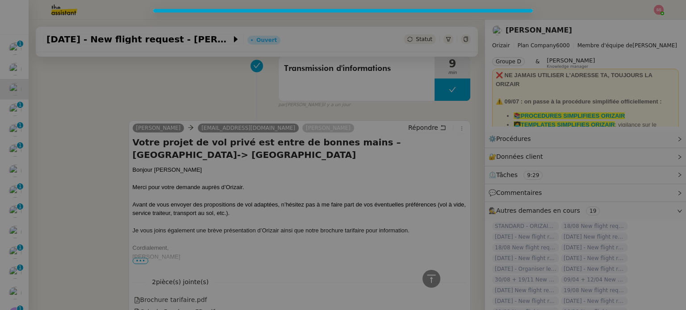
scroll to position [253, 0]
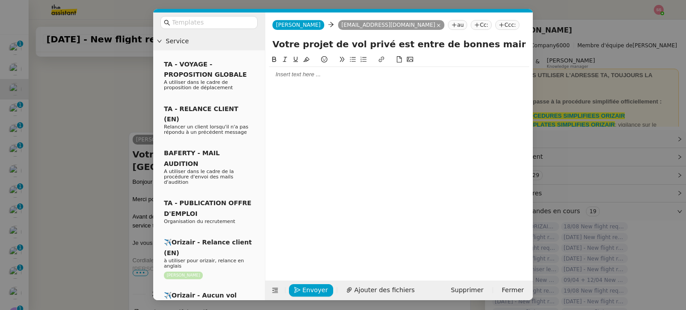
click at [495, 29] on nz-tag "Ccc:" at bounding box center [507, 25] width 24 height 10
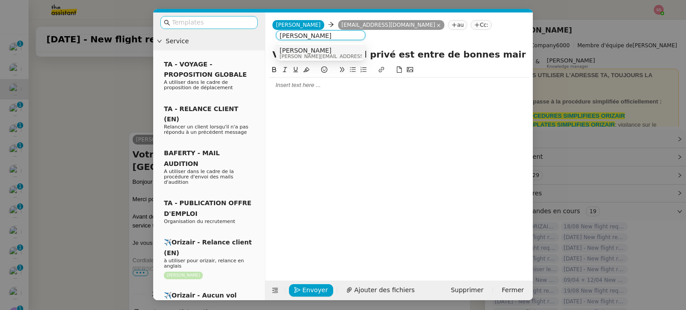
click at [233, 26] on input "text" at bounding box center [212, 22] width 80 height 10
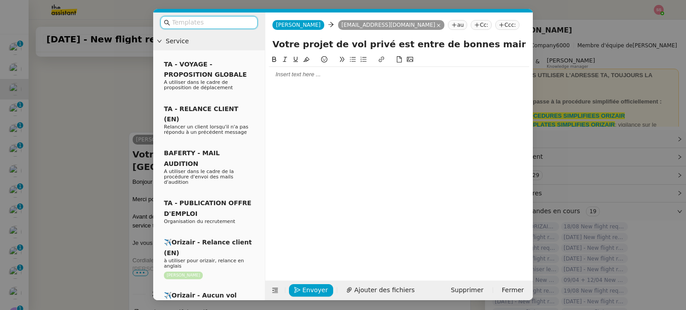
click at [495, 22] on nz-tag "Ccc:" at bounding box center [507, 25] width 24 height 10
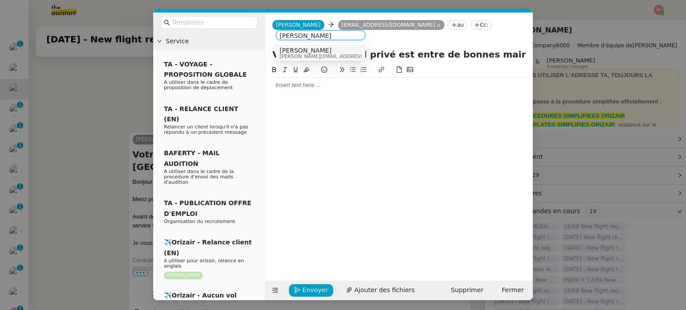
type input "[PERSON_NAME]"
click at [344, 55] on div "[PERSON_NAME] [PERSON_NAME][EMAIL_ADDRESS][DOMAIN_NAME]" at bounding box center [321, 53] width 82 height 12
click at [231, 29] on div at bounding box center [209, 23] width 112 height 20
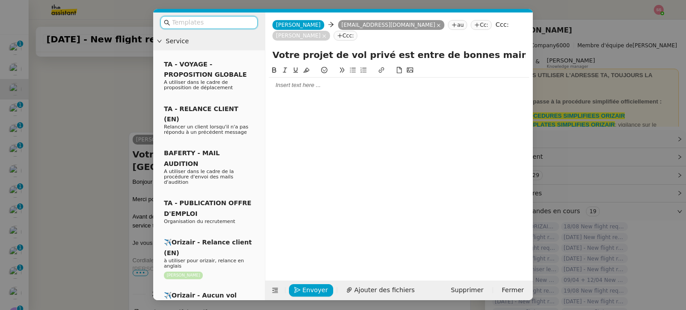
click at [232, 25] on input "text" at bounding box center [212, 22] width 80 height 10
type input "M"
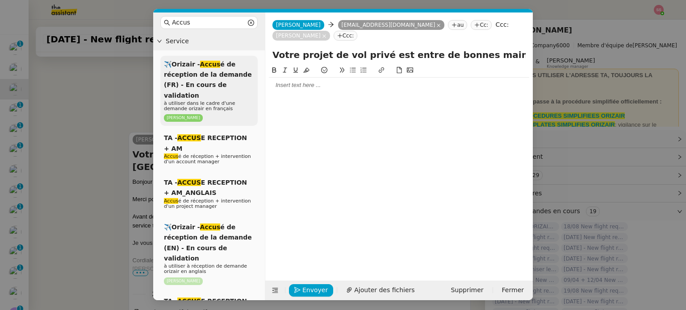
click at [220, 75] on span "✈️Orizair - Accus é de réception de la demande (FR) - En cours de validation" at bounding box center [208, 80] width 88 height 38
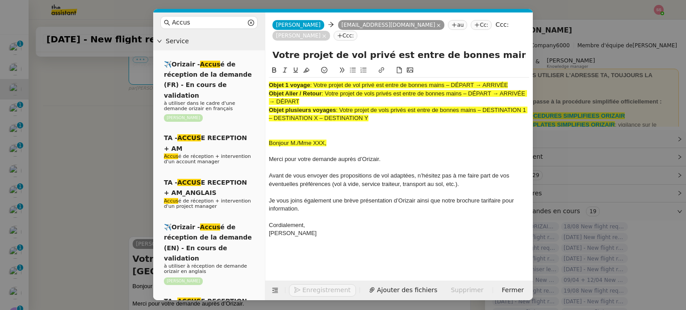
scroll to position [370, 0]
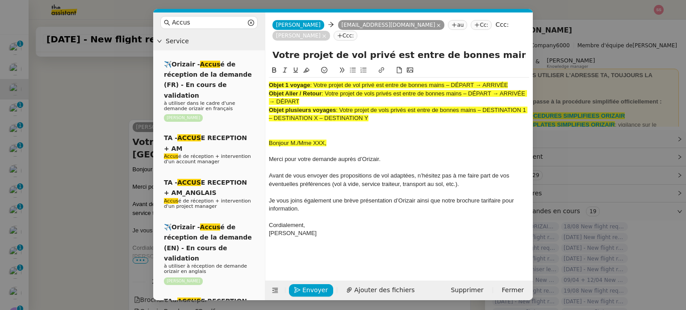
drag, startPoint x: 218, startPoint y: 24, endPoint x: 118, endPoint y: 17, distance: 100.7
click at [118, 17] on nz-modal-container "Accus Service ✈️Orizair - Accus é de réception de la demande (FR) - En cours de…" at bounding box center [343, 155] width 686 height 310
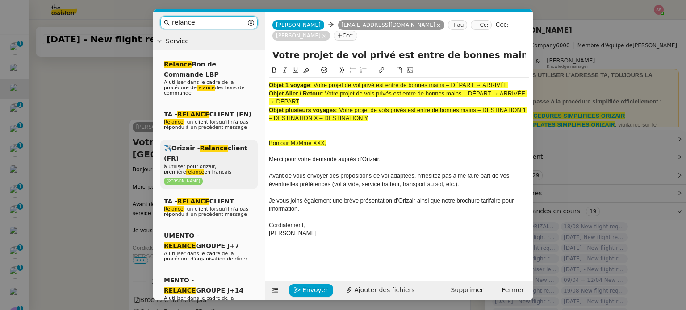
type input "relance"
click at [205, 169] on em "relance" at bounding box center [195, 172] width 18 height 6
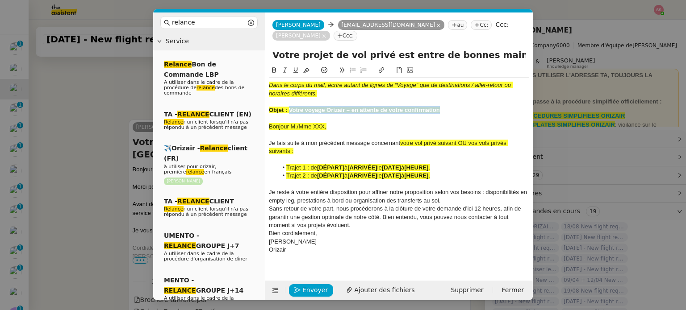
drag, startPoint x: 442, startPoint y: 99, endPoint x: 289, endPoint y: 98, distance: 152.3
click at [289, 106] on div "Objet : Votre voyage Orizair – en attente de votre confirmation" at bounding box center [399, 110] width 260 height 8
copy strong "Votre voyage Orizair – en attente de votre confirmation"
click at [375, 37] on div "Josephine Josephine [EMAIL_ADDRESS][DOMAIN_NAME] au Cc: Ccc: [PERSON_NAME] [PER…" at bounding box center [398, 31] width 267 height 36
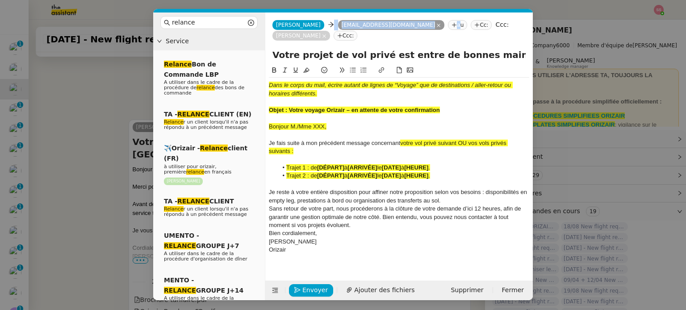
click at [375, 37] on div "Josephine Josephine [EMAIL_ADDRESS][DOMAIN_NAME] au Cc: Ccc: [PERSON_NAME] [PER…" at bounding box center [398, 31] width 267 height 36
click at [354, 48] on input "Votre projet de vol privé est entre de bonnes mains – [GEOGRAPHIC_DATA]-> [GEOG…" at bounding box center [398, 54] width 253 height 13
paste input "voyage Orizair – en attente de votre confirmation"
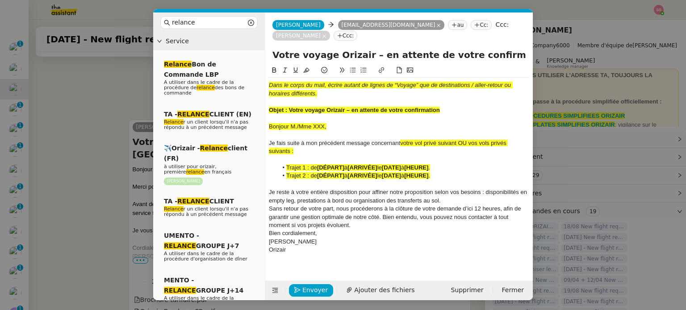
type input "Votre voyage Orizair – en attente de votre confirmation"
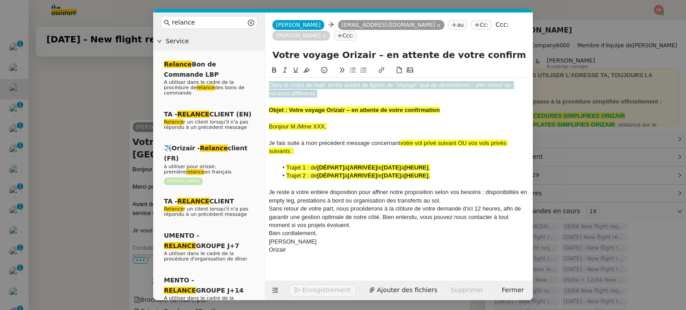
drag, startPoint x: 325, startPoint y: 86, endPoint x: 265, endPoint y: 56, distance: 67.1
click at [265, 65] on nz-spin "Dans le corps du mail, écrire autant de lignes de “Voyage” que de destinations …" at bounding box center [398, 167] width 267 height 205
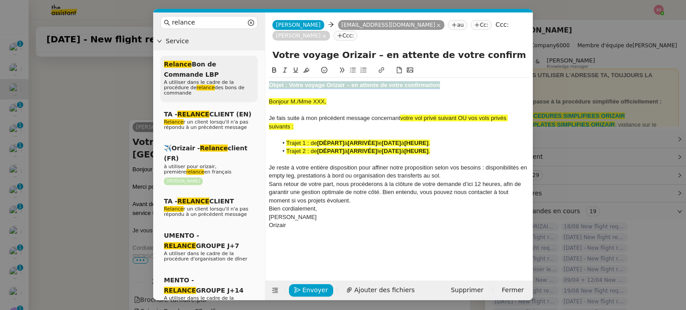
drag, startPoint x: 445, startPoint y: 75, endPoint x: 242, endPoint y: 67, distance: 202.4
click at [242, 67] on nz-layout "relance Service Relance Bon de Commande LBP A utiliser dans le cadre de la proc…" at bounding box center [343, 157] width 380 height 288
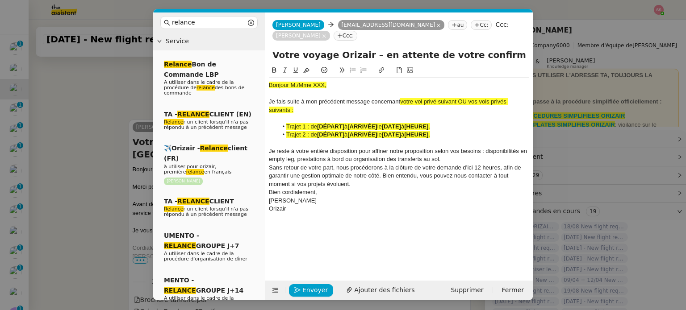
drag, startPoint x: 79, startPoint y: 158, endPoint x: 86, endPoint y: 155, distance: 7.4
click at [80, 157] on nz-modal-container "relance Service Relance Bon de Commande LBP A utiliser dans le cadre de la proc…" at bounding box center [343, 155] width 686 height 310
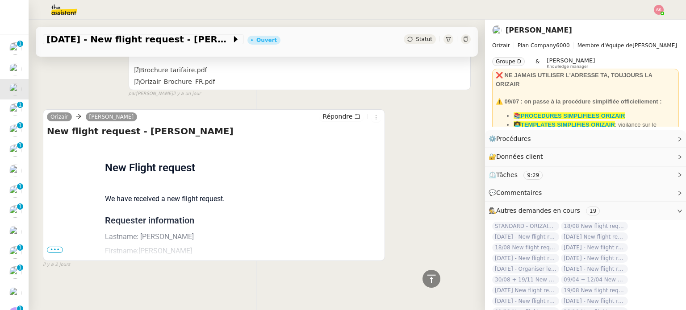
scroll to position [602, 0]
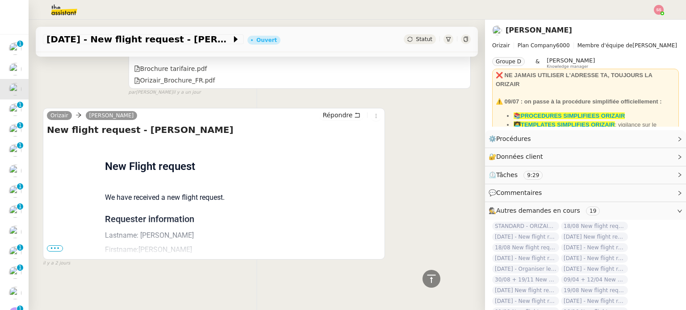
click at [59, 246] on span "•••" at bounding box center [55, 249] width 16 height 6
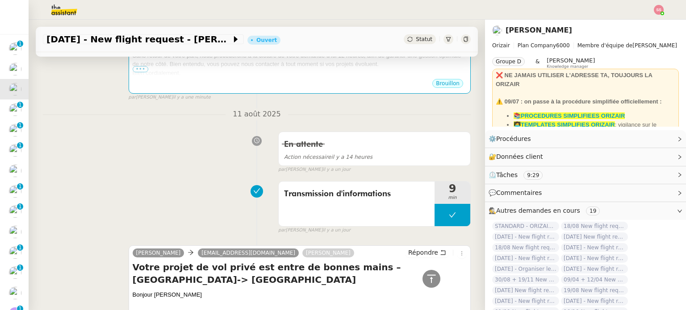
scroll to position [109, 0]
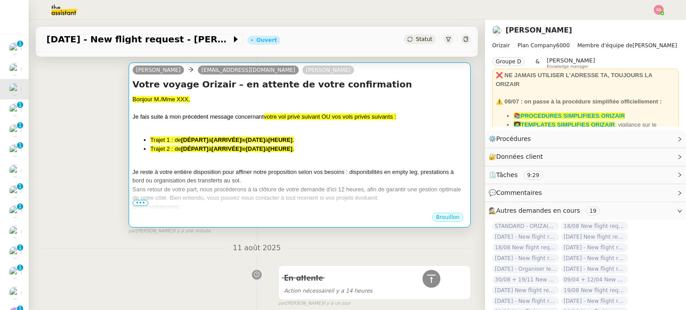
click at [312, 121] on div "Je fais suite à mon précédent message concernant votre vol privé suivant OU vos…" at bounding box center [300, 117] width 334 height 9
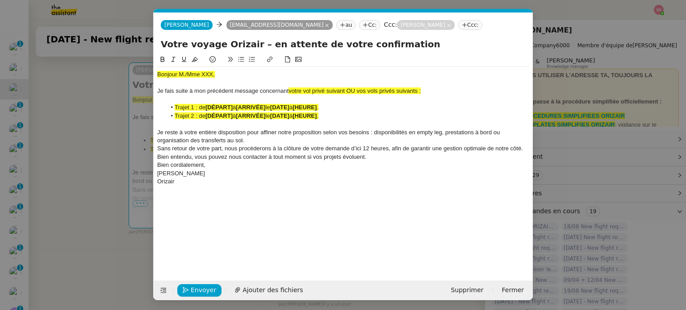
scroll to position [0, 38]
drag, startPoint x: 408, startPoint y: 101, endPoint x: 288, endPoint y: 88, distance: 120.4
click at [288, 88] on div "Je fais suite à mon précédent message concernant votre vol privé suivant OU vos…" at bounding box center [343, 91] width 372 height 8
drag, startPoint x: 196, startPoint y: 58, endPoint x: 218, endPoint y: 72, distance: 25.3
click at [195, 60] on icon at bounding box center [195, 59] width 6 height 6
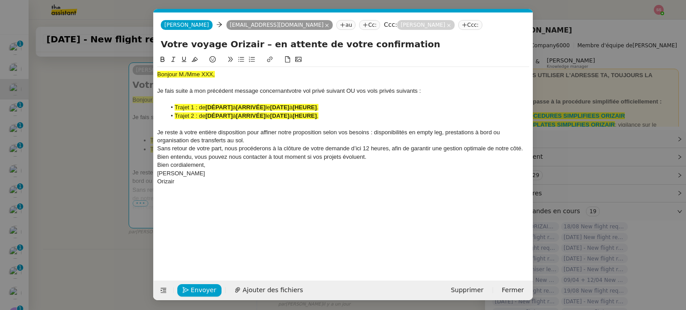
click at [242, 106] on strong "[ARRIVÉE]" at bounding box center [250, 107] width 29 height 7
drag, startPoint x: 350, startPoint y: 89, endPoint x: 449, endPoint y: 93, distance: 99.2
click at [449, 93] on div "Je fais suite à mon précédent message concernant votre vol privé suivant OU vos…" at bounding box center [343, 91] width 372 height 8
click at [88, 118] on nz-modal-container "relance Service Relance Bon de Commande LBP A utiliser dans le cadre de la proc…" at bounding box center [343, 155] width 686 height 310
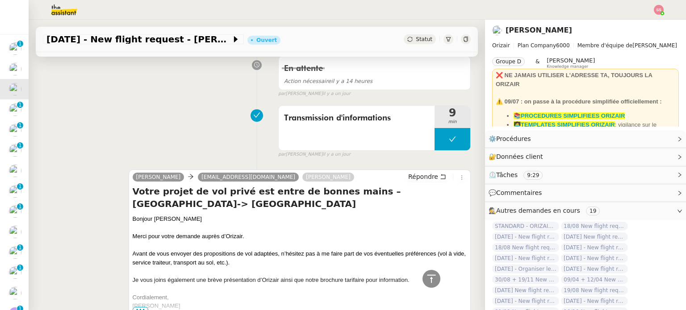
scroll to position [332, 0]
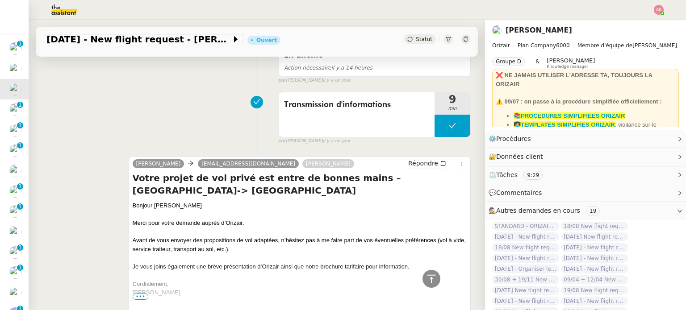
click at [151, 201] on div "Bonjour [PERSON_NAME]" at bounding box center [300, 205] width 334 height 9
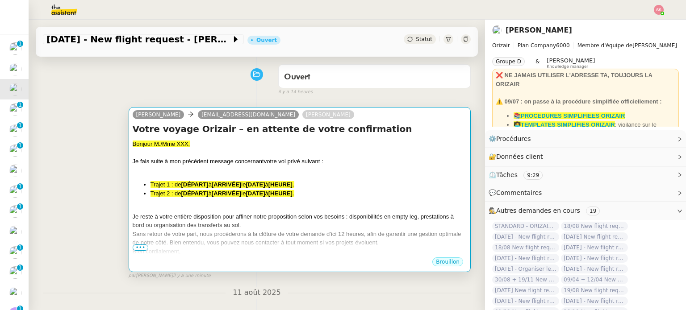
click at [190, 171] on div at bounding box center [300, 170] width 334 height 9
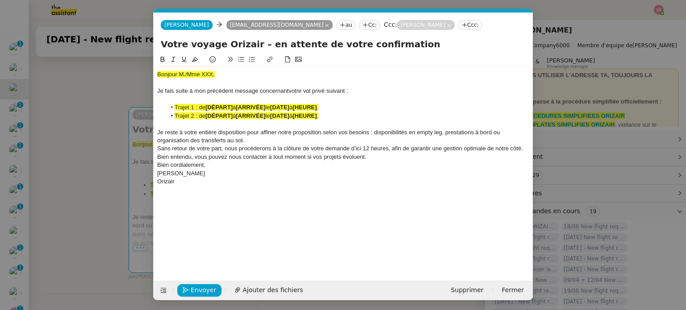
scroll to position [0, 38]
click at [193, 79] on div "Bonjour M./Mme XXX," at bounding box center [343, 75] width 372 height 8
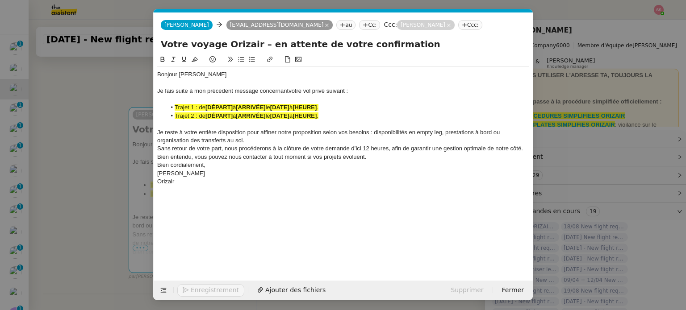
click at [341, 122] on div at bounding box center [343, 124] width 372 height 8
click at [336, 142] on div "Je reste à votre entière disposition pour affiner notre proposition selon vos b…" at bounding box center [343, 137] width 372 height 17
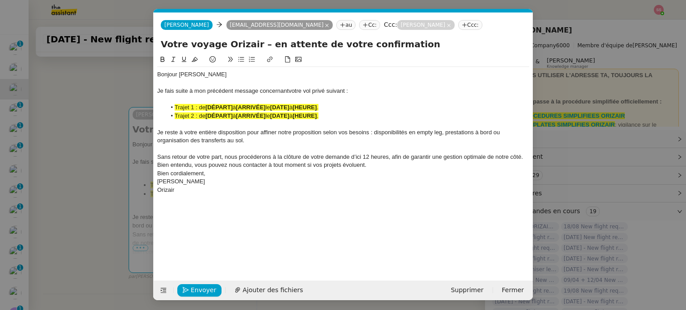
click at [366, 164] on span "Sans retour de votre part, nous procéderons à la clôture de votre demande d’ici…" at bounding box center [340, 161] width 367 height 15
click at [283, 115] on strong "[DATE]" at bounding box center [279, 116] width 19 height 7
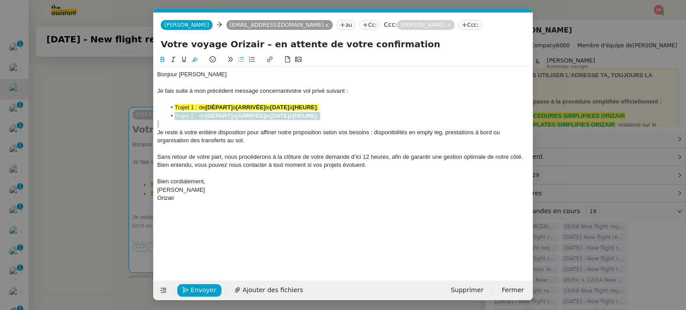
click at [283, 115] on strong "[DATE]" at bounding box center [279, 116] width 19 height 7
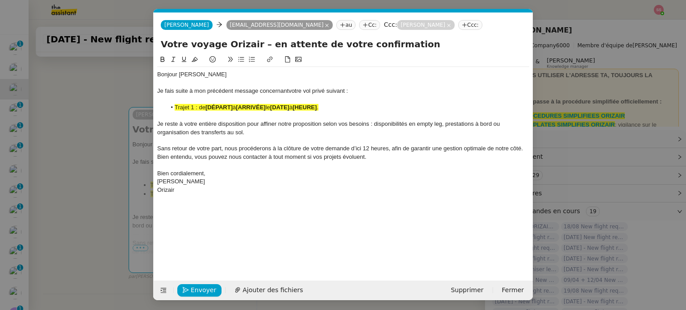
click at [275, 104] on li "Trajet 1 : de [DÉPART] à [ARRIVÉE] le [DATE] à [HEURE] ." at bounding box center [347, 108] width 363 height 8
click at [275, 103] on div "Bonjour [PERSON_NAME] Je fais suite à mon précédent message concernant votre vo…" at bounding box center [343, 132] width 372 height 131
click at [236, 105] on span "à" at bounding box center [234, 107] width 3 height 7
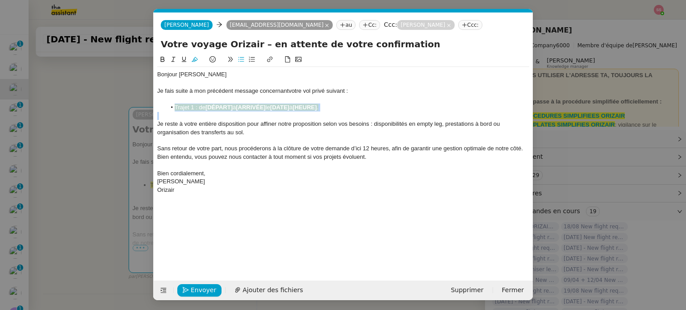
click at [236, 105] on span "à" at bounding box center [234, 107] width 3 height 7
click at [193, 58] on icon at bounding box center [195, 59] width 6 height 6
click at [256, 107] on strong "[ARRIVÉE]" at bounding box center [250, 107] width 29 height 7
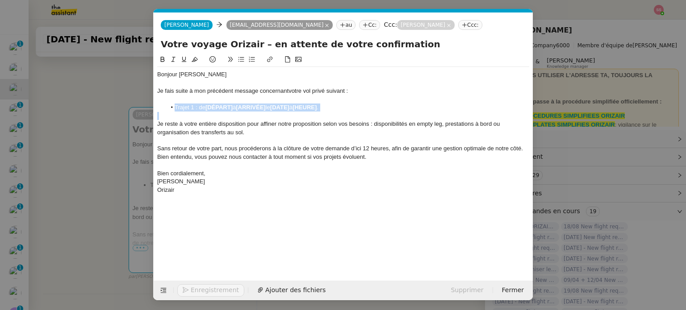
click at [329, 106] on li "Trajet 1 : de [DÉPART] à [ARRIVÉE] le [DATE] à [HEURE] ." at bounding box center [347, 108] width 363 height 8
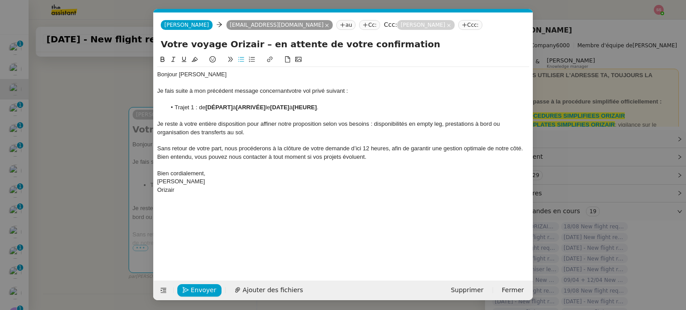
click at [101, 149] on nz-modal-container "relance Service Relance Bon de Commande LBP A utiliser dans le cadre de la proc…" at bounding box center [343, 155] width 686 height 310
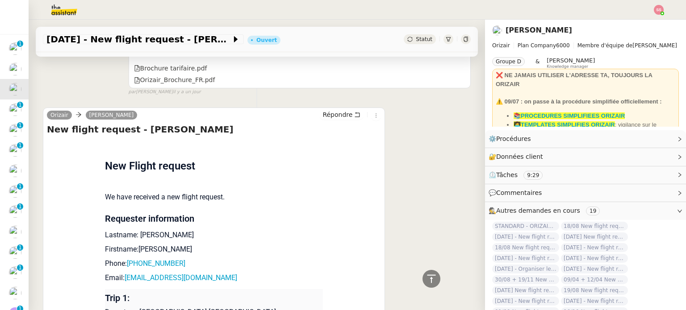
scroll to position [734, 0]
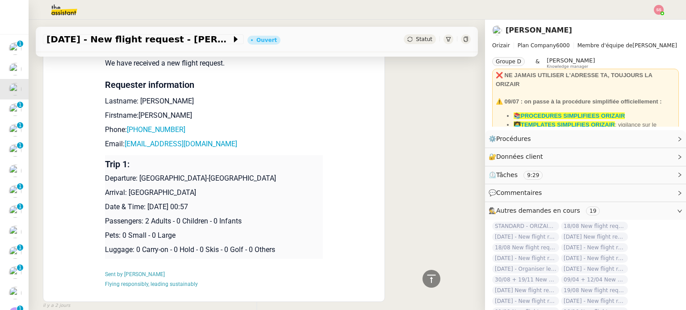
drag, startPoint x: 146, startPoint y: 204, endPoint x: 238, endPoint y: 205, distance: 92.4
click at [238, 205] on p "Date & Time: [DATE] 00:57" at bounding box center [214, 207] width 218 height 11
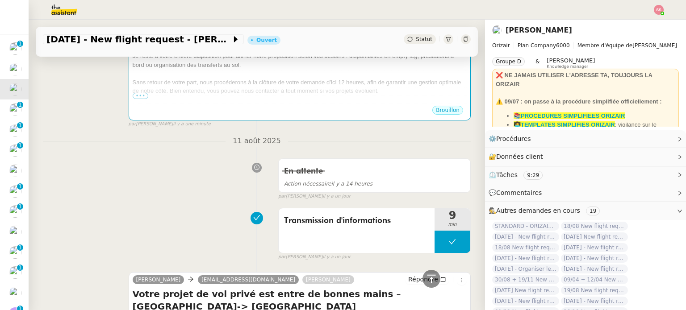
scroll to position [109, 0]
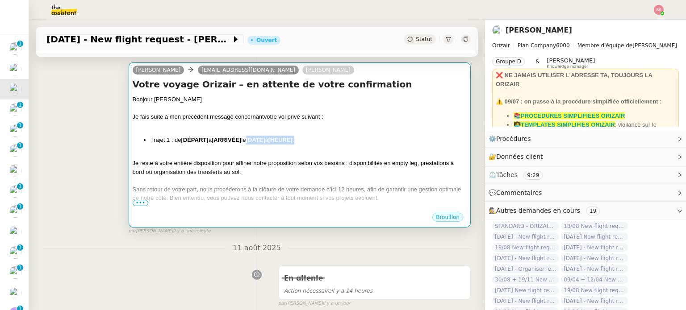
drag, startPoint x: 308, startPoint y: 141, endPoint x: 251, endPoint y: 141, distance: 56.7
click at [251, 141] on li "Trajet 1 : de [DÉPART] à [ARRIVÉE] le [DATE] à [HEURE] ." at bounding box center [308, 140] width 316 height 9
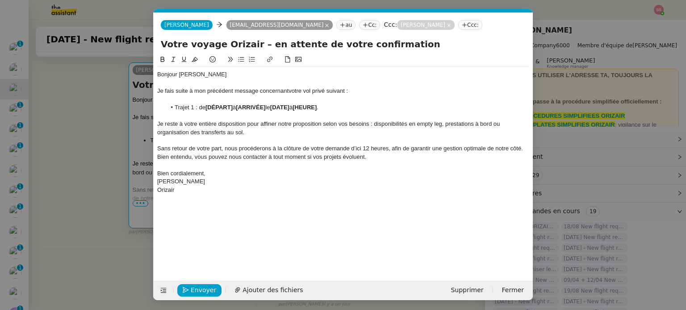
scroll to position [0, 38]
drag, startPoint x: 334, startPoint y: 111, endPoint x: 278, endPoint y: 107, distance: 56.0
click at [278, 107] on li "Trajet 1 : de [DÉPART] à [ARRIVÉE] le [DATE] à [HEURE] ." at bounding box center [347, 108] width 363 height 8
click at [111, 138] on nz-modal-container "relance Service Relance Bon de Commande LBP A utiliser dans le cadre de la proc…" at bounding box center [343, 155] width 686 height 310
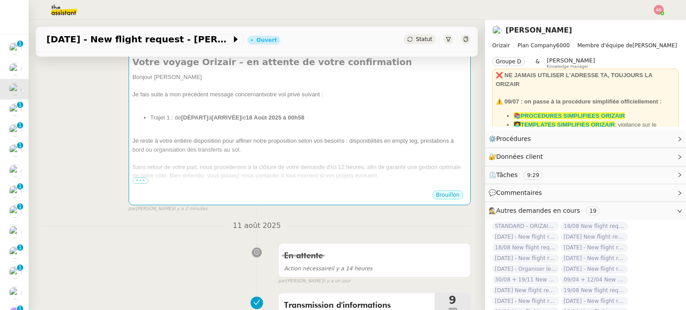
scroll to position [64, 0]
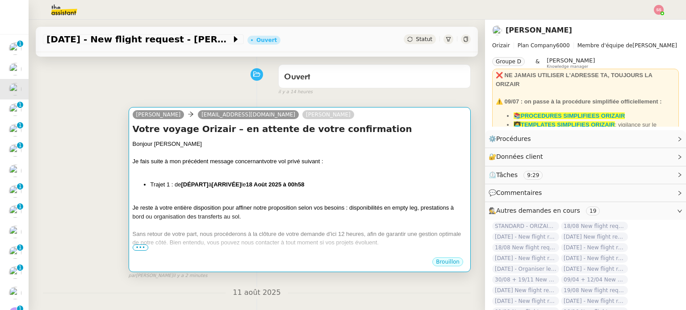
click at [258, 149] on div "Bonjour [PERSON_NAME]" at bounding box center [300, 144] width 334 height 9
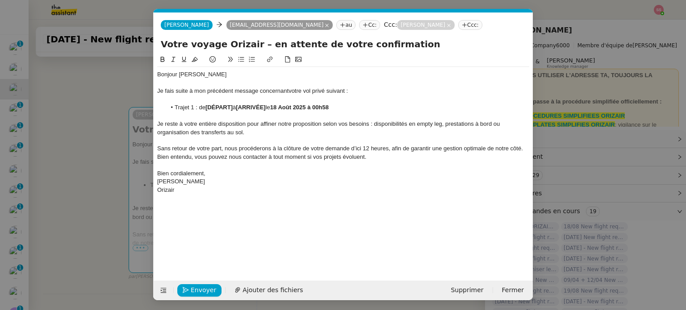
scroll to position [0, 38]
click at [338, 109] on li "Trajet 1 : de [DÉPART] à [ARRIVÉE] le 18 Août 2025 à 00h58" at bounding box center [347, 108] width 363 height 8
click at [233, 108] on strong "[DÉPART]" at bounding box center [218, 107] width 27 height 7
drag, startPoint x: 255, startPoint y: 108, endPoint x: 225, endPoint y: 109, distance: 30.4
click at [225, 109] on li "Trajet 1 : de [GEOGRAPHIC_DATA] à [ARRIVÉE] le [DATE] 00h57" at bounding box center [347, 108] width 363 height 8
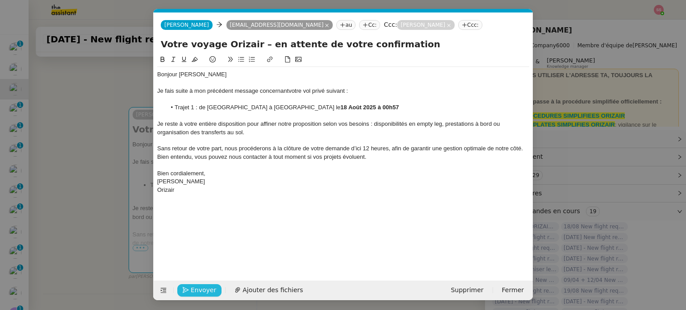
click at [195, 286] on span "Envoyer" at bounding box center [203, 290] width 25 height 10
click at [196, 287] on span "Confirmer l'envoi" at bounding box center [218, 290] width 54 height 10
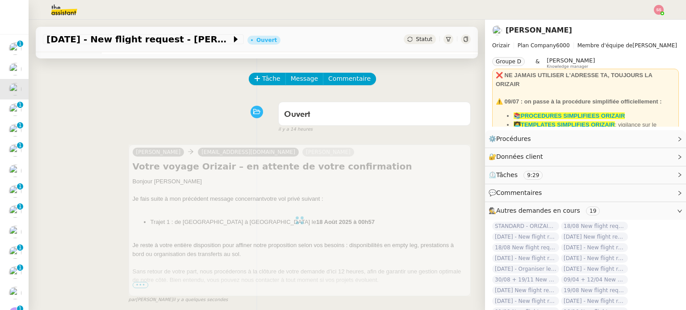
scroll to position [0, 0]
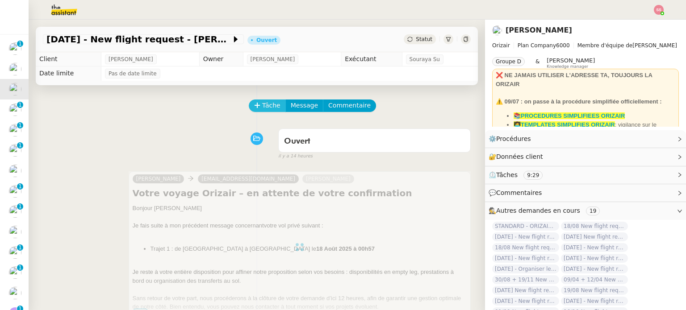
click at [262, 109] on span "Tâche" at bounding box center [271, 105] width 18 height 10
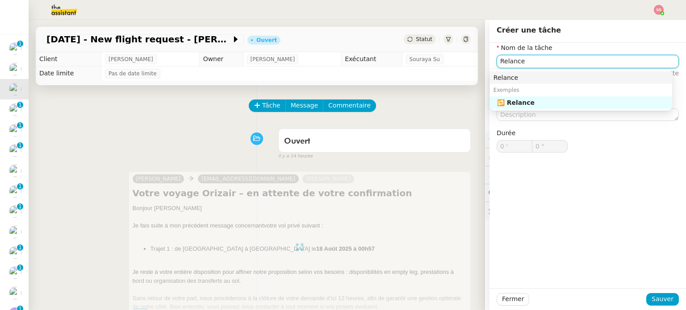
drag, startPoint x: 518, startPoint y: 77, endPoint x: 545, endPoint y: 97, distance: 33.2
click at [518, 78] on div "Relance" at bounding box center [580, 78] width 175 height 8
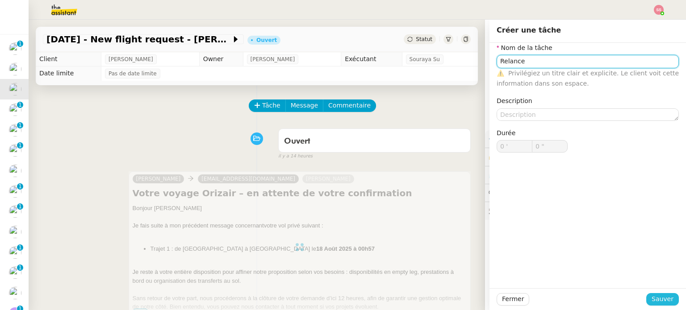
type input "Relance"
click at [653, 303] on span "Sauver" at bounding box center [662, 299] width 22 height 10
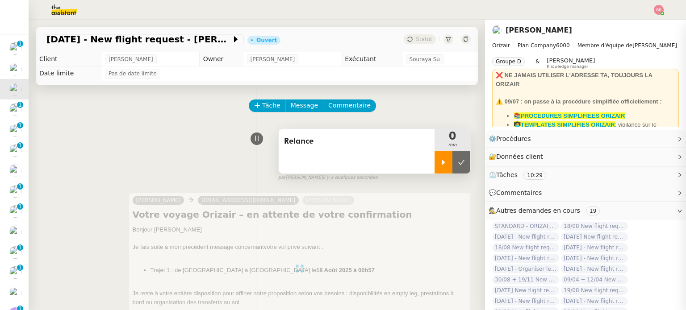
click at [434, 155] on div at bounding box center [443, 162] width 18 height 22
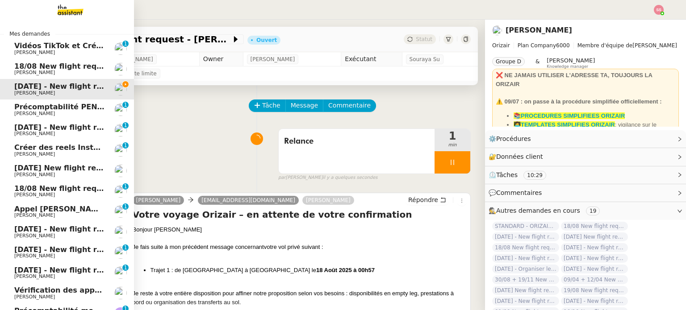
click at [55, 129] on span "[DATE] - New flight request - Zozef Holland" at bounding box center [100, 127] width 173 height 8
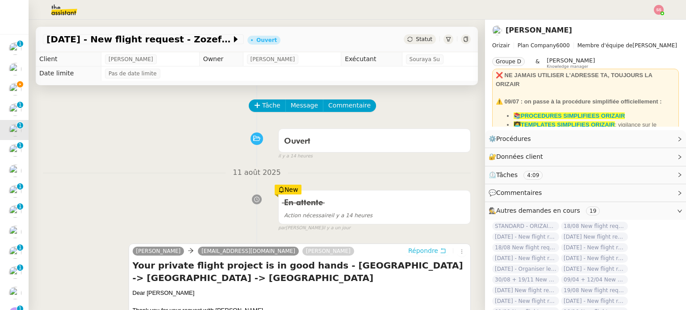
click at [408, 255] on span "Répondre" at bounding box center [423, 250] width 30 height 9
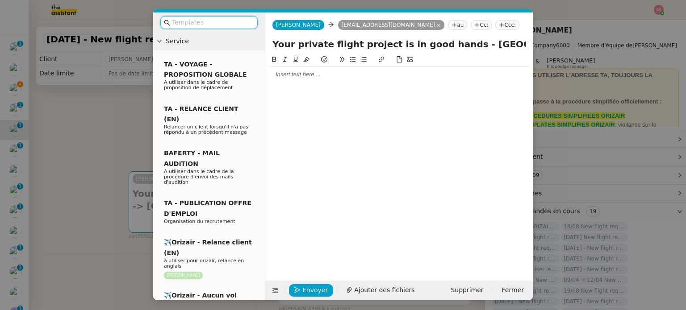
click at [134, 115] on nz-modal-container "Service TA - VOYAGE - PROPOSITION GLOBALE A utiliser dans le cadre de propositi…" at bounding box center [343, 155] width 686 height 310
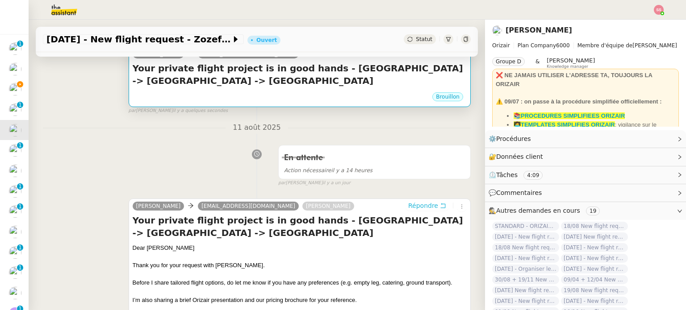
scroll to position [36, 0]
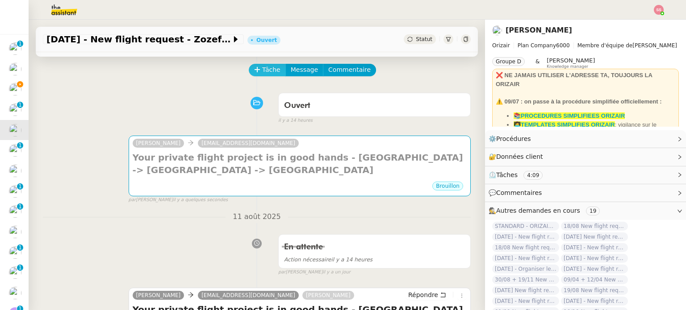
click at [262, 69] on span "Tâche" at bounding box center [271, 70] width 18 height 10
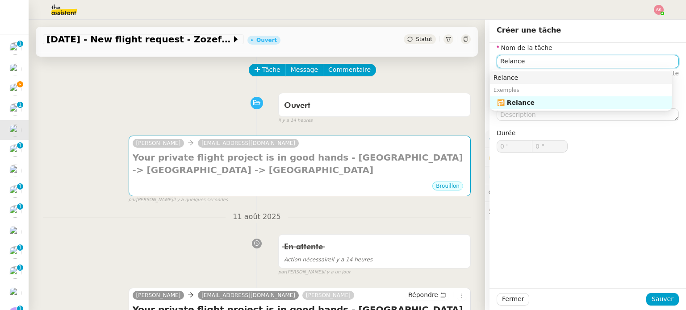
click at [513, 75] on div "Relance" at bounding box center [580, 78] width 175 height 8
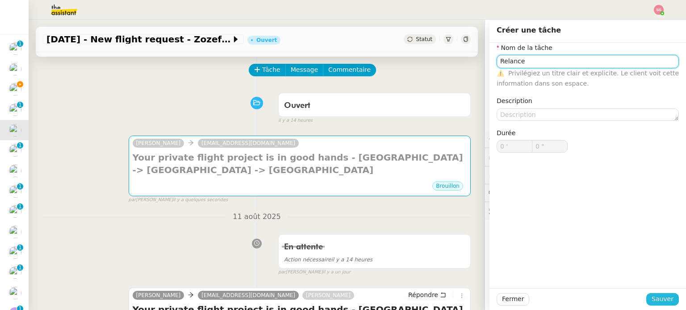
type input "Relance"
click at [658, 300] on span "Sauver" at bounding box center [662, 299] width 22 height 10
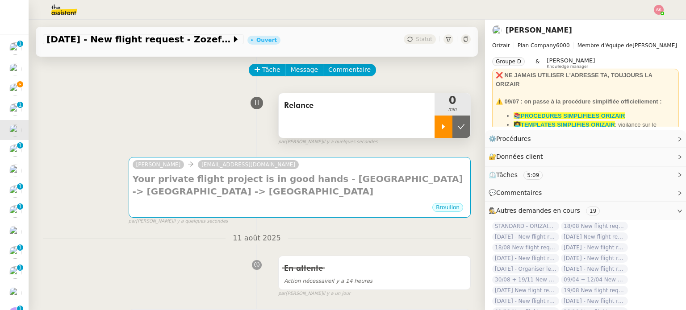
click at [435, 123] on div at bounding box center [443, 127] width 18 height 22
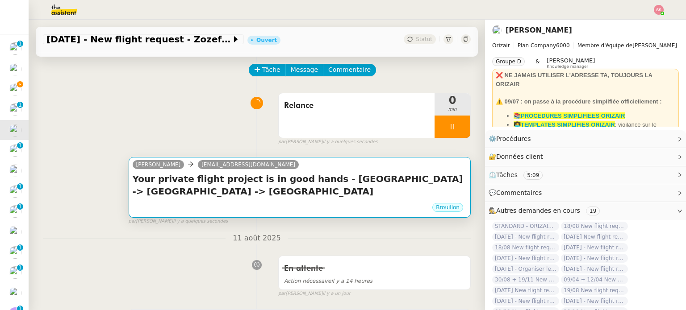
click at [409, 160] on div "[PERSON_NAME] [PERSON_NAME][EMAIL_ADDRESS][DOMAIN_NAME]" at bounding box center [300, 165] width 334 height 13
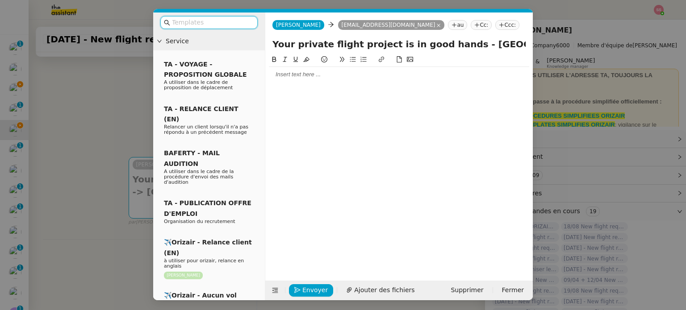
click at [495, 25] on nz-tag "Ccc:" at bounding box center [507, 25] width 24 height 10
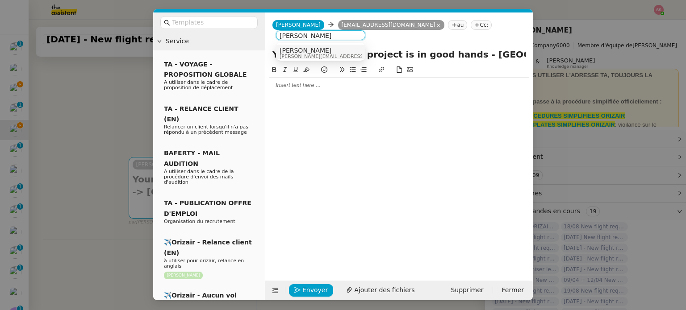
type input "[PERSON_NAME]"
click at [351, 47] on div "[PERSON_NAME] [PERSON_NAME][EMAIL_ADDRESS][DOMAIN_NAME]" at bounding box center [321, 53] width 82 height 12
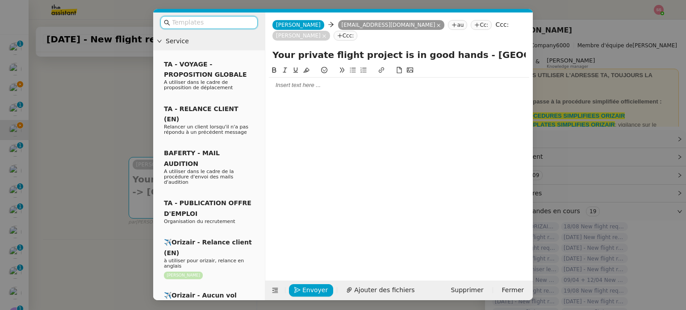
click at [200, 17] on input "text" at bounding box center [212, 22] width 80 height 10
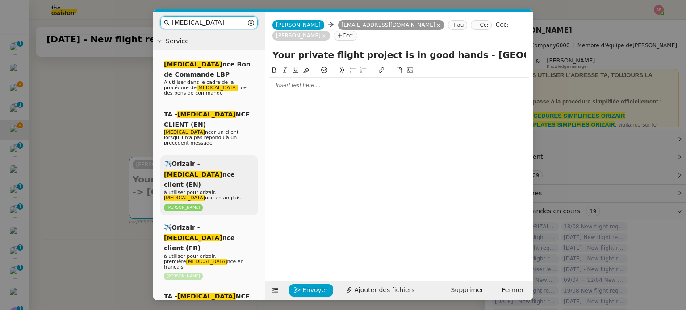
type input "[MEDICAL_DATA]"
click at [240, 204] on p "[PERSON_NAME]" at bounding box center [209, 208] width 90 height 8
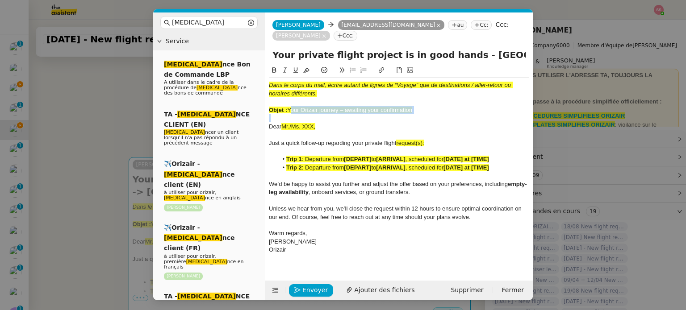
drag, startPoint x: 289, startPoint y: 100, endPoint x: 425, endPoint y: 104, distance: 135.8
click at [425, 104] on div "Dans le corps du mail, écrire autant de lignes de “Voyage” que de destinations …" at bounding box center [399, 168] width 260 height 180
drag, startPoint x: 451, startPoint y: 44, endPoint x: 239, endPoint y: 45, distance: 211.7
click at [239, 45] on nz-layout "[MEDICAL_DATA] Service [MEDICAL_DATA] nce Bon de Commande LBP A utiliser dans l…" at bounding box center [343, 157] width 380 height 288
paste input "Orizair journey – awaiting your confirmation"
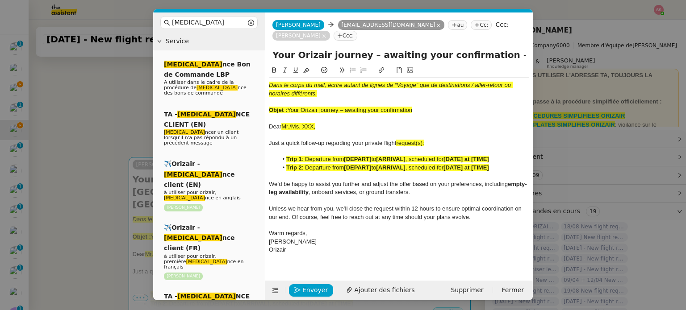
type input "Your Orizair journey – awaiting your confirmation - [GEOGRAPHIC_DATA] -> [GEOGR…"
drag, startPoint x: 415, startPoint y: 103, endPoint x: 248, endPoint y: 64, distance: 171.6
click at [248, 64] on nz-layout "[MEDICAL_DATA] Service [MEDICAL_DATA] nce Bon de Commande LBP A utiliser dans l…" at bounding box center [343, 157] width 380 height 288
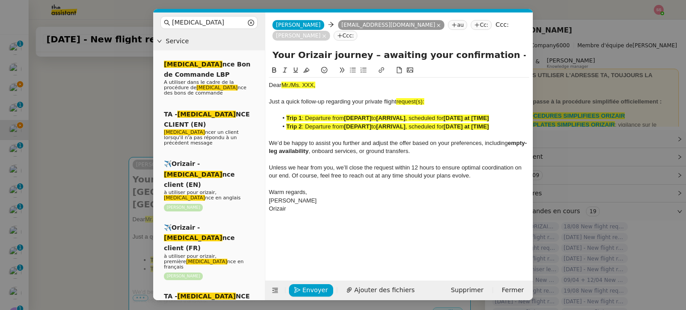
click at [122, 70] on nz-modal-container "[MEDICAL_DATA] Service [MEDICAL_DATA] nce Bon de Commande LBP A utiliser dans l…" at bounding box center [343, 155] width 686 height 310
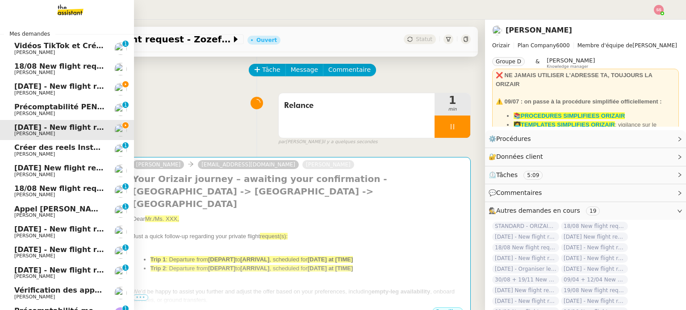
drag, startPoint x: 25, startPoint y: 89, endPoint x: 42, endPoint y: 87, distance: 17.6
click at [25, 89] on span "[DATE] - New flight request - [PERSON_NAME]" at bounding box center [106, 86] width 184 height 8
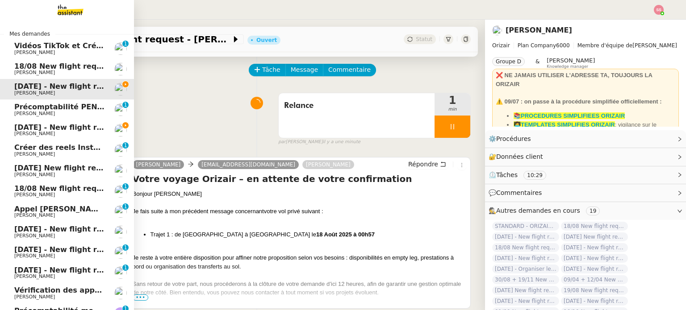
click at [56, 126] on span "[DATE] - New flight request - Zozef Holland" at bounding box center [100, 127] width 173 height 8
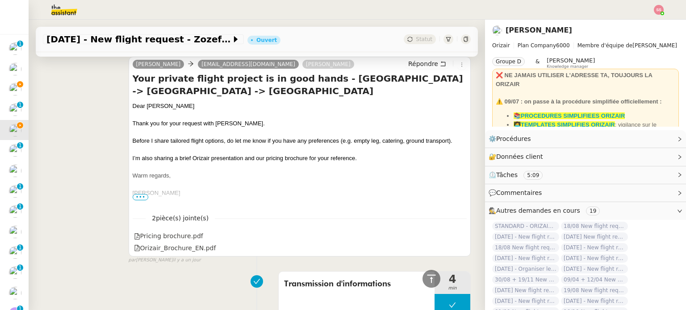
scroll to position [304, 0]
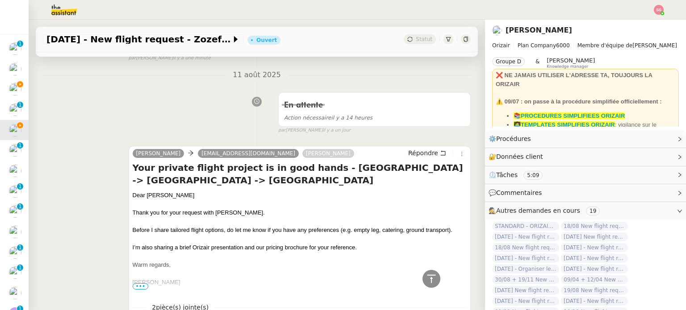
click at [151, 193] on div "Dear [PERSON_NAME]" at bounding box center [300, 195] width 334 height 9
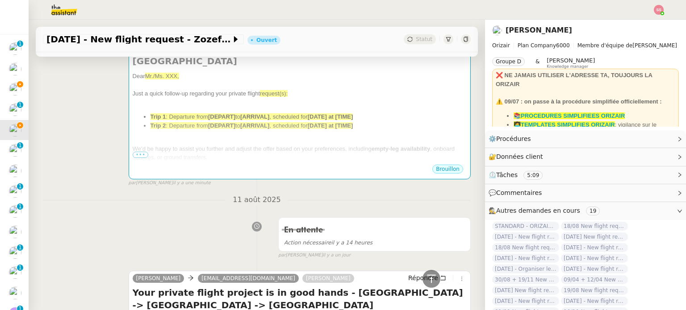
scroll to position [125, 0]
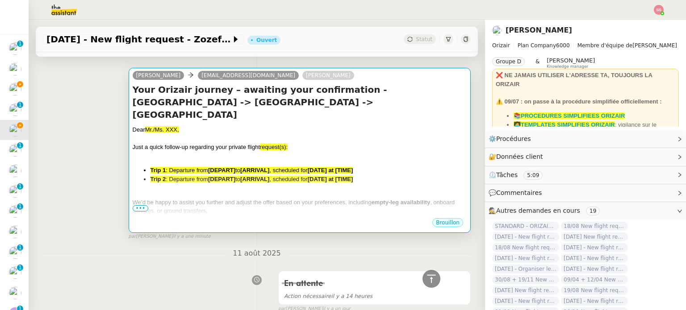
click at [227, 152] on div "Dear Mr./Ms. XXX, Just a quick follow-up regarding your private flight request(…" at bounding box center [300, 200] width 334 height 151
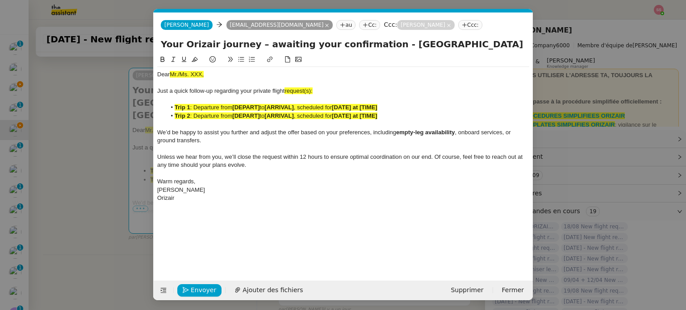
scroll to position [0, 19]
click at [191, 75] on span "Mr./Ms. XXX," at bounding box center [187, 74] width 34 height 7
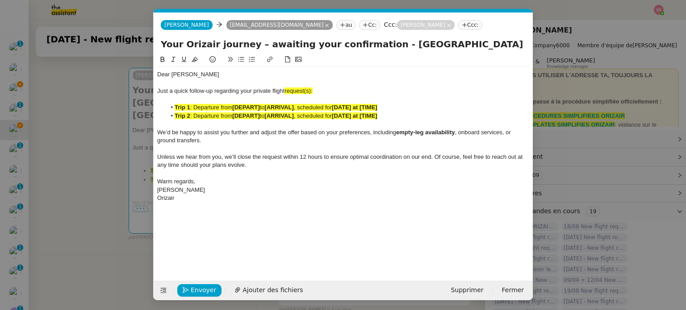
drag, startPoint x: 75, startPoint y: 162, endPoint x: 102, endPoint y: 173, distance: 29.4
click at [75, 163] on nz-modal-container "Service TA - VOYAGE - PROPOSITION GLOBALE A utiliser dans le cadre de propositi…" at bounding box center [343, 155] width 686 height 310
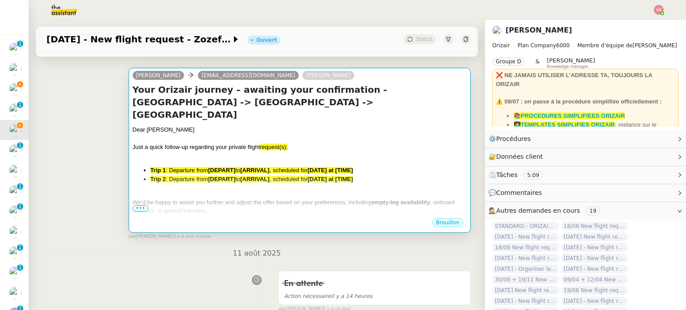
click at [255, 176] on strong "[ARRIVAL]" at bounding box center [254, 179] width 29 height 7
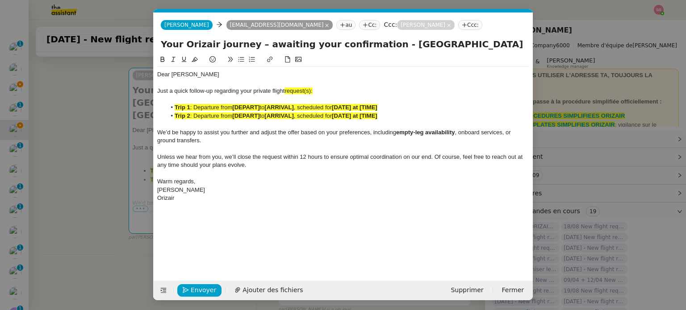
scroll to position [0, 19]
drag, startPoint x: 320, startPoint y: 91, endPoint x: 287, endPoint y: 91, distance: 33.5
click at [287, 91] on div "Just a quick follow-up regarding your private flight request(s):" at bounding box center [343, 91] width 372 height 8
click at [197, 61] on icon at bounding box center [195, 59] width 6 height 5
click at [333, 95] on div "Just a quick follow-up regarding your private flight request(s):" at bounding box center [343, 91] width 372 height 8
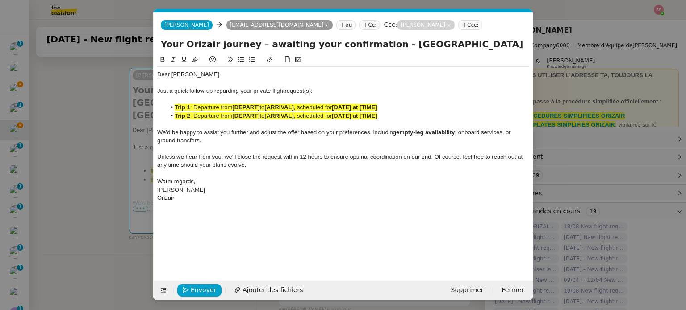
click at [325, 86] on div at bounding box center [343, 83] width 372 height 8
click at [313, 88] on div "Just a quick follow-up regarding your private flight request(s):" at bounding box center [343, 91] width 372 height 8
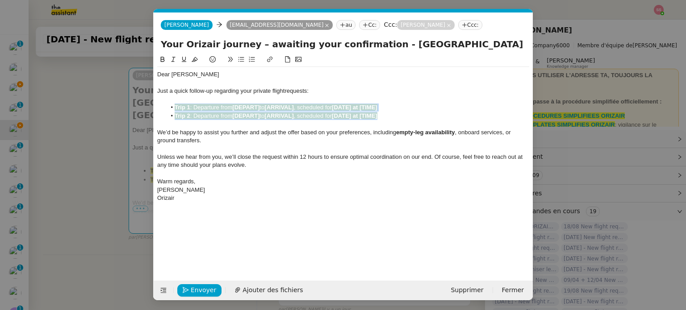
drag, startPoint x: 397, startPoint y: 114, endPoint x: 174, endPoint y: 112, distance: 223.7
click at [174, 112] on ul "Trip 1 : Departure from [DEPART] to [ARRIVAL] , scheduled for [DATE] at [TIME] …" at bounding box center [343, 112] width 372 height 17
click at [195, 57] on icon at bounding box center [195, 59] width 6 height 6
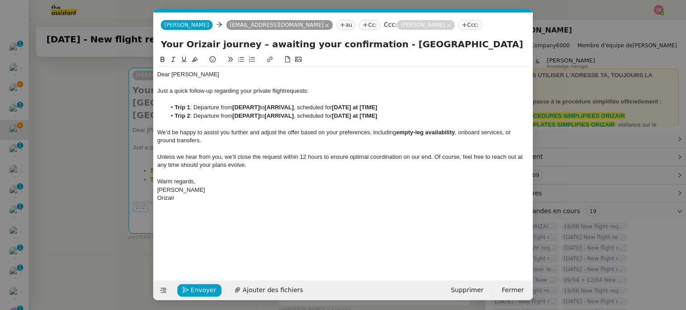
click at [111, 142] on nz-modal-container "Service TA - VOYAGE - PROPOSITION GLOBALE A utiliser dans le cadre de propositi…" at bounding box center [343, 155] width 686 height 310
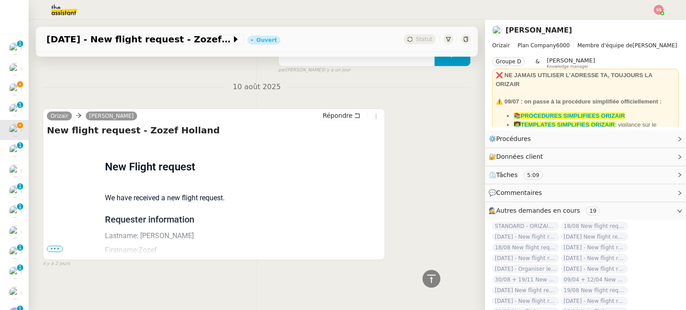
scroll to position [650, 0]
click at [58, 246] on span "•••" at bounding box center [55, 249] width 16 height 6
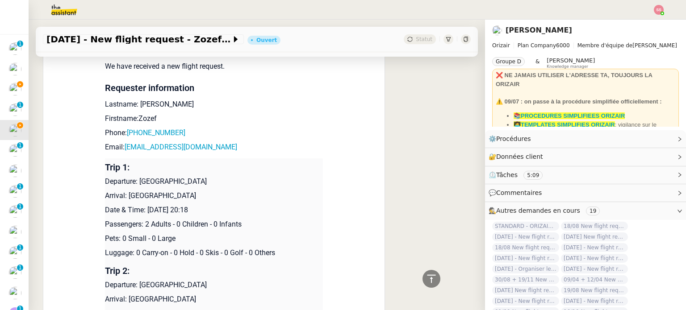
scroll to position [828, 0]
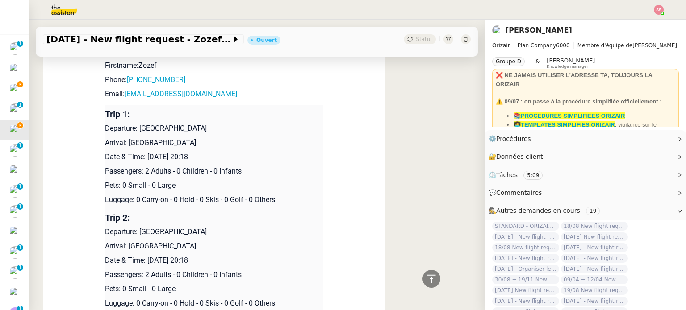
drag, startPoint x: 228, startPoint y: 163, endPoint x: 145, endPoint y: 157, distance: 83.3
click at [145, 157] on p "Date & Time: [DATE] 20:18" at bounding box center [214, 157] width 218 height 11
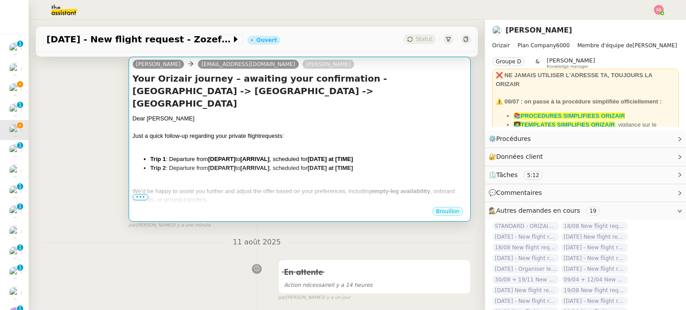
scroll to position [114, 0]
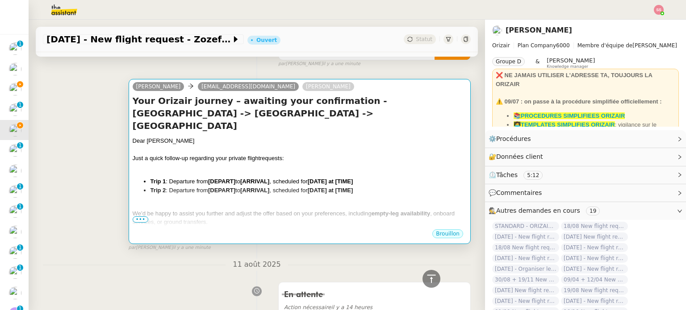
click at [290, 163] on div at bounding box center [300, 167] width 334 height 9
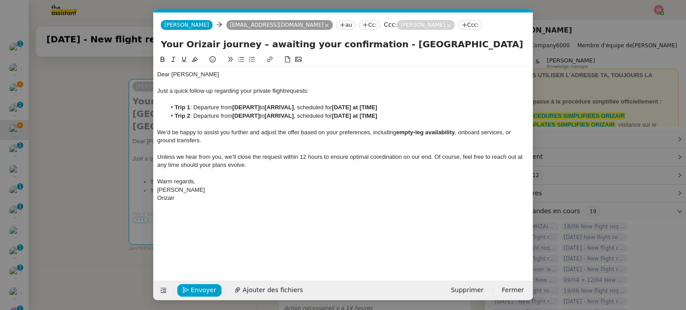
scroll to position [0, 19]
drag, startPoint x: 388, startPoint y: 107, endPoint x: 338, endPoint y: 108, distance: 50.0
click at [338, 108] on li "Trip 1 : Departure from [DEPART] to [ARRIVAL] , scheduled for [DATE] at [TIME]" at bounding box center [347, 108] width 363 height 8
click at [100, 188] on nz-modal-container "Service TA - VOYAGE - PROPOSITION GLOBALE A utiliser dans le cadre de propositi…" at bounding box center [343, 155] width 686 height 310
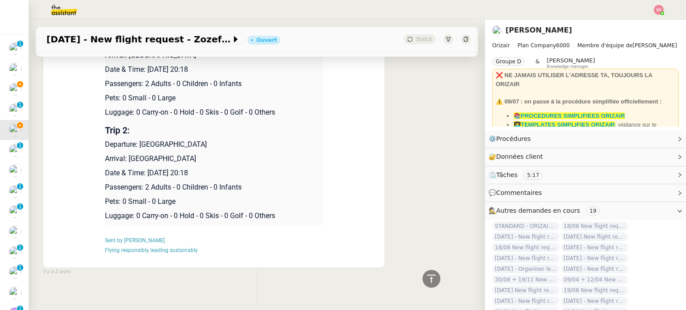
scroll to position [918, 0]
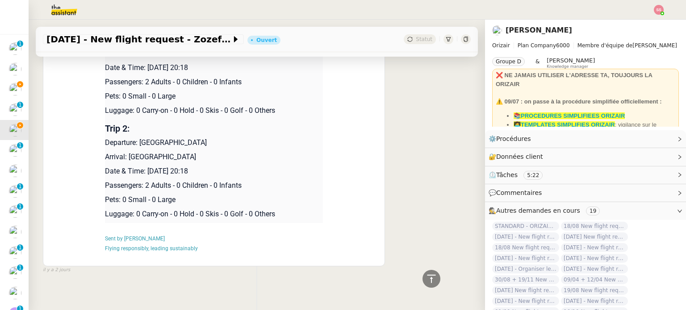
drag, startPoint x: 223, startPoint y: 175, endPoint x: 144, endPoint y: 171, distance: 78.7
click at [144, 171] on p "Date & Time: [DATE] 20:18" at bounding box center [214, 171] width 218 height 11
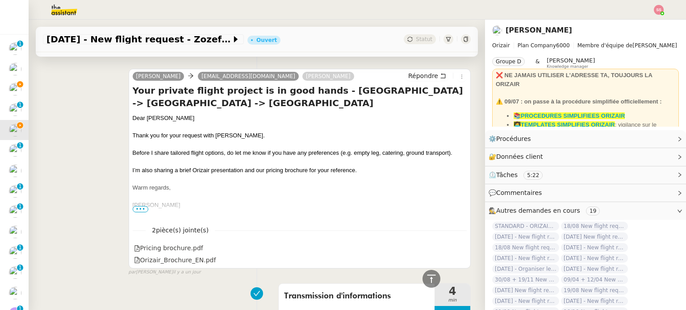
scroll to position [69, 0]
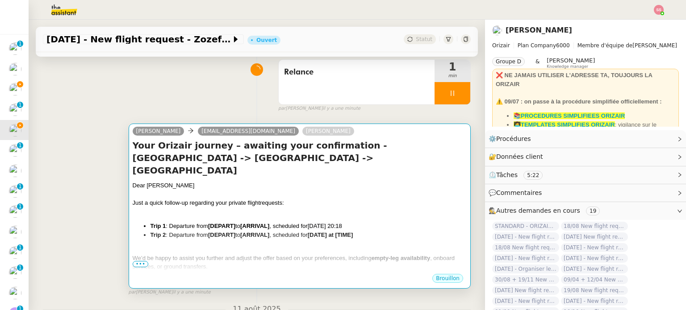
click at [339, 223] on span "[DATE] 20:18" at bounding box center [325, 226] width 34 height 7
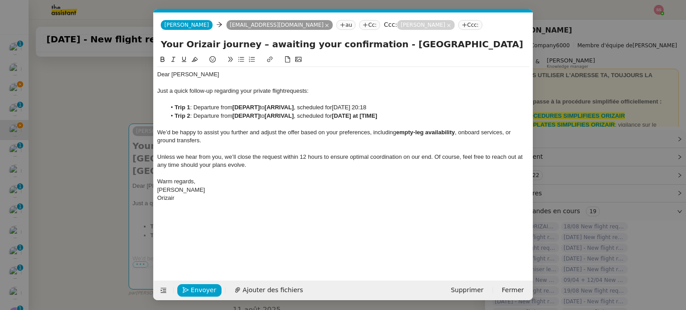
scroll to position [0, 19]
drag, startPoint x: 389, startPoint y: 117, endPoint x: 339, endPoint y: 115, distance: 50.5
click at [339, 115] on li "Trip 2 : Departure from [DEPART] to [ARRIVAL] , scheduled for [DATE] at [TIME]" at bounding box center [347, 116] width 363 height 8
click at [70, 200] on nz-modal-container "Service TA - VOYAGE - PROPOSITION GLOBALE A utiliser dans le cadre de propositi…" at bounding box center [343, 155] width 686 height 310
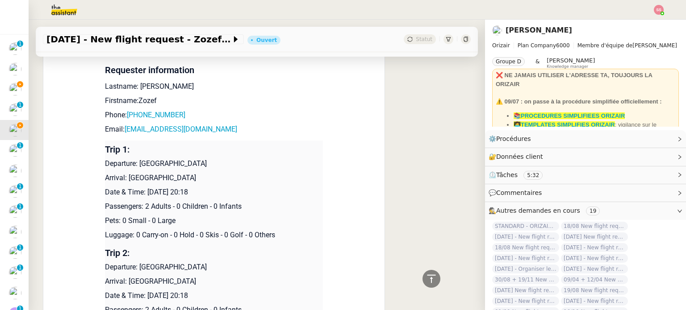
scroll to position [873, 0]
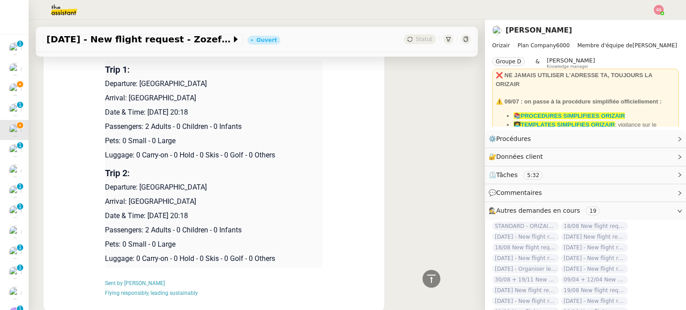
drag, startPoint x: 245, startPoint y: 85, endPoint x: 137, endPoint y: 85, distance: 108.1
click at [137, 85] on p "Departure: [GEOGRAPHIC_DATA]" at bounding box center [214, 84] width 218 height 11
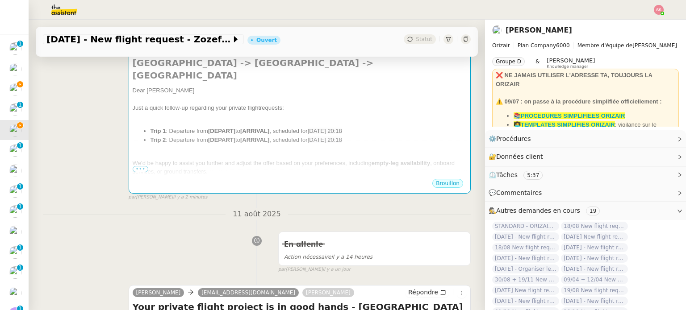
scroll to position [159, 0]
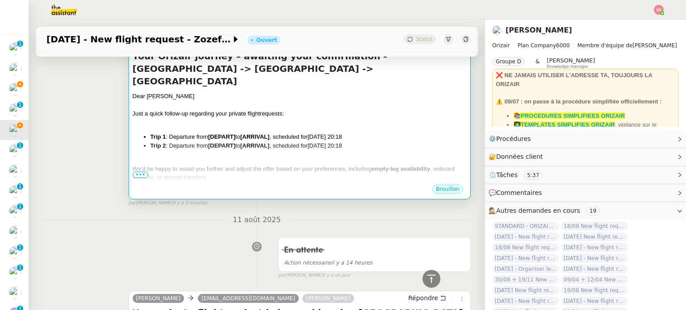
click at [257, 156] on div at bounding box center [300, 160] width 334 height 9
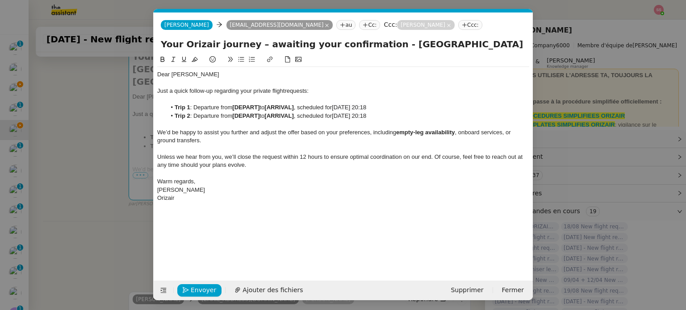
scroll to position [0, 19]
drag, startPoint x: 261, startPoint y: 107, endPoint x: 233, endPoint y: 107, distance: 28.1
click at [233, 107] on li "Trip 1 : Departure from [DEPART] to [ARRIVAL] , scheduled for [DATE] 20:18" at bounding box center [347, 108] width 363 height 8
drag, startPoint x: 300, startPoint y: 114, endPoint x: 271, endPoint y: 114, distance: 29.0
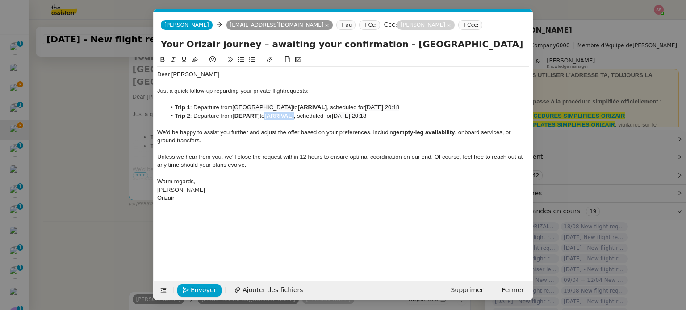
click at [271, 114] on li "Trip 2 : Departure from [DEPART] to [ARRIVAL] , scheduled for [DATE] 20:18" at bounding box center [347, 116] width 363 height 8
click at [140, 196] on nz-modal-container "Service TA - VOYAGE - PROPOSITION GLOBALE A utiliser dans le cadre de propositi…" at bounding box center [343, 155] width 686 height 310
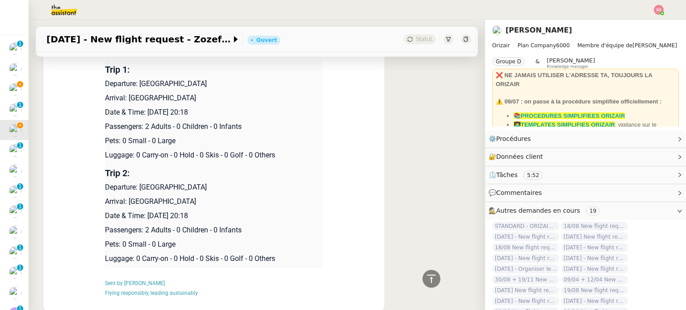
scroll to position [828, 0]
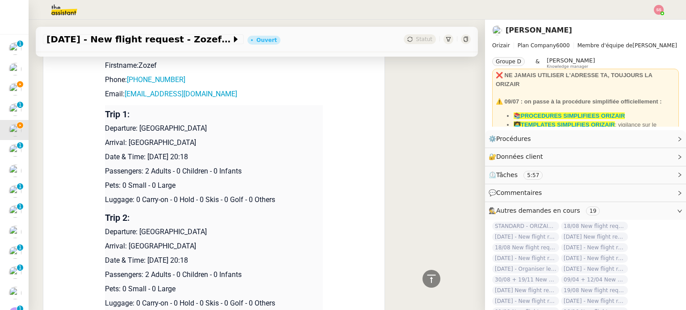
drag, startPoint x: 192, startPoint y: 139, endPoint x: 124, endPoint y: 142, distance: 67.5
click at [124, 142] on p "Arrival: [GEOGRAPHIC_DATA]" at bounding box center [214, 143] width 218 height 11
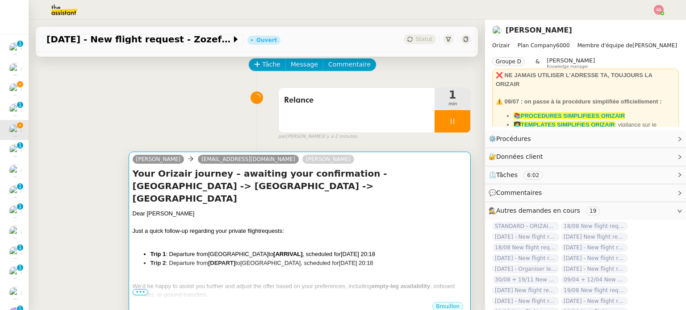
scroll to position [89, 0]
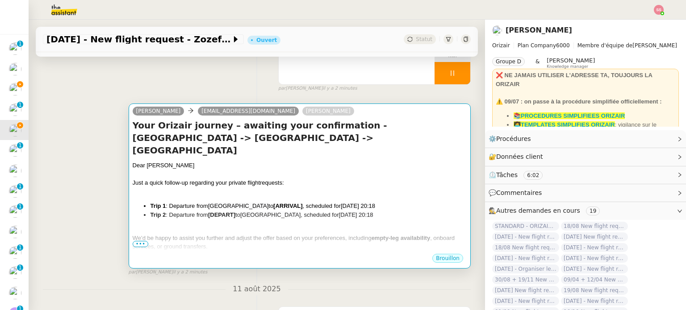
click at [312, 188] on div at bounding box center [300, 192] width 334 height 9
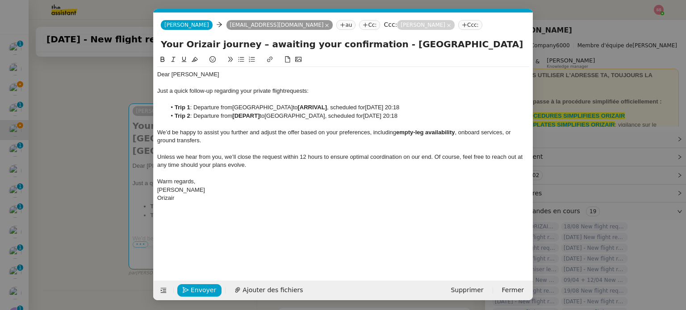
scroll to position [0, 19]
drag, startPoint x: 351, startPoint y: 107, endPoint x: 322, endPoint y: 106, distance: 29.0
click at [322, 106] on strong "[ARRIVAL]" at bounding box center [312, 107] width 29 height 7
drag, startPoint x: 263, startPoint y: 116, endPoint x: 236, endPoint y: 115, distance: 26.8
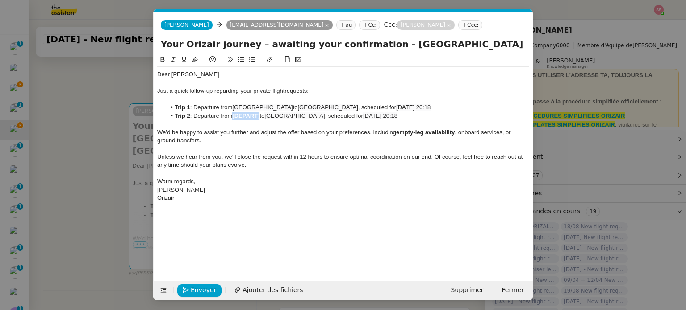
click at [236, 115] on strong "[DEPART]" at bounding box center [245, 116] width 27 height 7
click at [116, 225] on nz-modal-container "Service TA - VOYAGE - PROPOSITION GLOBALE A utiliser dans le cadre de propositi…" at bounding box center [343, 155] width 686 height 310
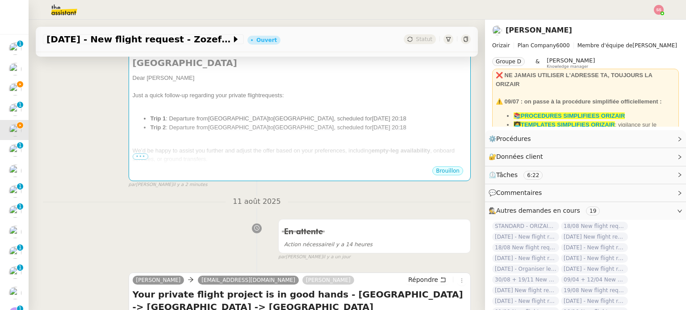
scroll to position [134, 0]
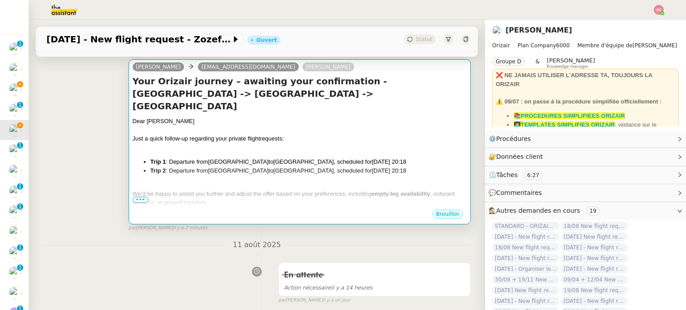
click at [309, 142] on div "Dear [PERSON_NAME] Just a quick follow-up regarding your private flight request…" at bounding box center [300, 192] width 334 height 151
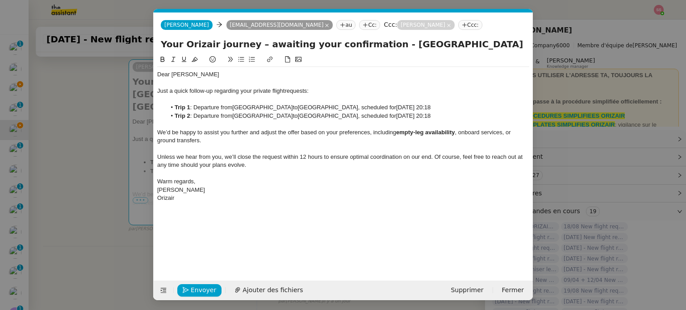
scroll to position [0, 19]
click at [203, 287] on span "Envoyer" at bounding box center [203, 290] width 25 height 10
click at [203, 287] on span "Confirmer l'envoi" at bounding box center [218, 290] width 54 height 10
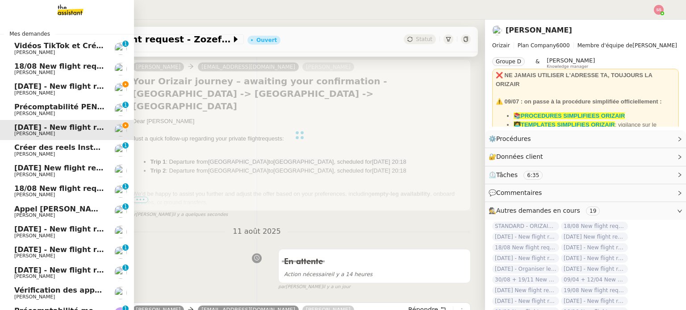
click at [29, 93] on span "[PERSON_NAME]" at bounding box center [34, 93] width 41 height 6
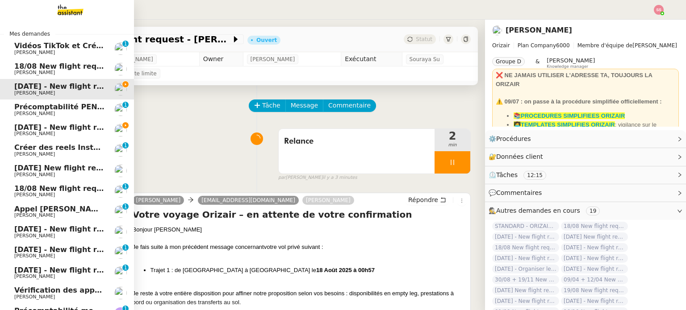
click at [50, 129] on span "[DATE] - New flight request - Zozef Holland" at bounding box center [100, 127] width 173 height 8
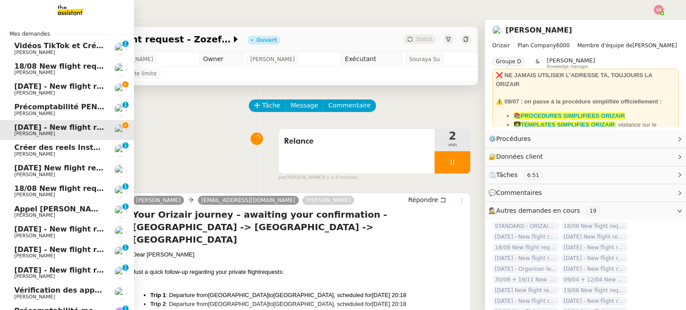
click at [71, 86] on span "[DATE] - New flight request - [PERSON_NAME]" at bounding box center [106, 86] width 184 height 8
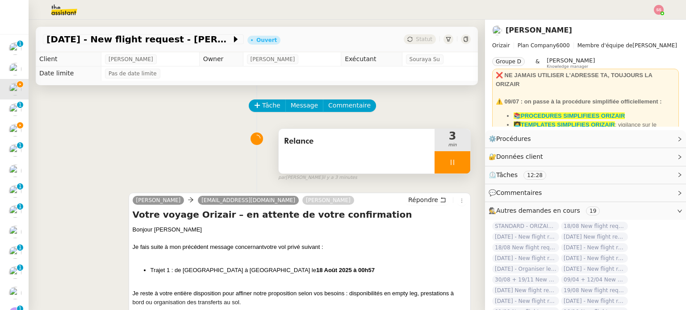
click at [449, 160] on icon at bounding box center [452, 162] width 7 height 7
click at [458, 163] on icon at bounding box center [461, 162] width 7 height 7
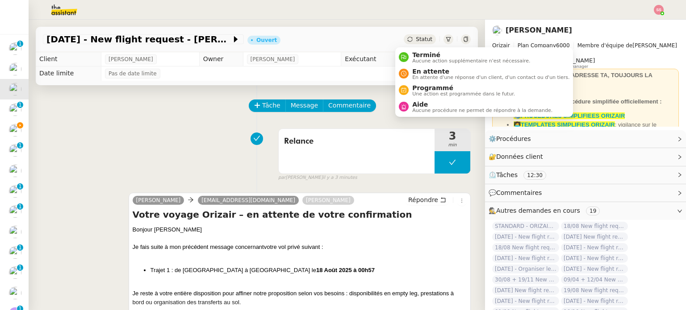
click at [417, 37] on span "Statut" at bounding box center [424, 39] width 17 height 6
click at [429, 68] on span "En attente" at bounding box center [490, 71] width 157 height 7
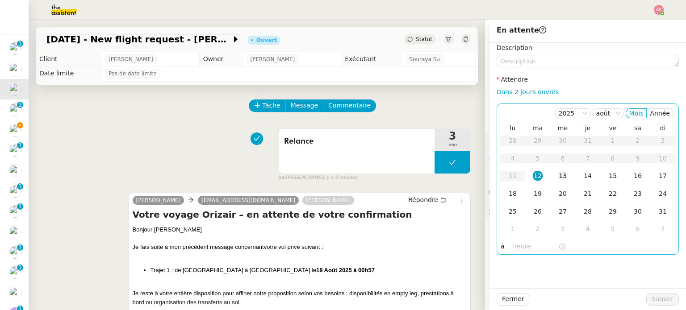
click at [558, 181] on div "13" at bounding box center [563, 176] width 10 height 10
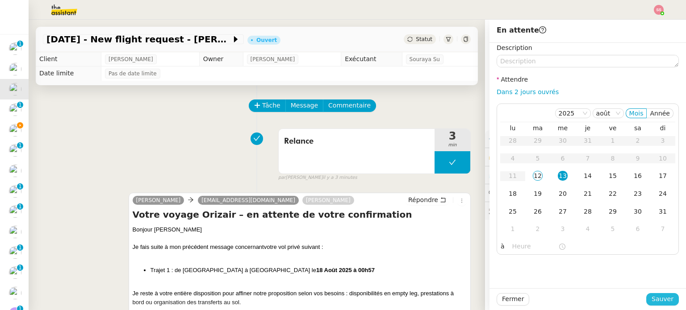
drag, startPoint x: 647, startPoint y: 301, endPoint x: 639, endPoint y: 297, distance: 8.2
click at [647, 301] on button "Sauver" at bounding box center [662, 299] width 33 height 13
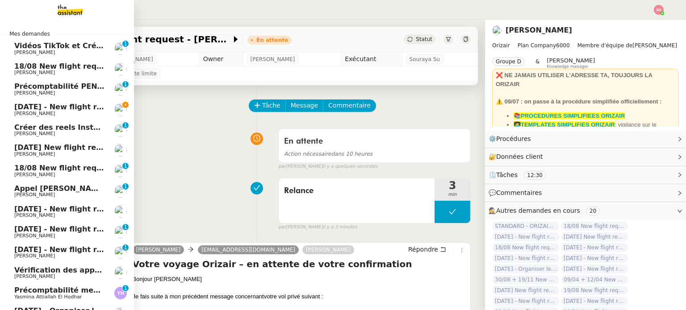
click at [55, 109] on span "[DATE] - New flight request - Zozef Holland" at bounding box center [100, 107] width 173 height 8
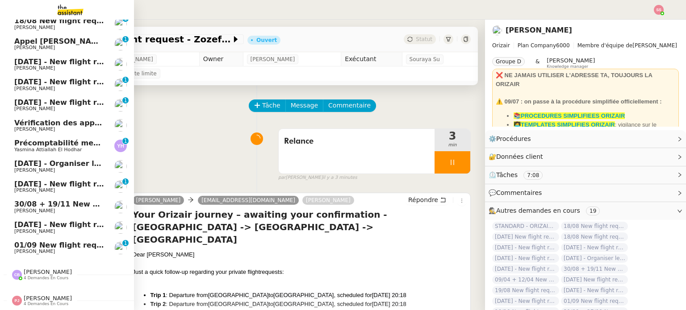
scroll to position [18, 0]
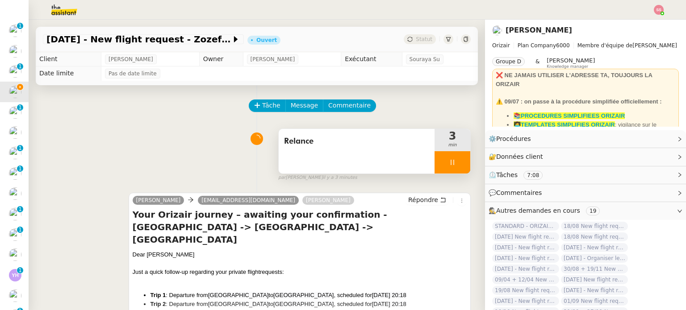
click at [451, 161] on div at bounding box center [452, 162] width 36 height 22
click at [458, 161] on icon at bounding box center [461, 162] width 7 height 7
click at [451, 161] on button at bounding box center [452, 162] width 36 height 22
click at [458, 164] on icon at bounding box center [461, 162] width 7 height 7
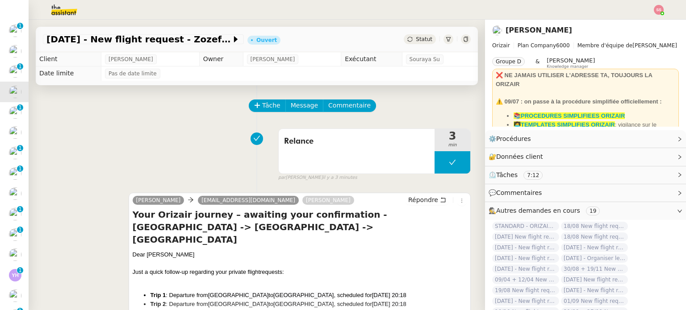
click at [418, 42] on span "Statut" at bounding box center [424, 39] width 17 height 6
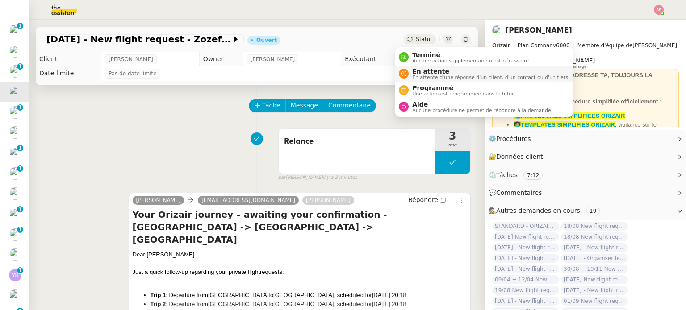
click at [427, 71] on span "En attente" at bounding box center [490, 71] width 157 height 7
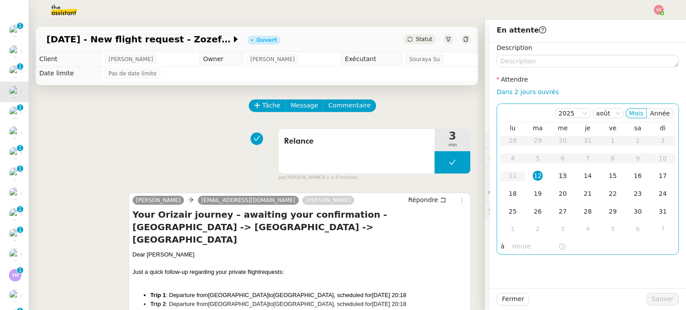
click at [558, 178] on div "13" at bounding box center [563, 176] width 10 height 10
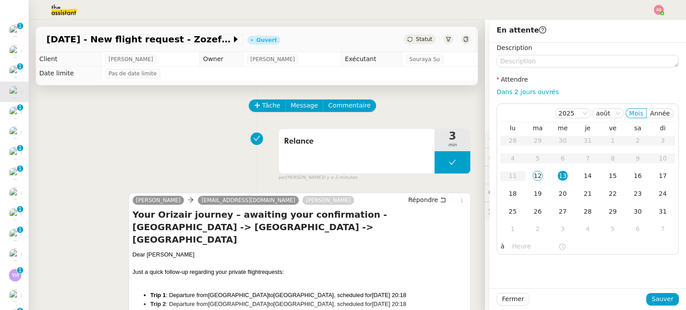
click at [642, 296] on div at bounding box center [587, 299] width 117 height 13
click at [651, 298] on span "Sauver" at bounding box center [662, 299] width 22 height 10
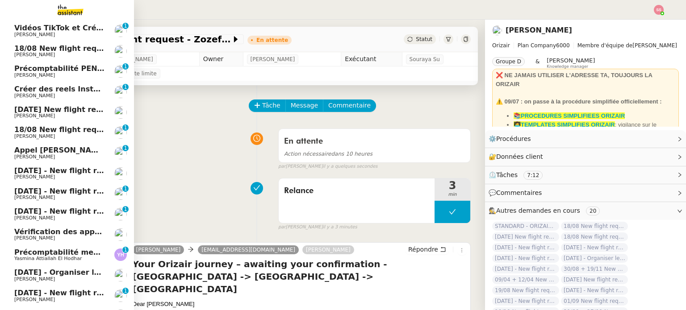
click at [64, 112] on span "[DATE] New flight request - [PERSON_NAME]" at bounding box center [103, 109] width 179 height 8
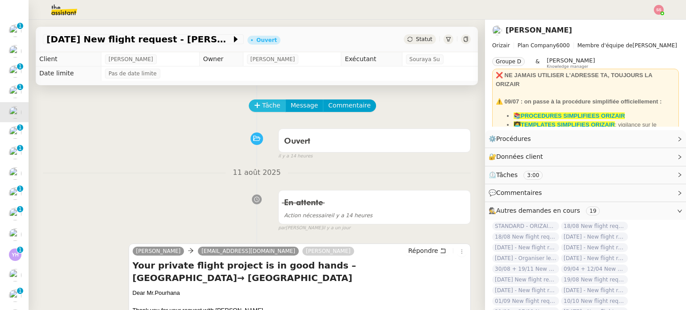
click at [262, 109] on span "Tâche" at bounding box center [271, 105] width 18 height 10
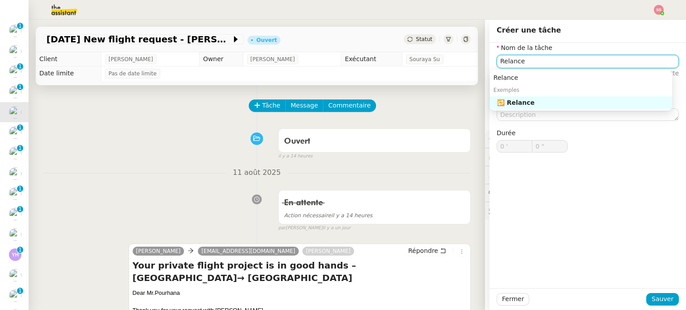
click at [568, 101] on div "🔁 Relance" at bounding box center [582, 103] width 171 height 8
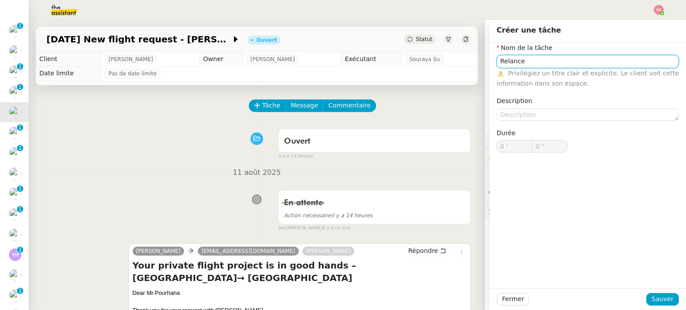
type input "Relance"
click at [653, 306] on div "Fermer Sauver" at bounding box center [587, 299] width 196 height 22
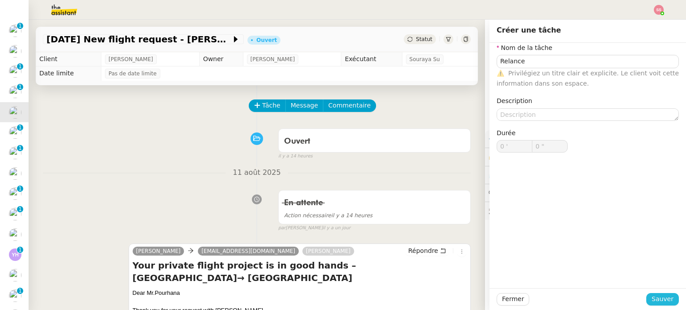
click at [653, 304] on span "Sauver" at bounding box center [662, 299] width 22 height 10
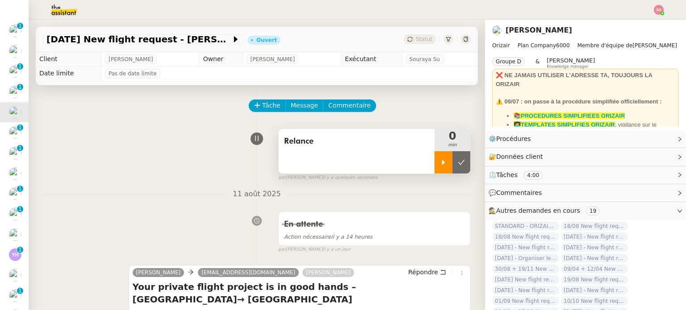
click at [440, 164] on icon at bounding box center [443, 162] width 7 height 7
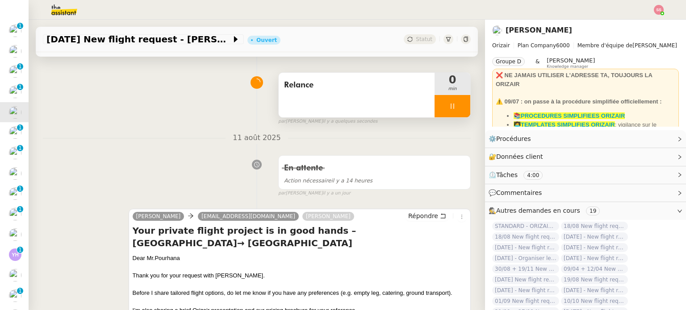
scroll to position [134, 0]
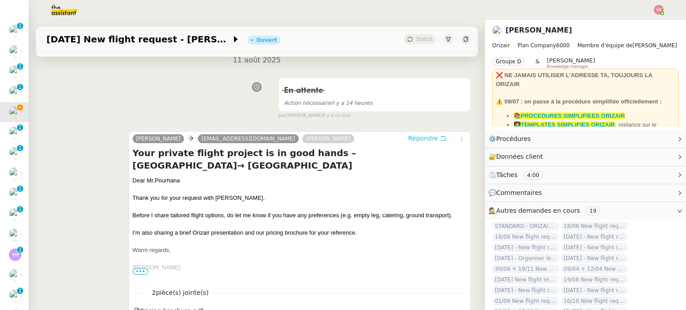
click at [408, 140] on span "Répondre" at bounding box center [423, 138] width 30 height 9
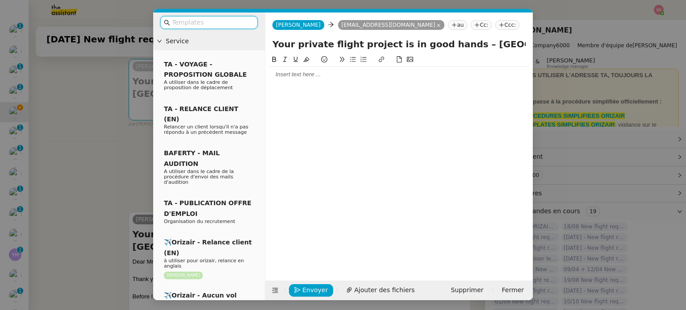
click at [226, 24] on input "text" at bounding box center [212, 22] width 80 height 10
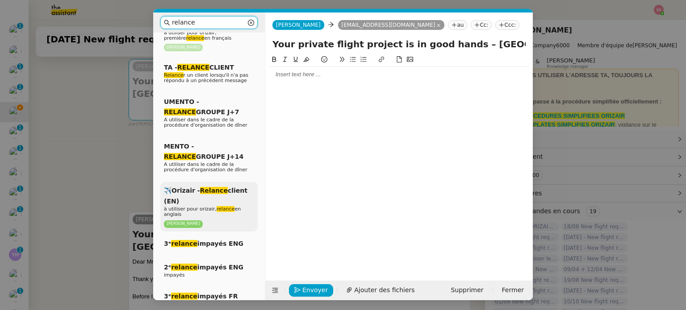
type input "relance"
click at [221, 206] on em "relance" at bounding box center [226, 209] width 18 height 6
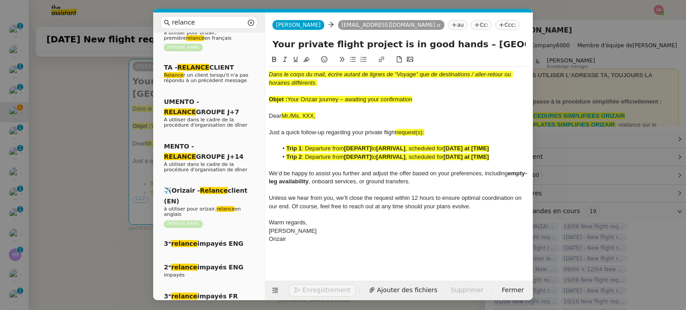
click at [495, 28] on nz-tag "Ccc:" at bounding box center [507, 25] width 24 height 10
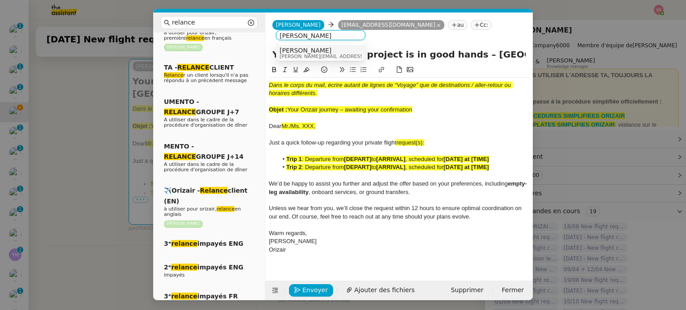
type input "[PERSON_NAME]"
click at [345, 48] on div "[PERSON_NAME] [PERSON_NAME][EMAIL_ADDRESS][DOMAIN_NAME]" at bounding box center [321, 53] width 82 height 12
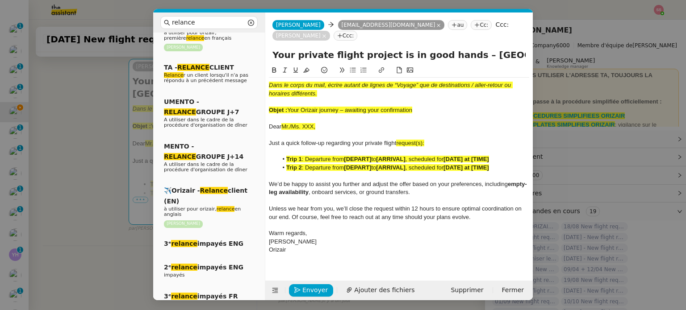
drag, startPoint x: 290, startPoint y: 97, endPoint x: 431, endPoint y: 96, distance: 141.6
click at [431, 106] on div "Objet : Your Orizair journey – awaiting your confirmation" at bounding box center [399, 110] width 260 height 8
drag, startPoint x: 452, startPoint y: 46, endPoint x: 255, endPoint y: 45, distance: 196.5
click at [255, 45] on nz-layout "relance Service Relance Bon de Commande LBP A utiliser dans le cadre de la proc…" at bounding box center [343, 157] width 380 height 288
paste input "Orizair journey – awaiting your confirmation"
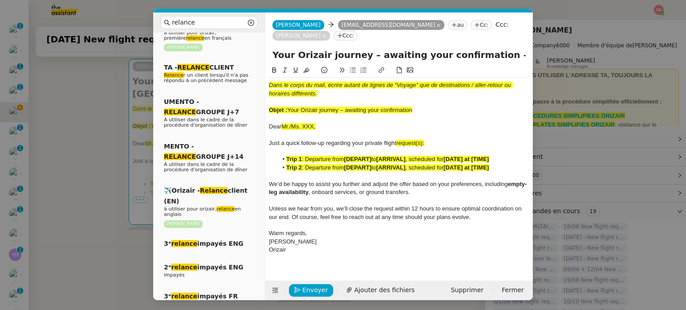
type input "Your Orizair journey – awaiting your confirmation – [GEOGRAPHIC_DATA]→ [GEOGRAP…"
drag, startPoint x: 432, startPoint y: 100, endPoint x: 244, endPoint y: 45, distance: 195.7
click at [244, 45] on nz-layout "relance Service Relance Bon de Commande LBP A utiliser dans le cadre de la proc…" at bounding box center [343, 157] width 380 height 288
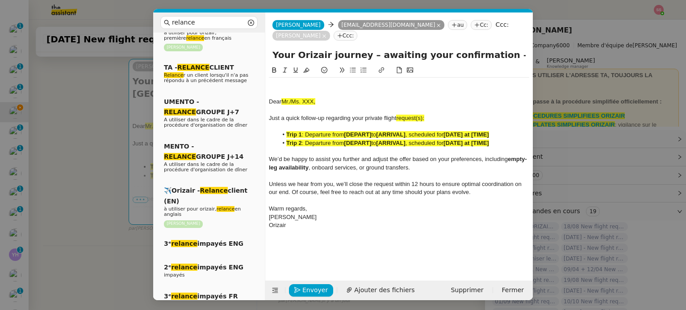
click at [285, 81] on div at bounding box center [399, 85] width 260 height 8
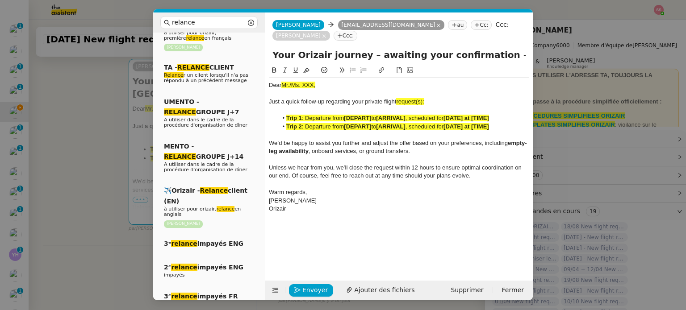
click at [293, 123] on strong "Trip 2" at bounding box center [294, 126] width 16 height 7
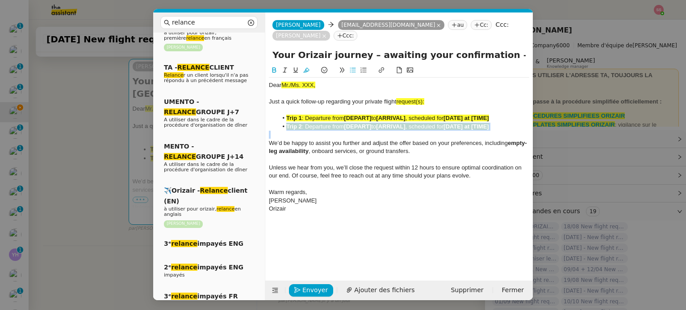
click at [293, 123] on strong "Trip 2" at bounding box center [294, 126] width 16 height 7
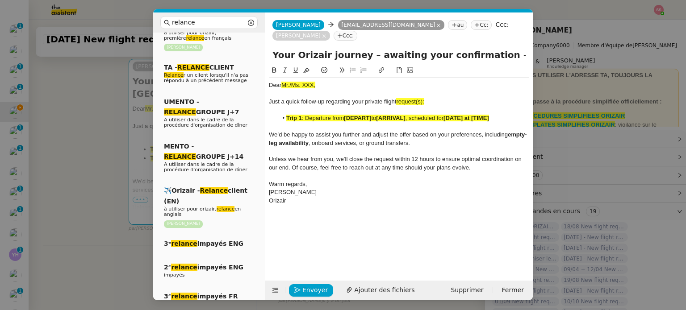
click at [432, 98] on div "Just a quick follow-up regarding your private flight request(s):" at bounding box center [399, 102] width 260 height 8
drag, startPoint x: 420, startPoint y: 89, endPoint x: 398, endPoint y: 90, distance: 21.9
click at [398, 98] on div "Just a quick follow-up regarding your private flight request:" at bounding box center [399, 102] width 260 height 8
click at [305, 65] on button at bounding box center [306, 70] width 11 height 10
click at [83, 114] on nz-modal-container "relance Service Relance Bon de Commande LBP A utiliser dans le cadre de la proc…" at bounding box center [343, 155] width 686 height 310
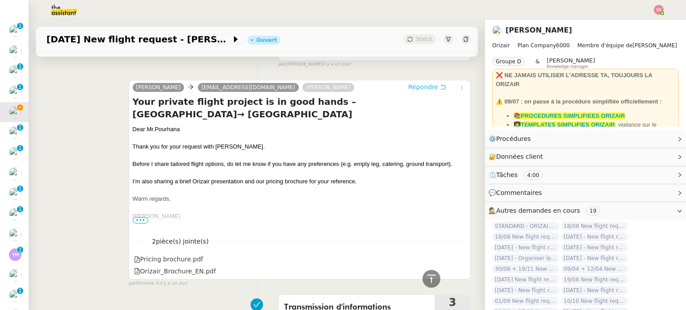
scroll to position [385, 0]
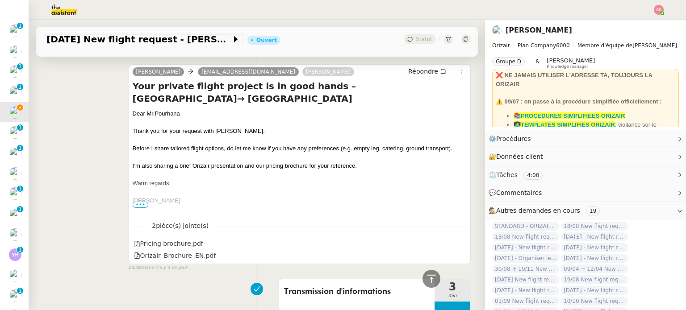
click at [164, 109] on div "Dear Mr.Pourhana" at bounding box center [300, 113] width 334 height 9
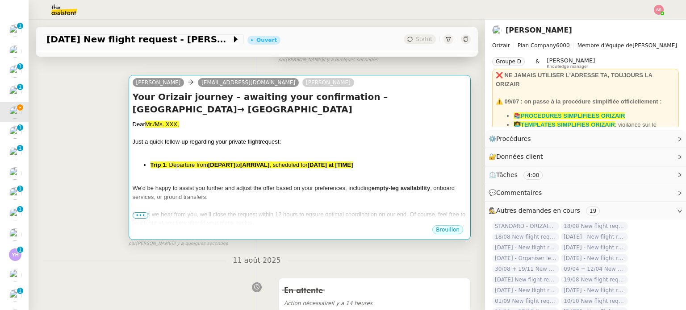
scroll to position [117, 0]
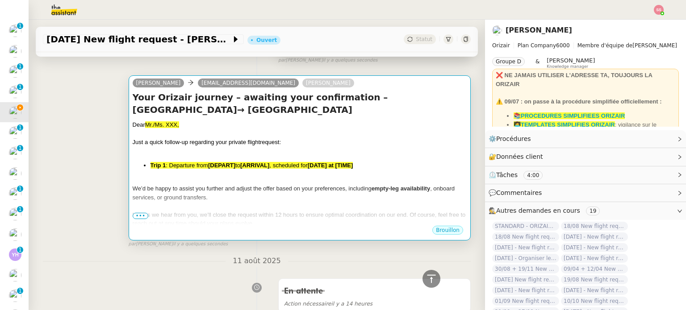
click at [286, 121] on div "Dear Mr./Ms. XXX," at bounding box center [300, 125] width 334 height 9
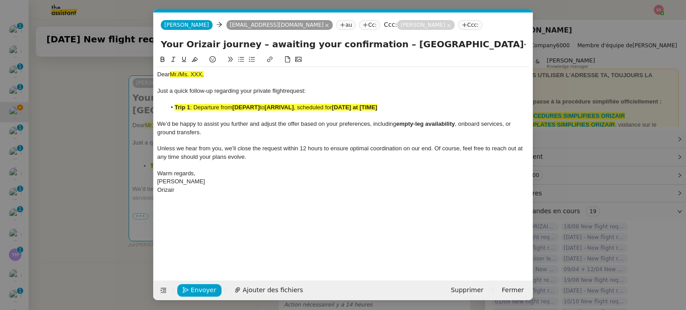
scroll to position [0, 38]
drag, startPoint x: 207, startPoint y: 75, endPoint x: 142, endPoint y: 69, distance: 65.4
click at [142, 69] on nz-modal-container "relance Service Relance Bon de Commande LBP A utiliser dans le cadre de la proc…" at bounding box center [343, 155] width 686 height 310
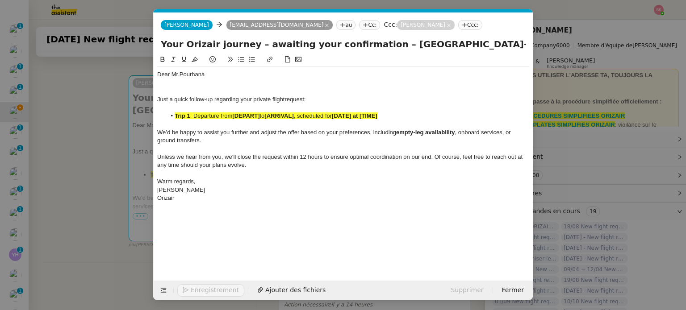
click at [198, 114] on span ": Departure from" at bounding box center [211, 116] width 42 height 7
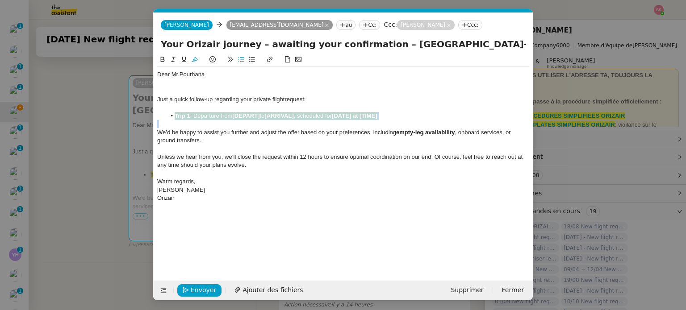
click at [198, 114] on span ": Departure from" at bounding box center [211, 116] width 42 height 7
click at [192, 60] on icon at bounding box center [195, 59] width 6 height 6
click at [104, 144] on nz-modal-container "relance Service Relance Bon de Commande LBP A utiliser dans le cadre de la proc…" at bounding box center [343, 155] width 686 height 310
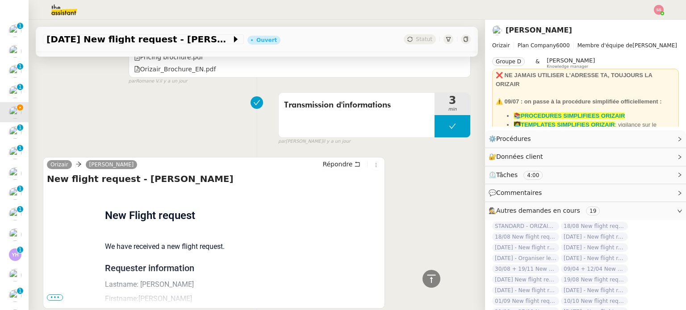
scroll to position [623, 0]
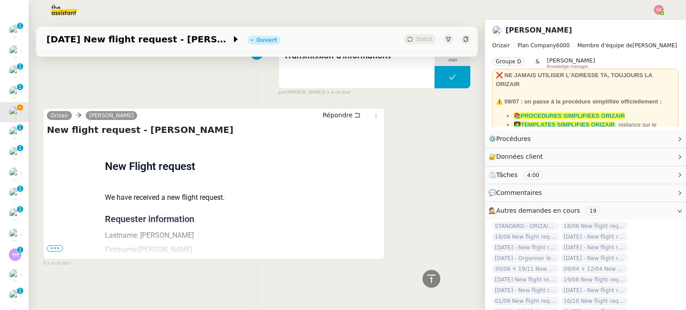
click at [59, 247] on div "Flight request created by [PERSON_NAME] New Flight request We have received a n…" at bounding box center [214, 288] width 334 height 294
click at [59, 246] on span "•••" at bounding box center [55, 249] width 16 height 6
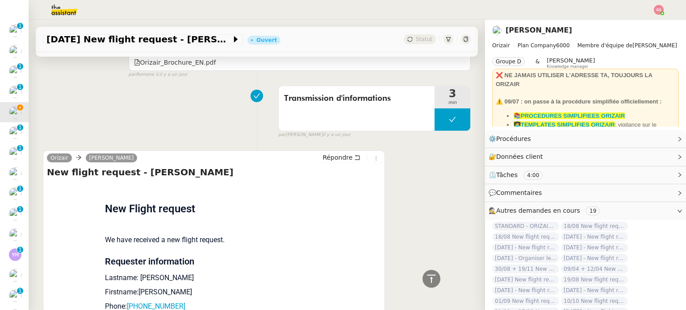
scroll to position [713, 0]
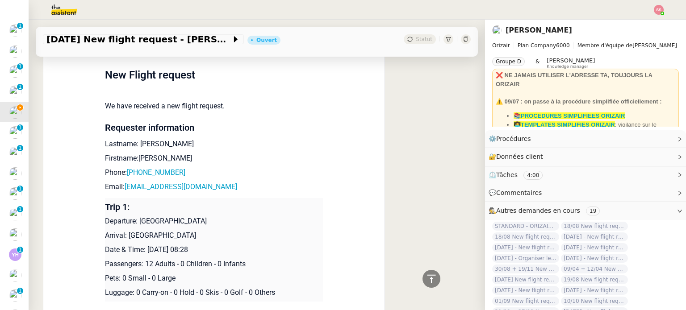
click at [201, 242] on td "Trip 1: Departure: [GEOGRAPHIC_DATA] Arrival: [GEOGRAPHIC_DATA] Date & Time: [D…" at bounding box center [214, 250] width 218 height 104
drag, startPoint x: 202, startPoint y: 248, endPoint x: 142, endPoint y: 247, distance: 60.3
click at [142, 247] on p "Date & Time: [DATE] 08:28" at bounding box center [214, 250] width 218 height 11
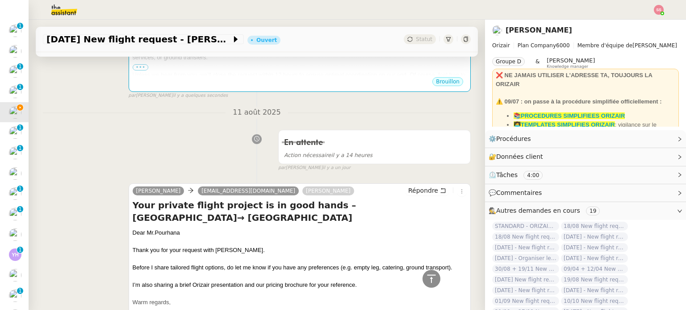
scroll to position [177, 0]
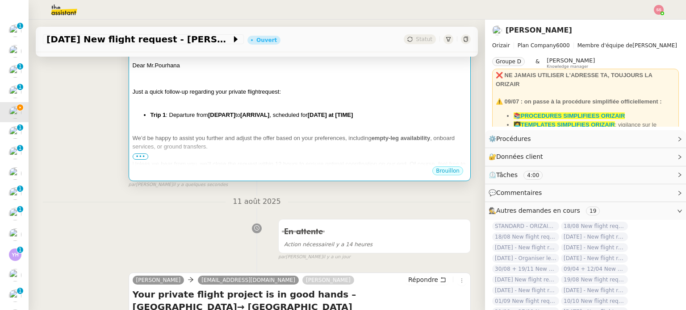
click at [279, 98] on div "Dear Mr.Pourhana Just a quick follow-up regarding your private flight request: …" at bounding box center [300, 136] width 334 height 151
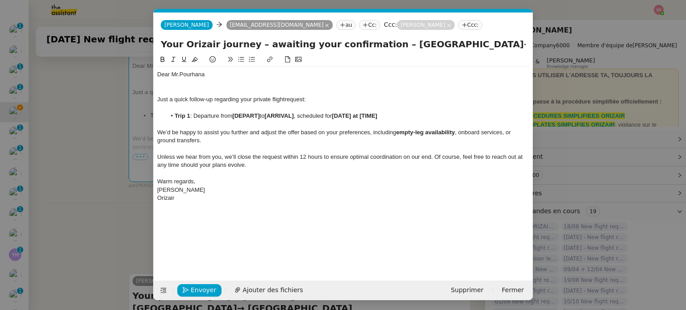
scroll to position [0, 38]
drag, startPoint x: 384, startPoint y: 121, endPoint x: 337, endPoint y: 117, distance: 47.1
click at [337, 117] on div "Dear Mr.Pourhana Just a quick follow-up regarding your private flight request: …" at bounding box center [343, 136] width 372 height 139
drag, startPoint x: 393, startPoint y: 114, endPoint x: 338, endPoint y: 114, distance: 55.4
click at [338, 114] on li "Trip 1 : Departure from [DEPART] to [ARRIVAL] , scheduled for [DATE] at [TIME]" at bounding box center [347, 116] width 363 height 8
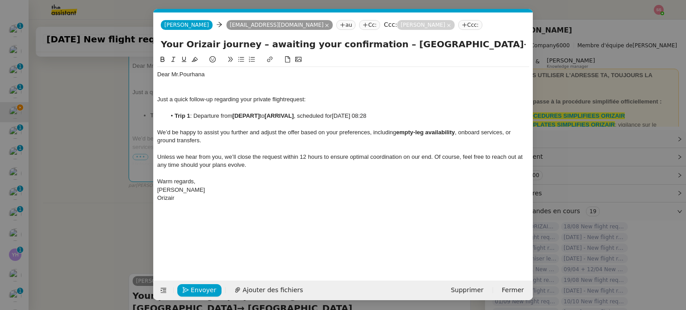
scroll to position [0, 0]
drag, startPoint x: 260, startPoint y: 116, endPoint x: 236, endPoint y: 114, distance: 24.2
click at [236, 114] on strong "[DEPART]" at bounding box center [245, 116] width 27 height 7
click at [298, 114] on li "Trip 1 : Departure from [GEOGRAPHIC_DATA] to [ARRIVAL] , scheduled for [DATE] 0…" at bounding box center [347, 116] width 363 height 8
click at [401, 117] on span "[DATE] 08:28" at bounding box center [418, 116] width 34 height 7
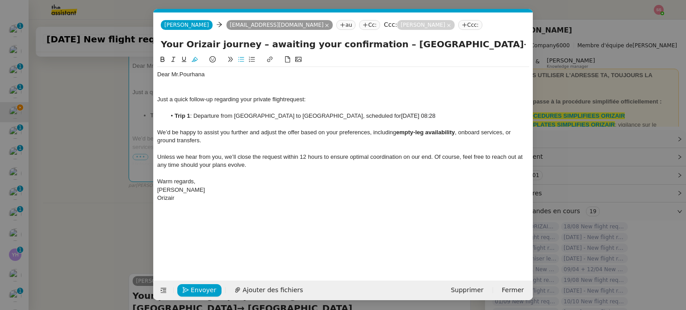
click at [0, 0] on lt-span "Supprimer les doubles espaces" at bounding box center [0, 0] width 0 height 0
click at [239, 84] on div at bounding box center [343, 83] width 372 height 8
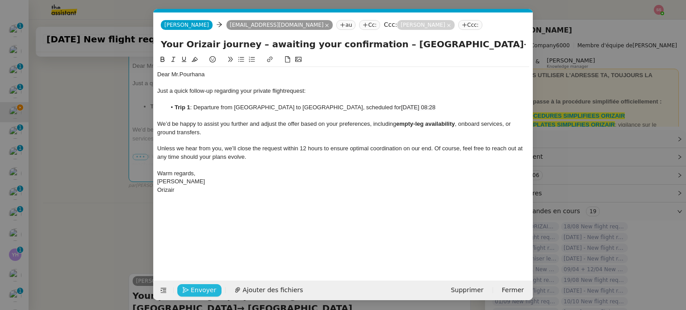
click at [200, 287] on span "Envoyer" at bounding box center [203, 290] width 25 height 10
click at [200, 287] on span "Confirmer l'envoi" at bounding box center [218, 290] width 54 height 10
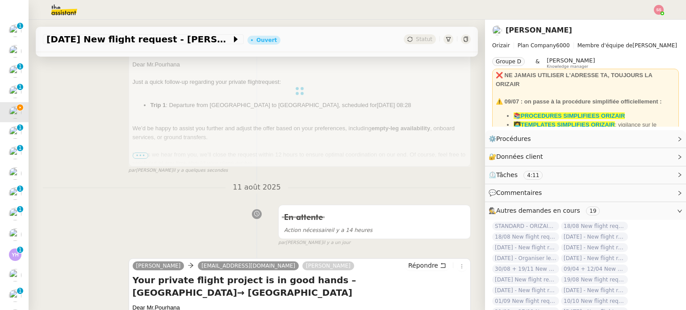
scroll to position [179, 0]
click at [144, 156] on div at bounding box center [300, 90] width 342 height 152
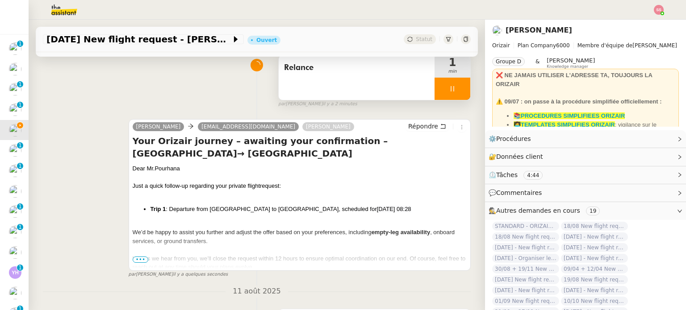
scroll to position [89, 0]
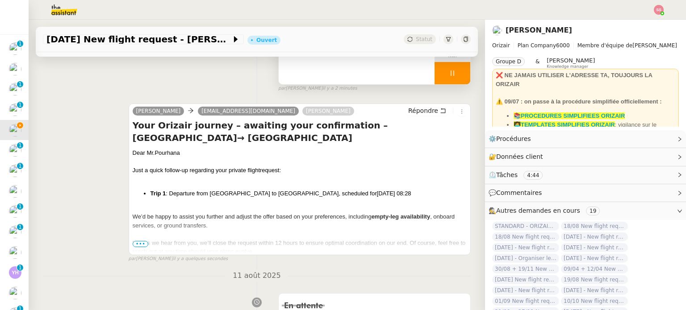
click at [135, 243] on span "•••" at bounding box center [141, 244] width 16 height 6
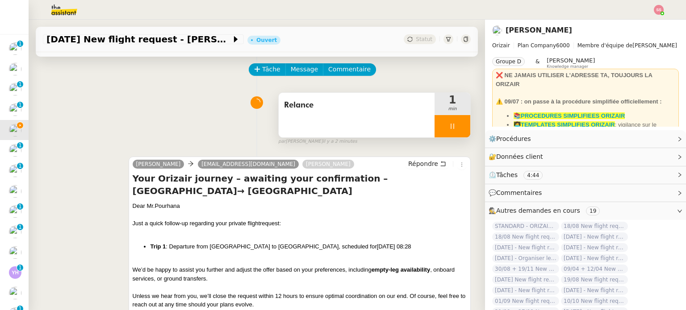
scroll to position [0, 0]
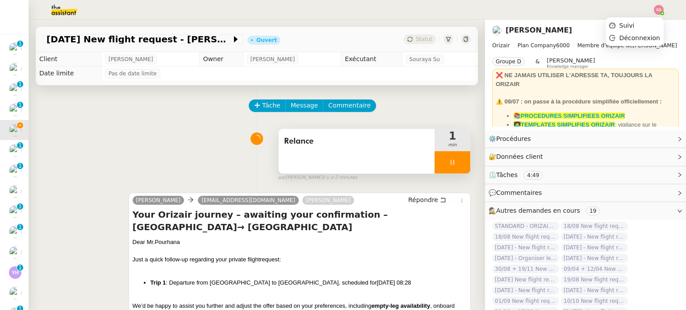
click at [657, 13] on img at bounding box center [659, 10] width 10 height 10
click at [642, 24] on li "Suivi" at bounding box center [634, 25] width 58 height 13
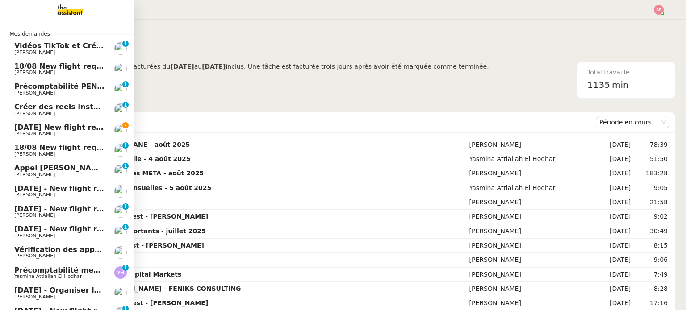
click at [54, 126] on span "[DATE] New flight request - [PERSON_NAME]" at bounding box center [103, 127] width 179 height 8
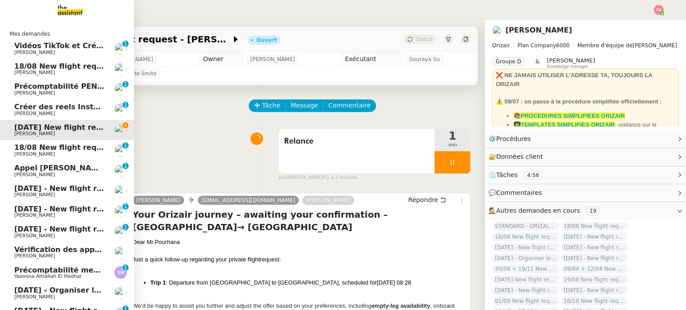
click at [71, 264] on link "Précomptabilité mensuelle - 4 août 2025 Yasmina Attiallah El Hodhar 0 1 2 3 4 5…" at bounding box center [67, 273] width 134 height 21
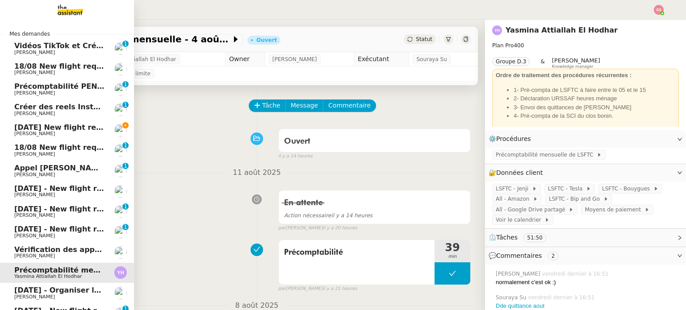
click at [47, 118] on link "Créer des reels Instagram [PERSON_NAME] 0 1 2 3 4 5 6 7 8 9" at bounding box center [67, 110] width 134 height 21
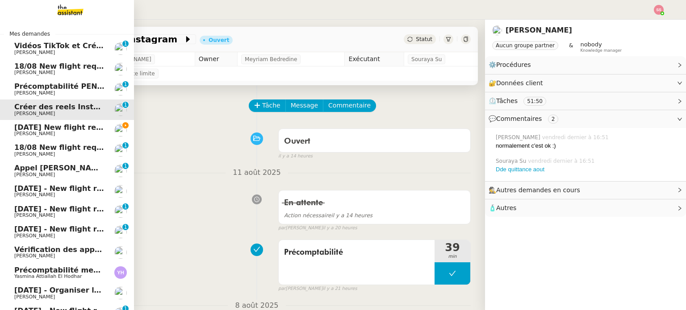
click at [72, 133] on span "[PERSON_NAME]" at bounding box center [59, 133] width 90 height 5
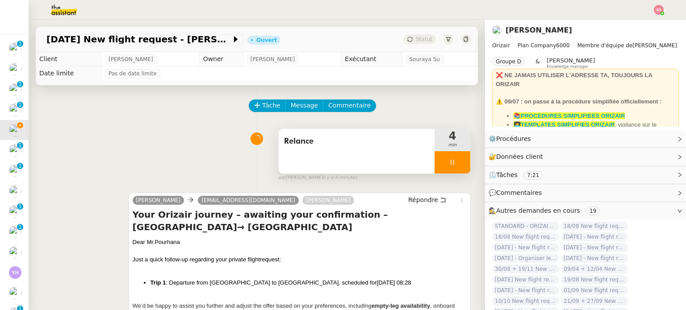
click at [453, 165] on div at bounding box center [452, 162] width 36 height 22
click at [460, 163] on button at bounding box center [461, 162] width 18 height 22
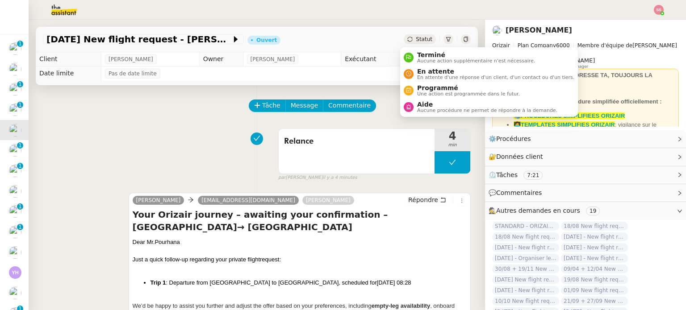
click at [418, 37] on span "Statut" at bounding box center [424, 39] width 17 height 6
click at [425, 68] on span "En attente" at bounding box center [495, 71] width 157 height 7
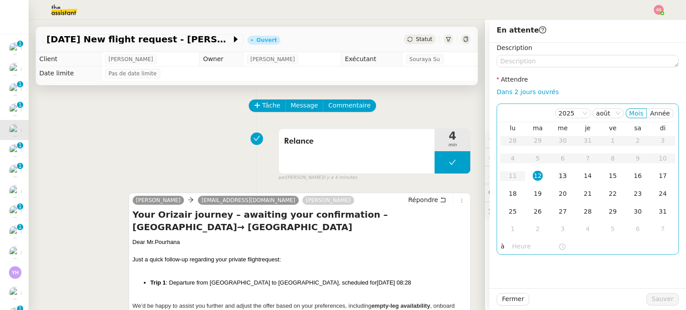
click at [560, 172] on div "13" at bounding box center [563, 176] width 10 height 10
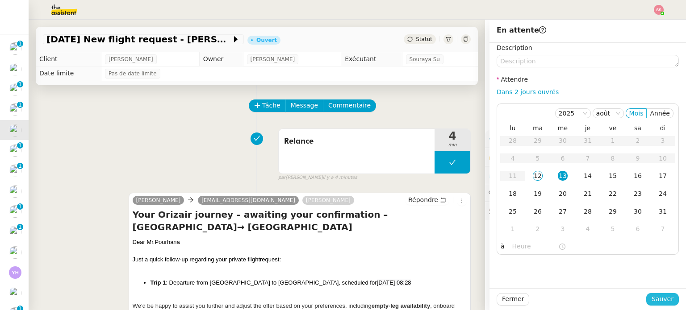
click at [669, 300] on button "Sauver" at bounding box center [662, 299] width 33 height 13
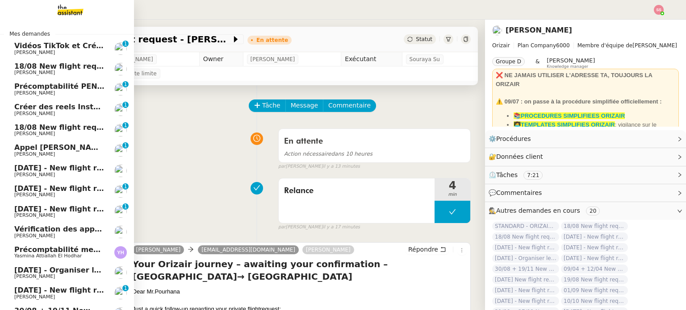
click at [75, 74] on span "[PERSON_NAME]" at bounding box center [59, 72] width 90 height 5
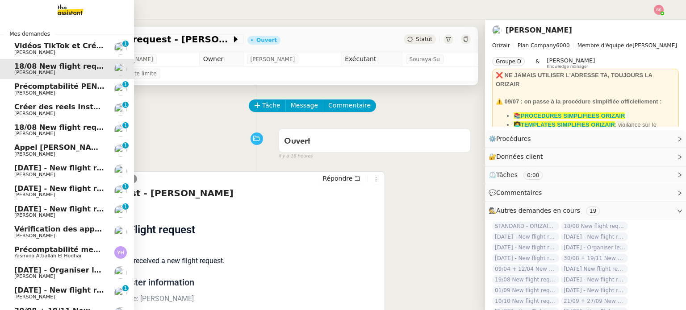
click at [96, 135] on span "[PERSON_NAME]" at bounding box center [59, 133] width 90 height 5
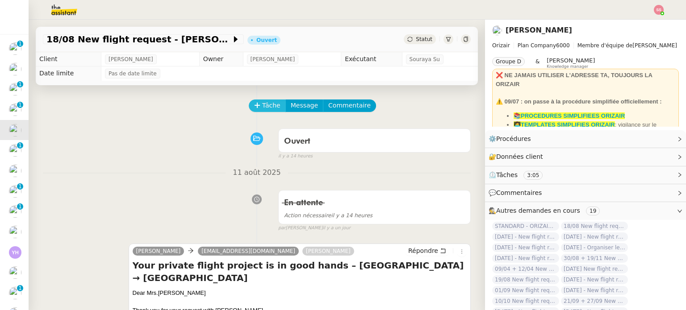
click at [267, 112] on button "Tâche" at bounding box center [267, 106] width 37 height 13
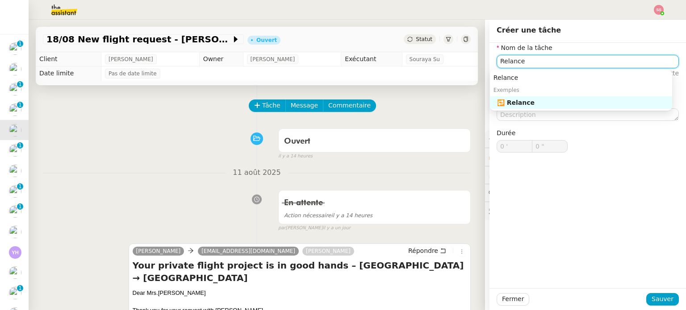
click at [511, 99] on div "🔁 Relance" at bounding box center [582, 103] width 171 height 8
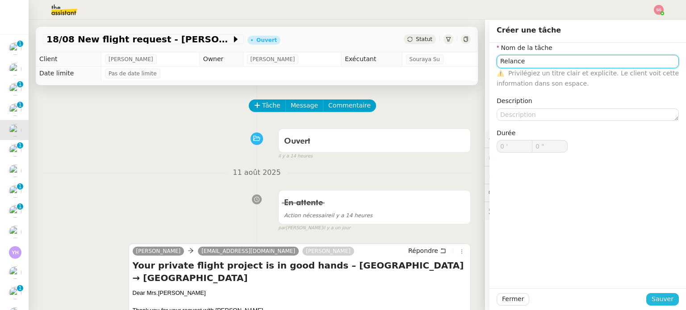
type input "Relance"
click at [659, 301] on span "Sauver" at bounding box center [662, 299] width 22 height 10
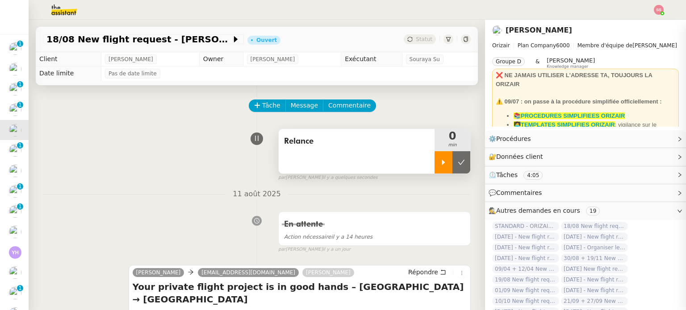
click at [435, 172] on div at bounding box center [443, 162] width 18 height 22
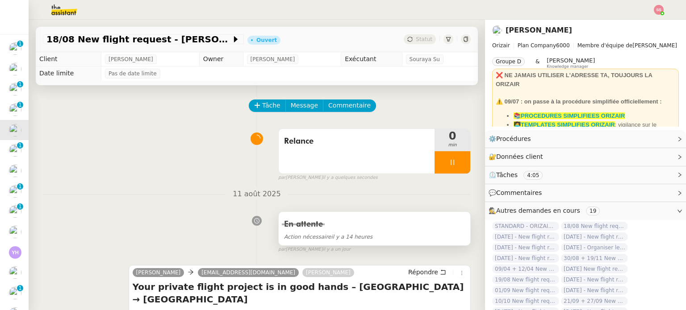
scroll to position [179, 0]
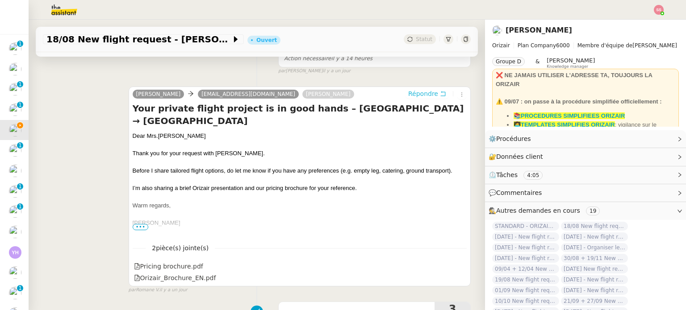
click at [410, 96] on span "Répondre" at bounding box center [423, 93] width 30 height 9
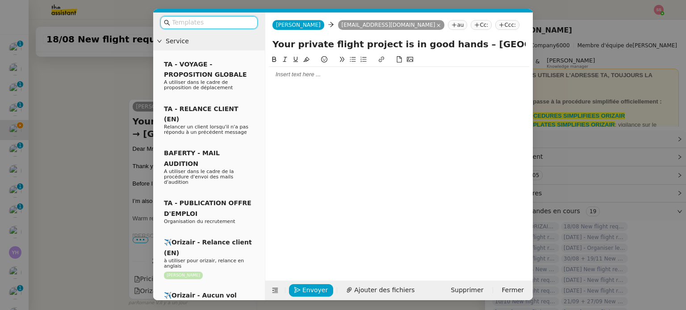
click at [495, 25] on nz-tag "Ccc:" at bounding box center [507, 25] width 24 height 10
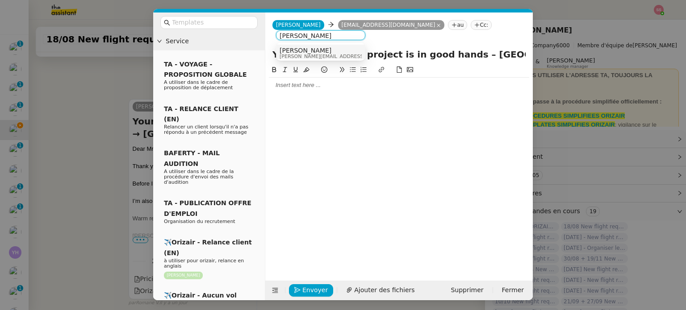
type input "[PERSON_NAME]"
drag, startPoint x: 352, startPoint y: 49, endPoint x: 342, endPoint y: 50, distance: 9.4
click at [352, 49] on div "[PERSON_NAME] [PERSON_NAME][EMAIL_ADDRESS][DOMAIN_NAME]" at bounding box center [321, 53] width 82 height 12
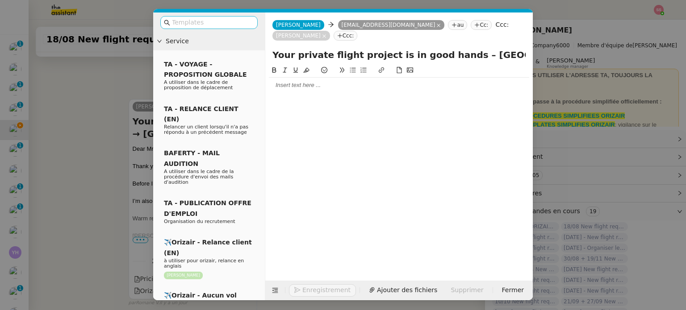
click at [234, 23] on input "text" at bounding box center [212, 22] width 80 height 10
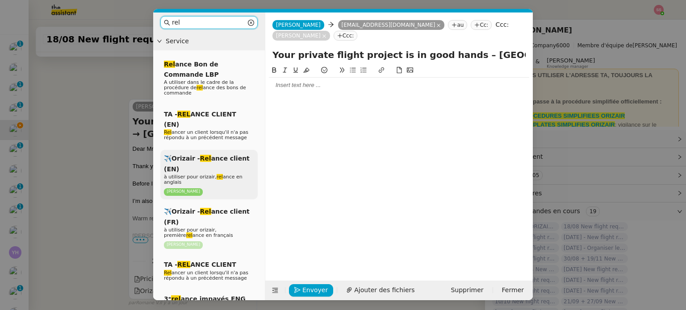
type input "rel"
click at [221, 174] on span "à utiliser pour orizair, rel ance en anglais" at bounding box center [203, 179] width 79 height 11
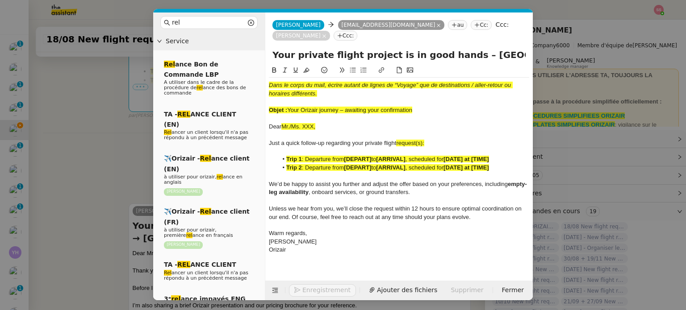
scroll to position [364, 0]
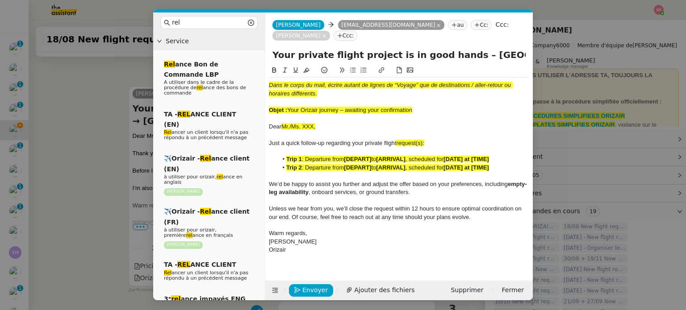
drag, startPoint x: 290, startPoint y: 111, endPoint x: 425, endPoint y: 112, distance: 134.4
click at [425, 112] on div "Objet : Your Orizair journey – awaiting your confirmation" at bounding box center [399, 110] width 260 height 8
drag, startPoint x: 420, startPoint y: 109, endPoint x: 289, endPoint y: 109, distance: 130.8
click at [289, 109] on div "Objet : Your Orizair journey – awaiting your confirmation" at bounding box center [399, 110] width 260 height 8
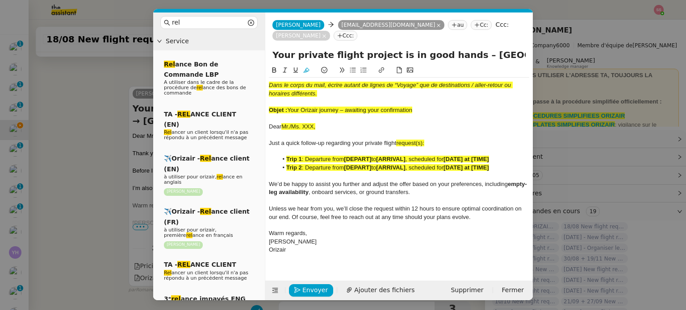
drag, startPoint x: 454, startPoint y: 54, endPoint x: 250, endPoint y: 50, distance: 204.1
click at [250, 50] on nz-layout "rel Service Rel ance Bon de Commande LBP A utiliser dans le cadre de la procédu…" at bounding box center [343, 157] width 380 height 288
paste input "Orizair journey – awaiting your confirmation"
type input "Your Orizair journey – awaiting your confirmation– [GEOGRAPHIC_DATA] → [GEOGRAP…"
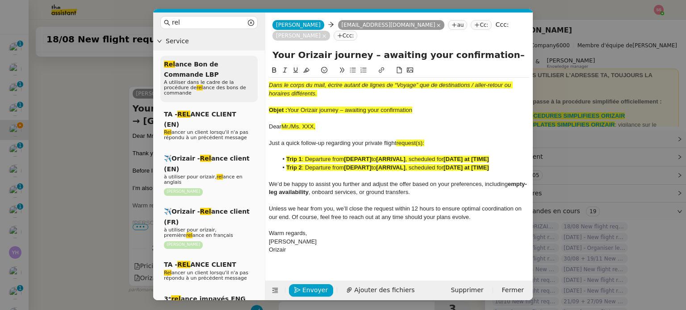
drag, startPoint x: 423, startPoint y: 112, endPoint x: 245, endPoint y: 65, distance: 184.2
click at [245, 65] on nz-layout "rel Service Rel ance Bon de Commande LBP A utiliser dans le cadre de la procédu…" at bounding box center [343, 157] width 380 height 288
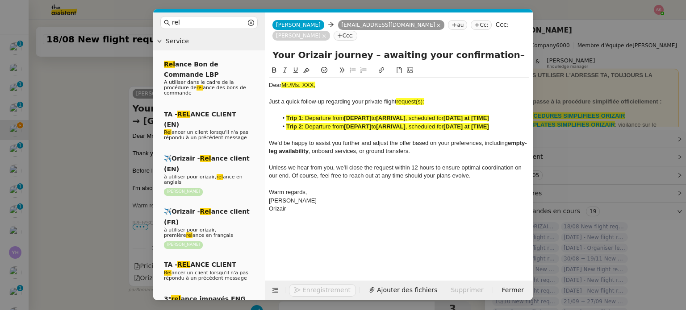
click at [76, 130] on nz-modal-container "rel Service Rel ance Bon de Commande LBP A utiliser dans le cadre de la procédu…" at bounding box center [343, 155] width 686 height 310
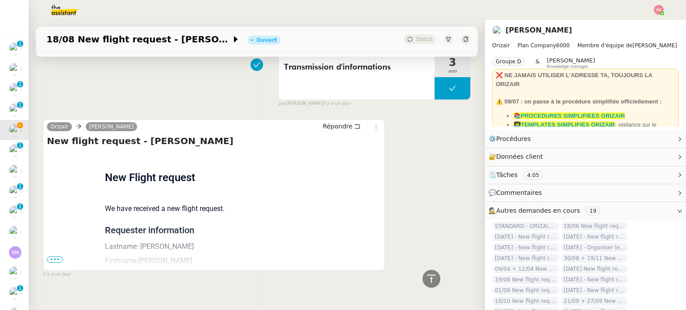
scroll to position [623, 0]
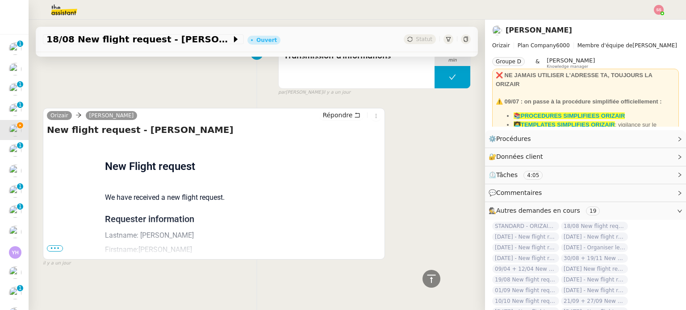
click at [50, 246] on span "•••" at bounding box center [55, 249] width 16 height 6
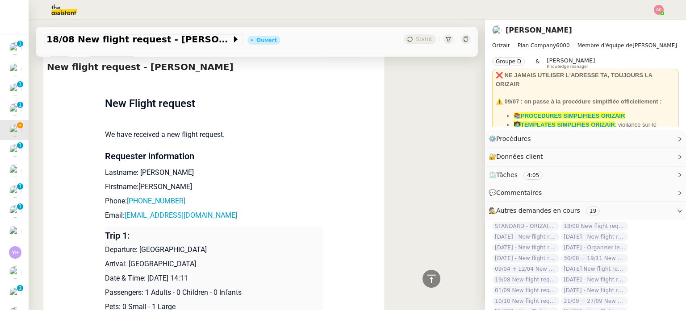
scroll to position [800, 0]
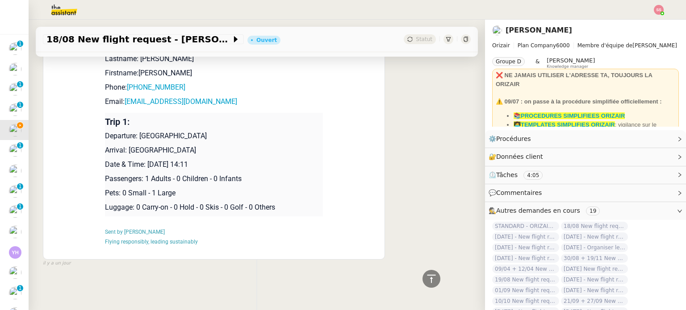
drag, startPoint x: 218, startPoint y: 163, endPoint x: 145, endPoint y: 161, distance: 73.7
click at [145, 161] on p "Date & Time: [DATE] 14:11" at bounding box center [214, 164] width 218 height 11
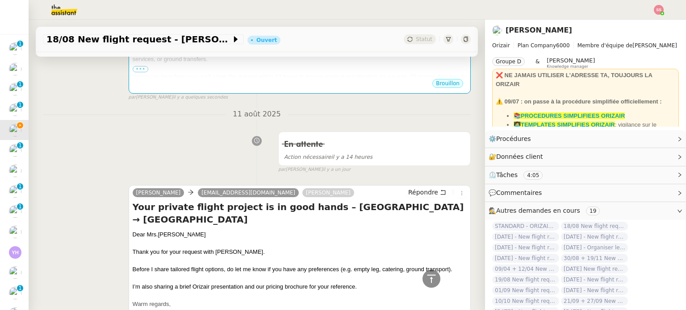
scroll to position [130, 0]
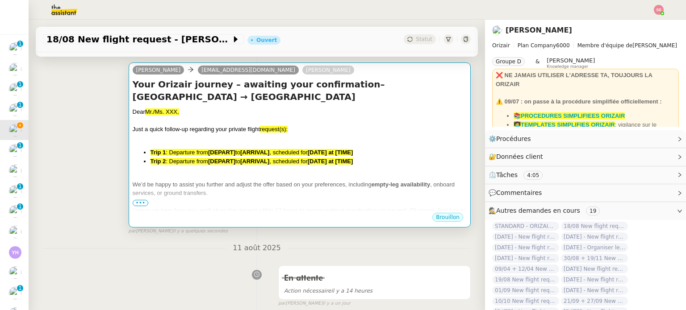
click at [260, 157] on li "Trip 2 : Departure from [DEPART] to [ARRIVAL] , scheduled for [DATE] at [TIME]" at bounding box center [308, 161] width 316 height 9
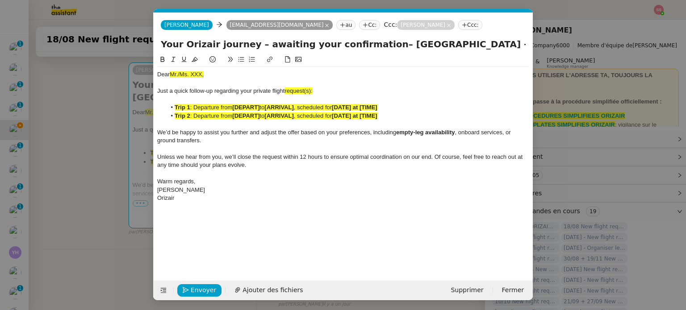
scroll to position [0, 25]
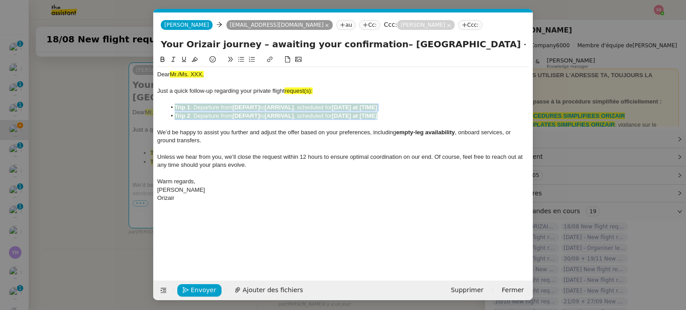
drag, startPoint x: 384, startPoint y: 119, endPoint x: 173, endPoint y: 108, distance: 211.1
click at [173, 108] on ul "Trip 1 : Departure from [DEPART] to [ARRIVAL] , scheduled for [DATE] at [TIME] …" at bounding box center [343, 112] width 372 height 17
click at [195, 59] on icon at bounding box center [195, 59] width 6 height 6
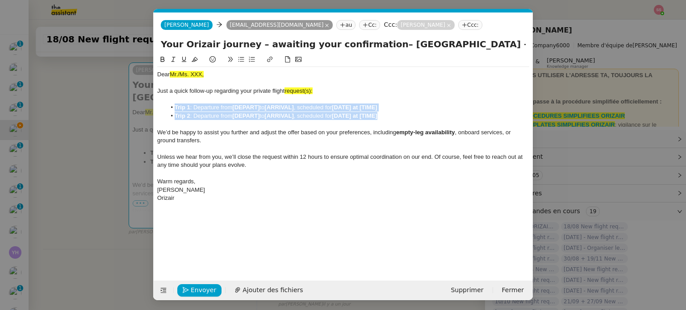
click at [227, 115] on li "Trip 2 : Departure from [DEPART] to [ARRIVAL] , scheduled for [DATE] at [TIME]" at bounding box center [347, 116] width 363 height 8
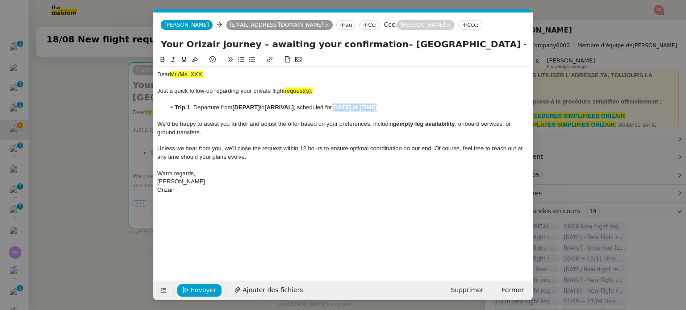
drag, startPoint x: 382, startPoint y: 107, endPoint x: 338, endPoint y: 107, distance: 44.7
click at [338, 107] on li "Trip 1 : Departure from [DEPART] to [ARRIVAL] , scheduled for [DATE] at [TIME]" at bounding box center [347, 108] width 363 height 8
paste div
drag, startPoint x: 315, startPoint y: 90, endPoint x: 286, endPoint y: 90, distance: 29.5
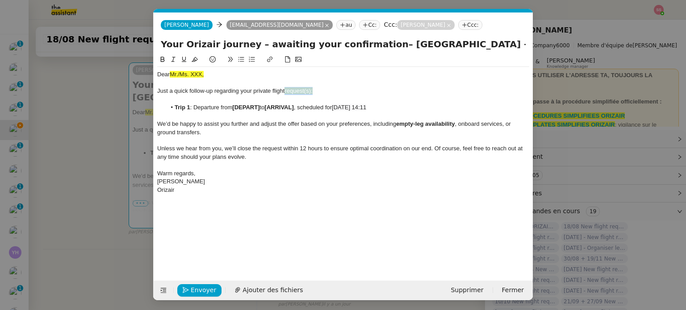
click at [286, 90] on div "Just a quick follow-up regarding your private flight request(s):" at bounding box center [343, 91] width 372 height 8
click at [196, 59] on icon at bounding box center [195, 59] width 6 height 6
click at [323, 90] on div "Just a quick follow-up regarding your private flight request(s):" at bounding box center [343, 91] width 372 height 8
click at [261, 108] on li "Trip 1 : Departure from [DEPART] to [ARRIVAL] , scheduled for [DATE] 14:11" at bounding box center [347, 108] width 363 height 8
click at [85, 128] on nz-modal-container "rel Service Rel ance Bon de Commande LBP A utiliser dans le cadre de la procédu…" at bounding box center [343, 155] width 686 height 310
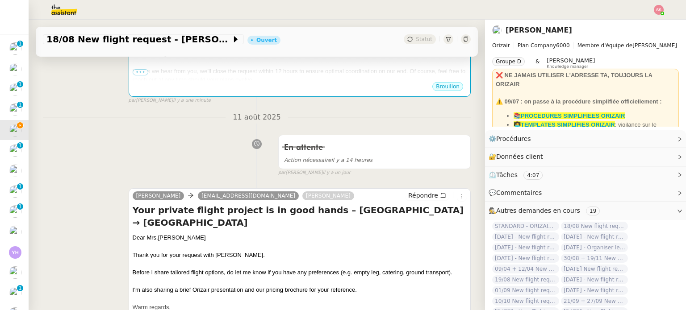
scroll to position [264, 0]
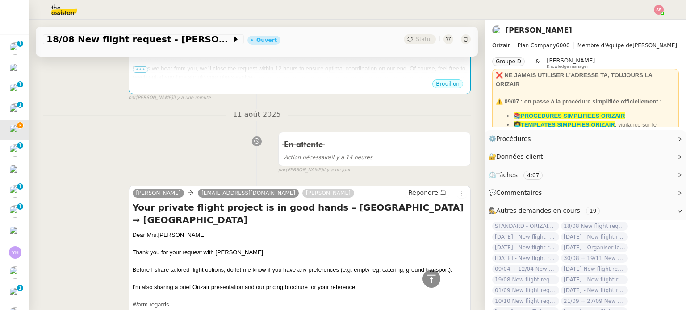
click at [166, 231] on div "Dear Mrs.[PERSON_NAME]" at bounding box center [300, 235] width 334 height 9
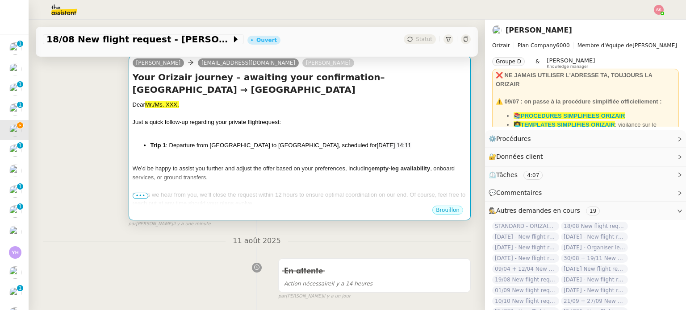
scroll to position [130, 0]
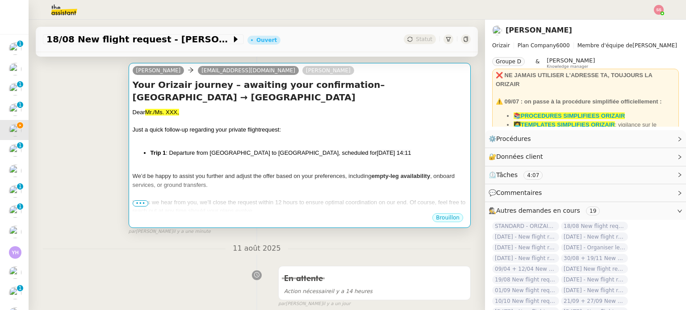
click at [217, 148] on div "Dear Mr./Ms. XXX, Just a quick follow-up regarding your private flight request:…" at bounding box center [300, 179] width 334 height 142
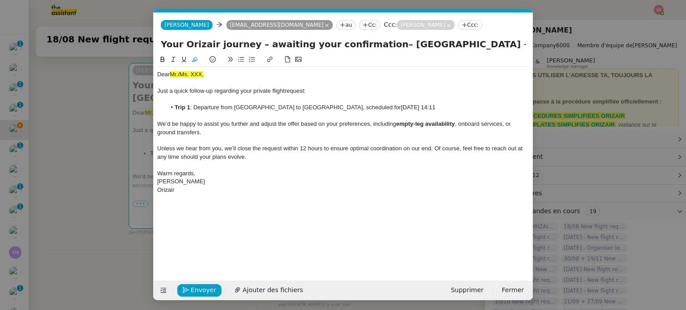
scroll to position [0, 25]
drag, startPoint x: 209, startPoint y: 74, endPoint x: 112, endPoint y: 77, distance: 96.9
click at [112, 77] on nz-modal-container "rel Service Rel ance Bon de Commande LBP A utiliser dans le cadre de la procédu…" at bounding box center [343, 155] width 686 height 310
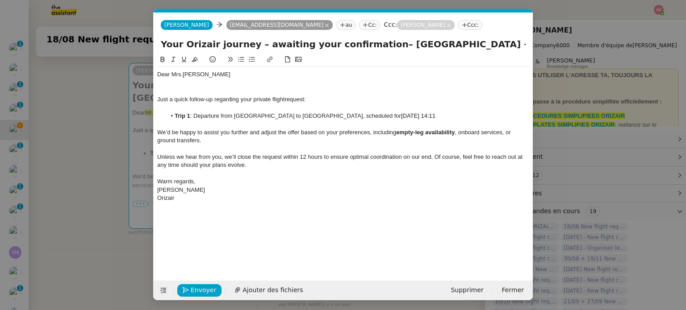
scroll to position [0, 0]
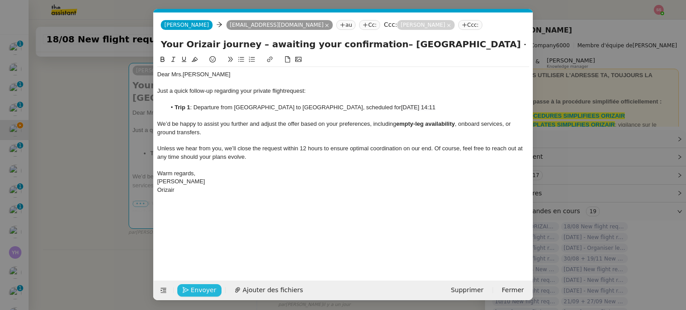
click at [205, 291] on span "Envoyer" at bounding box center [203, 290] width 25 height 10
click at [204, 291] on span "Confirmer l'envoi" at bounding box center [218, 290] width 54 height 10
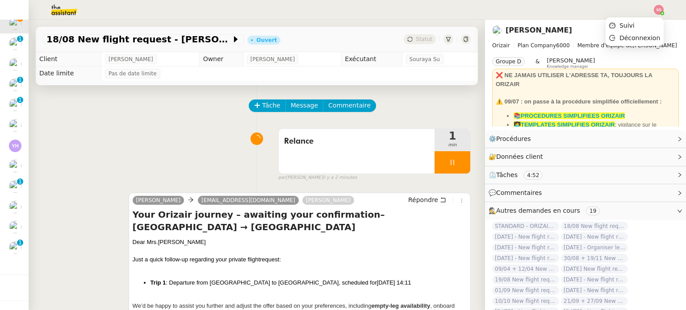
click at [661, 10] on img at bounding box center [659, 10] width 10 height 10
click at [641, 19] on li "Suivi" at bounding box center [634, 25] width 58 height 13
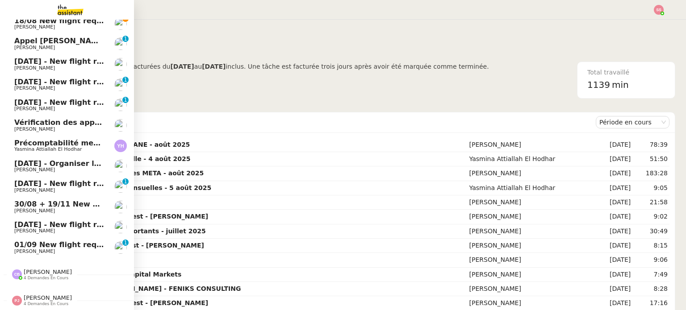
click at [30, 302] on span "4 demandes en cours" at bounding box center [46, 304] width 45 height 5
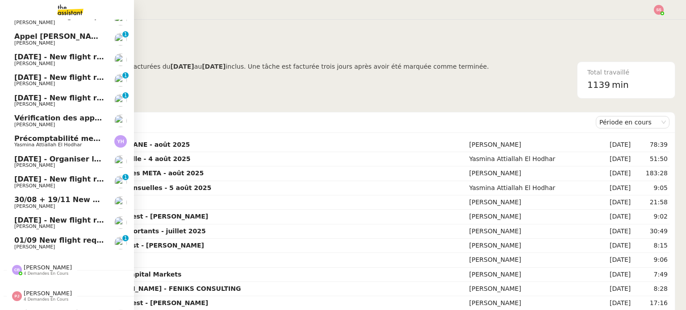
click at [39, 273] on span "4 demandes en cours" at bounding box center [46, 273] width 45 height 5
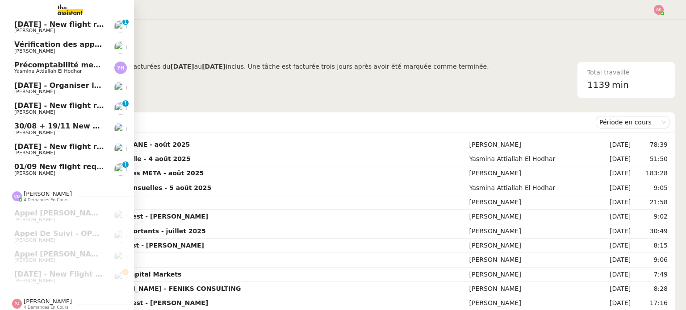
scroll to position [275, 0]
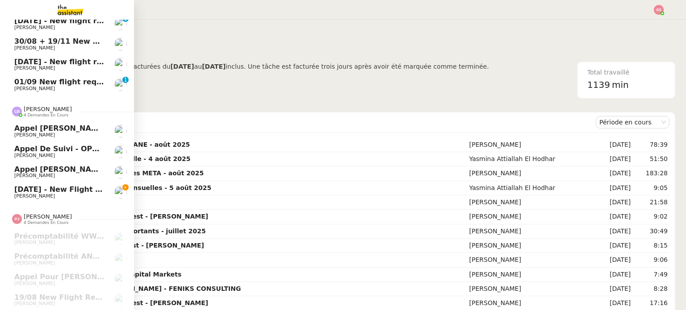
click at [54, 185] on span "[DATE] - New flight request - [PERSON_NAME] Adsul" at bounding box center [120, 189] width 213 height 8
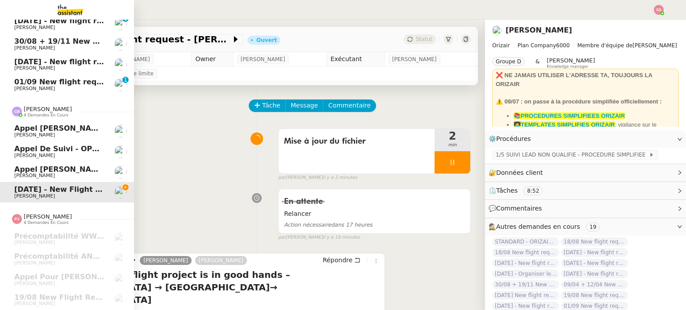
click at [58, 165] on span "Appel [PERSON_NAME]" at bounding box center [60, 169] width 92 height 8
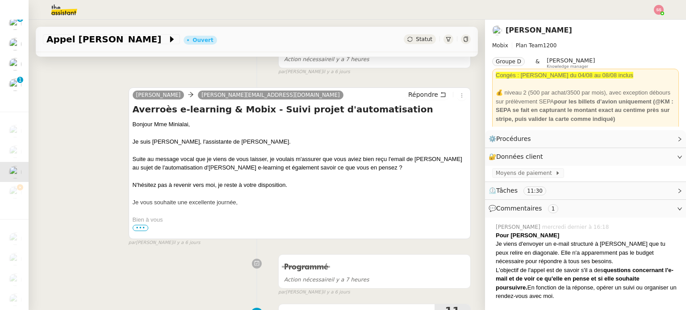
scroll to position [179, 0]
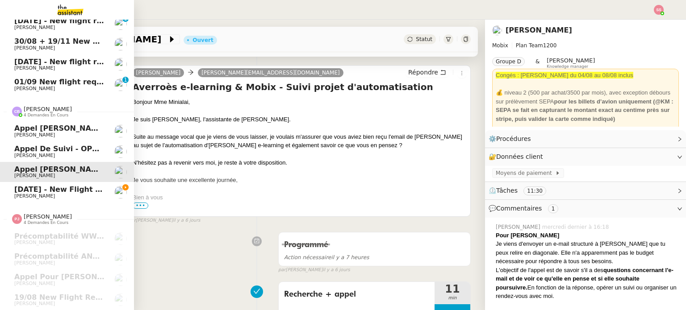
click at [46, 142] on link "Appel de suivi - OPP7178 - TEMPO COURTAGE [PERSON_NAME]" at bounding box center [67, 152] width 134 height 21
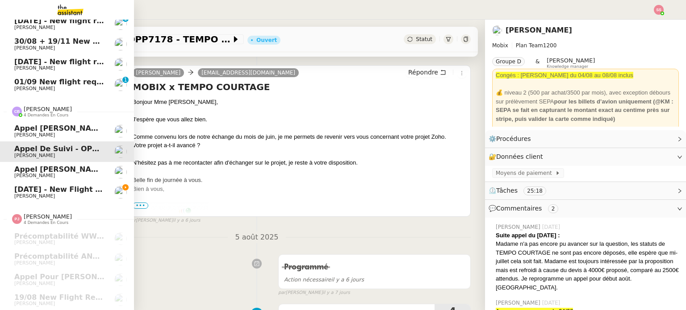
click at [48, 133] on span "[PERSON_NAME]" at bounding box center [59, 135] width 90 height 5
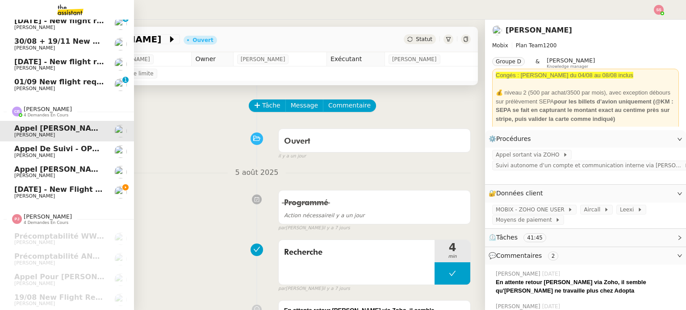
scroll to position [230, 0]
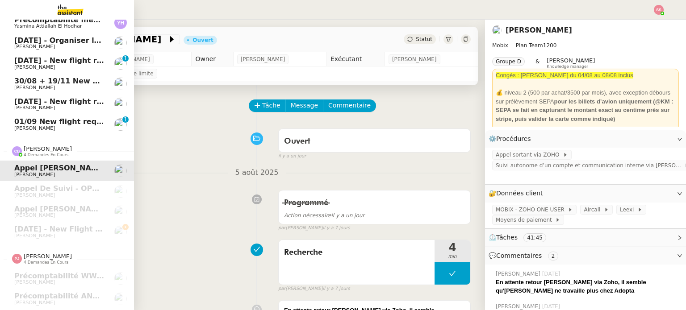
click at [48, 122] on span "01/09 New flight request - [PERSON_NAME]" at bounding box center [101, 121] width 174 height 8
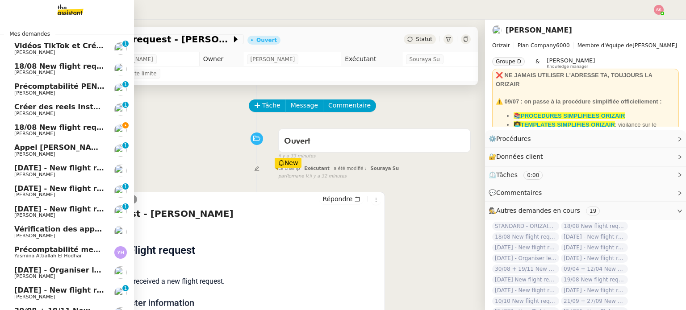
click at [68, 126] on span "18/08 New flight request - [PERSON_NAME]" at bounding box center [101, 127] width 174 height 8
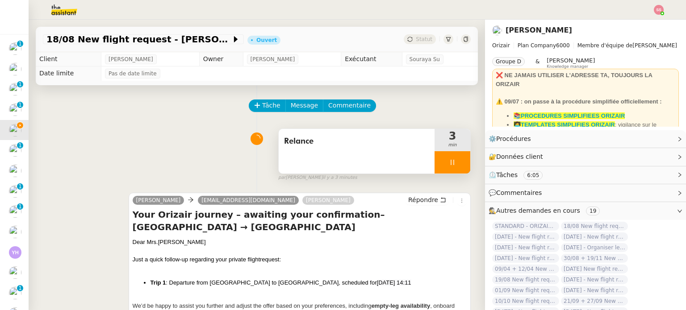
click at [451, 167] on div at bounding box center [452, 162] width 36 height 22
click at [452, 167] on button at bounding box center [461, 162] width 18 height 22
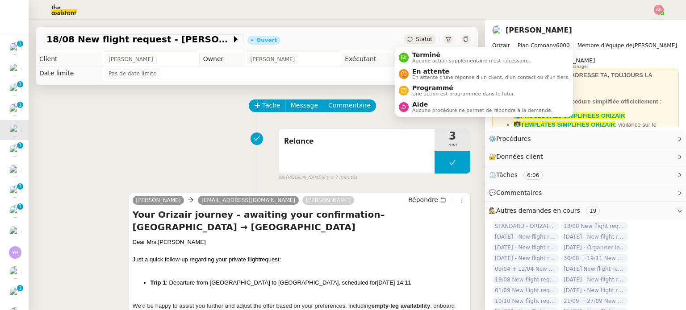
click at [416, 39] on span "Statut" at bounding box center [424, 39] width 17 height 6
click at [425, 68] on span "En attente" at bounding box center [490, 71] width 157 height 7
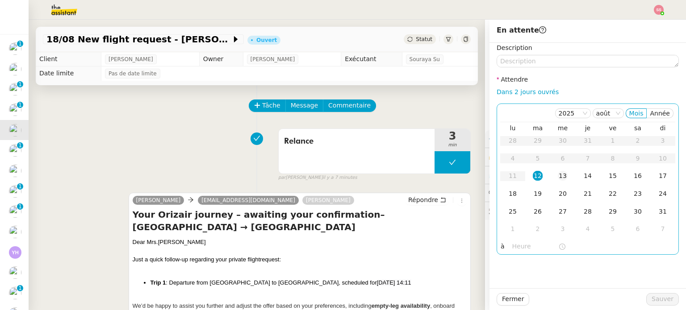
click at [558, 173] on div "13" at bounding box center [563, 176] width 10 height 10
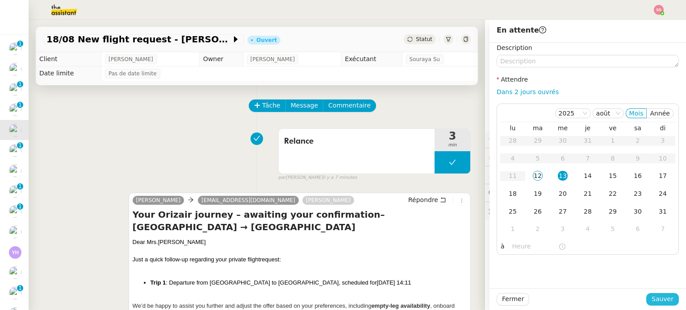
click at [661, 301] on span "Sauver" at bounding box center [662, 299] width 22 height 10
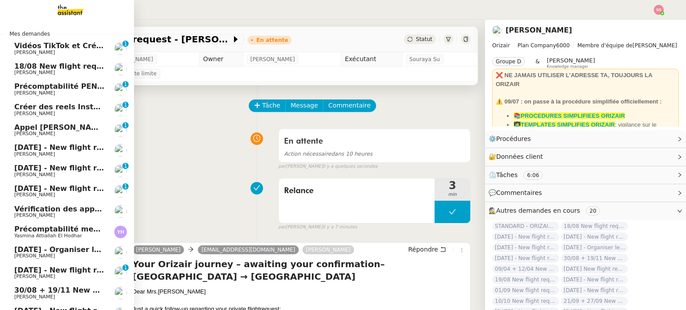
click at [60, 147] on span "[DATE] - New flight request - [PERSON_NAME]" at bounding box center [106, 147] width 184 height 8
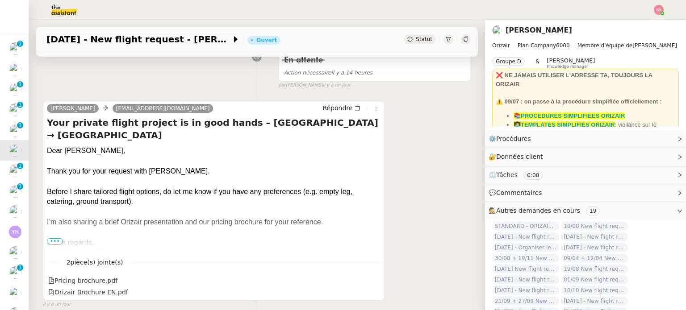
scroll to position [179, 0]
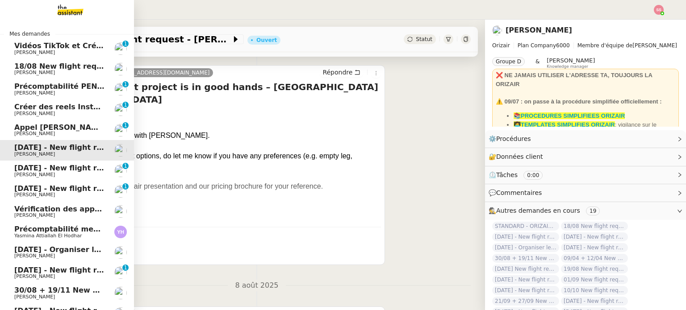
click at [27, 165] on span "[DATE] - New flight request - [PERSON_NAME]" at bounding box center [106, 168] width 184 height 8
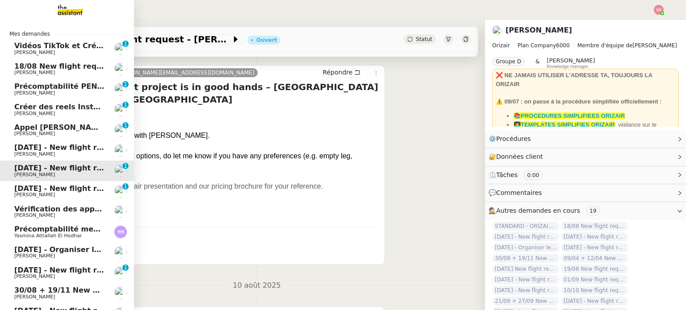
click at [25, 185] on span "[DATE] - New flight request - [PERSON_NAME]" at bounding box center [106, 188] width 184 height 8
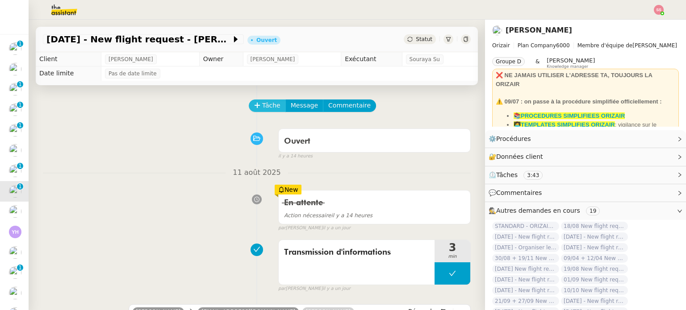
click at [262, 110] on span "Tâche" at bounding box center [271, 105] width 18 height 10
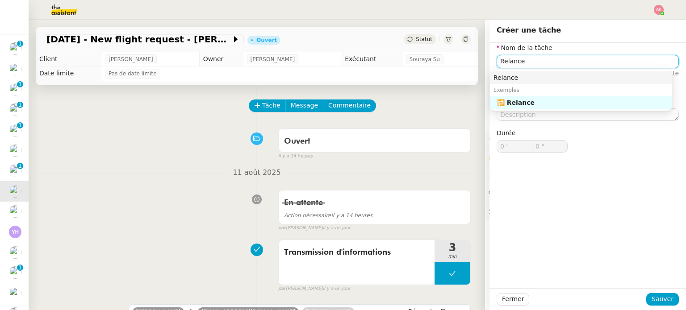
click at [513, 75] on div "Relance" at bounding box center [580, 78] width 175 height 8
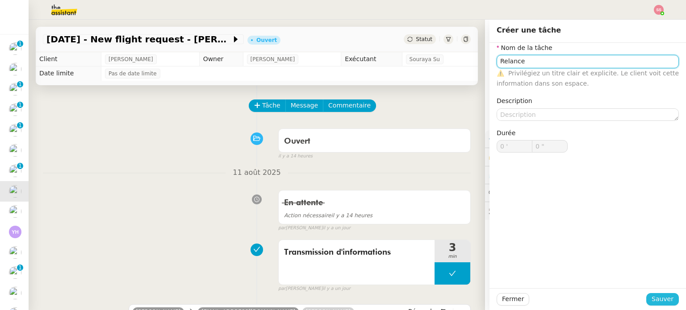
type input "Relance"
click at [656, 304] on span "Sauver" at bounding box center [662, 299] width 22 height 10
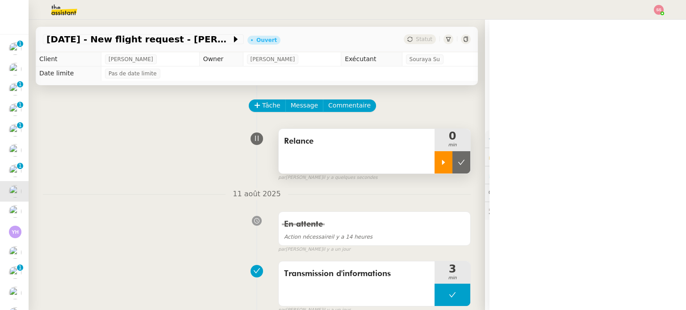
click at [435, 171] on div at bounding box center [443, 162] width 18 height 22
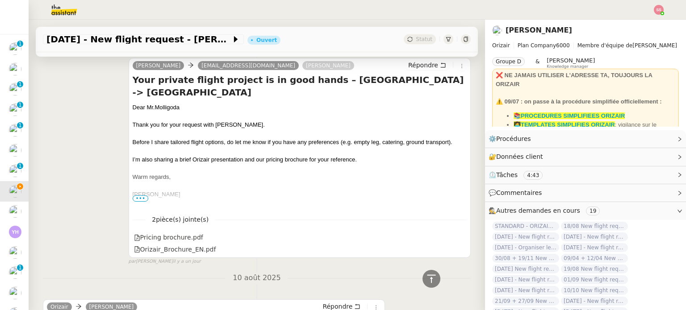
scroll to position [223, 0]
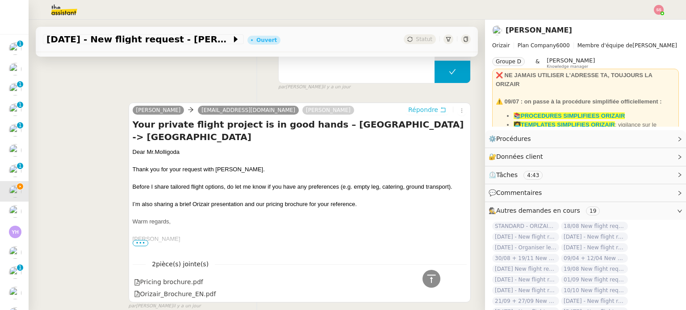
click at [413, 109] on span "Répondre" at bounding box center [423, 109] width 30 height 9
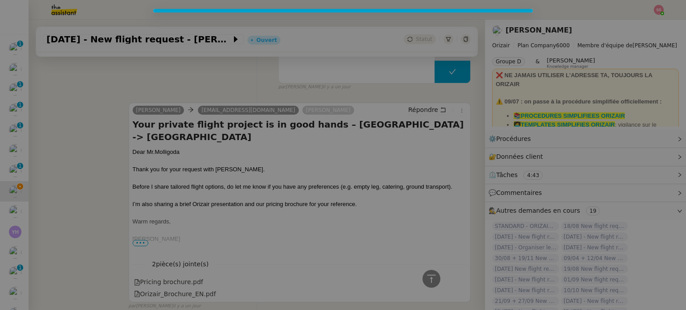
scroll to position [292, 0]
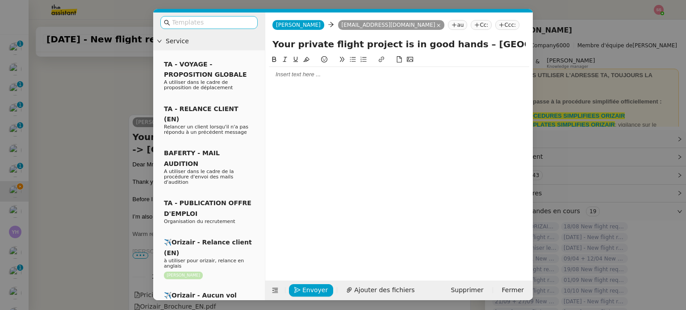
click at [198, 17] on nz-input-group at bounding box center [208, 22] width 97 height 13
click at [201, 19] on input "text" at bounding box center [212, 22] width 80 height 10
click at [495, 23] on nz-tag "Ccc:" at bounding box center [507, 25] width 24 height 10
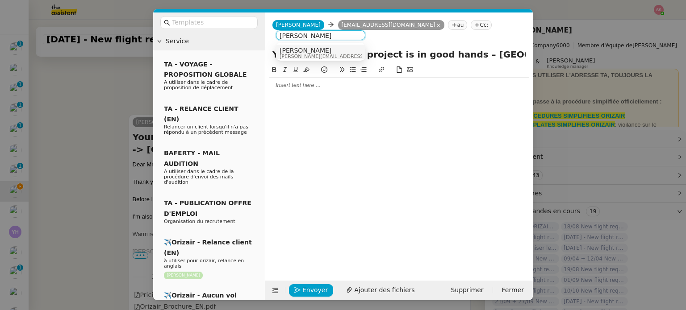
type input "[PERSON_NAME]"
click at [343, 57] on div "[PERSON_NAME] [PERSON_NAME][EMAIL_ADDRESS][DOMAIN_NAME]" at bounding box center [321, 53] width 82 height 12
click at [114, 135] on nz-modal-container "Service TA - VOYAGE - PROPOSITION GLOBALE A utiliser dans le cadre de propositi…" at bounding box center [343, 155] width 686 height 310
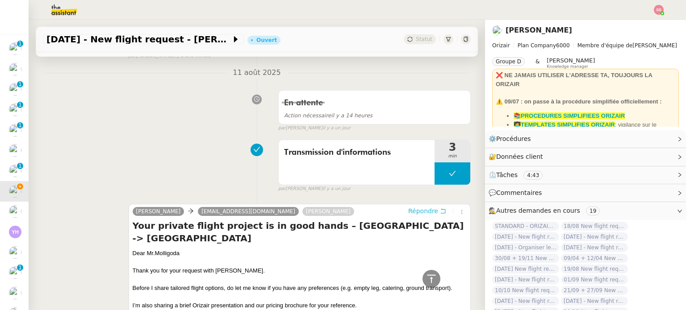
scroll to position [0, 0]
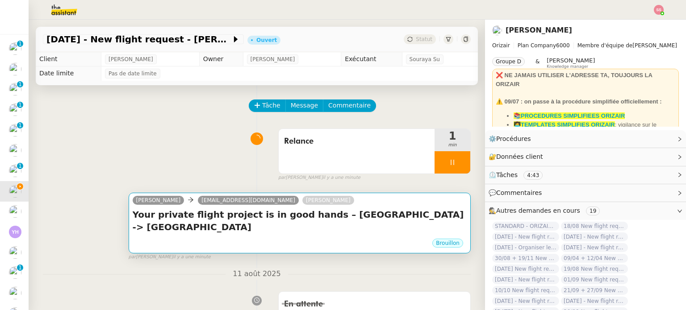
click at [273, 214] on h4 "Your private flight project is in good hands – [GEOGRAPHIC_DATA] -> [GEOGRAPHIC…" at bounding box center [300, 221] width 334 height 25
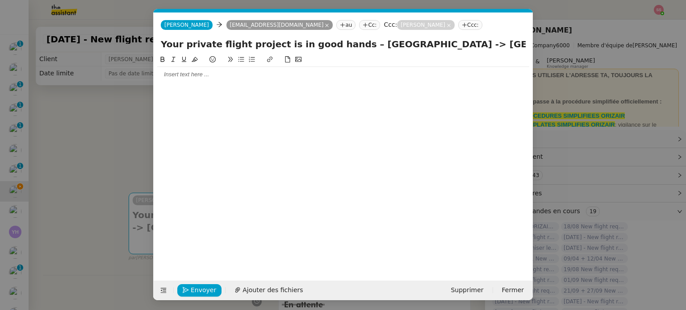
scroll to position [0, 19]
click at [159, 290] on icon at bounding box center [164, 291] width 12 height 6
click at [164, 286] on button at bounding box center [163, 290] width 13 height 13
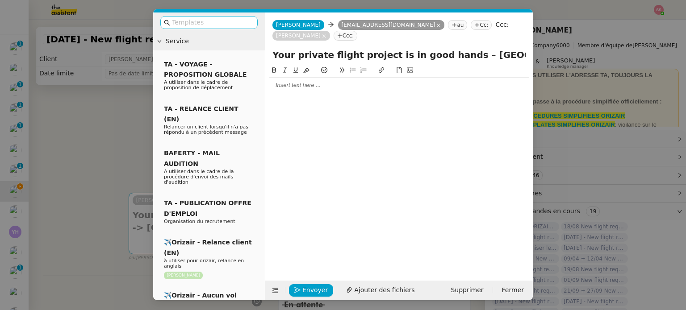
click at [205, 27] on input "text" at bounding box center [212, 22] width 80 height 10
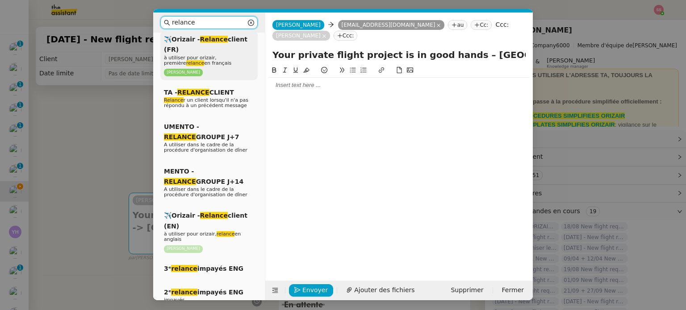
scroll to position [134, 0]
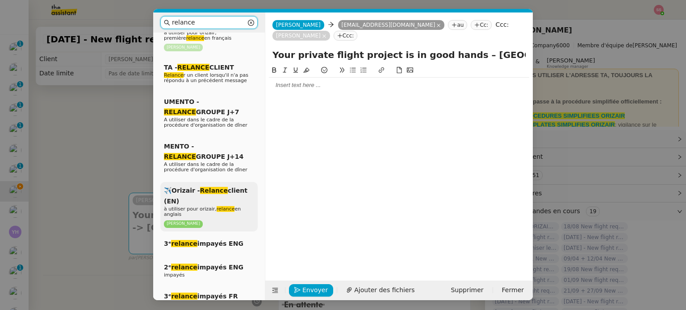
type input "relance"
click at [204, 192] on div "✈️Orizair - Relance client (EN) à utiliser pour orizair, relance en anglais [PE…" at bounding box center [208, 207] width 97 height 50
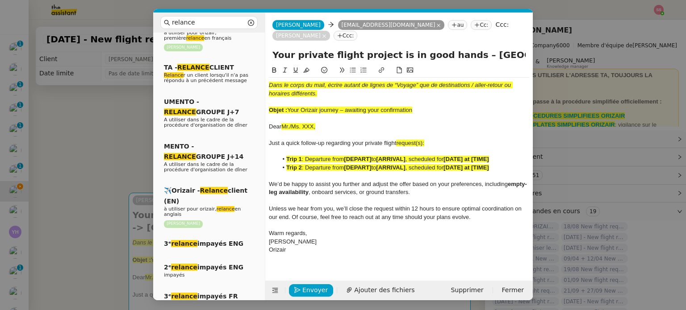
drag, startPoint x: 289, startPoint y: 107, endPoint x: 420, endPoint y: 114, distance: 131.5
click at [420, 114] on div "Objet : Your Orizair journey – awaiting your confirmation" at bounding box center [399, 110] width 260 height 8
drag, startPoint x: 451, startPoint y: 54, endPoint x: 238, endPoint y: 62, distance: 212.7
click at [238, 62] on nz-layout "relance Service Relance Bon de Commande LBP A utiliser dans le cadre de la proc…" at bounding box center [343, 157] width 380 height 288
paste input "Orizair journey – awaiting your confirmation"
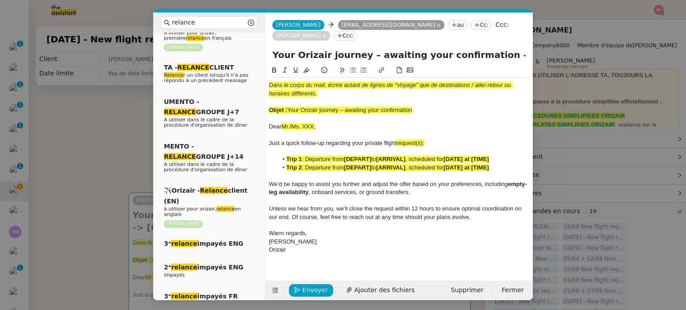
type input "Your Orizair journey – awaiting your confirmation – [GEOGRAPHIC_DATA] -> [GEOGR…"
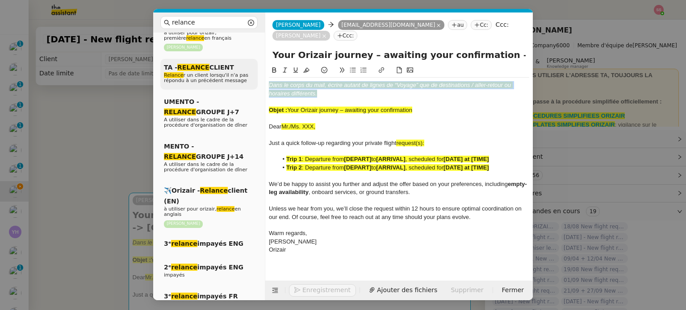
drag, startPoint x: 283, startPoint y: 76, endPoint x: 242, endPoint y: 66, distance: 42.5
click at [242, 66] on nz-layout "relance Service Relance Bon de Commande LBP A utiliser dans le cadre de la proc…" at bounding box center [343, 157] width 380 height 288
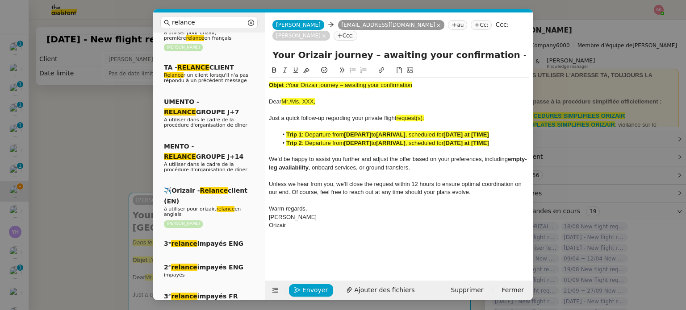
click at [317, 88] on span "Your Orizair journey – awaiting your confirmation" at bounding box center [349, 85] width 125 height 7
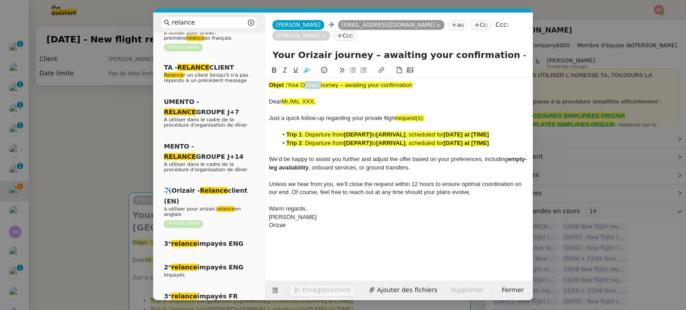
click at [317, 88] on span "Your Orizair journey – awaiting your confirmation" at bounding box center [349, 85] width 125 height 7
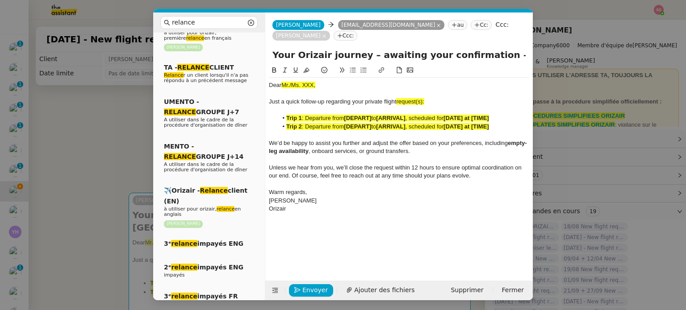
click at [366, 129] on strong "[DEPART]" at bounding box center [357, 126] width 27 height 7
click at [365, 129] on strong "[DEPART]" at bounding box center [357, 126] width 27 height 7
drag, startPoint x: 121, startPoint y: 151, endPoint x: 171, endPoint y: 142, distance: 51.2
click at [121, 151] on nz-modal-container "relance Service Relance Bon de Commande LBP A utiliser dans le cadre de la proc…" at bounding box center [343, 155] width 686 height 310
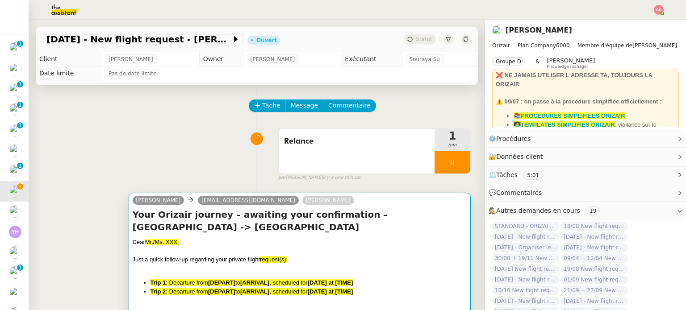
click at [351, 194] on div "[PERSON_NAME] [PERSON_NAME][EMAIL_ADDRESS][DOMAIN_NAME] [PERSON_NAME] Your Oriz…" at bounding box center [300, 275] width 342 height 165
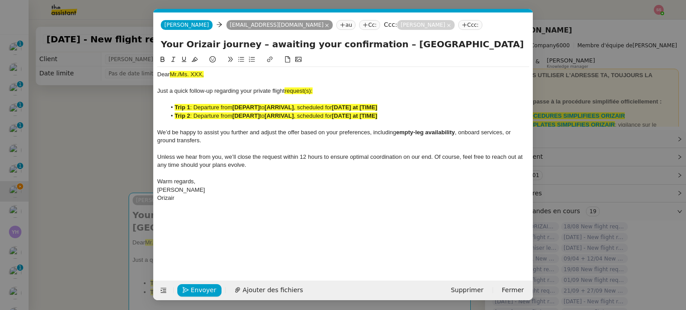
scroll to position [0, 38]
click at [369, 112] on li "Trip 2 : Departure from [DEPART] to [ARRIVAL] , scheduled for [DATE] at [TIME]" at bounding box center [347, 116] width 363 height 8
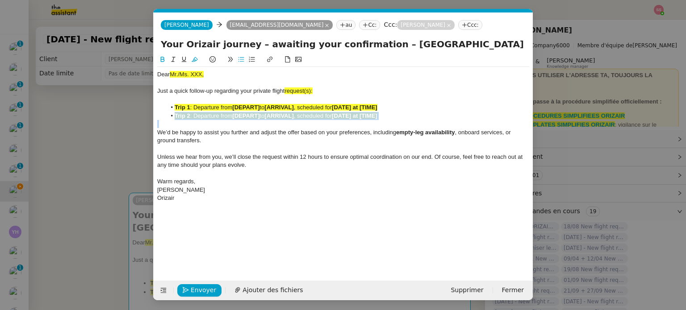
click at [369, 112] on li "Trip 2 : Departure from [DEPART] to [ARRIVAL] , scheduled for [DATE] at [TIME]" at bounding box center [347, 116] width 363 height 8
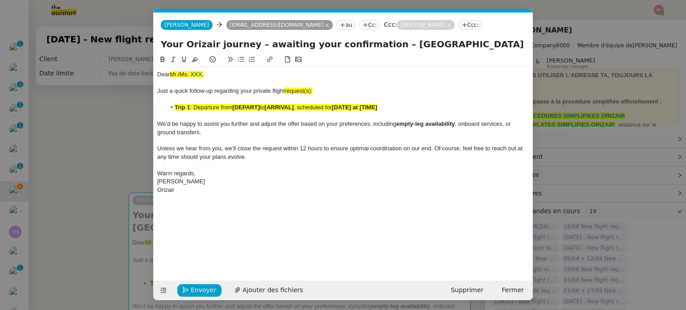
click at [132, 94] on nz-modal-container "relance Service Relance Bon de Commande LBP A utiliser dans le cadre de la proc…" at bounding box center [343, 155] width 686 height 310
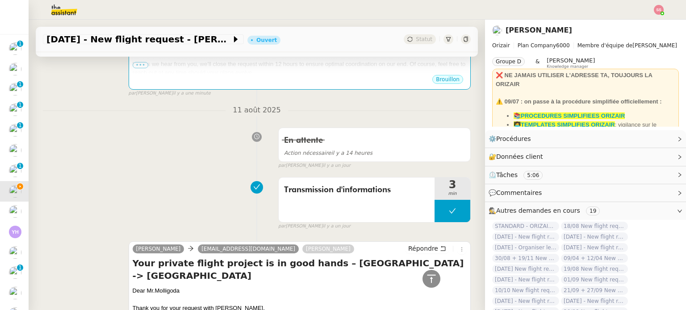
scroll to position [357, 0]
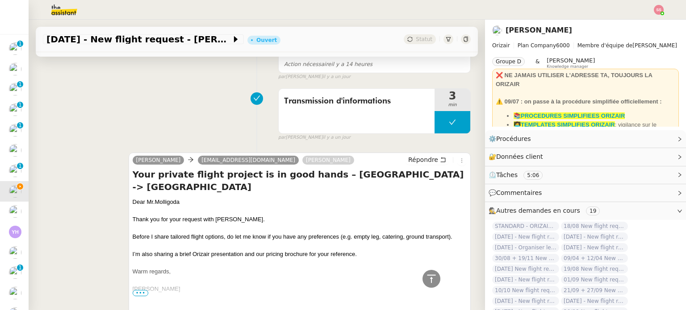
click at [166, 198] on div "Dear Mr.Molligoda" at bounding box center [300, 202] width 334 height 9
click at [168, 198] on div "Dear Mr.Molligoda" at bounding box center [300, 202] width 334 height 9
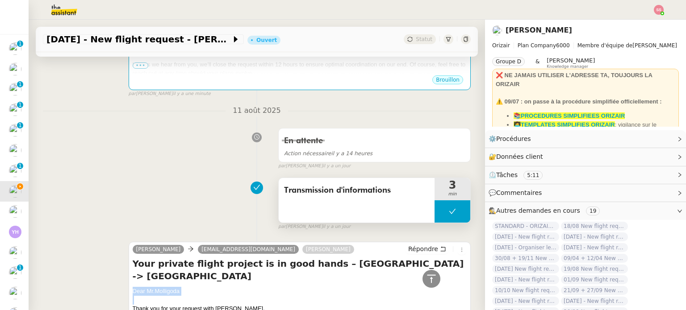
scroll to position [179, 0]
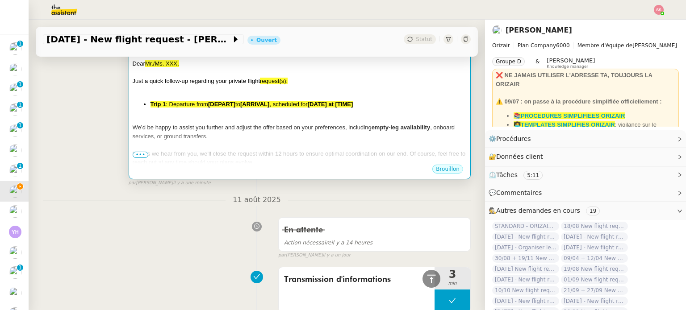
click at [238, 115] on div at bounding box center [300, 119] width 334 height 9
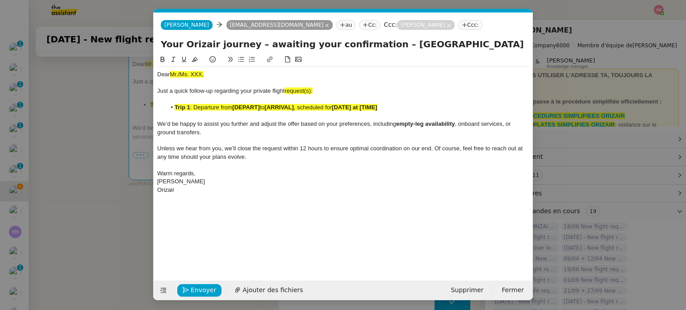
scroll to position [0, 38]
drag, startPoint x: 214, startPoint y: 75, endPoint x: 93, endPoint y: 66, distance: 121.8
click at [93, 66] on nz-modal-container "relance Service Relance Bon de Commande LBP A utiliser dans le cadre de la proc…" at bounding box center [343, 155] width 686 height 310
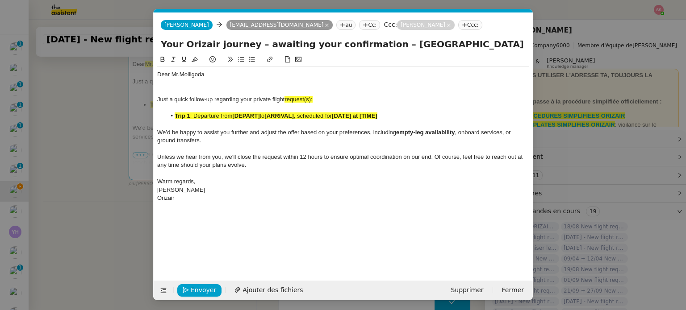
scroll to position [0, 0]
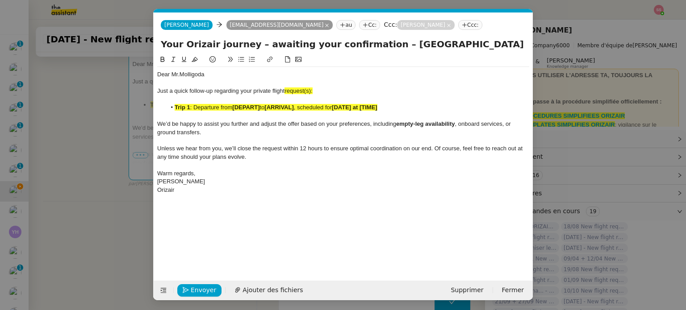
click at [128, 135] on nz-modal-container "relance Service Relance Bon de Commande LBP A utiliser dans le cadre de la proc…" at bounding box center [343, 155] width 686 height 310
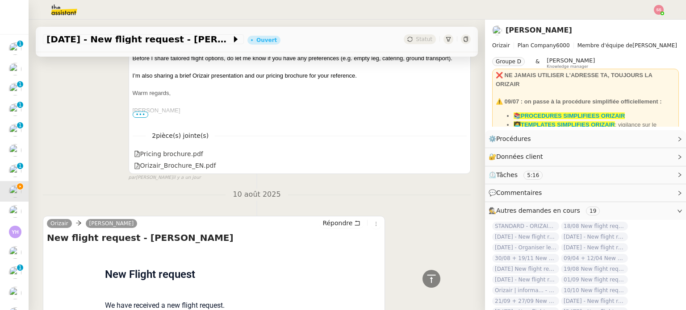
scroll to position [646, 0]
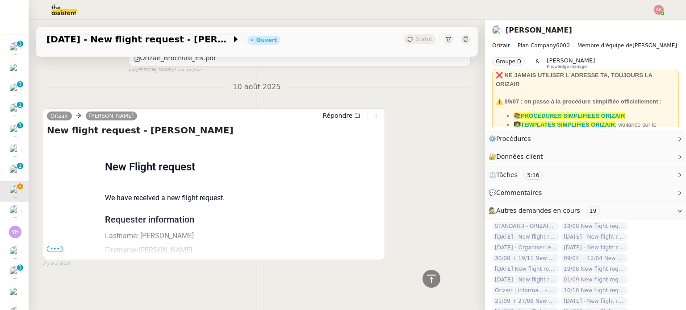
drag, startPoint x: 49, startPoint y: 244, endPoint x: 54, endPoint y: 246, distance: 5.6
click at [48, 246] on span "•••" at bounding box center [55, 249] width 16 height 6
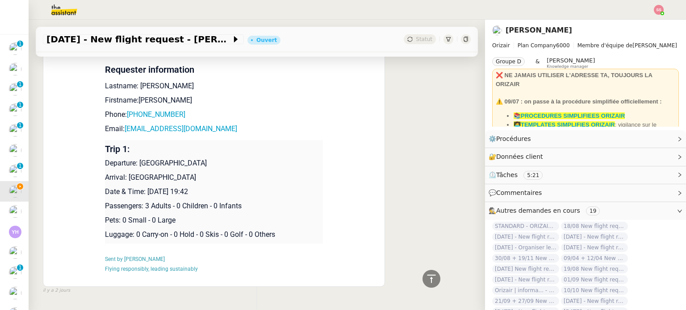
scroll to position [778, 0]
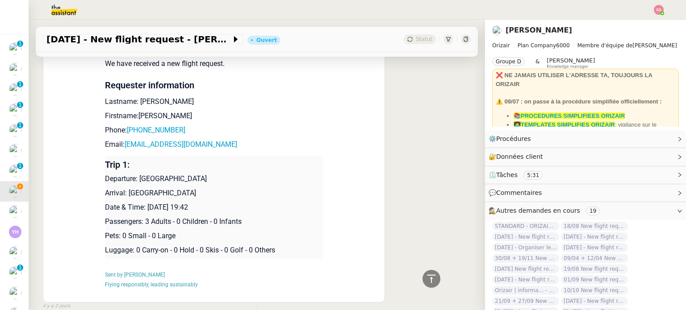
drag, startPoint x: 223, startPoint y: 202, endPoint x: 145, endPoint y: 205, distance: 78.2
click at [145, 205] on p "Date & Time: [DATE] 19:42" at bounding box center [214, 207] width 218 height 11
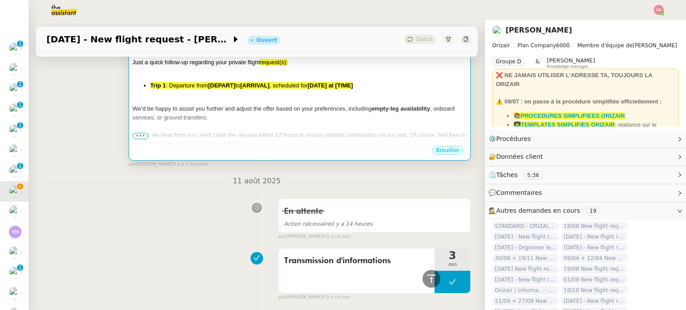
click at [306, 122] on div at bounding box center [300, 126] width 334 height 9
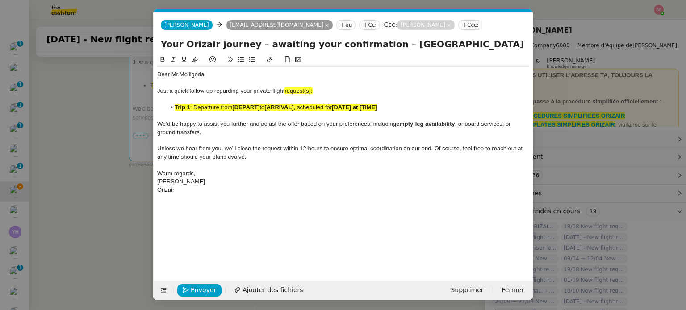
scroll to position [0, 38]
drag, startPoint x: 384, startPoint y: 110, endPoint x: 176, endPoint y: 106, distance: 208.1
click at [176, 106] on li "Trip 1 : Departure from [DEPART] to [ARRIVAL] , scheduled for [DATE] at [TIME]" at bounding box center [347, 108] width 363 height 8
click at [193, 61] on icon at bounding box center [195, 59] width 6 height 6
click at [378, 88] on div "Just a quick follow-up regarding your private flight request(s):" at bounding box center [343, 91] width 372 height 8
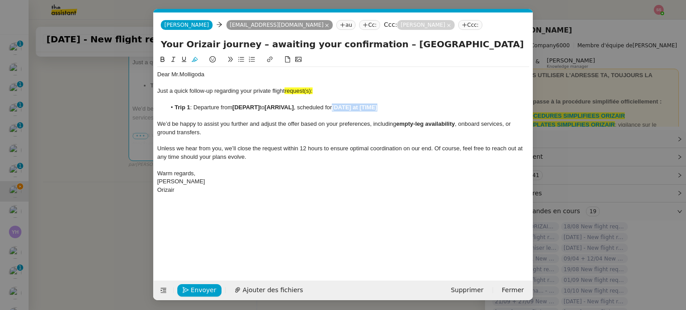
drag, startPoint x: 387, startPoint y: 107, endPoint x: 338, endPoint y: 109, distance: 48.7
click at [338, 109] on li "Trip 1 : Departure from [DEPART] to [ARRIVAL] , scheduled for [DATE] at [TIME]" at bounding box center [347, 108] width 363 height 8
click at [261, 107] on li "Trip 1 : Departure from [DEPART] to [ARRIVAL] , scheduled for [DATE] 19:42" at bounding box center [347, 108] width 363 height 8
drag, startPoint x: 266, startPoint y: 105, endPoint x: 291, endPoint y: 105, distance: 24.6
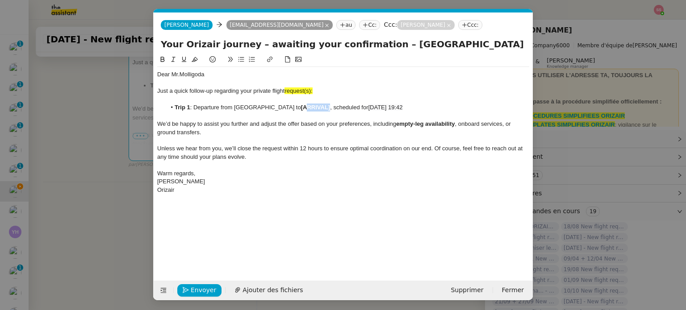
click at [291, 105] on li "Trip 1 : Departure from [GEOGRAPHIC_DATA] to [ARRIVAL] , scheduled for [DATE] 1…" at bounding box center [347, 108] width 363 height 8
click at [317, 88] on div "Just a quick follow-up regarding your private flight request(s):" at bounding box center [343, 91] width 372 height 8
drag, startPoint x: 317, startPoint y: 88, endPoint x: 286, endPoint y: 91, distance: 30.9
click at [286, 91] on div "Just a quick follow-up regarding your private flight request:" at bounding box center [343, 91] width 372 height 8
click at [195, 62] on icon at bounding box center [195, 59] width 6 height 6
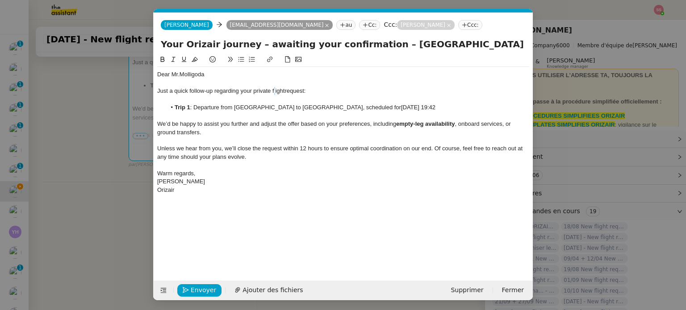
click at [274, 88] on div "Just a quick follow-up regarding your private flight request:" at bounding box center [343, 91] width 372 height 8
click at [209, 287] on span "Envoyer" at bounding box center [203, 290] width 25 height 10
click at [209, 287] on span "Confirmer l'envoi" at bounding box center [218, 290] width 54 height 10
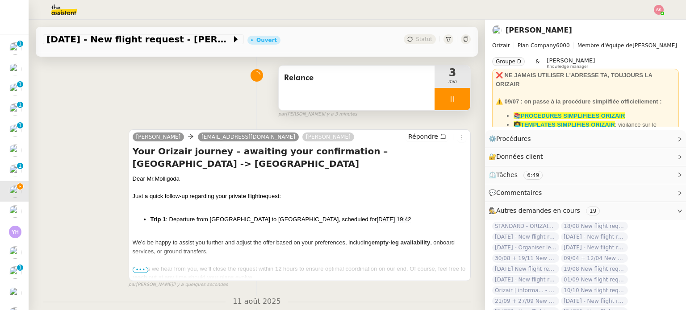
click at [453, 105] on div at bounding box center [452, 99] width 36 height 22
click at [453, 105] on button at bounding box center [461, 99] width 18 height 22
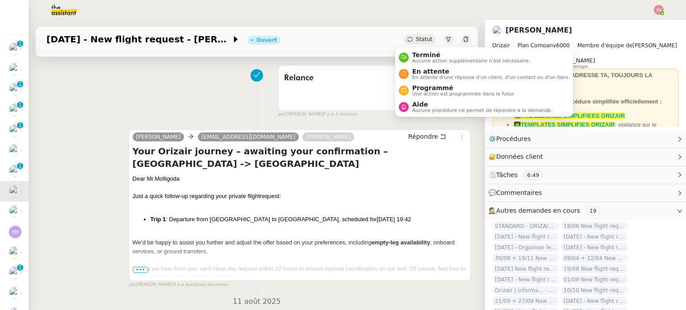
click at [416, 36] on span "Statut" at bounding box center [424, 39] width 17 height 6
click at [432, 66] on li "En attente En attente d'une réponse d'un client, d'un contact ou d'un tiers." at bounding box center [484, 74] width 178 height 17
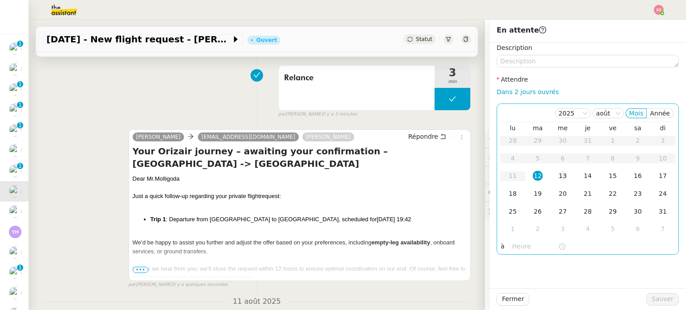
click at [565, 176] on td "13" at bounding box center [562, 176] width 25 height 18
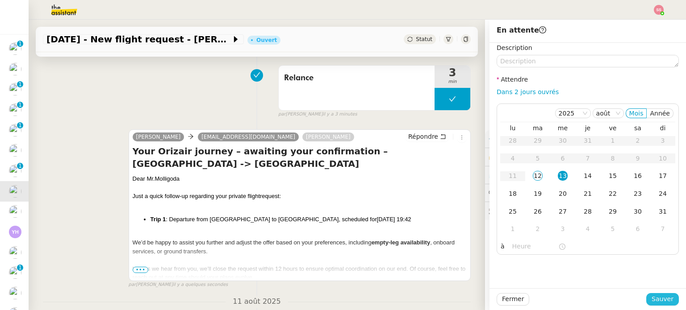
click at [660, 297] on span "Sauver" at bounding box center [662, 299] width 22 height 10
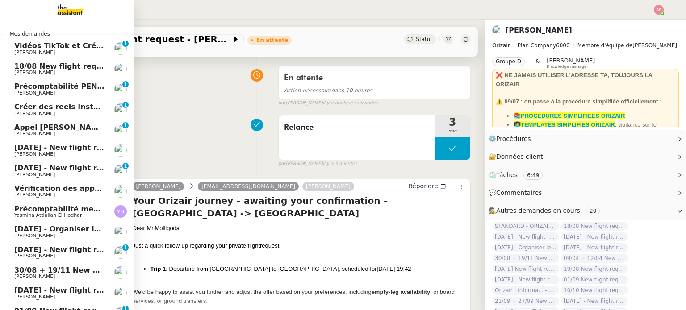
click at [61, 170] on span "[DATE] - New flight request - [PERSON_NAME]" at bounding box center [106, 168] width 184 height 8
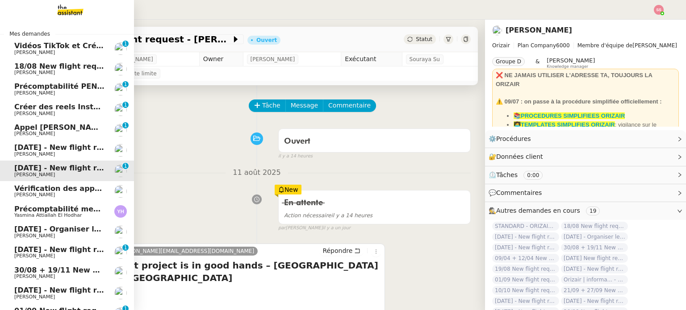
click at [38, 148] on span "[DATE] - New flight request - [PERSON_NAME]" at bounding box center [106, 147] width 184 height 8
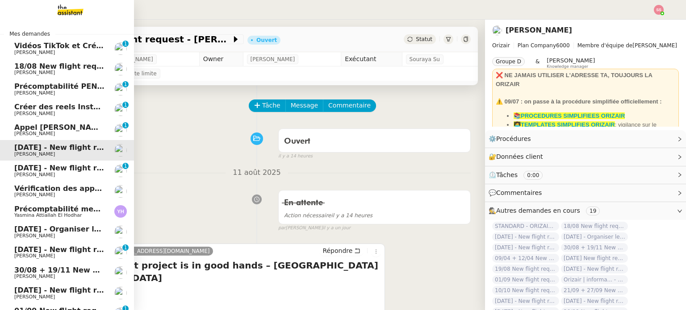
click at [77, 55] on link "Vidéos TikTok et Créatives META - [DATE] [PERSON_NAME] 0 1 2 3 4 5 6 7 8 9" at bounding box center [67, 48] width 134 height 21
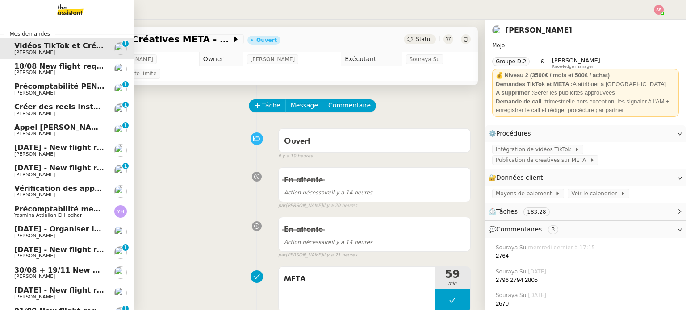
click at [82, 64] on span "18/08 New flight request - [PERSON_NAME]" at bounding box center [101, 66] width 174 height 8
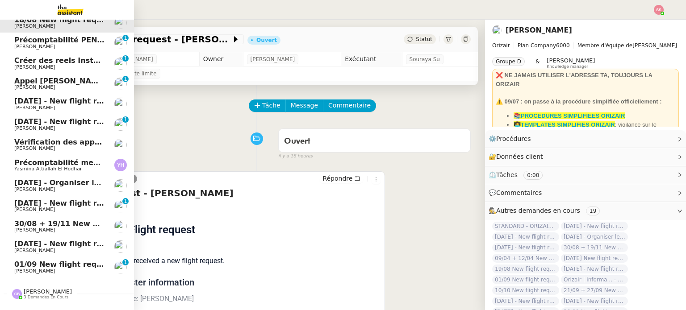
scroll to position [70, 0]
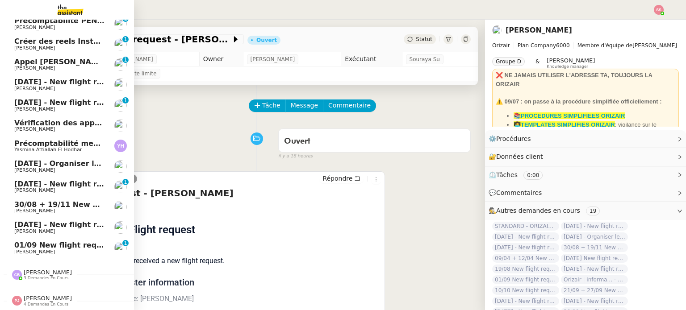
click at [61, 168] on span "[PERSON_NAME]" at bounding box center [59, 170] width 90 height 5
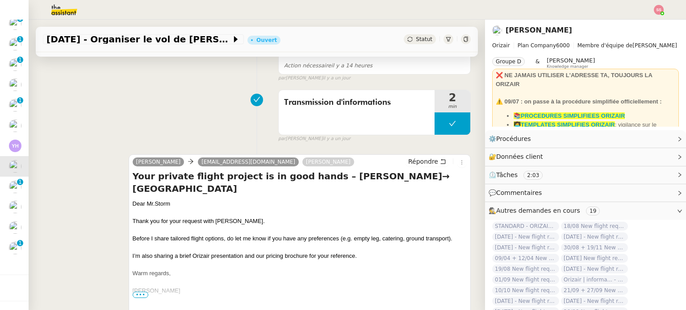
scroll to position [179, 0]
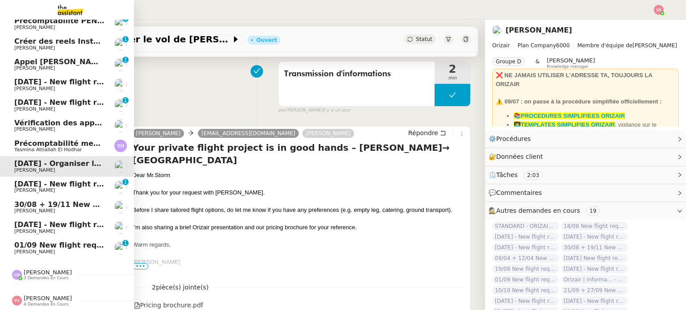
click at [50, 188] on span "[PERSON_NAME]" at bounding box center [59, 190] width 90 height 5
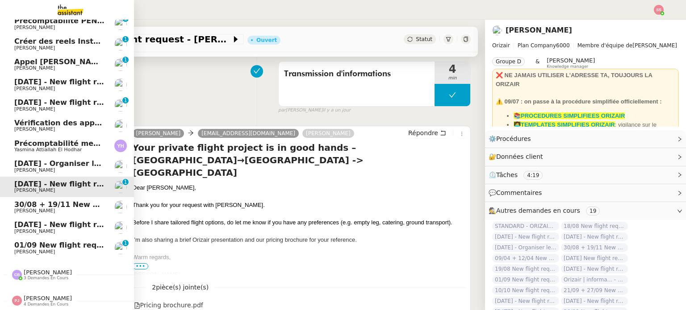
click at [46, 203] on span "30/08 + 19/11 New flight request - [PERSON_NAME]" at bounding box center [118, 204] width 208 height 8
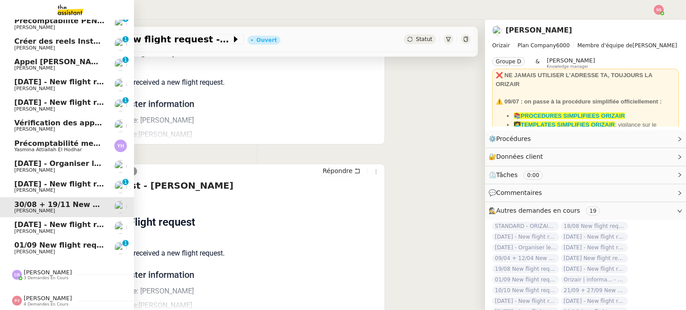
click at [40, 229] on span "[PERSON_NAME]" at bounding box center [59, 231] width 90 height 5
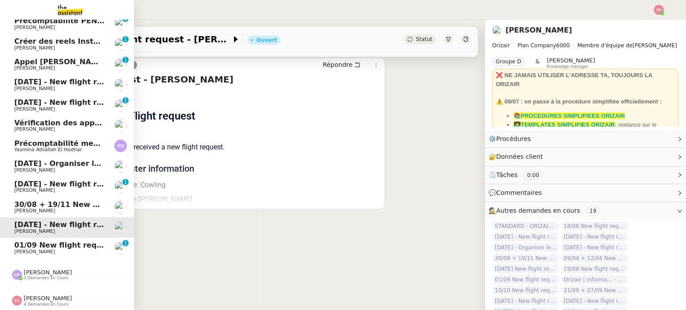
click at [41, 241] on span "01/09 New flight request - [PERSON_NAME]" at bounding box center [101, 245] width 174 height 8
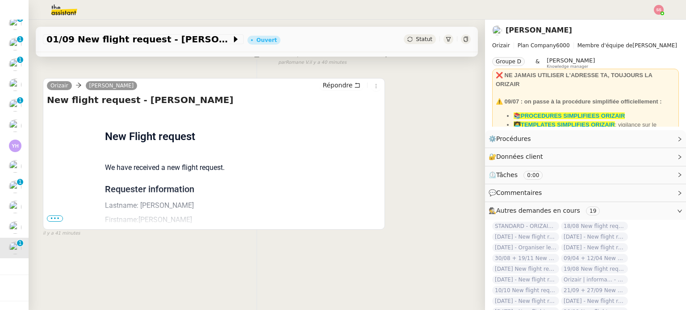
click at [658, 12] on img at bounding box center [659, 10] width 10 height 10
click at [642, 25] on li "Suivi" at bounding box center [634, 25] width 58 height 13
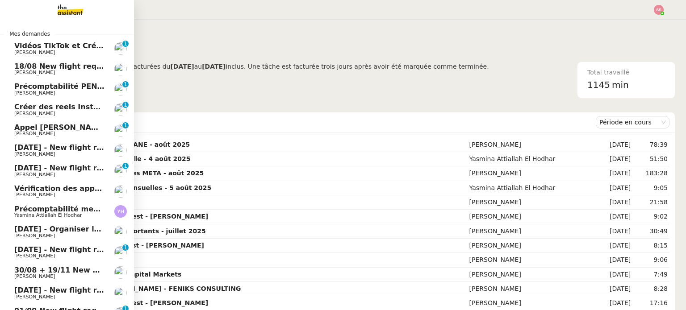
drag, startPoint x: 70, startPoint y: 155, endPoint x: 88, endPoint y: 152, distance: 18.1
click at [70, 155] on span "[PERSON_NAME]" at bounding box center [59, 154] width 90 height 5
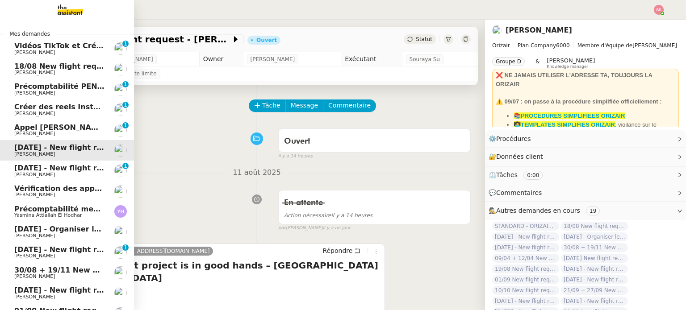
drag, startPoint x: 41, startPoint y: 166, endPoint x: 61, endPoint y: 163, distance: 19.8
click at [41, 166] on span "[DATE] - New flight request - [PERSON_NAME]" at bounding box center [106, 168] width 184 height 8
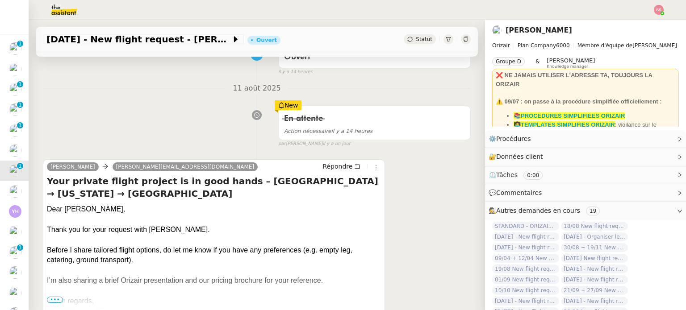
scroll to position [89, 0]
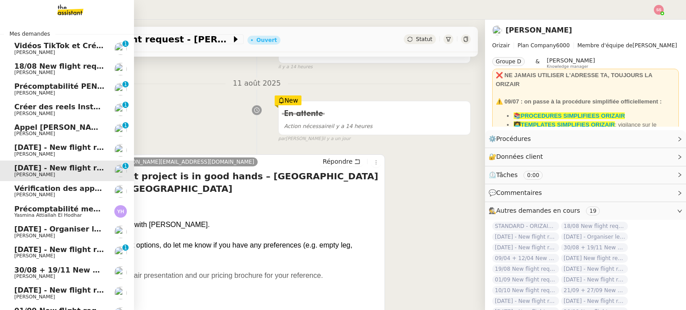
click at [64, 146] on span "[DATE] - New flight request - [PERSON_NAME]" at bounding box center [106, 147] width 184 height 8
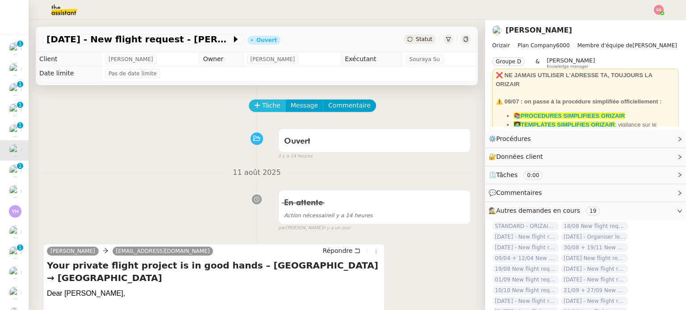
click at [262, 107] on span "Tâche" at bounding box center [271, 105] width 18 height 10
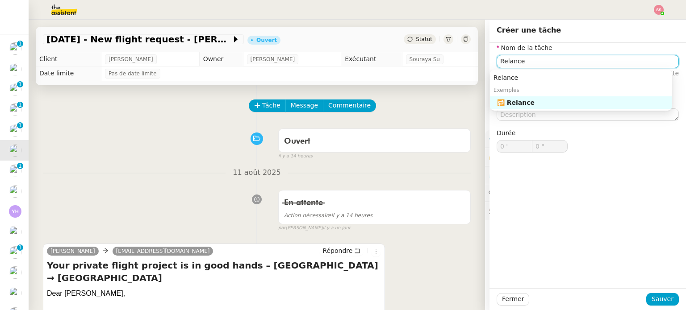
click at [508, 104] on div "🔁 Relance" at bounding box center [582, 103] width 171 height 8
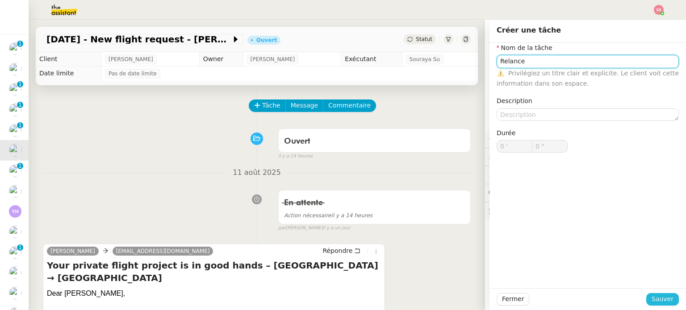
type input "Relance"
click at [668, 296] on button "Sauver" at bounding box center [662, 299] width 33 height 13
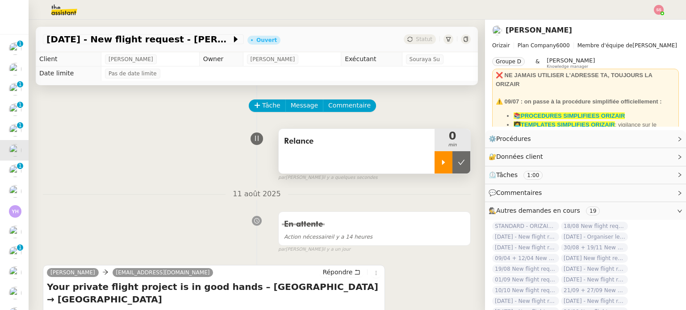
click at [434, 163] on div at bounding box center [443, 162] width 18 height 22
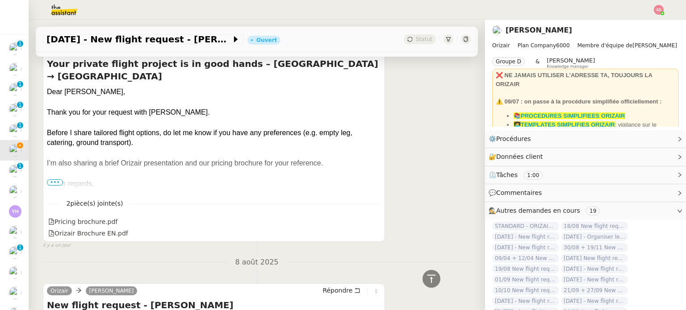
scroll to position [179, 0]
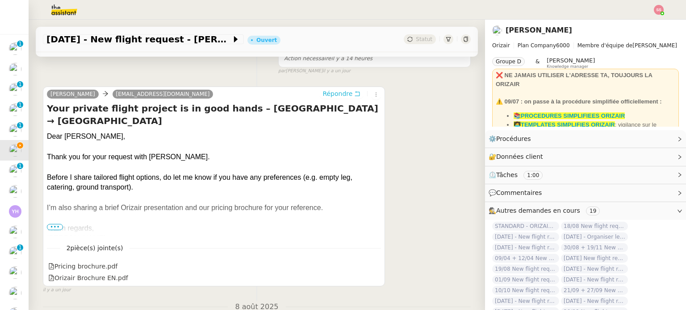
click at [327, 96] on span "Répondre" at bounding box center [337, 93] width 30 height 9
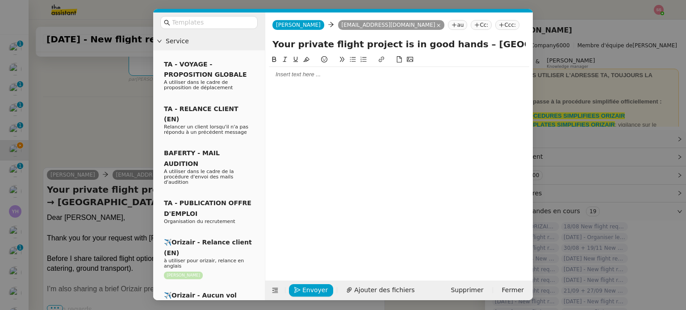
scroll to position [247, 0]
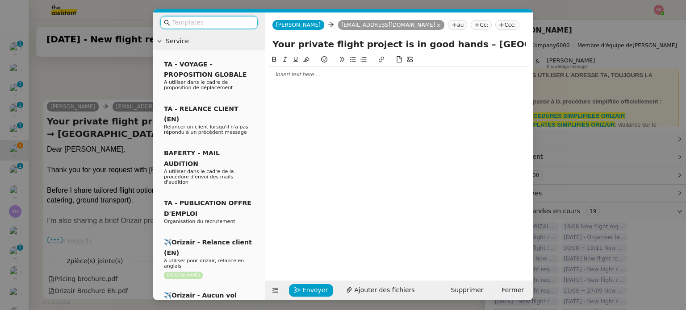
click at [495, 21] on nz-tag "Ccc:" at bounding box center [507, 25] width 24 height 10
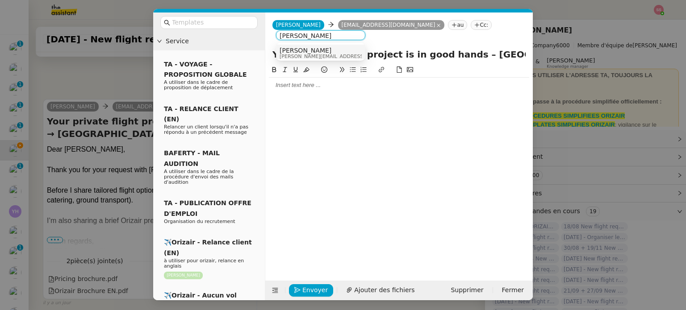
type input "[PERSON_NAME]"
click at [362, 54] on nz-option-item "[PERSON_NAME] [PERSON_NAME][EMAIL_ADDRESS][DOMAIN_NAME]" at bounding box center [320, 53] width 89 height 17
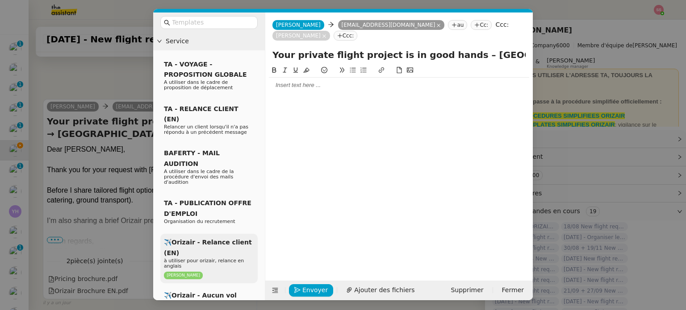
click at [226, 234] on div "✈️Orizair - Relance client (EN) à utiliser pour orizair, relance en anglais [PE…" at bounding box center [208, 259] width 97 height 50
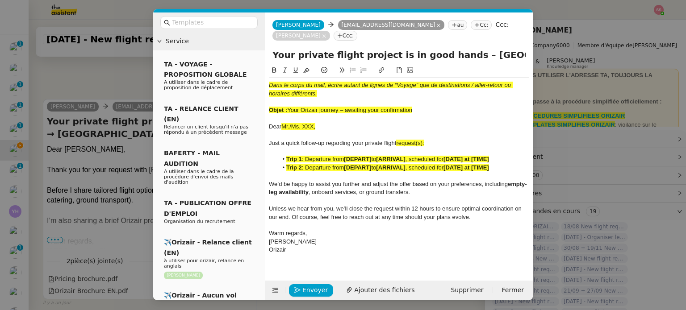
scroll to position [364, 0]
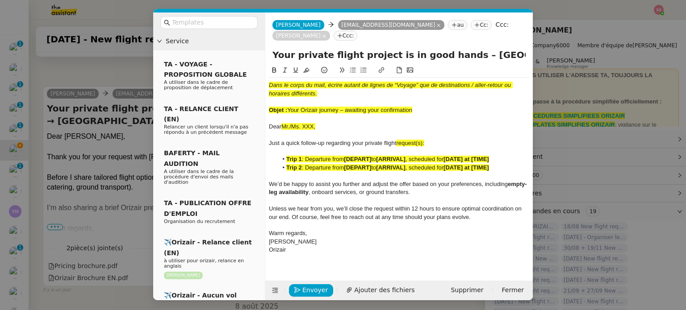
drag, startPoint x: 288, startPoint y: 111, endPoint x: 419, endPoint y: 108, distance: 130.9
click at [419, 108] on div "Objet : Your Orizair journey – awaiting your confirmation" at bounding box center [399, 110] width 260 height 8
drag, startPoint x: 455, startPoint y: 57, endPoint x: 266, endPoint y: 65, distance: 189.5
click at [266, 65] on div "Your private flight project is in good hands – [GEOGRAPHIC_DATA] → [GEOGRAPHIC_…" at bounding box center [398, 56] width 267 height 17
paste input "Your Orizair journey – awaiting your confirmation"
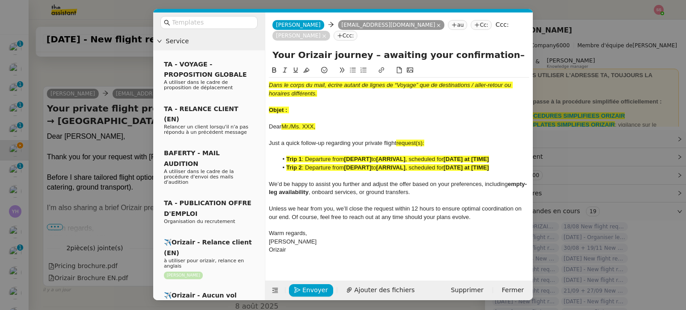
type input "Your Orizair journey – awaiting your confirmation– [GEOGRAPHIC_DATA] → [GEOGRAP…"
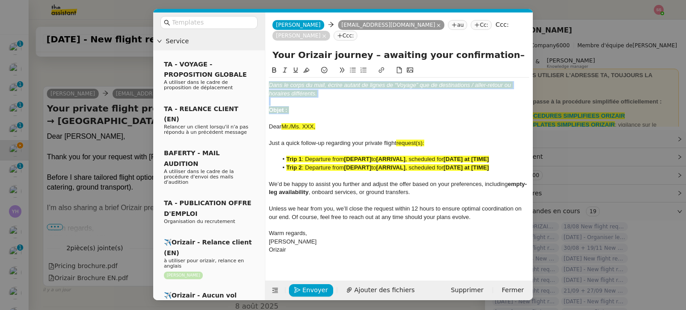
drag, startPoint x: 296, startPoint y: 109, endPoint x: 258, endPoint y: 76, distance: 50.0
click at [258, 76] on nz-layout "Service TA - VOYAGE - PROPOSITION GLOBALE A utiliser dans le cadre de propositi…" at bounding box center [343, 157] width 380 height 288
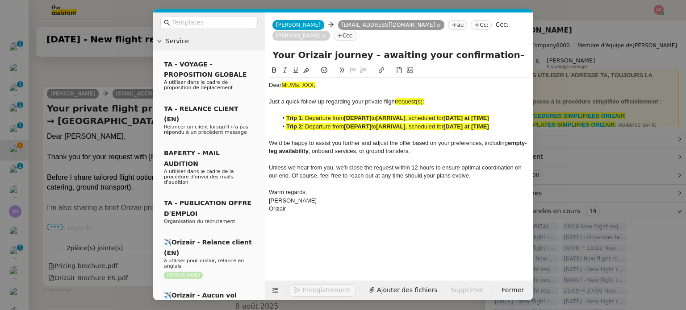
click at [121, 139] on nz-modal-container "Service TA - VOYAGE - PROPOSITION GLOBALE A utiliser dans le cadre de propositi…" at bounding box center [343, 155] width 686 height 310
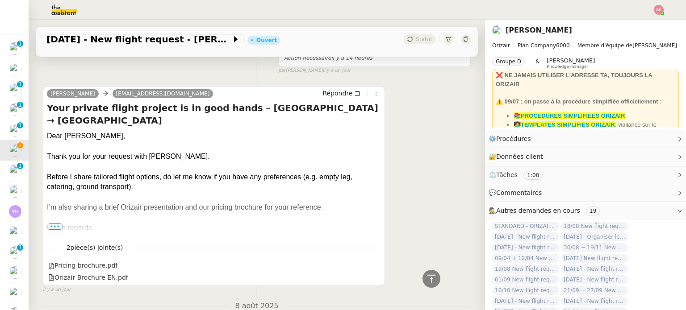
click at [77, 131] on div "Dear [PERSON_NAME]," at bounding box center [214, 136] width 334 height 10
click at [77, 132] on div "Dear [PERSON_NAME]," at bounding box center [214, 137] width 334 height 10
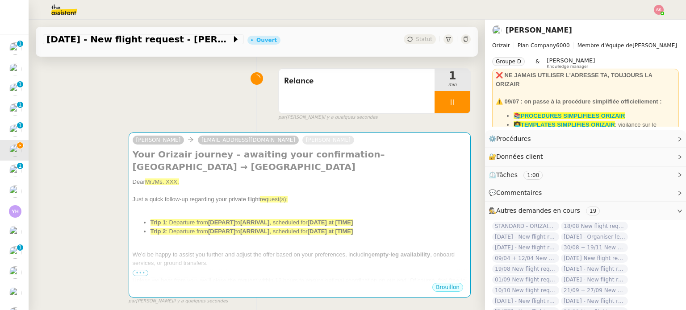
scroll to position [50, 0]
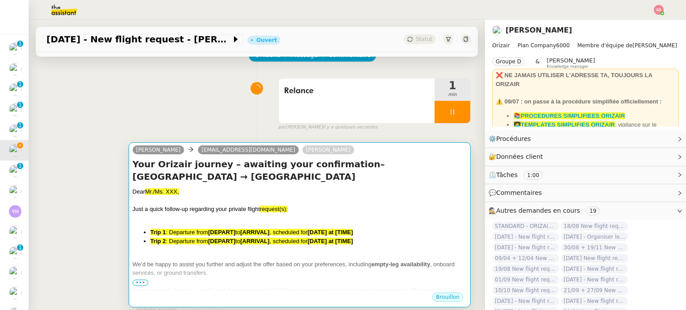
click at [201, 171] on h4 "Your Orizair journey – awaiting your confirmation– [GEOGRAPHIC_DATA] → [GEOGRAP…" at bounding box center [300, 170] width 334 height 25
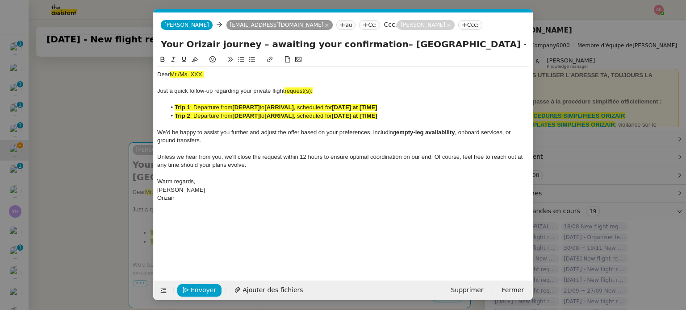
scroll to position [0, 19]
drag, startPoint x: 206, startPoint y: 76, endPoint x: 149, endPoint y: 71, distance: 57.4
click at [149, 71] on nz-modal-container "Service TA - VOYAGE - PROPOSITION GLOBALE A utiliser dans le cadre de propositi…" at bounding box center [343, 155] width 686 height 310
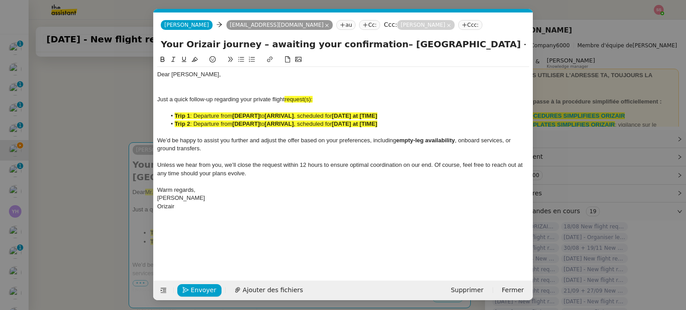
scroll to position [0, 0]
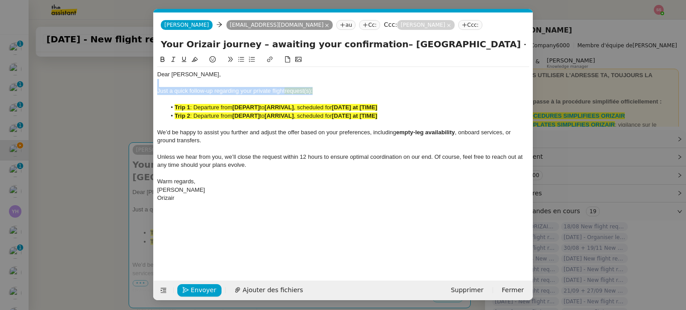
drag, startPoint x: 322, startPoint y: 91, endPoint x: 310, endPoint y: 87, distance: 12.1
click at [310, 87] on div "Dear [PERSON_NAME], Just a quick follow-up regarding your private flight reques…" at bounding box center [343, 136] width 372 height 139
click at [318, 91] on div "Just a quick follow-up regarding your private flight request(s):" at bounding box center [343, 91] width 372 height 8
click at [320, 91] on div "Just a quick follow-up regarding your private flight request(s):" at bounding box center [343, 91] width 372 height 8
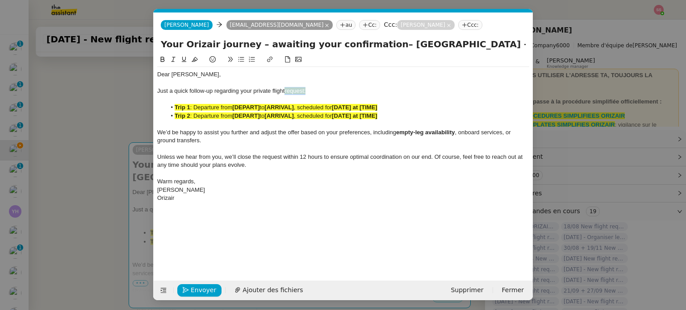
drag, startPoint x: 305, startPoint y: 91, endPoint x: 286, endPoint y: 91, distance: 18.8
click at [286, 91] on div "Just a quick follow-up regarding your private flight request:" at bounding box center [343, 91] width 372 height 8
click at [196, 61] on icon at bounding box center [195, 59] width 6 height 5
click at [228, 116] on span ": Departure from" at bounding box center [211, 116] width 42 height 7
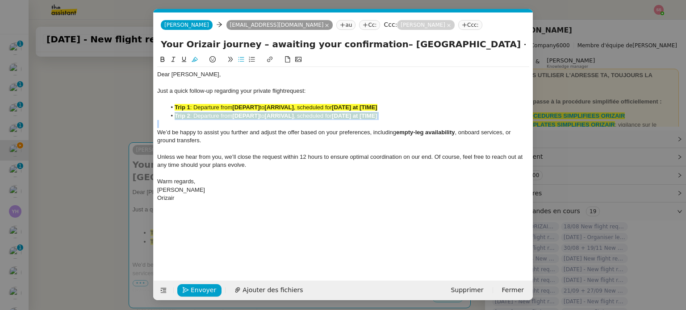
click at [228, 116] on span ": Departure from" at bounding box center [211, 116] width 42 height 7
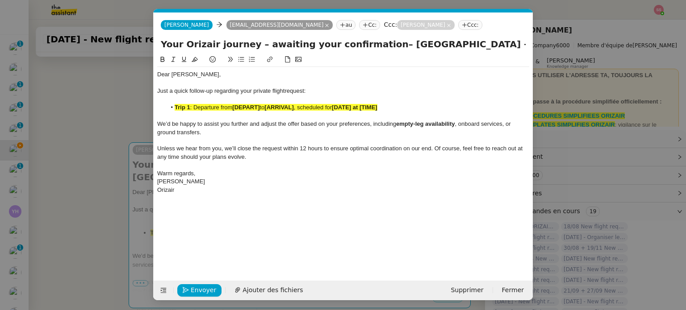
click at [219, 105] on span ": Departure from" at bounding box center [211, 107] width 42 height 7
click at [195, 62] on icon at bounding box center [195, 59] width 6 height 6
click at [114, 135] on nz-modal-container "Service TA - VOYAGE - PROPOSITION GLOBALE A utiliser dans le cadre de propositi…" at bounding box center [343, 155] width 686 height 310
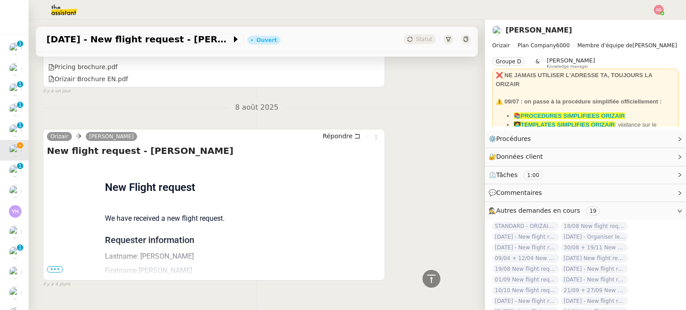
scroll to position [589, 0]
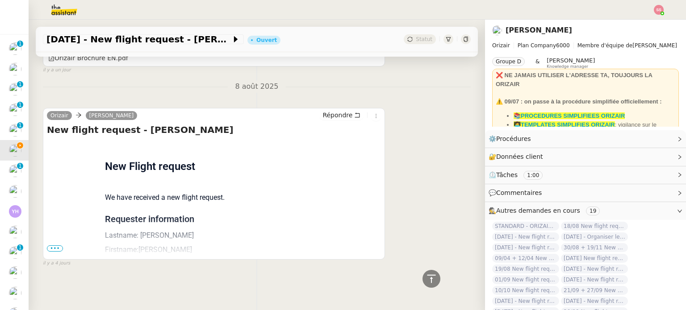
click at [50, 246] on span "•••" at bounding box center [55, 249] width 16 height 6
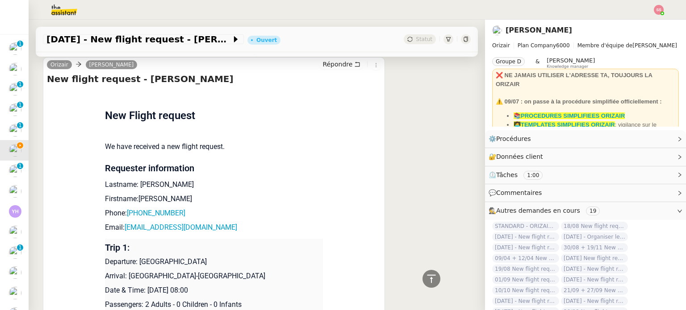
scroll to position [634, 0]
drag, startPoint x: 223, startPoint y: 289, endPoint x: 145, endPoint y: 292, distance: 78.6
click at [145, 292] on p "Date & Time: [DATE] 08:00" at bounding box center [214, 290] width 218 height 11
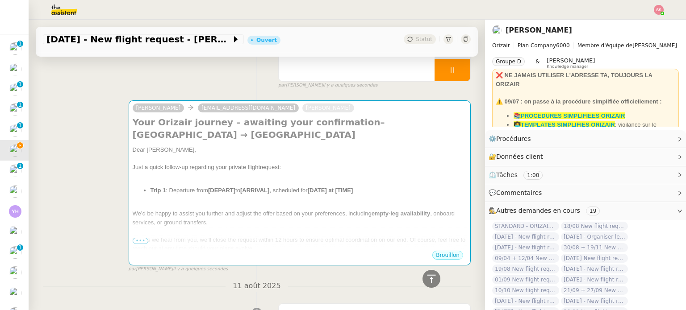
scroll to position [9, 0]
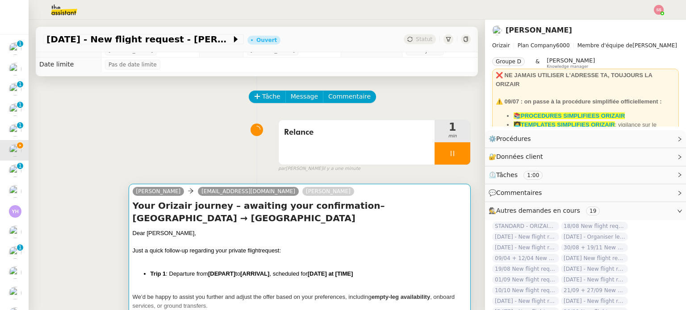
click at [295, 229] on div "Dear [PERSON_NAME]," at bounding box center [300, 233] width 334 height 9
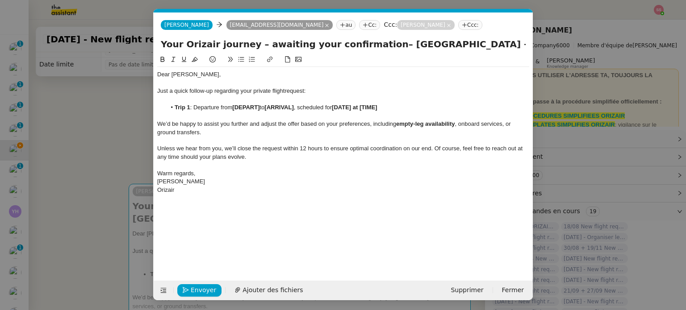
scroll to position [0, 19]
drag, startPoint x: 388, startPoint y: 109, endPoint x: 338, endPoint y: 105, distance: 50.6
click at [338, 105] on li "Trip 1 : Departure from [DEPART] to [ARRIVAL] , scheduled for [DATE] at [TIME]" at bounding box center [347, 108] width 363 height 8
click at [100, 150] on nz-modal-container "Service TA - VOYAGE - PROPOSITION GLOBALE A utiliser dans le cadre de propositi…" at bounding box center [343, 155] width 686 height 310
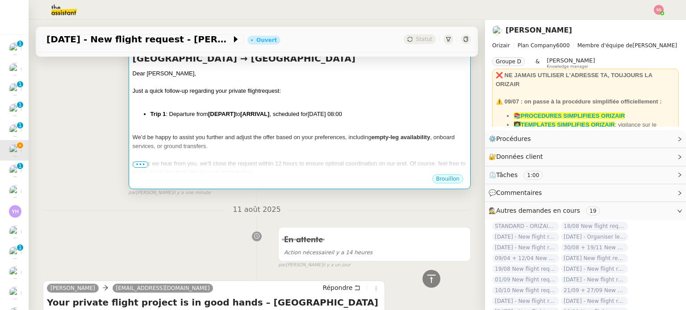
scroll to position [96, 0]
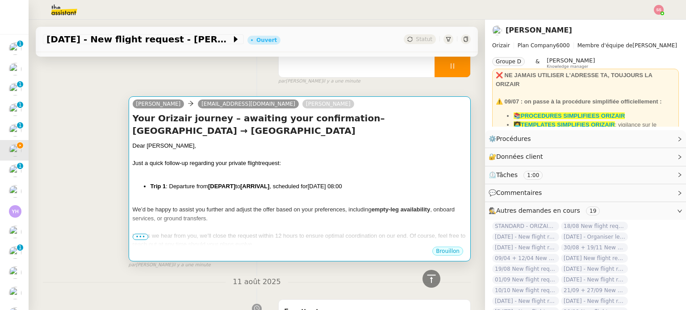
click at [277, 166] on div "Dear [PERSON_NAME], Just a quick follow-up regarding your private flight reques…" at bounding box center [300, 213] width 334 height 142
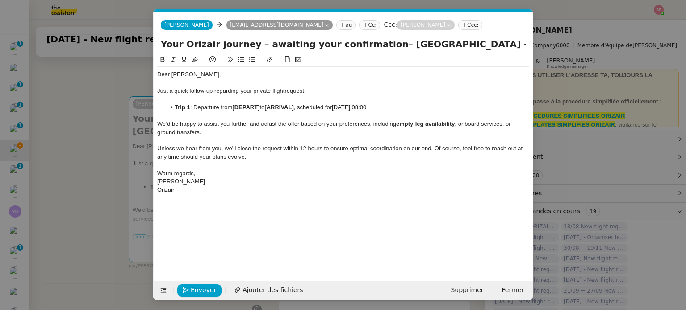
scroll to position [0, 19]
drag, startPoint x: 261, startPoint y: 106, endPoint x: 234, endPoint y: 107, distance: 27.7
click at [234, 107] on li "Trip 1 : Departure from [DEPART] to [ARRIVAL] , scheduled for [DATE] 08:00" at bounding box center [347, 108] width 363 height 8
click at [209, 287] on span "Envoyer" at bounding box center [203, 290] width 25 height 10
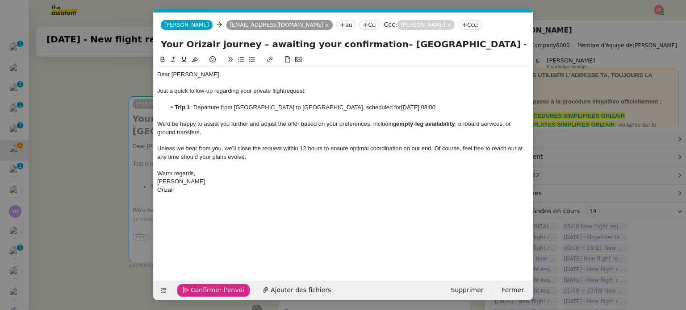
click at [209, 287] on span "Confirmer l'envoi" at bounding box center [218, 290] width 54 height 10
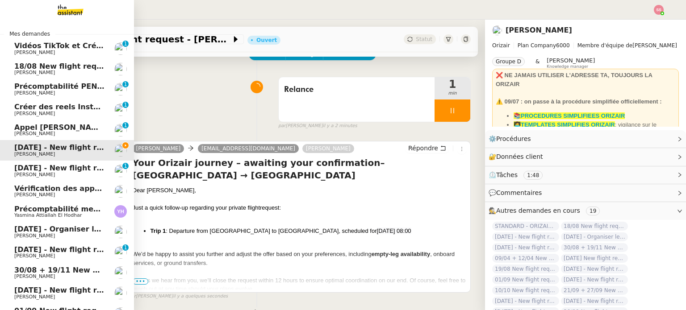
scroll to position [70, 0]
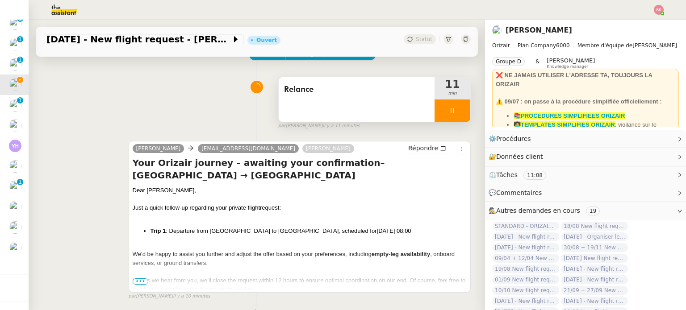
click at [450, 114] on div at bounding box center [452, 111] width 36 height 22
click at [458, 114] on icon at bounding box center [461, 110] width 7 height 7
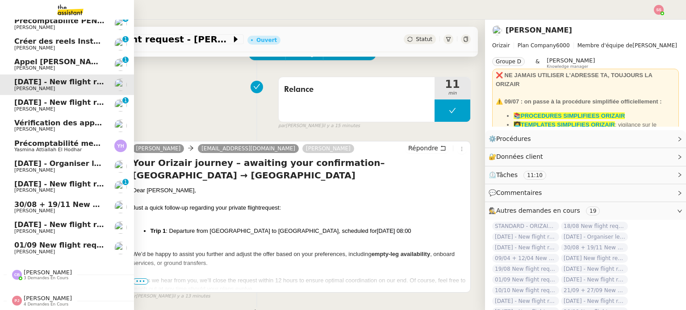
click at [46, 107] on span "[PERSON_NAME]" at bounding box center [59, 109] width 90 height 5
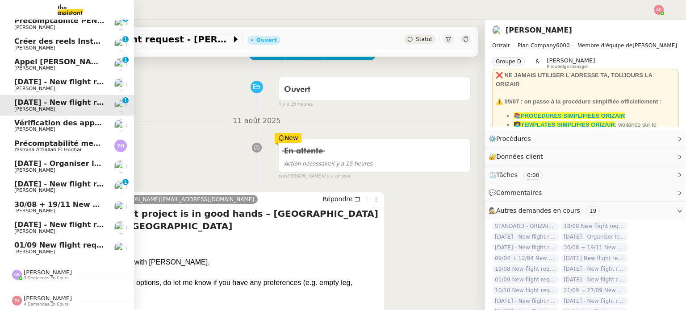
click at [70, 183] on span "[DATE] - New flight request - [PERSON_NAME]" at bounding box center [106, 184] width 184 height 8
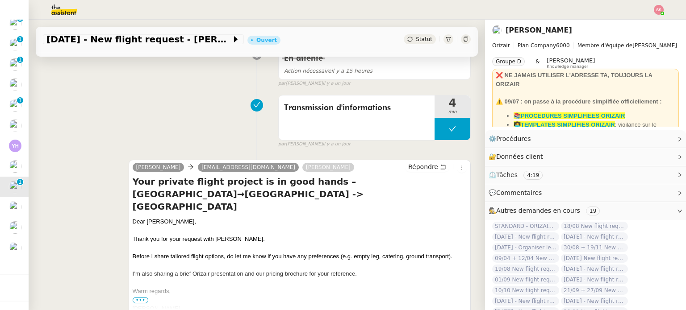
scroll to position [141, 0]
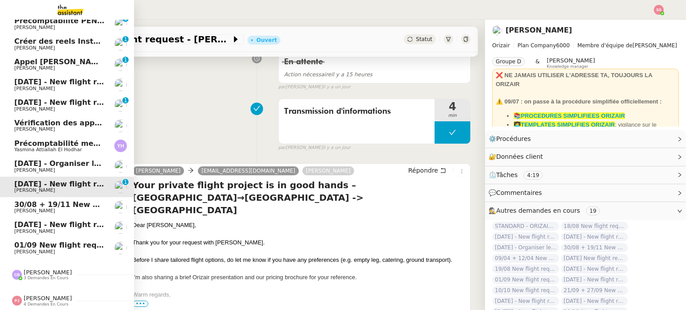
click at [61, 79] on span "[DATE] - New flight request - [PERSON_NAME]" at bounding box center [106, 82] width 184 height 8
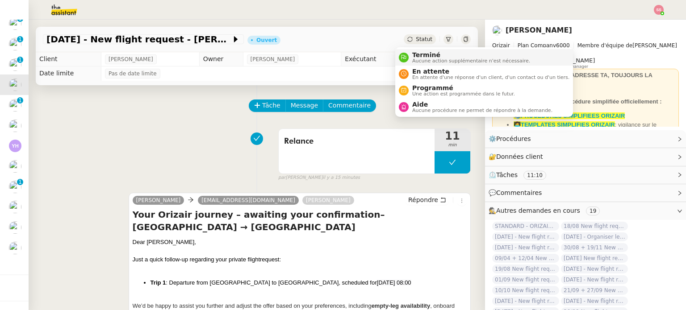
drag, startPoint x: 412, startPoint y: 37, endPoint x: 420, endPoint y: 58, distance: 22.9
click at [416, 37] on span "Statut" at bounding box center [424, 39] width 17 height 6
click at [422, 100] on li "Aide Aucune procédure ne permet de répondre à la demande." at bounding box center [484, 107] width 178 height 17
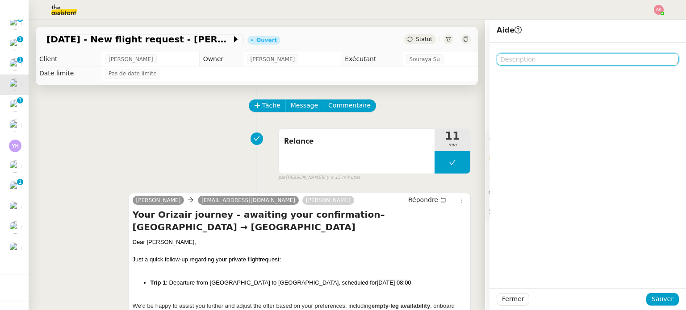
click at [518, 61] on textarea at bounding box center [588, 59] width 182 height 13
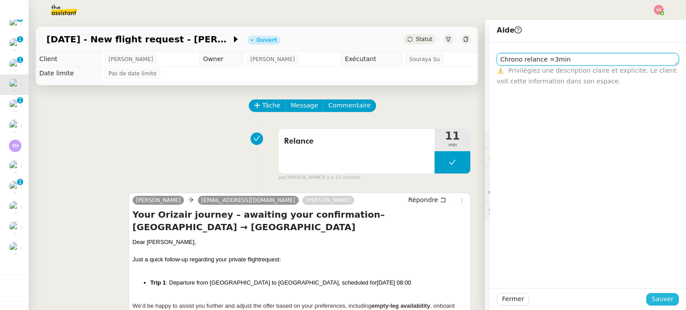
type textarea "Chrono relance =3min"
click at [655, 298] on span "Sauver" at bounding box center [662, 299] width 22 height 10
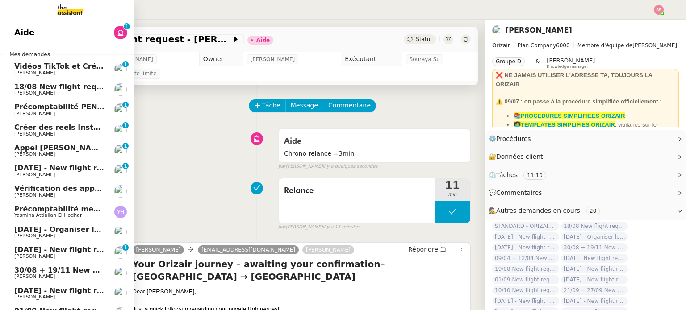
click at [46, 87] on span "18/08 New flight request - [PERSON_NAME]" at bounding box center [101, 87] width 174 height 8
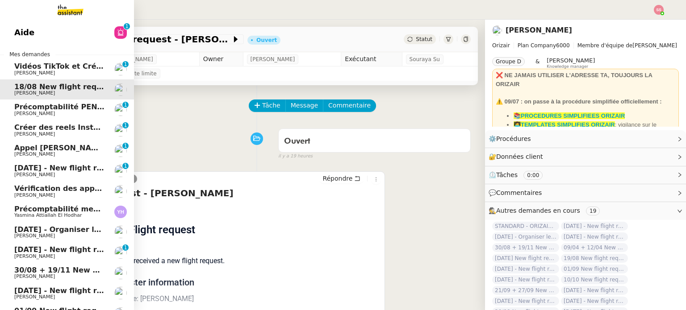
click at [49, 163] on link "[DATE] - New flight request - [PERSON_NAME] [PERSON_NAME] 0 1 2 3 4 5 6 7 8 9" at bounding box center [67, 171] width 134 height 21
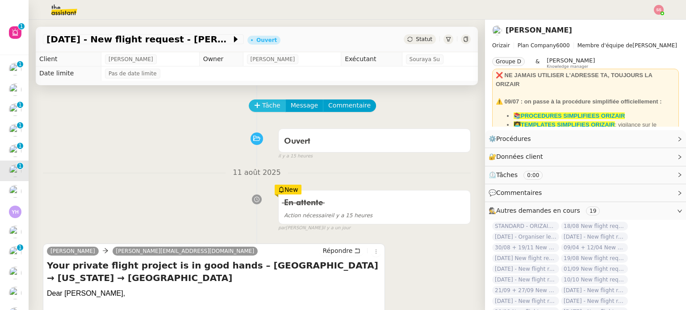
click at [262, 103] on span "Tâche" at bounding box center [271, 105] width 18 height 10
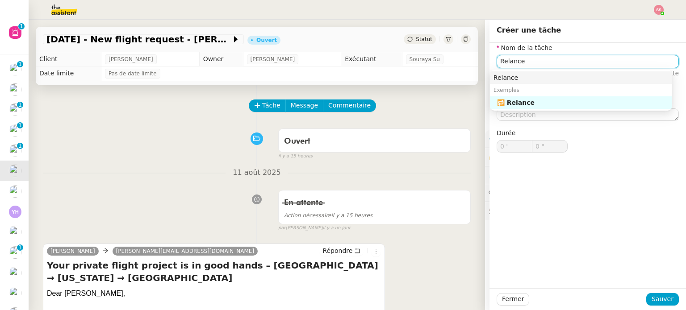
click at [518, 78] on div "Relance" at bounding box center [580, 78] width 175 height 8
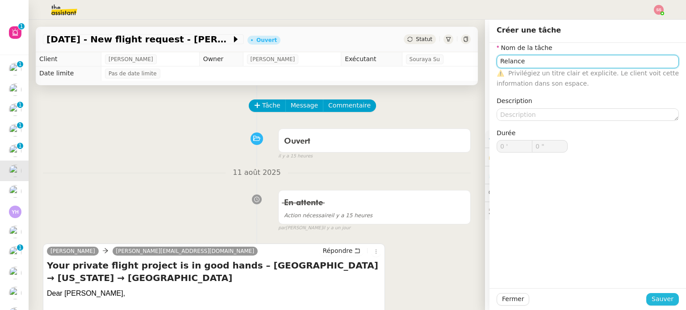
type input "Relance"
click at [651, 298] on span "Sauver" at bounding box center [662, 299] width 22 height 10
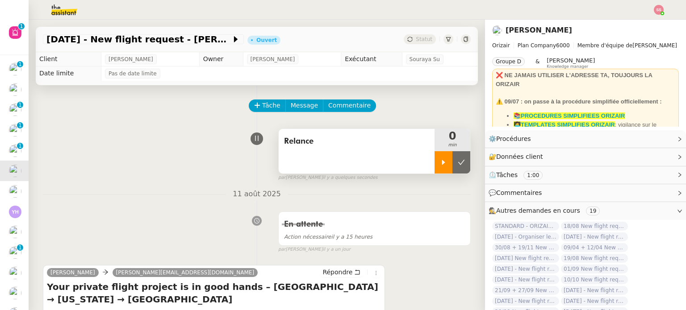
click at [439, 161] on div at bounding box center [443, 162] width 18 height 22
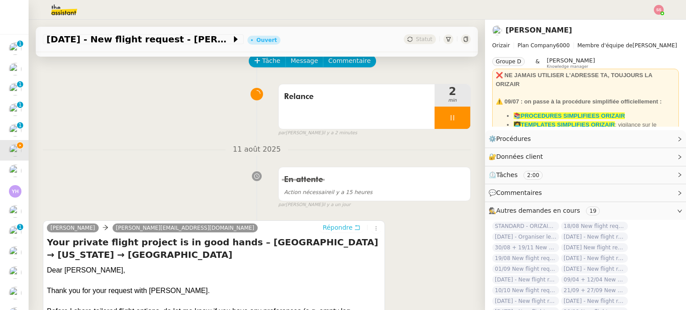
scroll to position [134, 0]
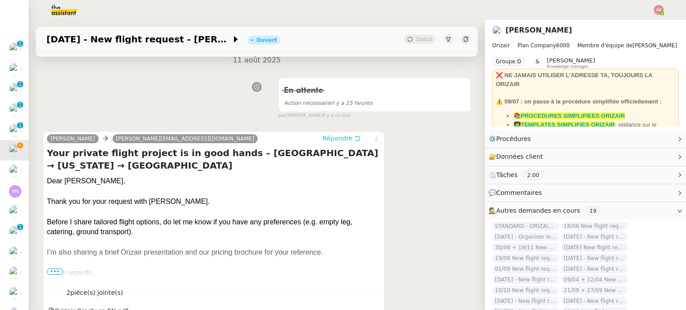
click at [327, 143] on span "Répondre" at bounding box center [337, 138] width 30 height 9
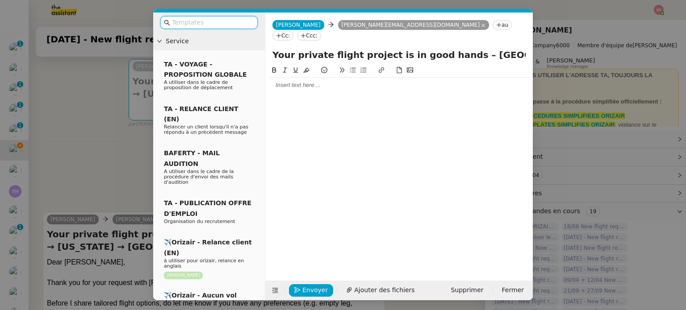
click at [204, 21] on input "text" at bounding box center [212, 22] width 80 height 10
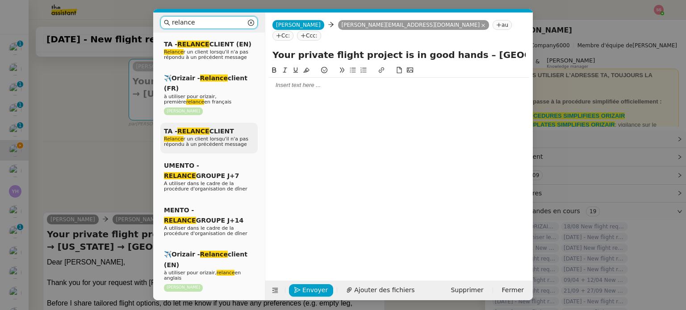
scroll to position [89, 0]
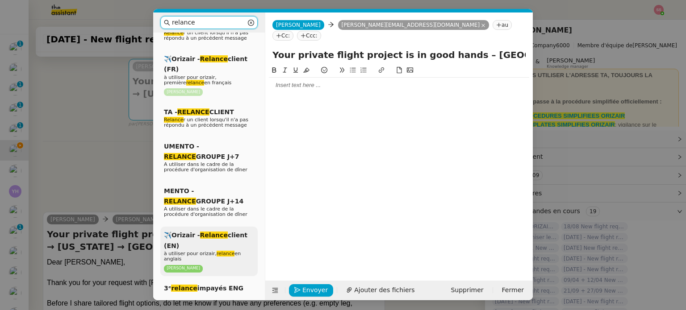
type input "relance"
click at [220, 233] on em "Relance" at bounding box center [214, 235] width 28 height 7
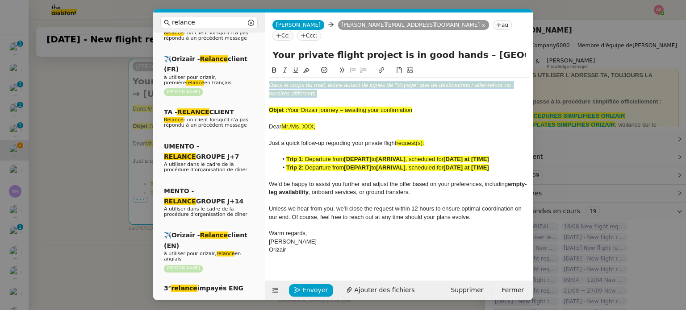
drag, startPoint x: 325, startPoint y: 84, endPoint x: 258, endPoint y: 64, distance: 69.7
click at [258, 64] on nz-layout "relance Service Relance Bon de Commande LBP A utiliser dans le cadre de la proc…" at bounding box center [343, 157] width 380 height 288
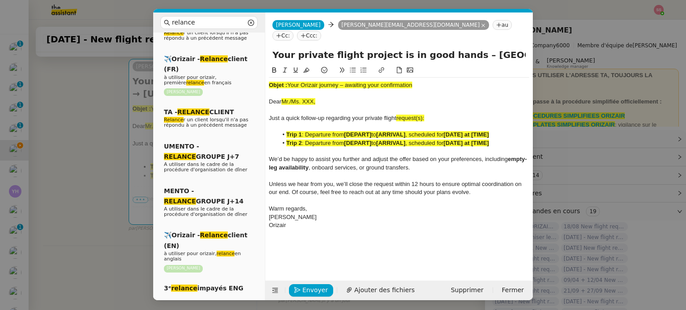
drag, startPoint x: 414, startPoint y: 78, endPoint x: 289, endPoint y: 73, distance: 125.1
click at [289, 81] on div "Objet : Your Orizair journey – awaiting your confirmation" at bounding box center [399, 85] width 260 height 8
click at [423, 48] on input "Your private flight project is in good hands – [GEOGRAPHIC_DATA] → [US_STATE] →…" at bounding box center [398, 54] width 253 height 13
drag, startPoint x: 451, startPoint y: 44, endPoint x: 269, endPoint y: 38, distance: 182.3
click at [269, 48] on div "Your private flight project is in good hands – [GEOGRAPHIC_DATA] → [US_STATE] →…" at bounding box center [398, 56] width 267 height 17
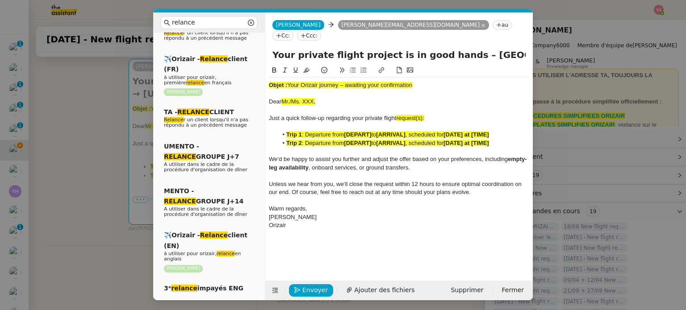
paste input "Orizair journey – awaiting your confirmation"
type input "Your Orizair journey – awaiting your confirmation – [GEOGRAPHIC_DATA] → [US_STA…"
drag, startPoint x: 416, startPoint y: 77, endPoint x: 254, endPoint y: 62, distance: 162.8
click at [254, 62] on nz-layout "relance Service Relance Bon de Commande LBP A utiliser dans le cadre de la proc…" at bounding box center [343, 157] width 380 height 288
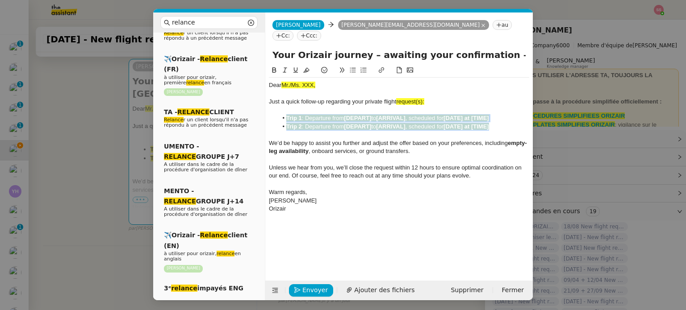
drag, startPoint x: 499, startPoint y: 116, endPoint x: 288, endPoint y: 108, distance: 211.4
click at [288, 114] on ul "Trip 1 : Departure from [DEPART] to [ARRIVAL] , scheduled for [DATE] at [TIME] …" at bounding box center [399, 122] width 260 height 17
click at [305, 67] on icon at bounding box center [306, 70] width 6 height 6
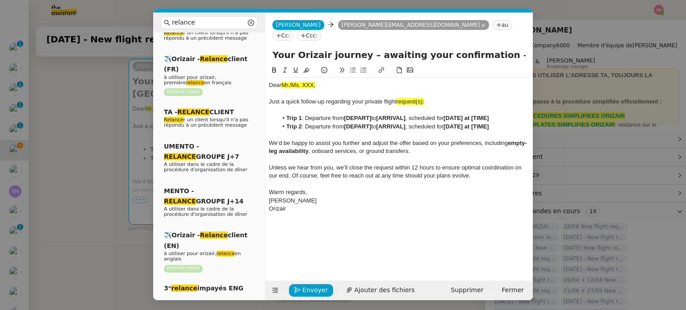
click at [124, 112] on nz-modal-container "relance Service Relance Bon de Commande LBP A utiliser dans le cadre de la proc…" at bounding box center [343, 155] width 686 height 310
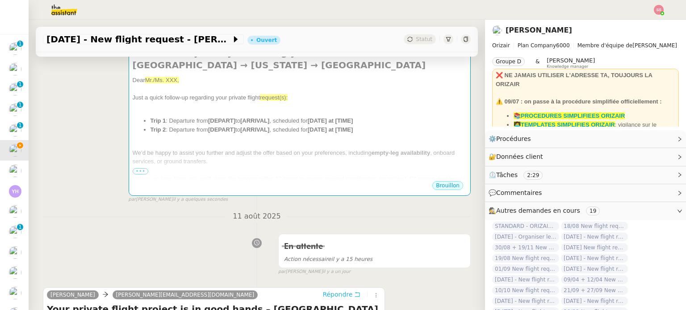
scroll to position [73, 0]
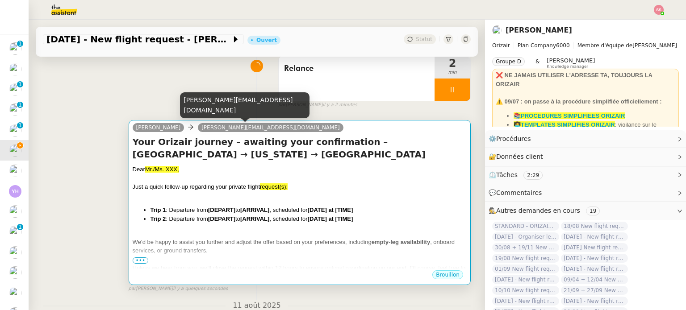
click at [290, 160] on h4 "Your Orizair journey – awaiting your confirmation – [GEOGRAPHIC_DATA] → [US_STA…" at bounding box center [300, 148] width 334 height 25
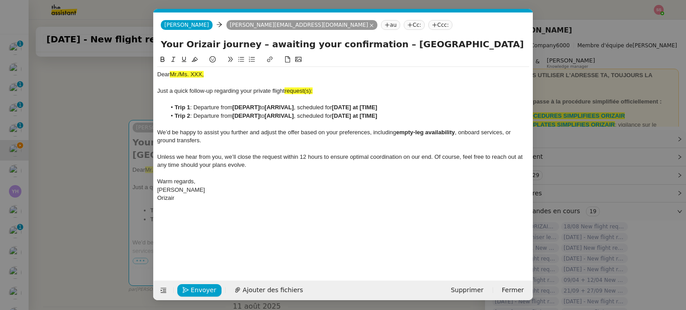
scroll to position [0, 38]
drag, startPoint x: 314, startPoint y: 91, endPoint x: 305, endPoint y: 90, distance: 8.9
click at [305, 90] on div "Just a quick follow-up regarding your private flight request(s):" at bounding box center [343, 91] width 372 height 8
drag, startPoint x: 320, startPoint y: 91, endPoint x: 284, endPoint y: 89, distance: 35.8
click at [284, 89] on div "Just a quick follow-up regarding your private flight requests" at bounding box center [343, 91] width 372 height 8
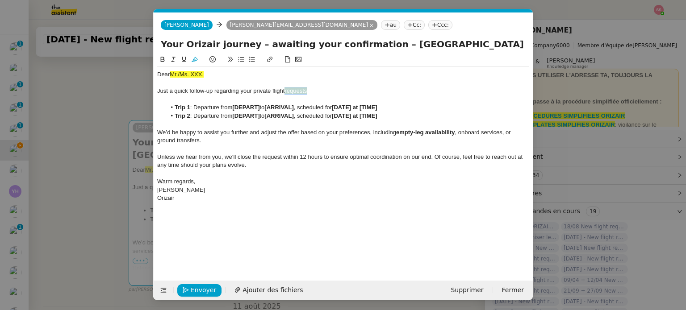
click at [193, 62] on icon at bounding box center [195, 59] width 6 height 6
click at [326, 87] on div at bounding box center [343, 83] width 372 height 8
click at [312, 90] on div "Just a quick follow-up regarding your private flight requests" at bounding box center [343, 91] width 372 height 8
drag, startPoint x: 313, startPoint y: 92, endPoint x: 285, endPoint y: 93, distance: 27.7
click at [285, 93] on div "Just a quick follow-up regarding your private flight requests" at bounding box center [343, 91] width 372 height 8
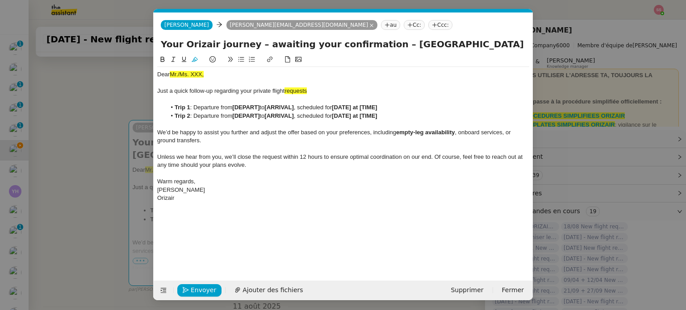
click at [192, 58] on icon at bounding box center [195, 59] width 6 height 6
click at [322, 91] on div "Just a quick follow-up regarding your private flight requests" at bounding box center [343, 91] width 372 height 8
click at [138, 115] on nz-modal-container "relance Service Relance Bon de Commande LBP A utiliser dans le cadre de la proc…" at bounding box center [343, 155] width 686 height 310
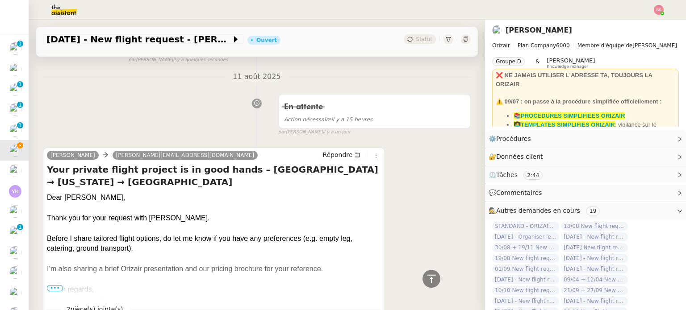
scroll to position [251, 0]
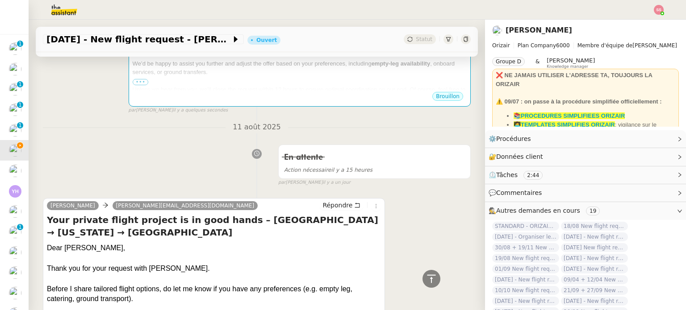
click at [105, 231] on div "Your private flight project is in good hands – [GEOGRAPHIC_DATA] → [US_STATE] →…" at bounding box center [214, 281] width 334 height 134
drag, startPoint x: 104, startPoint y: 237, endPoint x: 48, endPoint y: 238, distance: 55.4
click at [48, 243] on div "Dear [PERSON_NAME]," at bounding box center [214, 248] width 334 height 10
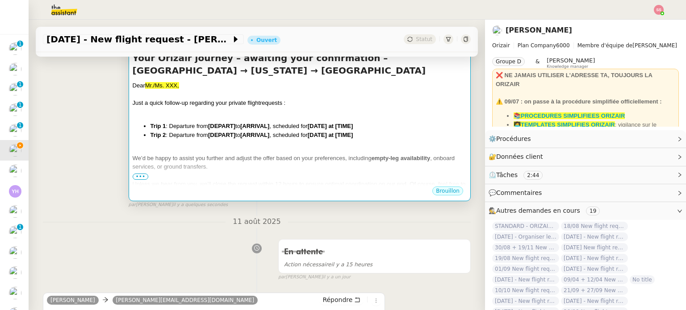
scroll to position [117, 0]
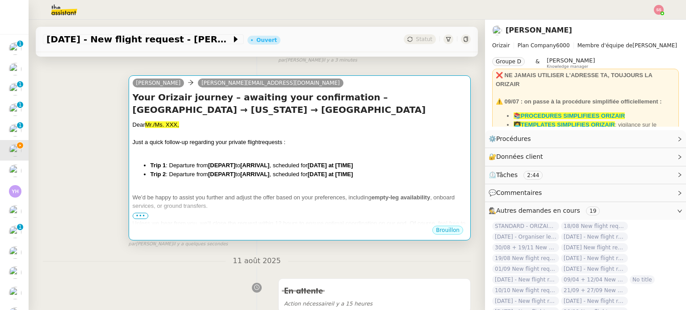
click at [216, 136] on div at bounding box center [300, 133] width 334 height 9
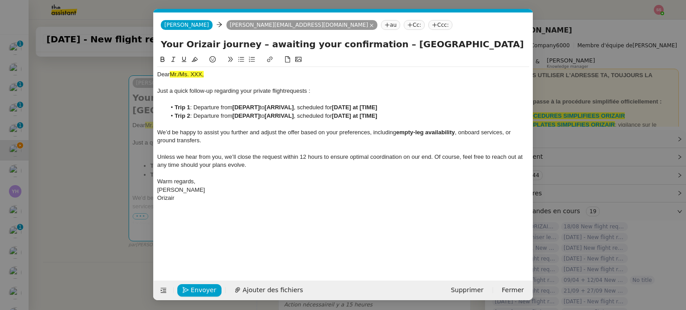
scroll to position [0, 38]
click at [207, 69] on div "Dear Mr./Ms. XXX, Just a quick follow-up regarding your private flight requests…" at bounding box center [343, 136] width 372 height 139
drag, startPoint x: 209, startPoint y: 71, endPoint x: 158, endPoint y: 69, distance: 50.9
click at [158, 69] on div "Dear Mr./Ms. XXX, Just a quick follow-up regarding your private flight requests…" at bounding box center [343, 136] width 372 height 139
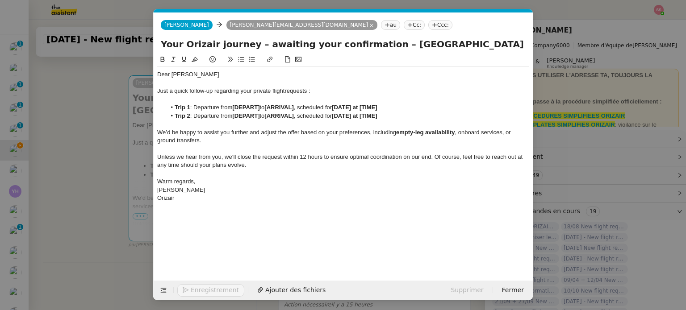
click at [104, 122] on nz-modal-container "relance Service Relance Bon de Commande LBP A utiliser dans le cadre de la proc…" at bounding box center [343, 155] width 686 height 310
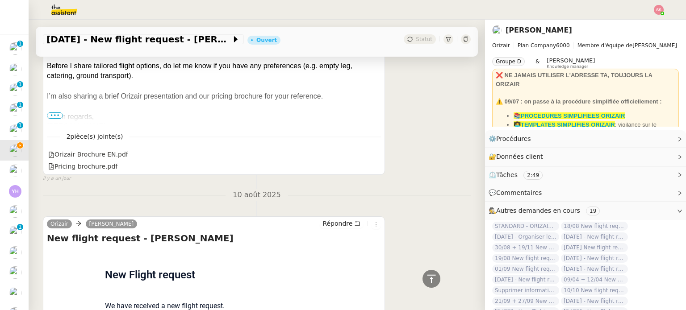
scroll to position [589, 0]
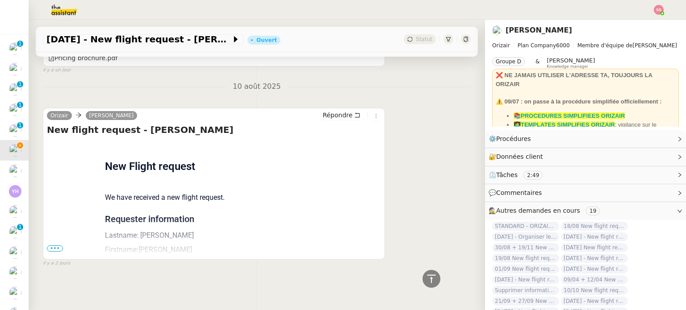
click at [55, 246] on span "•••" at bounding box center [55, 249] width 16 height 6
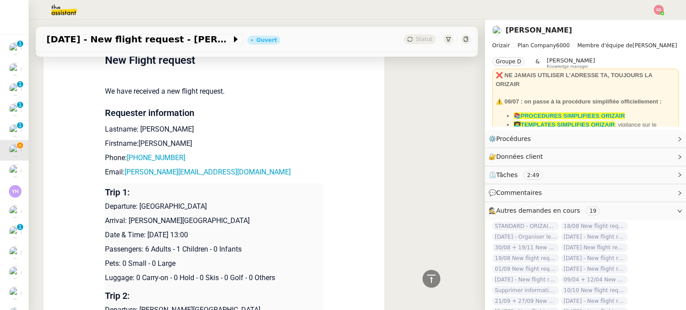
scroll to position [768, 0]
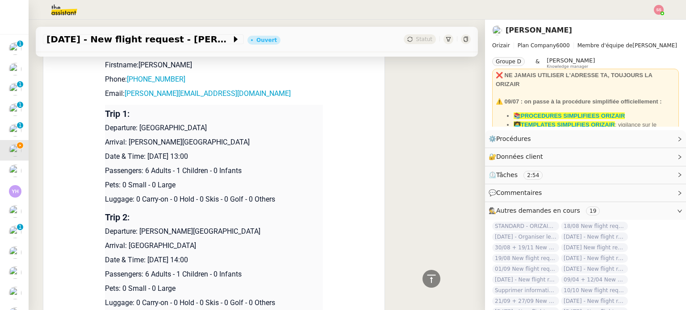
drag, startPoint x: 237, startPoint y: 161, endPoint x: 144, endPoint y: 159, distance: 93.4
click at [144, 159] on p "Date & Time: [DATE] 13:00" at bounding box center [214, 156] width 218 height 11
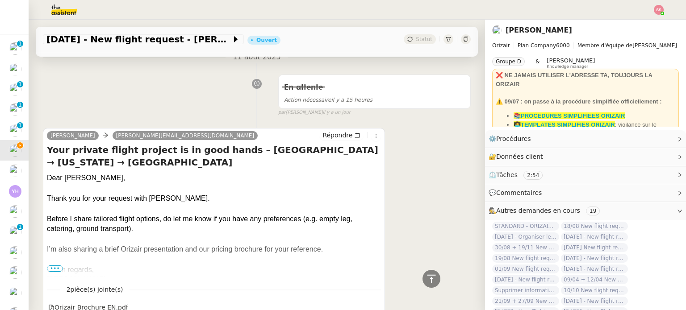
scroll to position [98, 0]
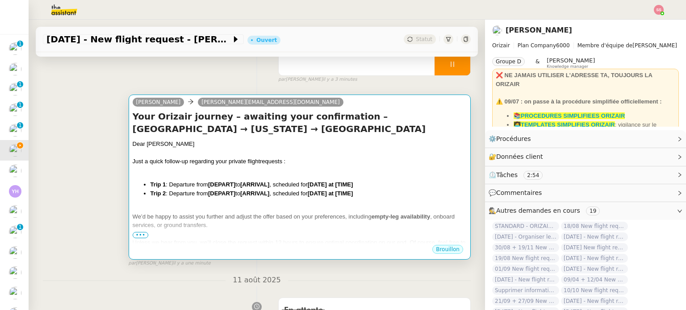
click at [280, 155] on div at bounding box center [300, 153] width 334 height 9
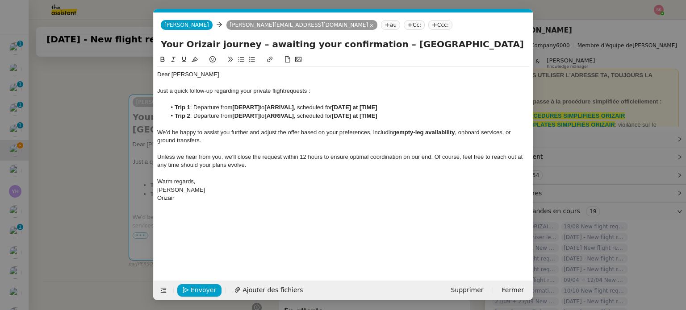
scroll to position [0, 38]
drag, startPoint x: 372, startPoint y: 108, endPoint x: 339, endPoint y: 107, distance: 33.5
click at [339, 107] on li "Trip 1 : Departure from [DEPART] to [ARRIVAL] , scheduled for [DATE] at [TIME]" at bounding box center [347, 108] width 363 height 8
click at [133, 176] on nz-modal-container "relance Service Relance Bon de Commande LBP A utiliser dans le cadre de la proc…" at bounding box center [343, 155] width 686 height 310
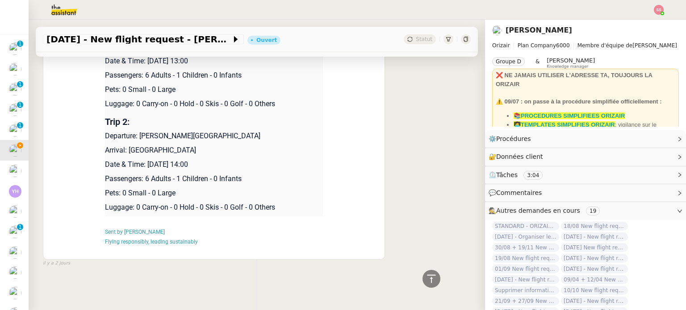
scroll to position [870, 0]
drag, startPoint x: 230, startPoint y: 169, endPoint x: 208, endPoint y: 165, distance: 22.6
click at [209, 166] on td "Trip 2: Departure: [PERSON_NAME][GEOGRAPHIC_DATA] Arrival: [GEOGRAPHIC_DATA] Da…" at bounding box center [214, 165] width 218 height 104
click at [211, 160] on p "Date & Time: [DATE] 14:00" at bounding box center [214, 164] width 218 height 11
drag, startPoint x: 227, startPoint y: 159, endPoint x: 143, endPoint y: 157, distance: 83.5
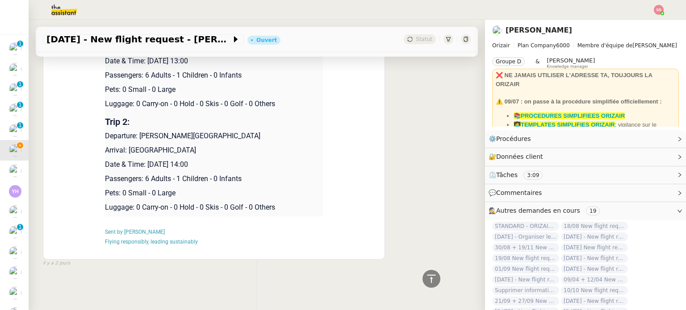
click at [143, 159] on p "Date & Time: [DATE] 14:00" at bounding box center [214, 164] width 218 height 11
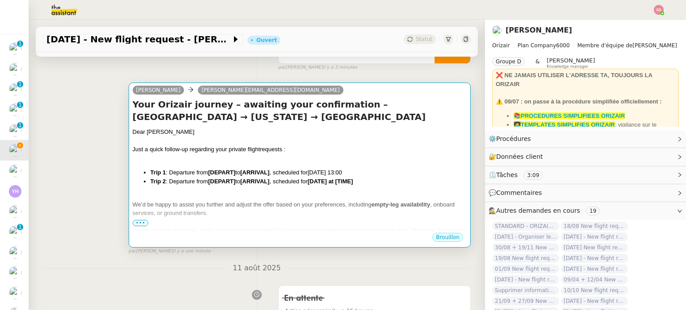
scroll to position [134, 0]
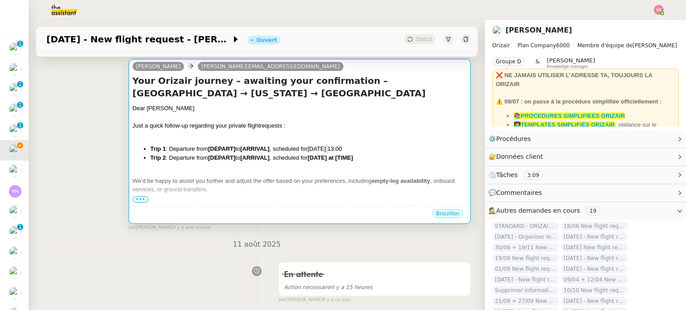
click at [332, 152] on span "[DATE] 13:00" at bounding box center [325, 149] width 34 height 7
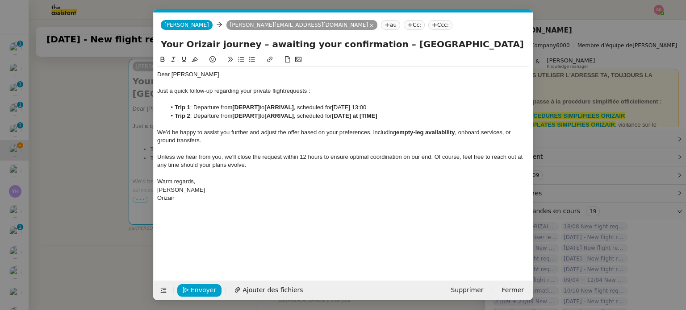
scroll to position [0, 38]
drag, startPoint x: 385, startPoint y: 117, endPoint x: 339, endPoint y: 115, distance: 46.5
click at [339, 115] on li "Trip 2 : Departure from [DEPART] to [ARRIVAL] , scheduled for [DATE] at [TIME]" at bounding box center [347, 116] width 363 height 8
drag, startPoint x: 261, startPoint y: 106, endPoint x: 234, endPoint y: 107, distance: 26.8
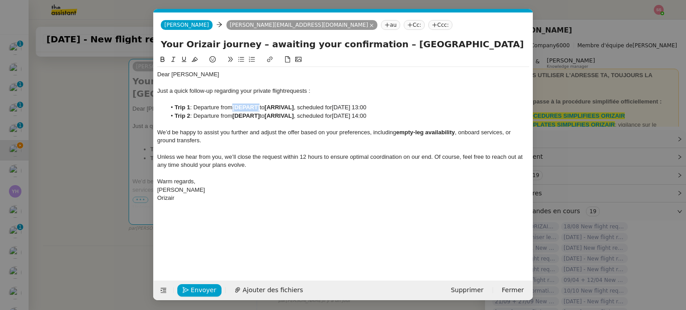
click at [234, 107] on li "Trip 1 : Departure from [DEPART] to [ARRIVAL] , scheduled for [DATE] 13:00" at bounding box center [347, 108] width 363 height 8
click at [292, 110] on li "Trip 1 : Departure from [GEOGRAPHIC_DATA] to [ARRIVAL] , scheduled for [DATE] 1…" at bounding box center [347, 108] width 363 height 8
click at [301, 107] on strong "[ARRIVAL]" at bounding box center [315, 107] width 29 height 7
drag, startPoint x: 263, startPoint y: 116, endPoint x: 235, endPoint y: 117, distance: 27.7
click at [235, 117] on li "Trip 2 : Departure from [DEPART] to [ARRIVAL] , scheduled for [DATE] 14:00" at bounding box center [347, 116] width 363 height 8
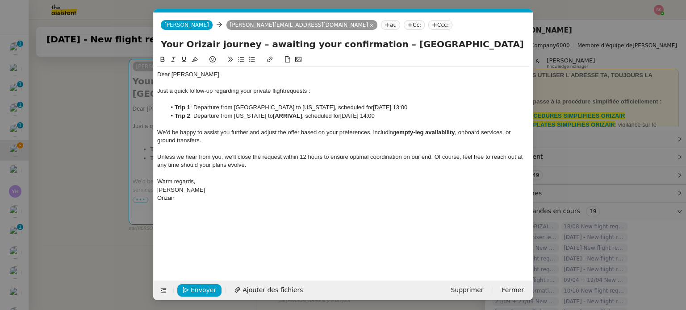
click at [299, 118] on li "Trip 2 : Departure from [US_STATE] to [ARRIVAL] , scheduled for [DATE] 14:00" at bounding box center [347, 116] width 363 height 8
click at [89, 166] on nz-modal-container "relance Service Relance Bon de Commande LBP A utiliser dans le cadre de la proc…" at bounding box center [343, 155] width 686 height 310
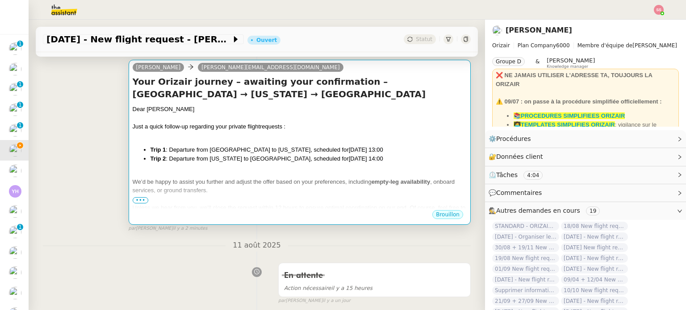
scroll to position [134, 0]
click at [300, 165] on div "Dear [PERSON_NAME] Just a quick follow-up regarding your private flight request…" at bounding box center [300, 179] width 334 height 151
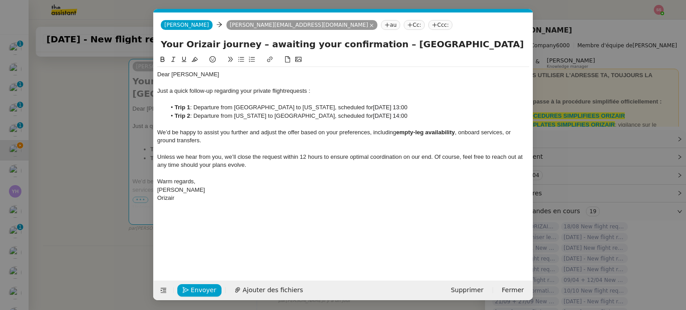
scroll to position [0, 38]
click at [428, 25] on nz-tag "Ccc:" at bounding box center [440, 25] width 24 height 10
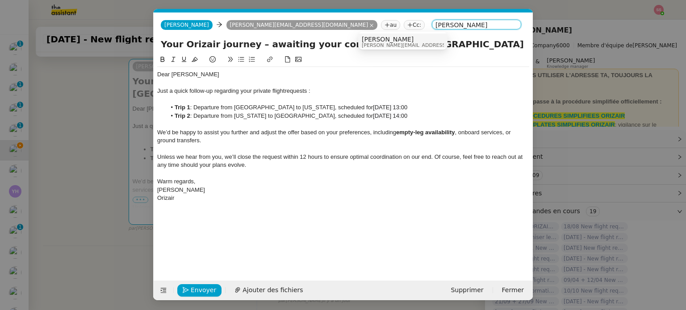
type input "[PERSON_NAME]"
click at [372, 38] on span "[PERSON_NAME]" at bounding box center [425, 39] width 127 height 7
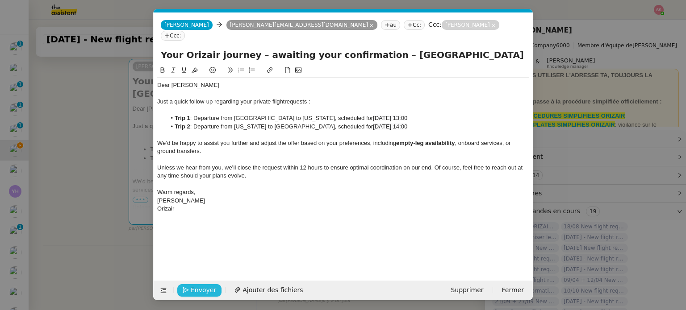
click at [213, 291] on button "Envoyer" at bounding box center [199, 290] width 44 height 13
click at [214, 292] on span "Confirmer l'envoi" at bounding box center [218, 290] width 54 height 10
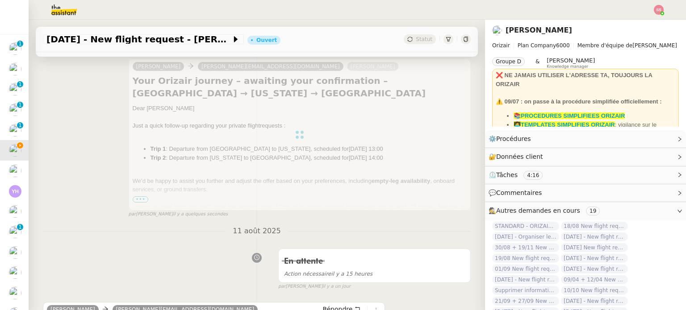
scroll to position [0, 0]
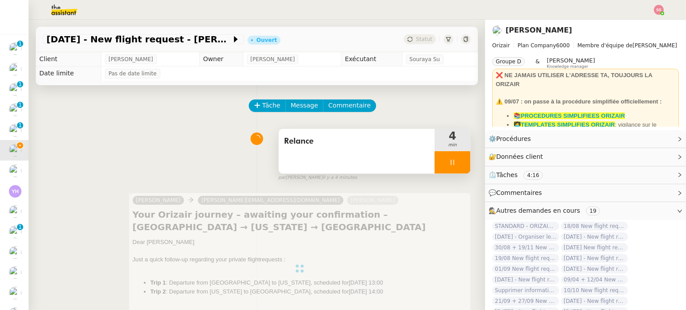
click at [450, 164] on div at bounding box center [452, 162] width 36 height 22
click at [458, 164] on icon at bounding box center [461, 162] width 7 height 5
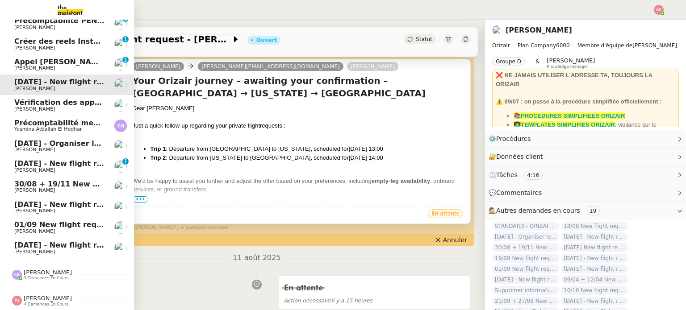
scroll to position [91, 0]
drag, startPoint x: 58, startPoint y: 237, endPoint x: 74, endPoint y: 232, distance: 16.0
click at [59, 241] on span "[DATE] - New flight request - [PERSON_NAME]" at bounding box center [106, 245] width 184 height 8
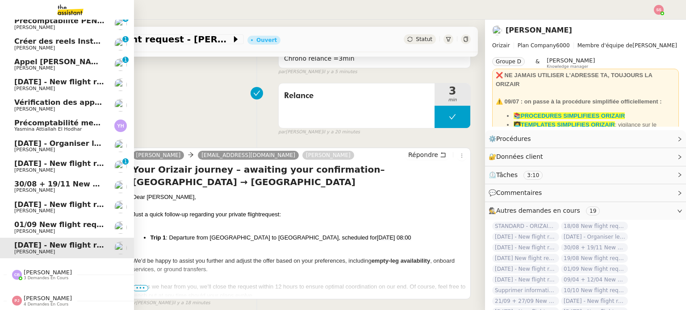
scroll to position [120, 0]
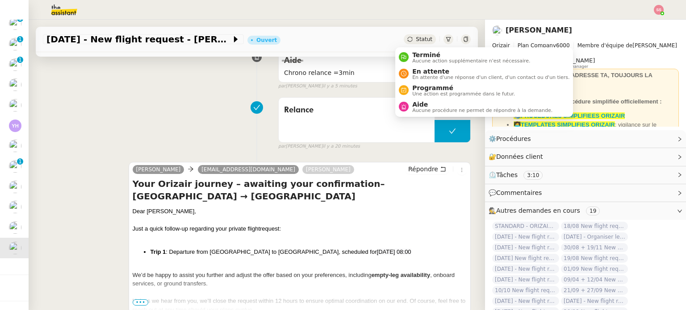
click at [416, 37] on span "Statut" at bounding box center [424, 39] width 17 height 6
click at [411, 72] on div "En attente En attente d'une réponse d'un client, d'un contact ou d'un tiers." at bounding box center [489, 74] width 161 height 12
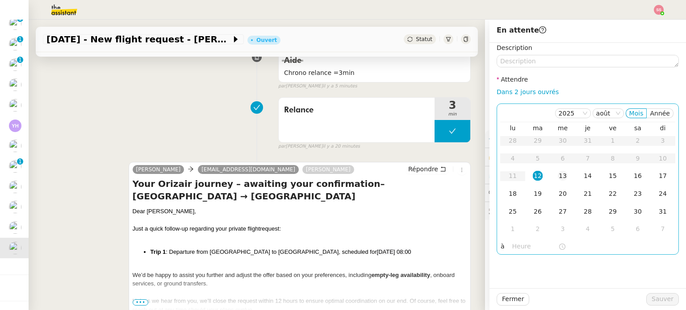
click at [558, 176] on div "13" at bounding box center [563, 176] width 10 height 10
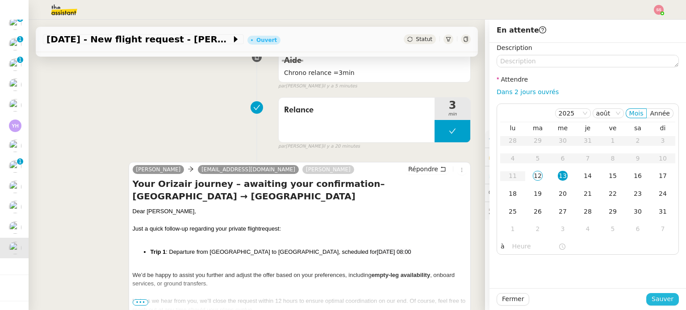
click at [651, 301] on span "Sauver" at bounding box center [662, 299] width 22 height 10
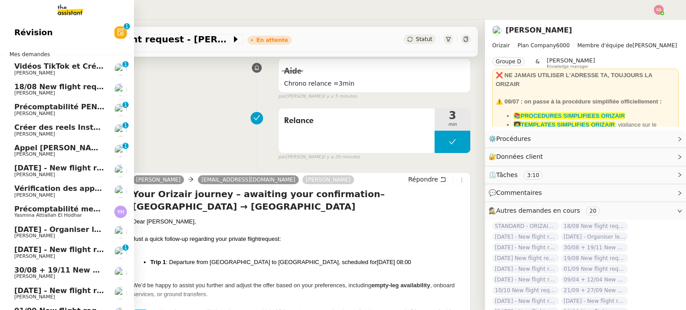
click at [62, 87] on span "18/08 New flight request - [PERSON_NAME]" at bounding box center [101, 87] width 174 height 8
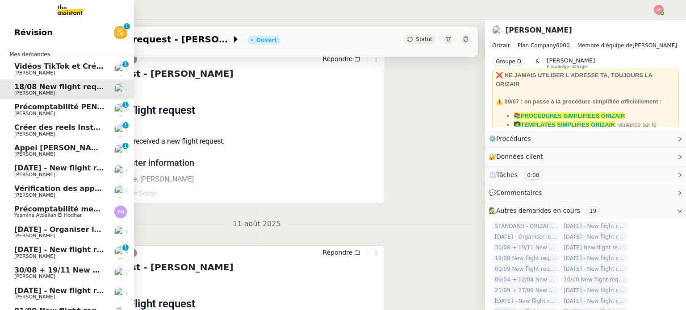
click at [66, 171] on span "[DATE] - New flight request - [PERSON_NAME]" at bounding box center [106, 168] width 184 height 8
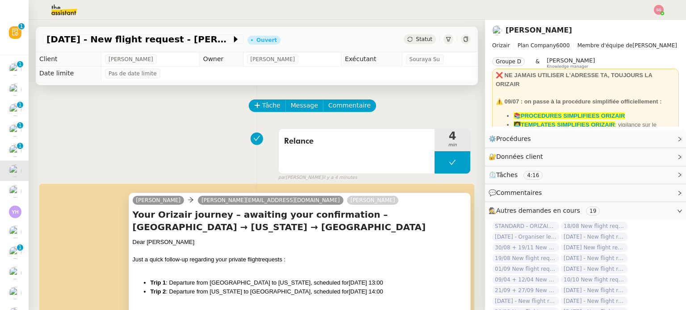
scroll to position [134, 0]
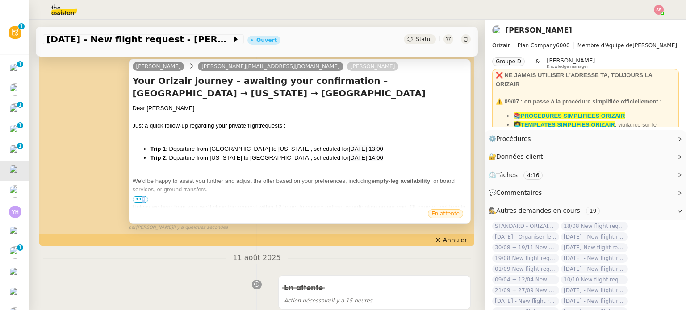
click at [141, 200] on span "•••" at bounding box center [141, 199] width 16 height 6
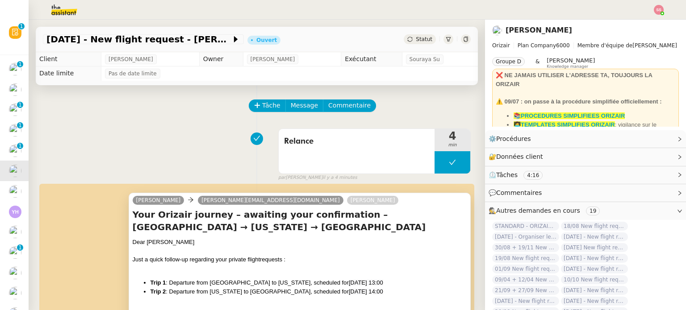
scroll to position [89, 0]
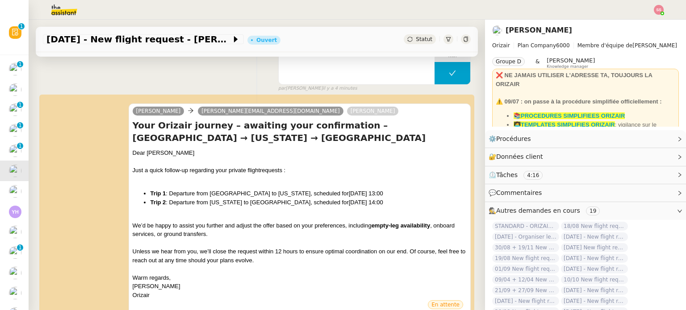
click at [416, 39] on span "Statut" at bounding box center [424, 39] width 17 height 6
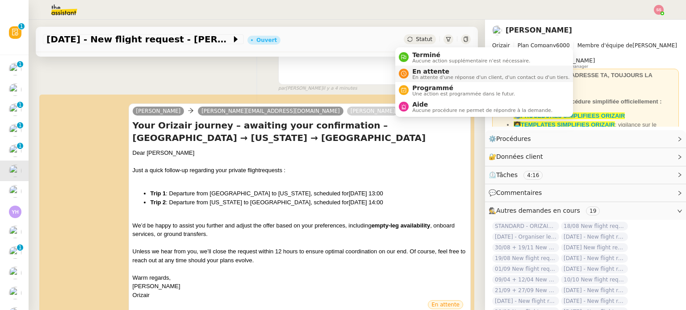
click at [432, 76] on span "En attente d'une réponse d'un client, d'un contact ou d'un tiers." at bounding box center [490, 77] width 157 height 5
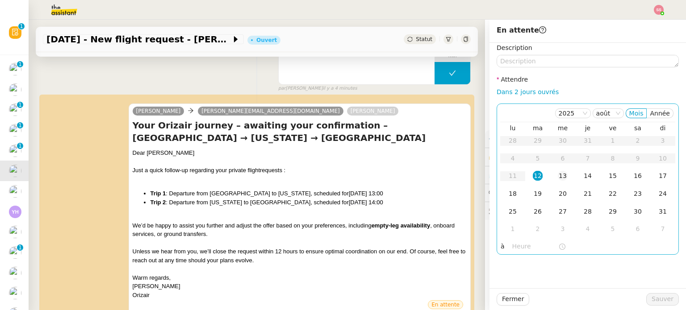
click at [558, 175] on div "13" at bounding box center [563, 176] width 10 height 10
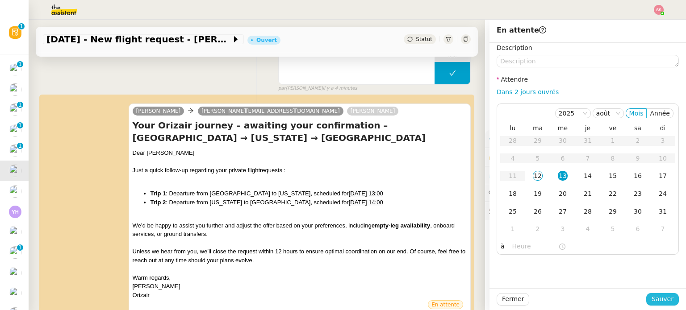
click at [664, 296] on span "Sauver" at bounding box center [662, 299] width 22 height 10
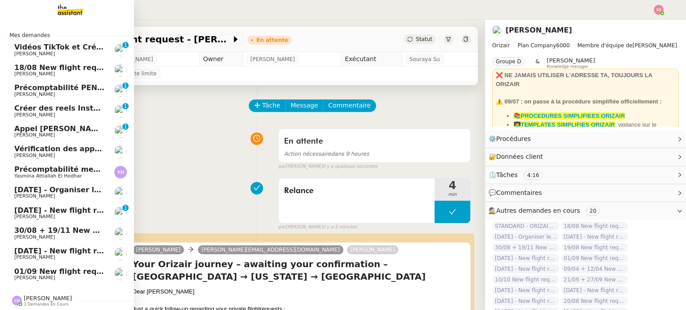
scroll to position [5, 0]
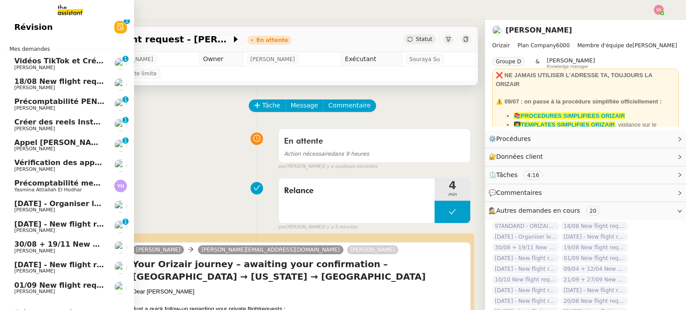
click at [77, 209] on span "[PERSON_NAME]" at bounding box center [59, 210] width 90 height 5
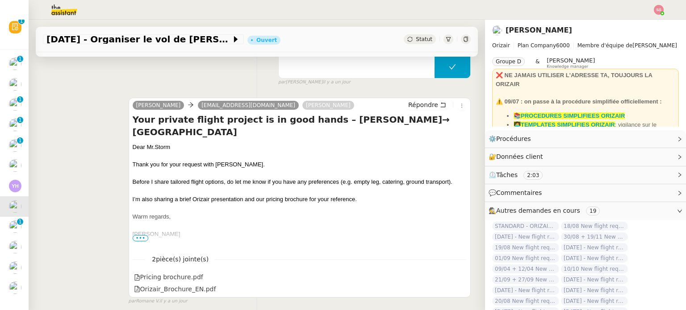
scroll to position [223, 0]
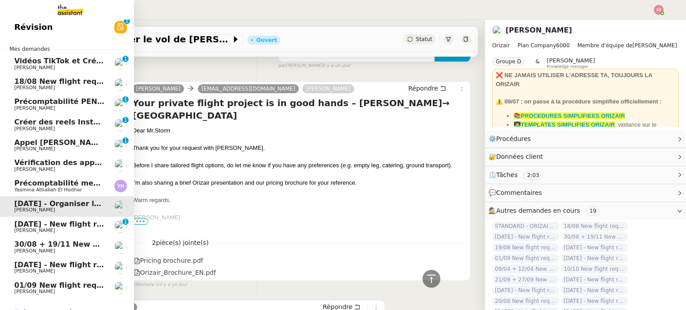
click at [41, 234] on link "[DATE] - New flight request - [PERSON_NAME] [PERSON_NAME] 0 1 2 3 4 5 6 7 8 9" at bounding box center [67, 227] width 134 height 21
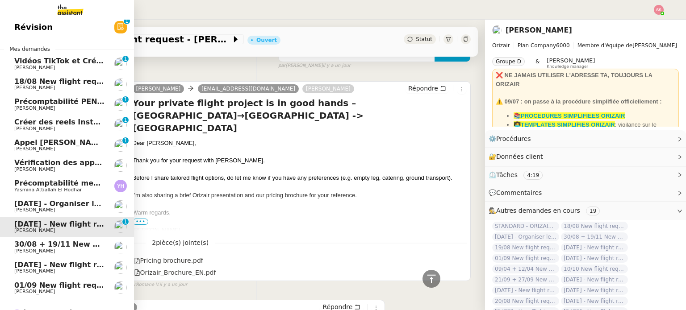
click at [48, 243] on span "30/08 + 19/11 New flight request - [PERSON_NAME]" at bounding box center [118, 244] width 208 height 8
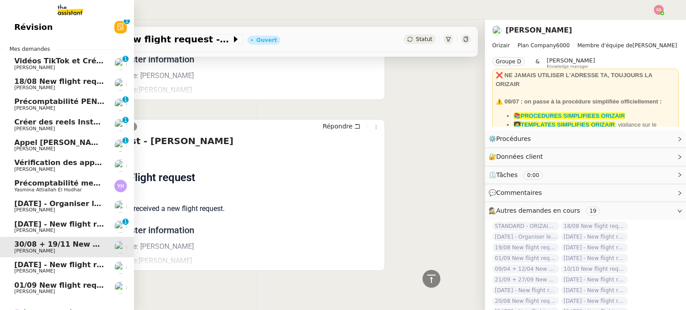
click at [51, 261] on span "[DATE] - New flight request - [PERSON_NAME]" at bounding box center [106, 265] width 184 height 8
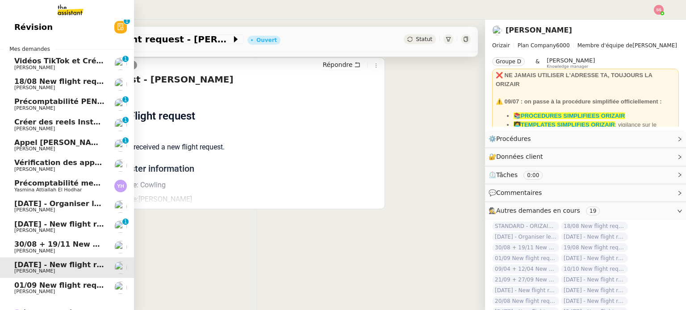
click at [49, 283] on span "01/09 New flight request - [PERSON_NAME]" at bounding box center [101, 285] width 174 height 8
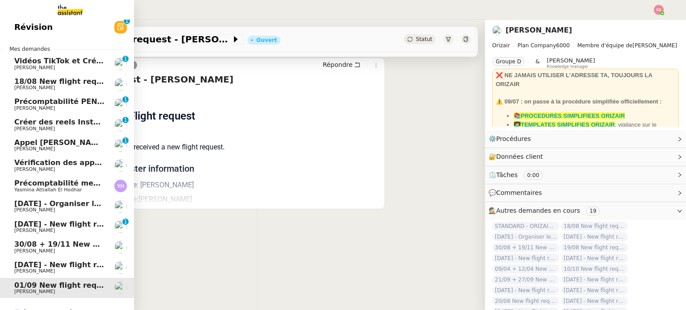
click at [71, 84] on span "18/08 New flight request - [PERSON_NAME]" at bounding box center [101, 81] width 174 height 8
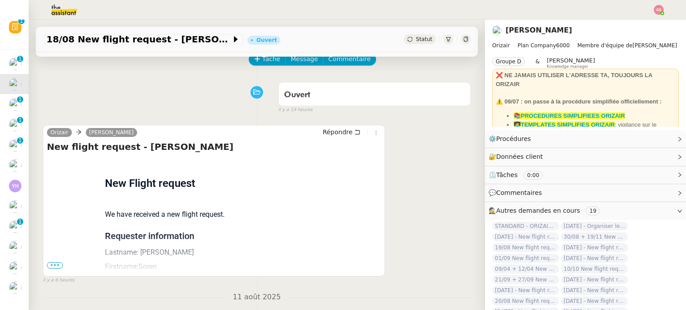
scroll to position [45, 0]
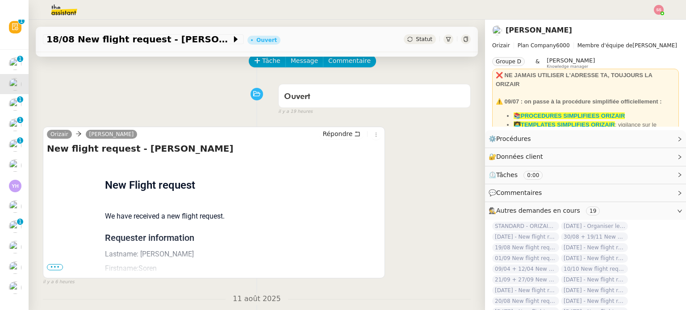
click at [664, 10] on nz-header at bounding box center [343, 10] width 686 height 20
click at [661, 8] on img at bounding box center [659, 10] width 10 height 10
click at [637, 25] on li "Suivi" at bounding box center [634, 25] width 58 height 13
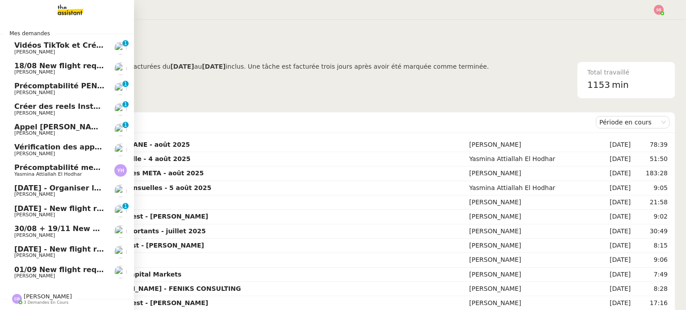
scroll to position [5, 0]
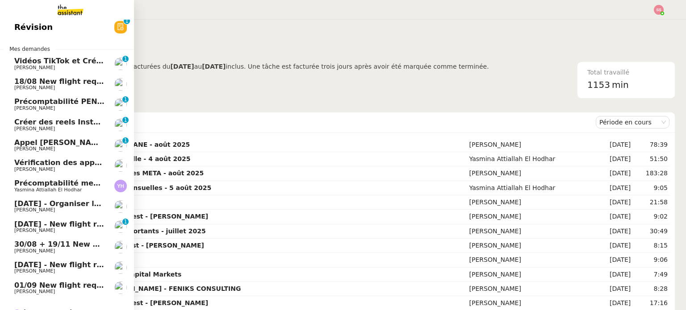
click at [49, 167] on span "[PERSON_NAME]" at bounding box center [59, 169] width 90 height 5
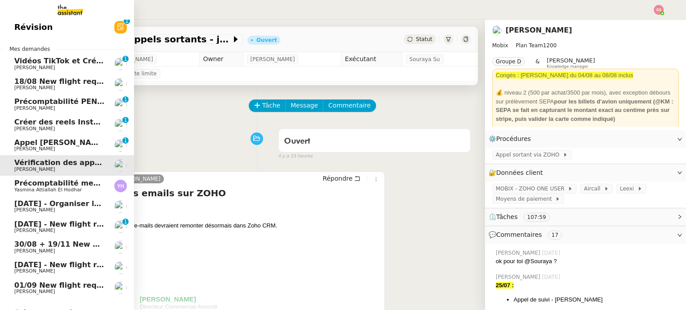
click at [51, 146] on span "[PERSON_NAME]" at bounding box center [59, 148] width 90 height 5
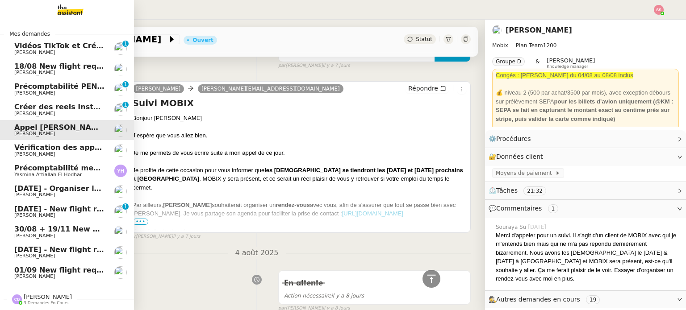
click at [29, 296] on span "[PERSON_NAME]" at bounding box center [48, 297] width 48 height 7
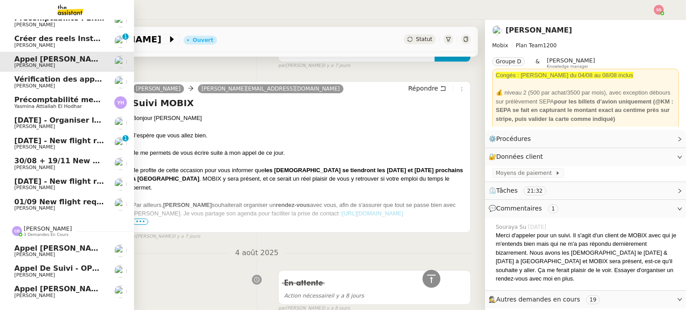
scroll to position [91, 0]
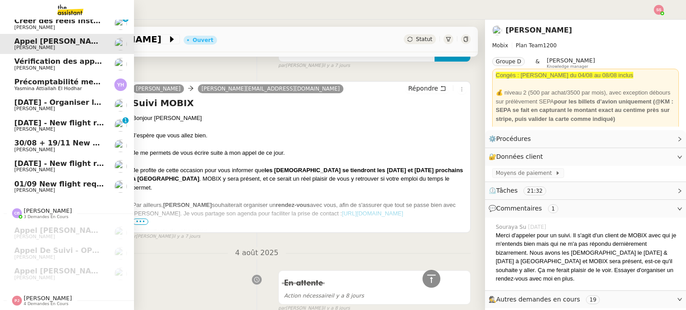
click at [38, 295] on span "[PERSON_NAME]" at bounding box center [48, 298] width 48 height 7
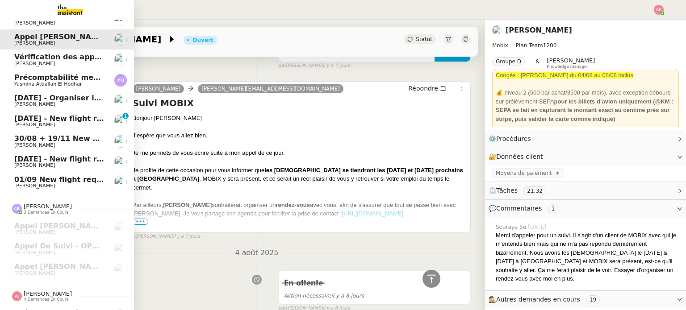
scroll to position [172, 0]
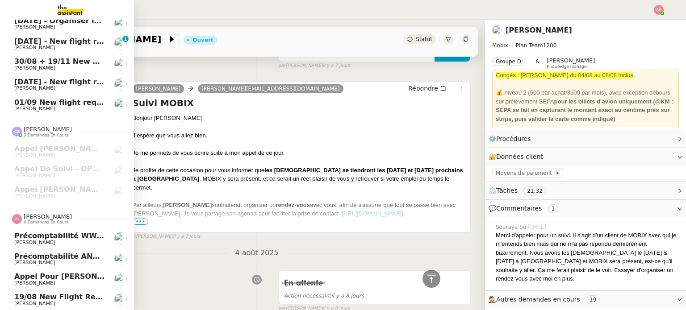
click at [43, 293] on span "19/08 New flight request - [PERSON_NAME]" at bounding box center [103, 297] width 178 height 8
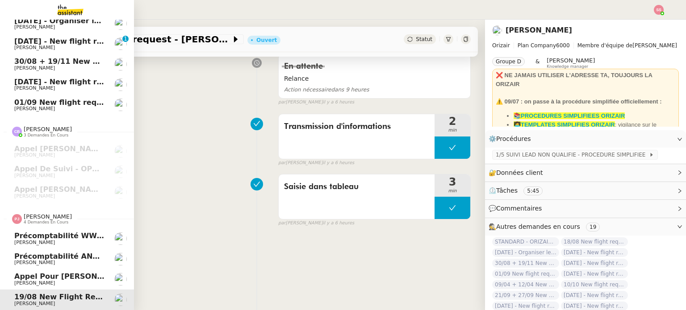
scroll to position [223, 0]
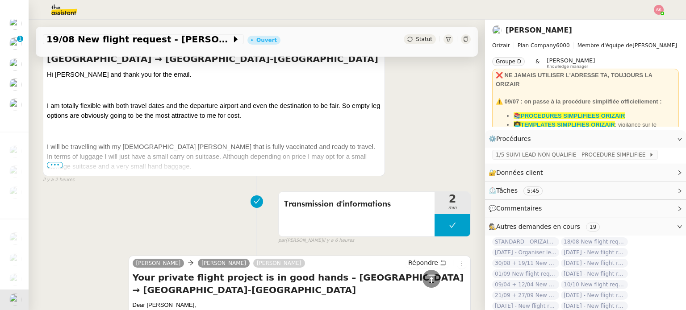
click at [54, 166] on span "•••" at bounding box center [55, 165] width 16 height 6
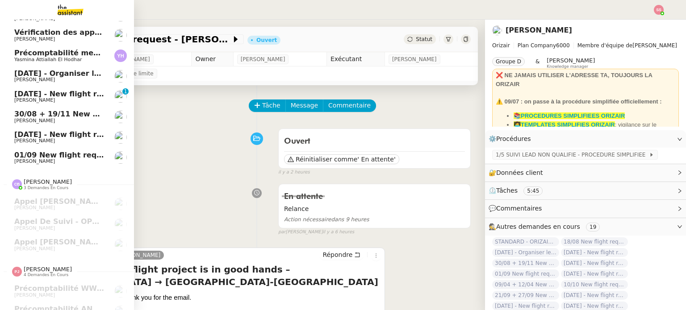
scroll to position [0, 0]
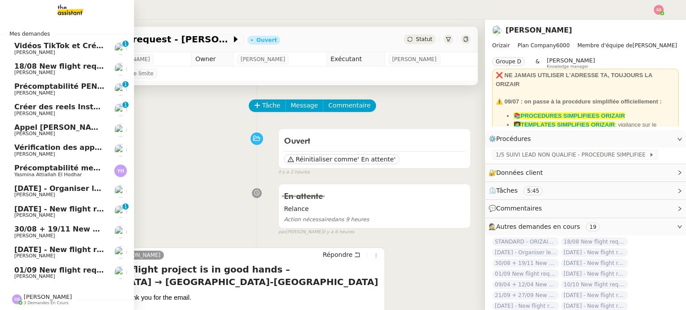
click at [60, 203] on link "[DATE] - New flight request - [PERSON_NAME] [PERSON_NAME] 0 1 2 3 4 5 6 7 8 9" at bounding box center [67, 212] width 134 height 21
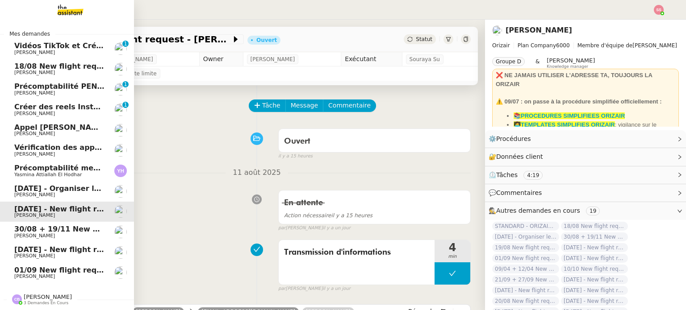
click at [73, 7] on img at bounding box center [63, 10] width 69 height 20
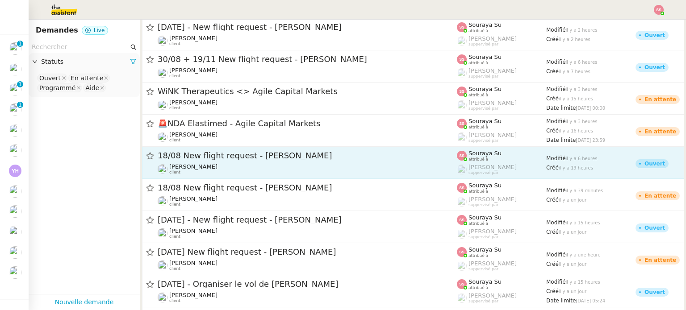
scroll to position [179, 0]
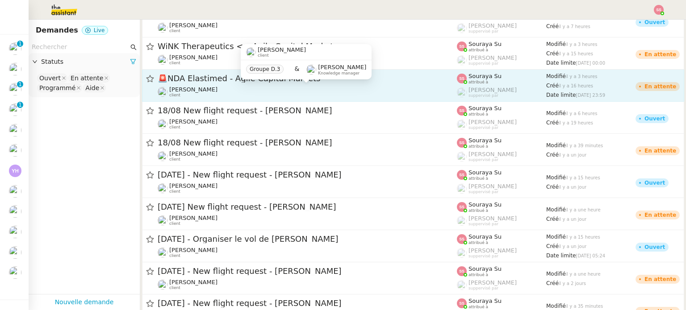
click at [257, 93] on div "[PERSON_NAME] client" at bounding box center [307, 92] width 299 height 12
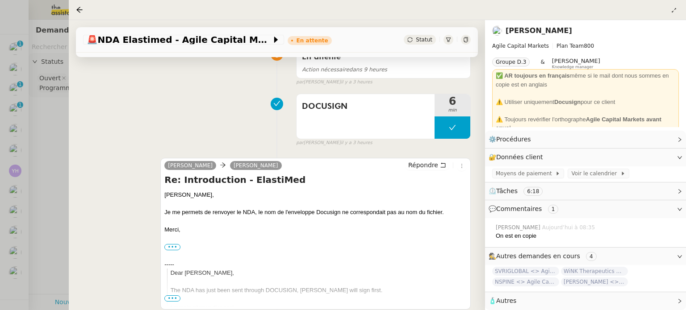
scroll to position [89, 0]
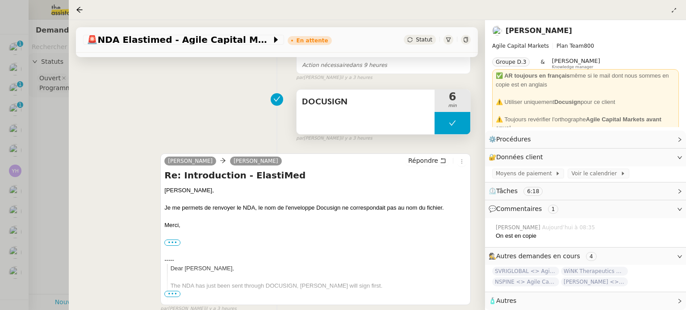
click at [439, 123] on button at bounding box center [452, 123] width 36 height 22
click at [440, 125] on icon at bounding box center [443, 123] width 7 height 7
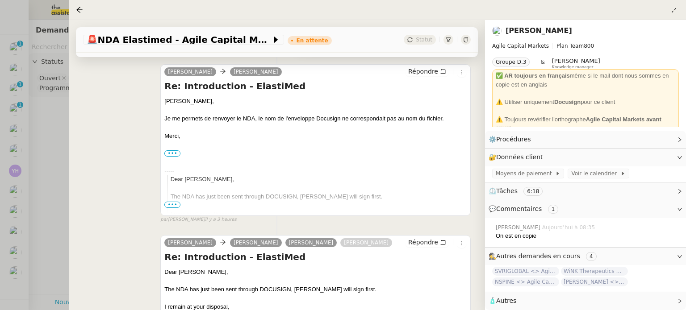
scroll to position [268, 0]
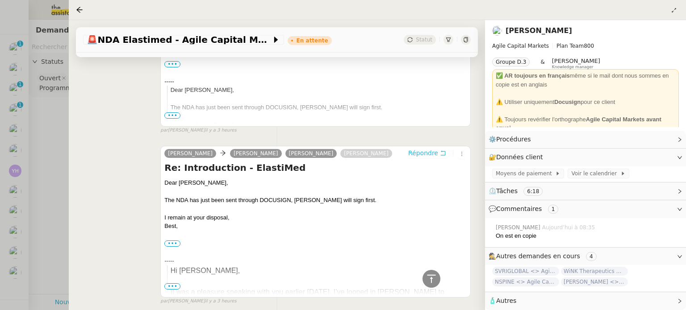
click at [416, 155] on span "Répondre" at bounding box center [423, 153] width 30 height 9
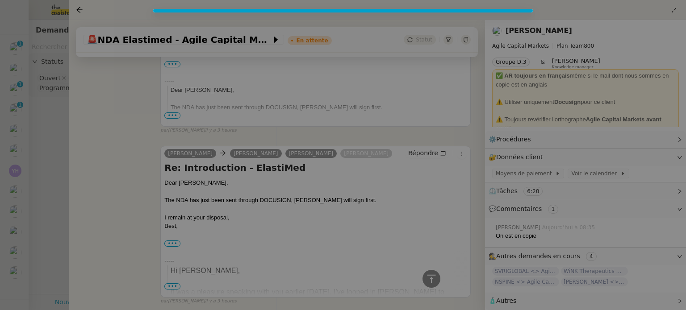
scroll to position [337, 0]
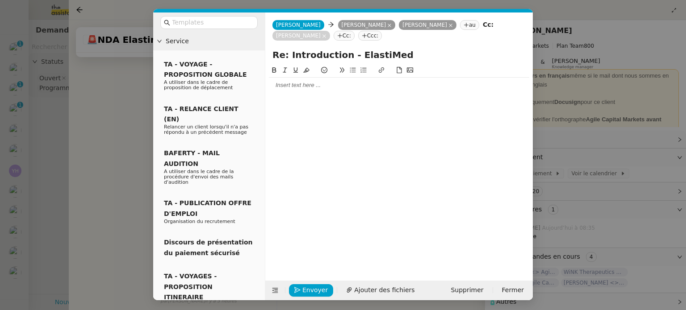
click at [316, 90] on div at bounding box center [399, 85] width 260 height 15
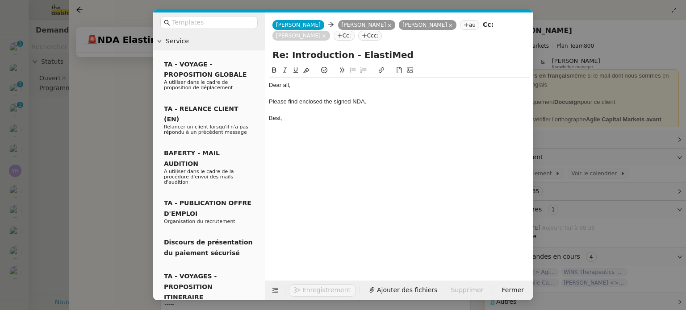
scroll to position [380, 0]
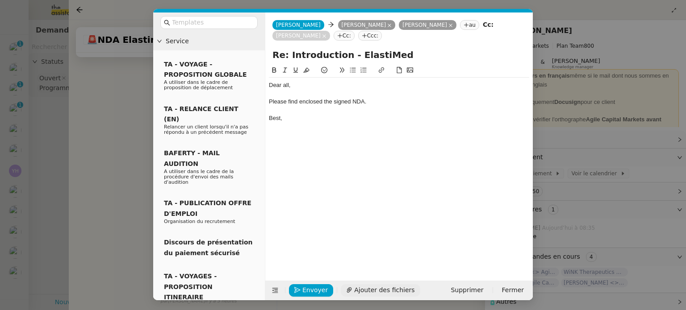
click at [365, 293] on span "Ajouter des fichiers" at bounding box center [384, 290] width 60 height 10
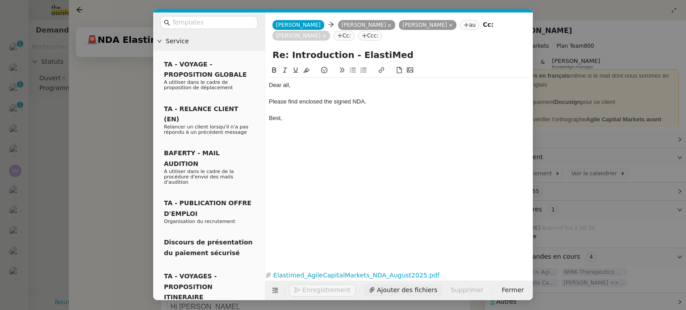
scroll to position [417, 0]
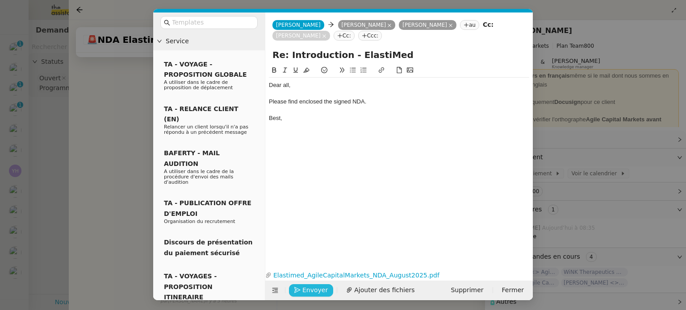
click at [317, 290] on span "Envoyer" at bounding box center [314, 290] width 25 height 10
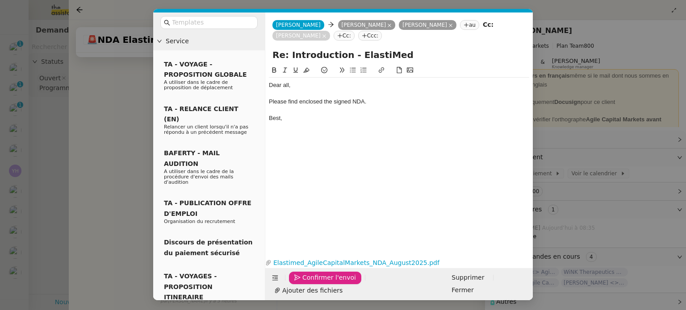
click at [317, 283] on span "Confirmer l'envoi" at bounding box center [329, 278] width 54 height 10
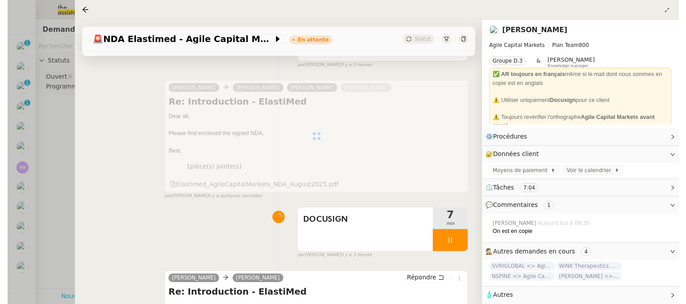
scroll to position [179, 0]
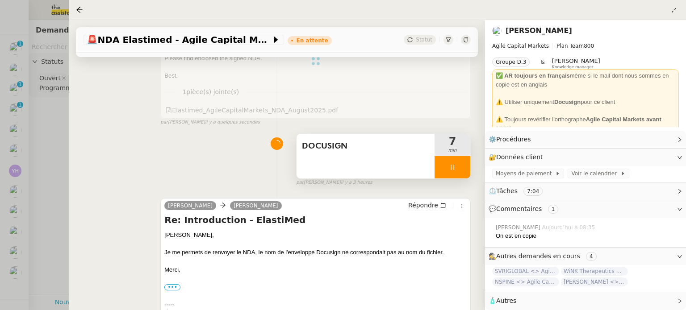
click at [459, 147] on span "7" at bounding box center [452, 141] width 36 height 11
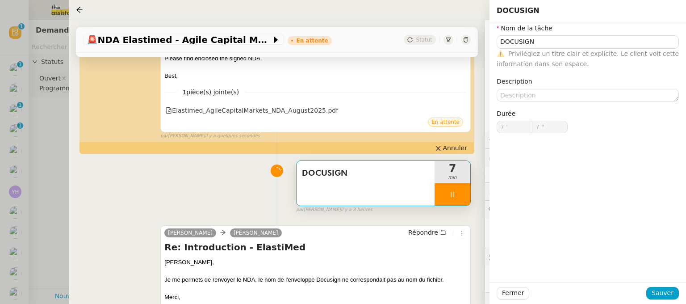
type input "DOCUSIGN"
type input "7 '"
type input "8 ""
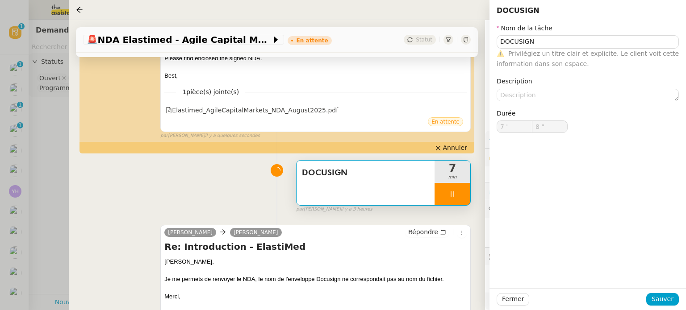
click at [456, 194] on div at bounding box center [452, 194] width 36 height 22
click at [458, 195] on icon at bounding box center [461, 194] width 7 height 7
type input "DOCUSIGN"
type input "7 '"
type input "7 ""
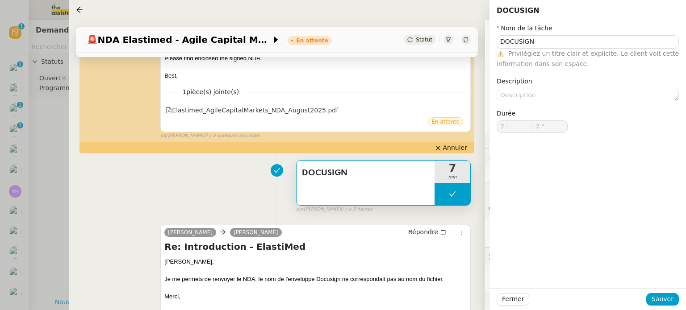
type input "DOCUSIGN"
type input "7 '"
type input "7 ""
type input "DOCUSIGN"
type input "7 '"
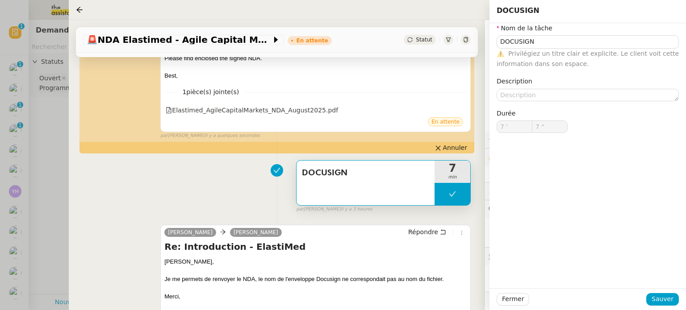
type input "7 ""
click at [226, 173] on div "DOCUSIGN 7 min false par Souraya S. il y a 3 heures" at bounding box center [277, 184] width 388 height 57
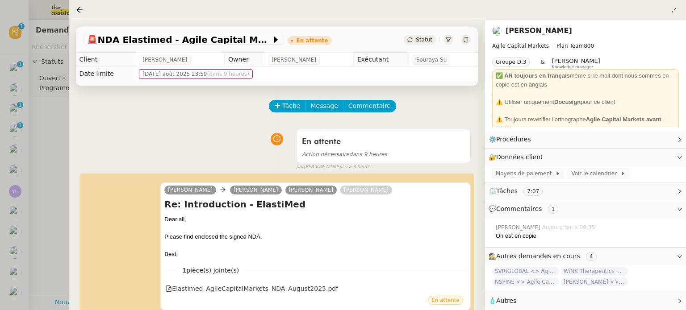
click at [429, 73] on td "mar. 12 août 2025 23:59 (dans 9 heures)" at bounding box center [306, 74] width 342 height 14
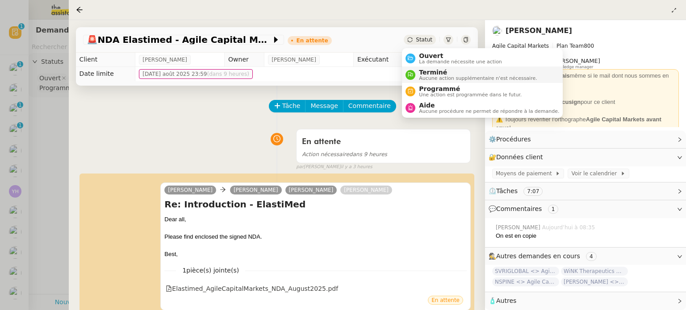
click at [418, 71] on div "Terminé Aucune action supplémentaire n'est nécessaire." at bounding box center [475, 75] width 121 height 12
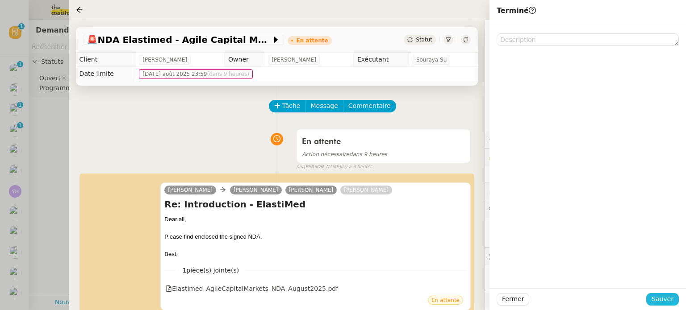
click at [666, 299] on span "Sauver" at bounding box center [662, 299] width 22 height 10
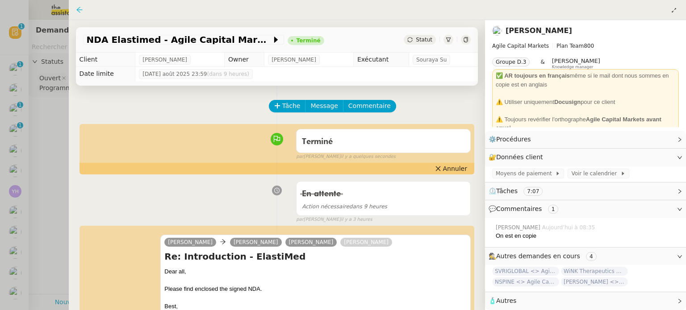
click at [79, 9] on icon at bounding box center [79, 9] width 7 height 7
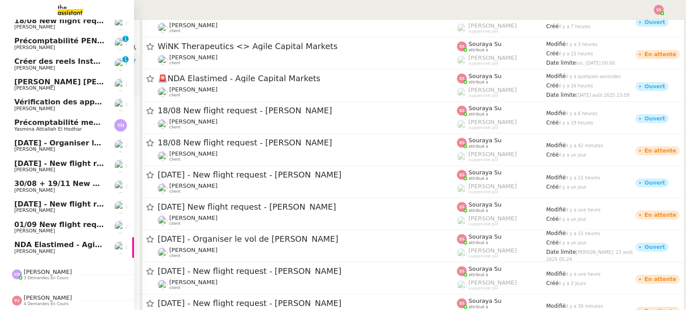
scroll to position [71, 0]
click at [57, 243] on span "NDA Elastimed - Agile Capital Markets" at bounding box center [91, 245] width 154 height 8
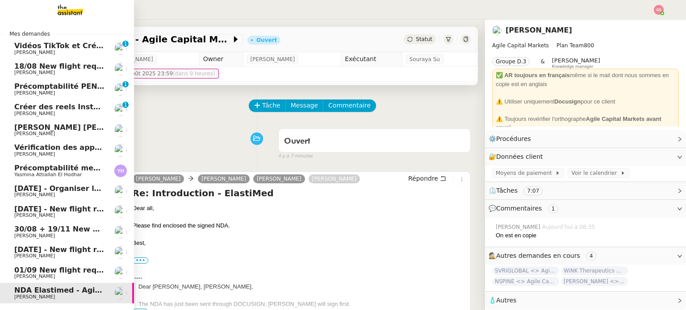
click at [33, 268] on span "01/09 New flight request - [PERSON_NAME]" at bounding box center [101, 270] width 174 height 8
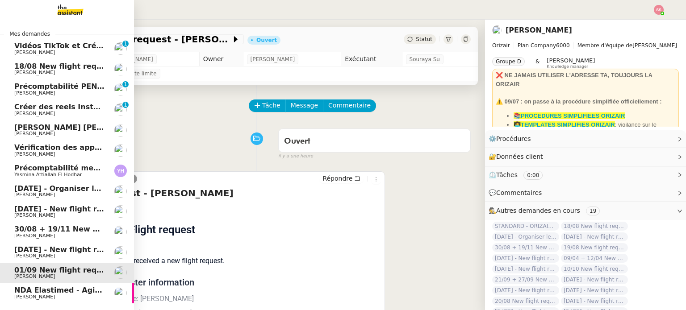
click at [41, 254] on span "[PERSON_NAME]" at bounding box center [59, 256] width 90 height 5
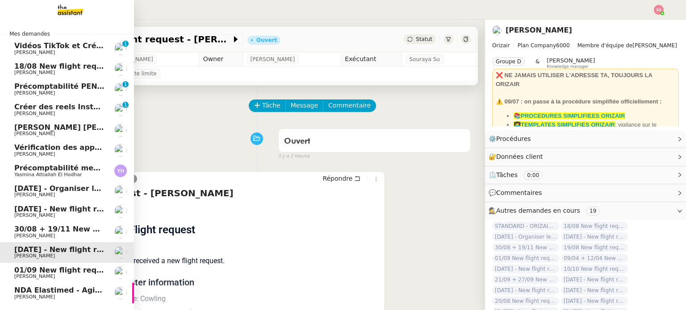
click at [46, 234] on span "[PERSON_NAME]" at bounding box center [59, 236] width 90 height 5
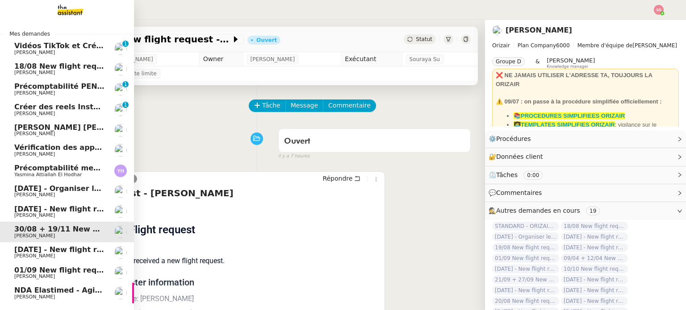
click at [52, 209] on span "[DATE] - New flight request - [PERSON_NAME]" at bounding box center [106, 209] width 184 height 8
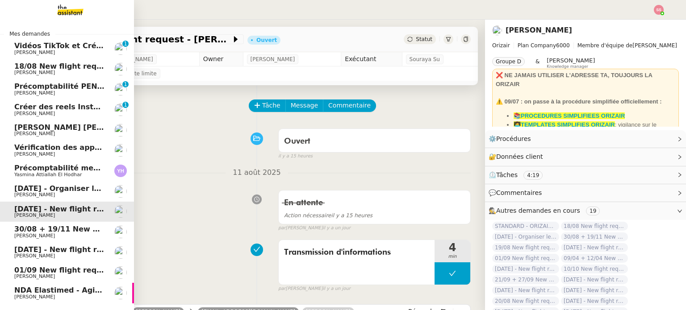
click at [49, 195] on span "[PERSON_NAME]" at bounding box center [59, 194] width 90 height 5
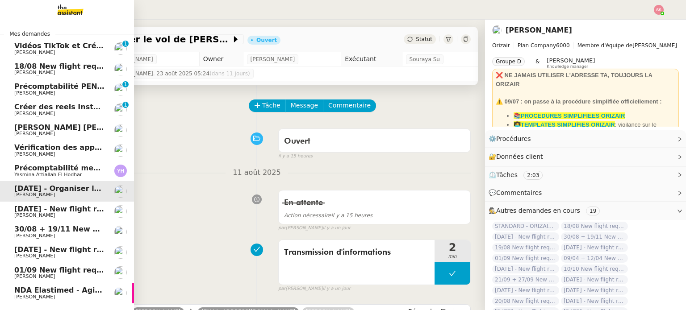
click at [71, 68] on span "18/08 New flight request - [PERSON_NAME]" at bounding box center [101, 66] width 174 height 8
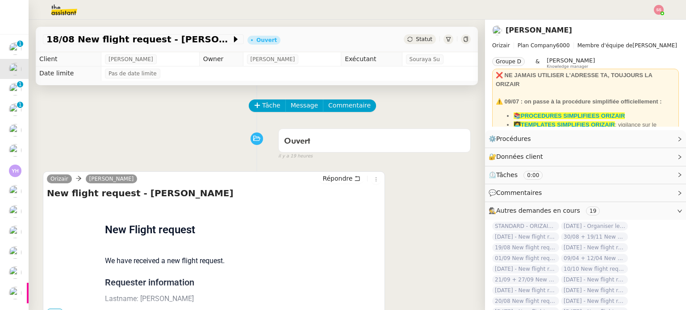
scroll to position [179, 0]
